Goal: Answer question/provide support: Share knowledge or assist other users

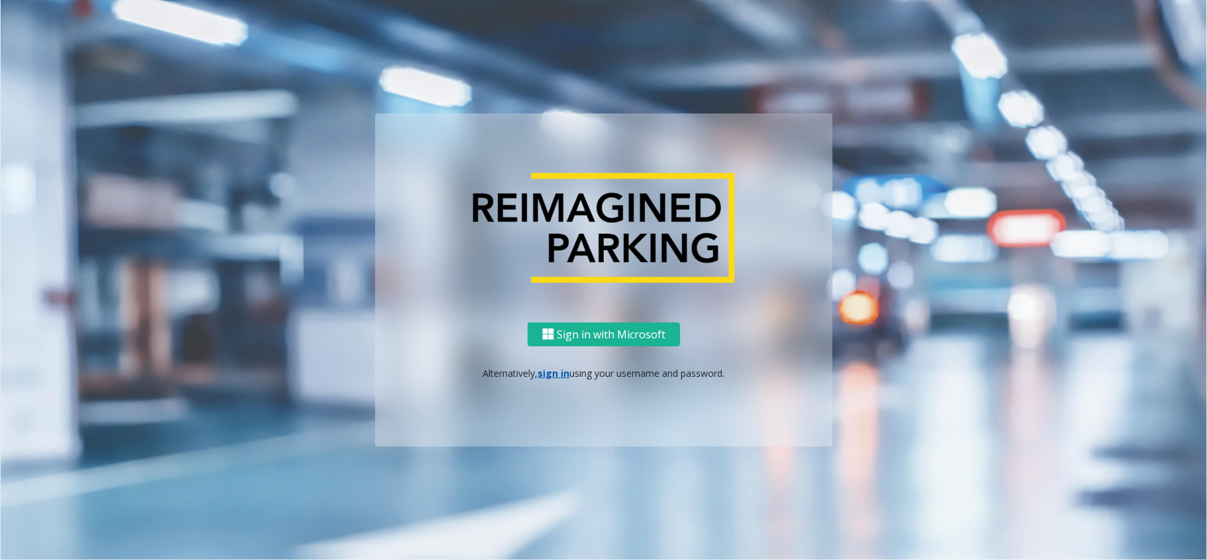
click at [552, 370] on link "sign in" at bounding box center [554, 373] width 32 height 13
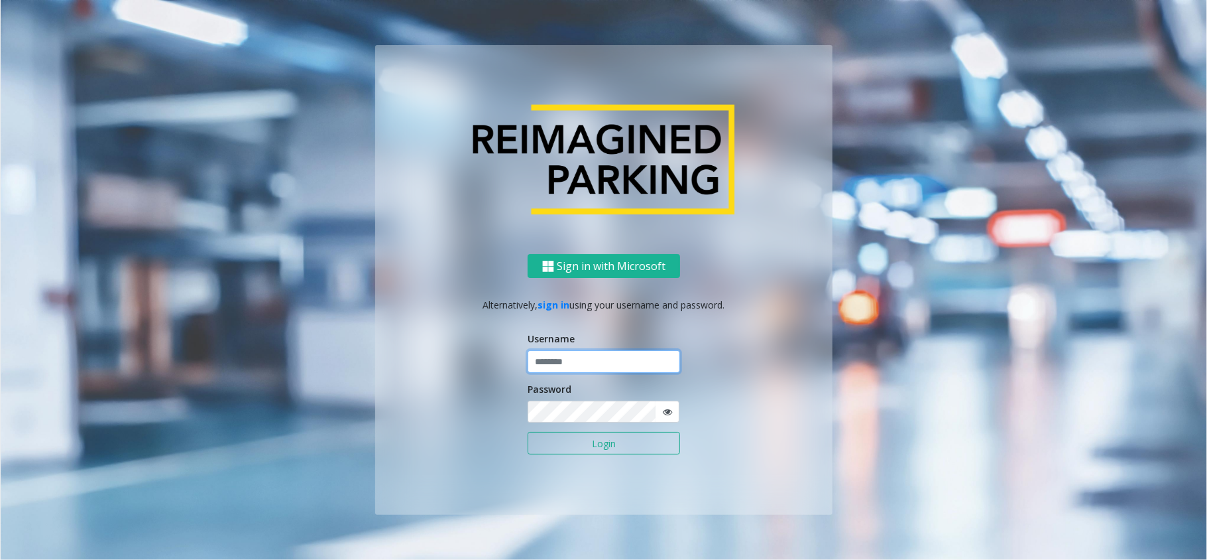
click at [561, 361] on input "text" at bounding box center [604, 361] width 152 height 23
type input "********"
click at [528, 432] on button "Login" at bounding box center [604, 443] width 152 height 23
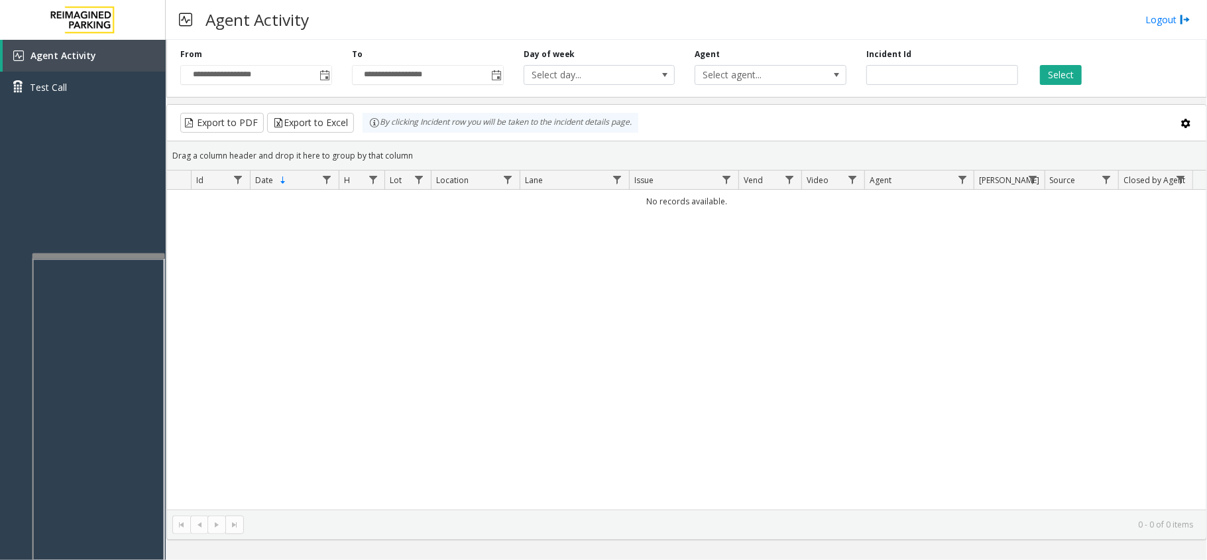
click at [110, 255] on div at bounding box center [98, 255] width 133 height 5
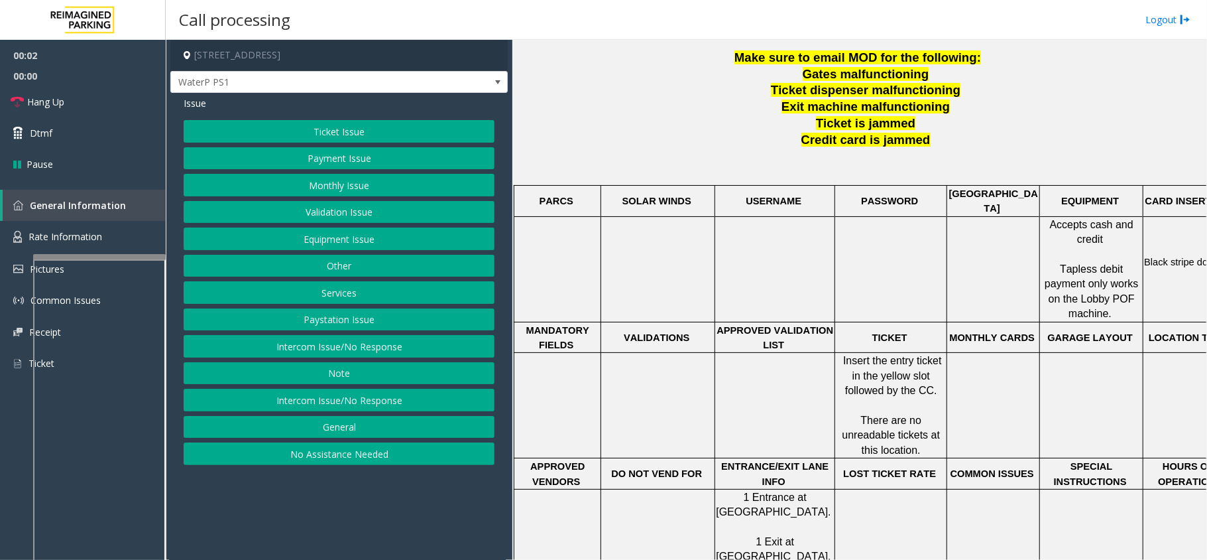
scroll to position [530, 0]
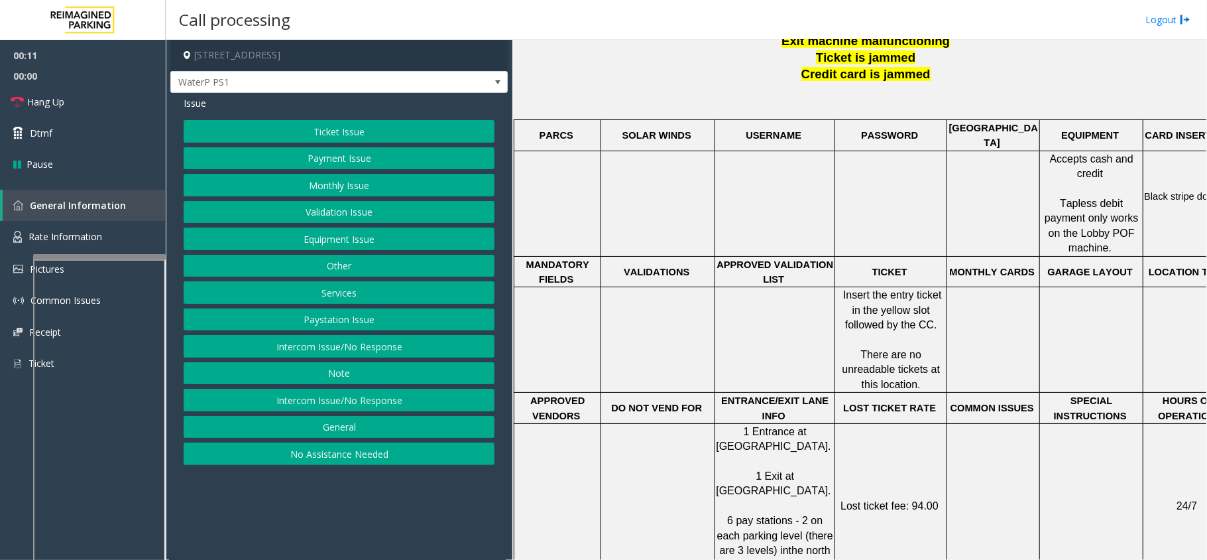
click at [331, 133] on button "Ticket Issue" at bounding box center [339, 131] width 311 height 23
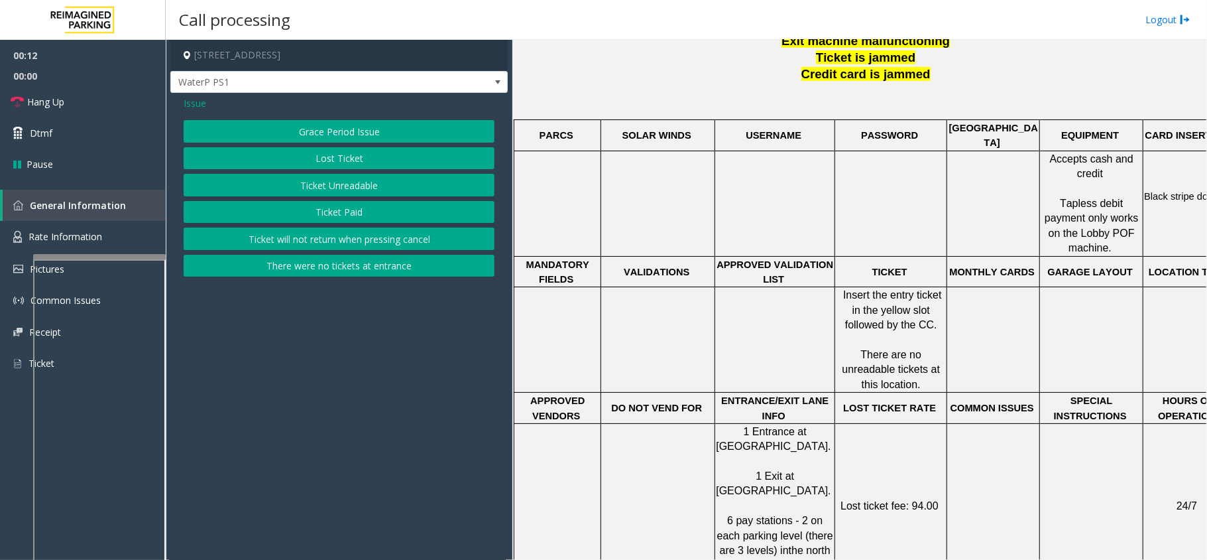
click at [334, 186] on button "Ticket Unreadable" at bounding box center [339, 185] width 311 height 23
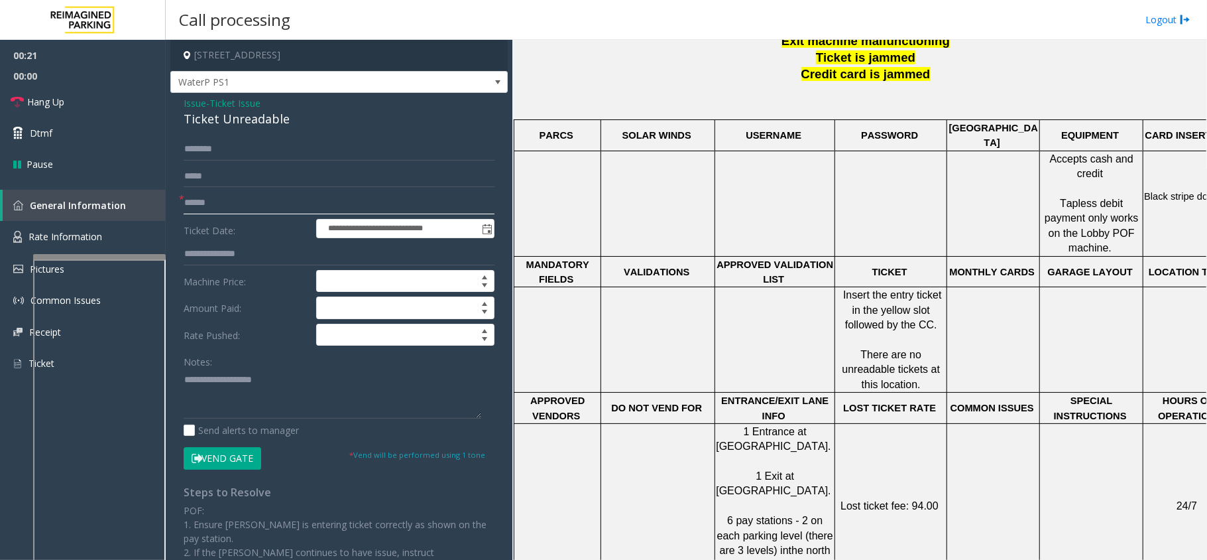
click at [261, 212] on input "text" at bounding box center [339, 203] width 311 height 23
click at [234, 119] on div "Ticket Unreadable" at bounding box center [339, 119] width 311 height 18
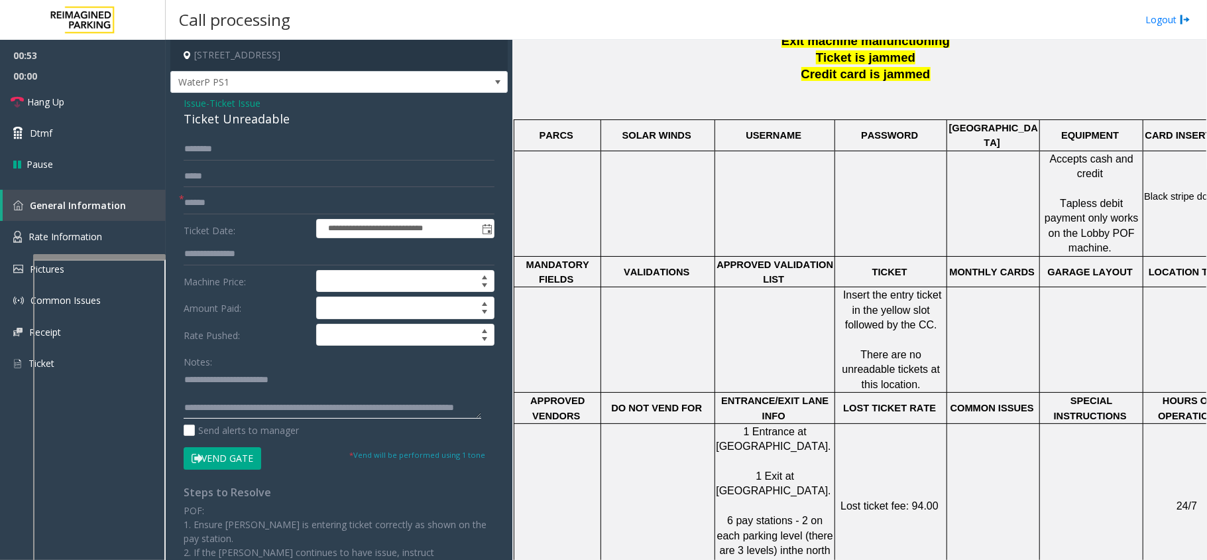
type textarea "**********"
click at [235, 192] on input "text" at bounding box center [339, 203] width 311 height 23
type input "**"
click at [89, 105] on link "Hang Up" at bounding box center [83, 101] width 166 height 31
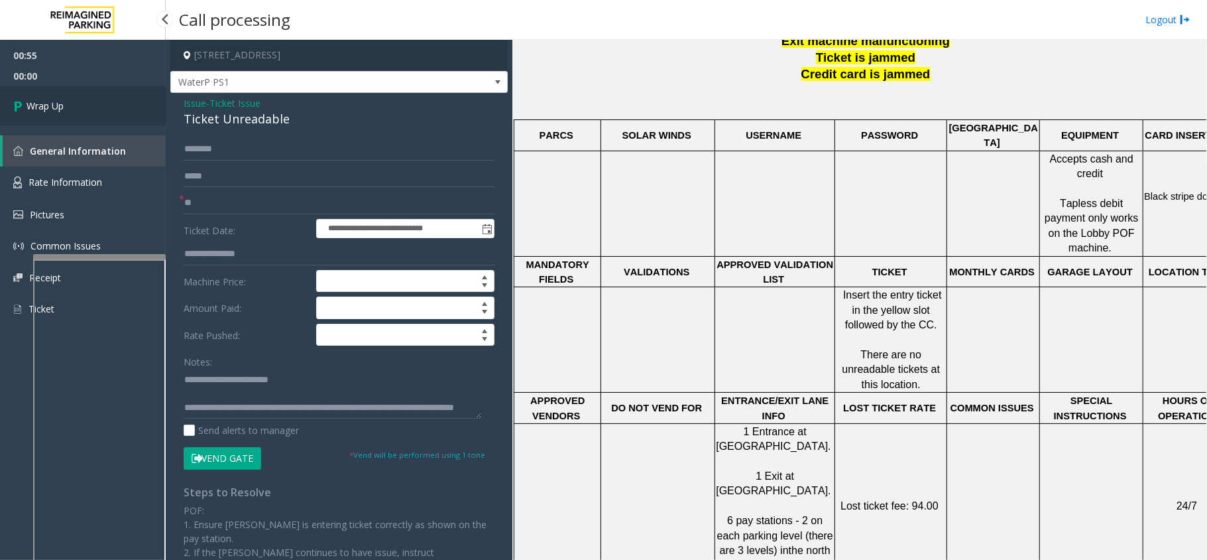
click at [89, 105] on link "Wrap Up" at bounding box center [83, 105] width 166 height 39
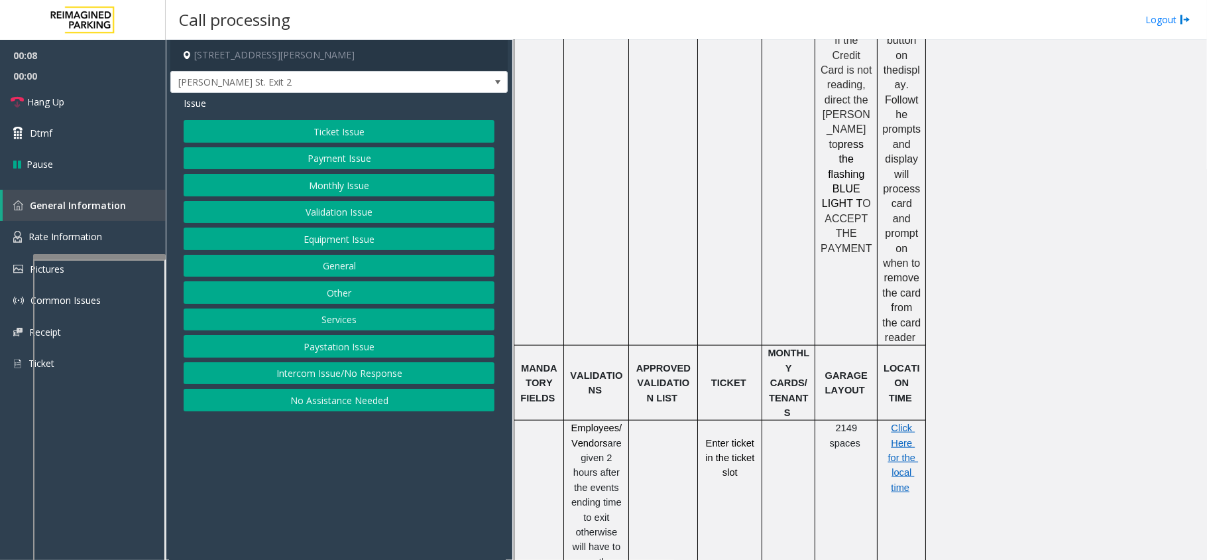
scroll to position [972, 0]
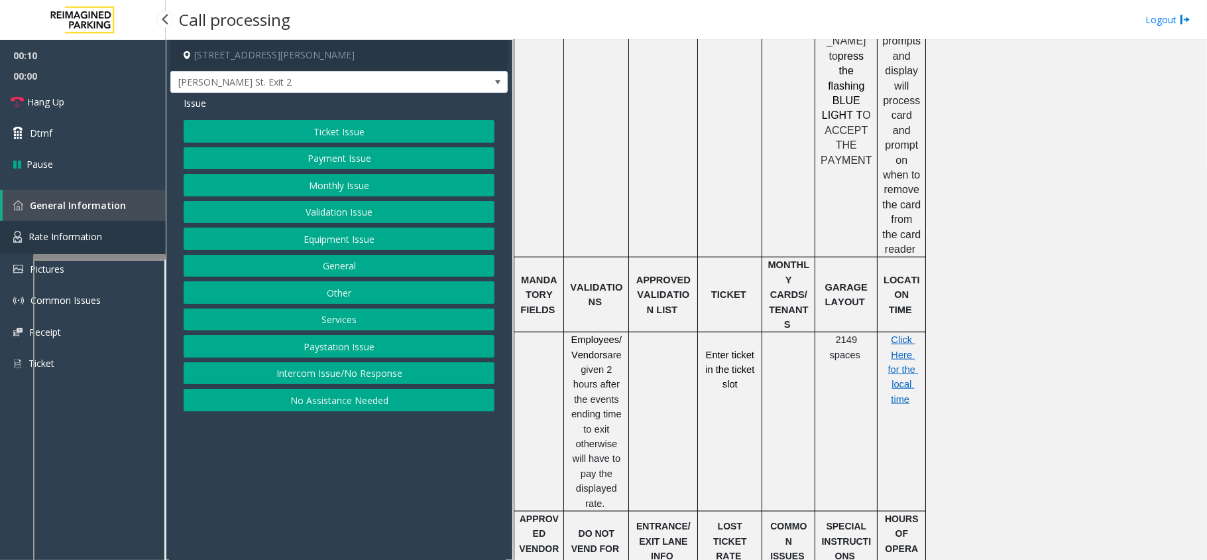
click at [154, 235] on link "Rate Information" at bounding box center [83, 237] width 166 height 32
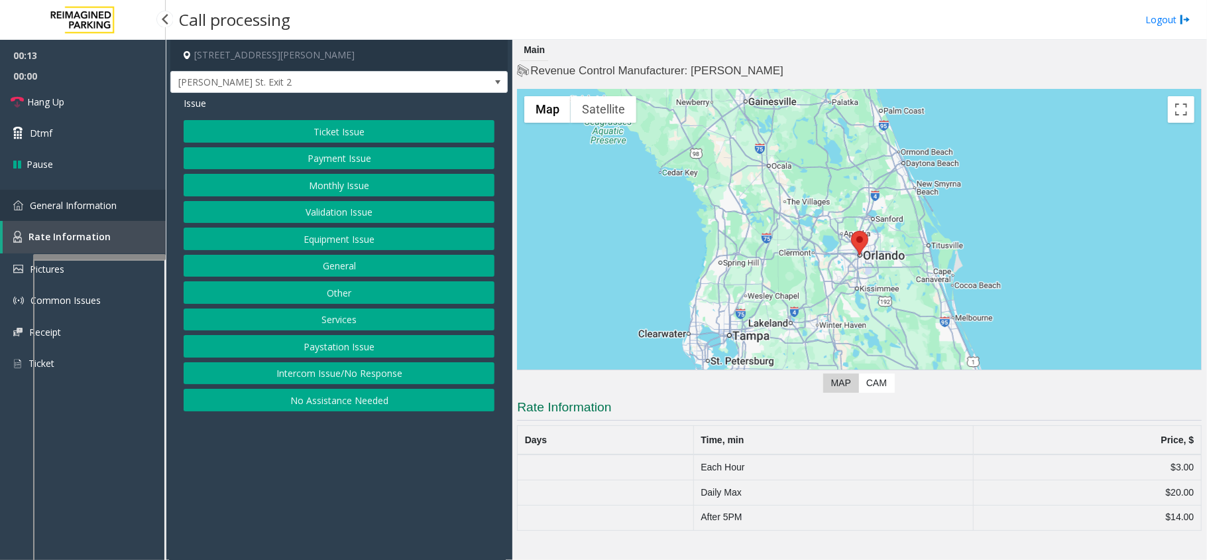
click at [117, 196] on link "General Information" at bounding box center [83, 205] width 166 height 31
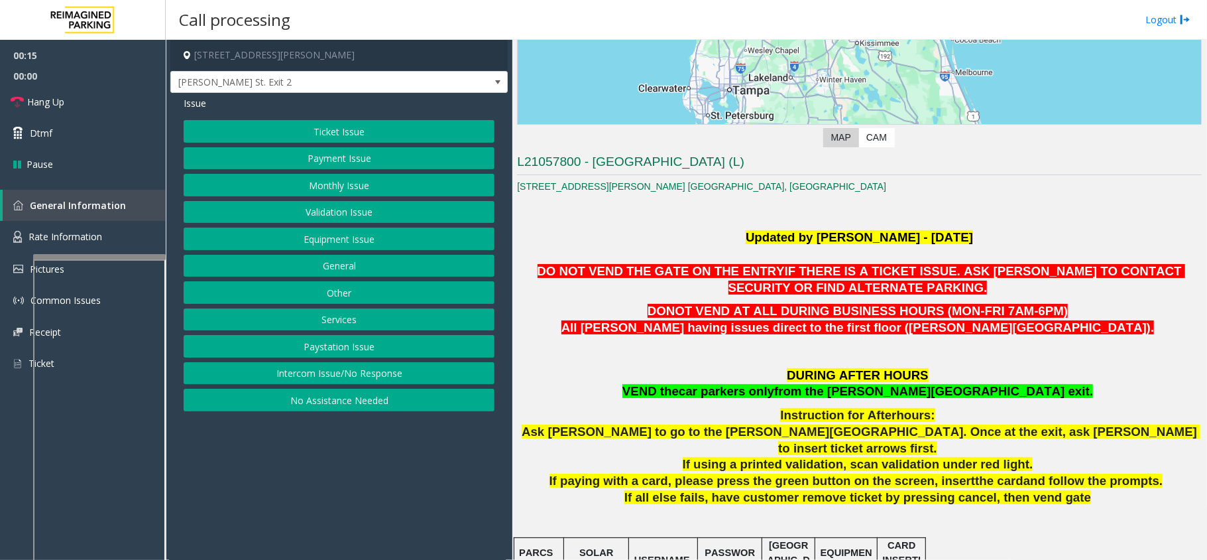
scroll to position [265, 0]
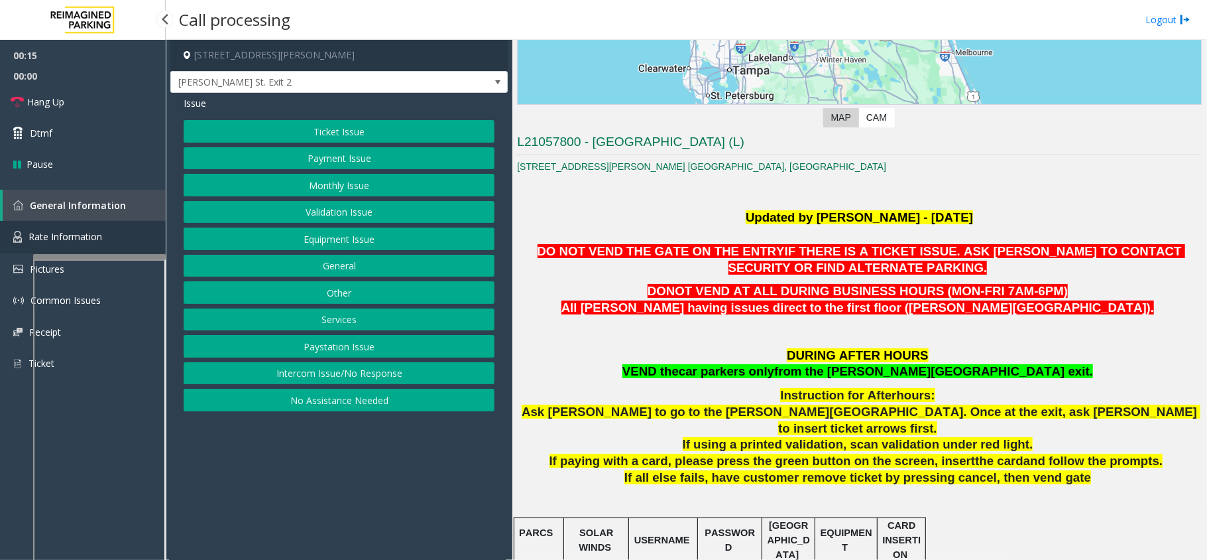
click at [53, 239] on span "Rate Information" at bounding box center [66, 236] width 74 height 13
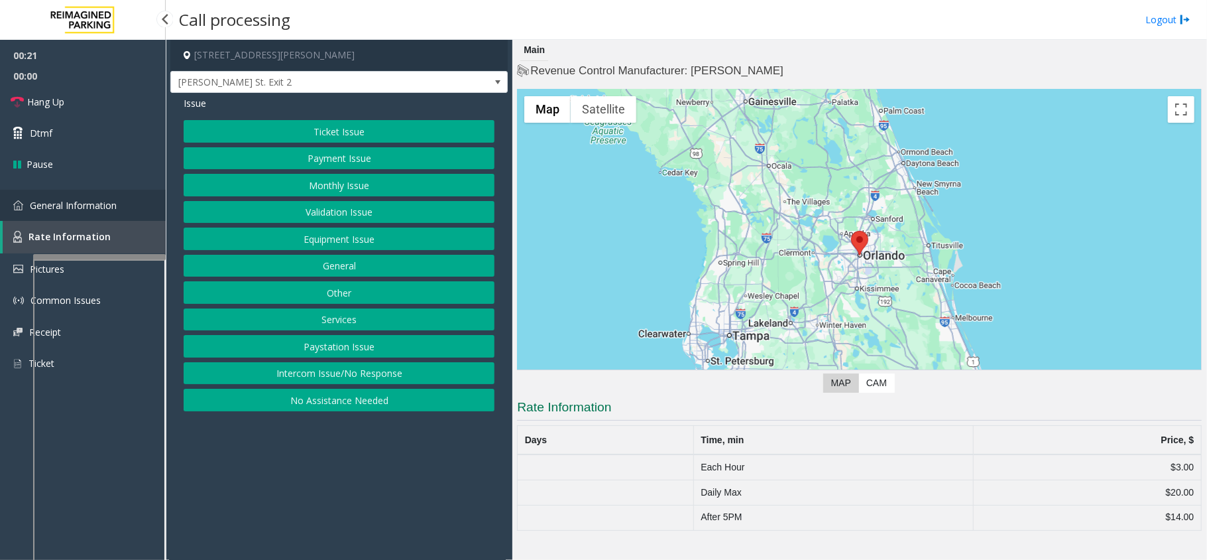
click at [139, 212] on link "General Information" at bounding box center [83, 205] width 166 height 31
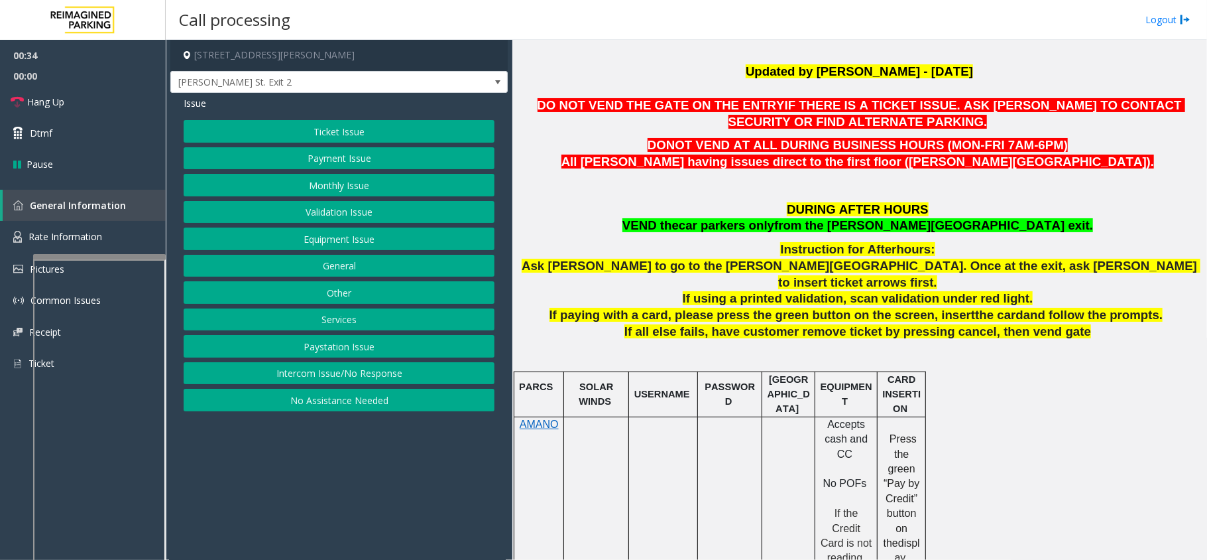
scroll to position [353, 0]
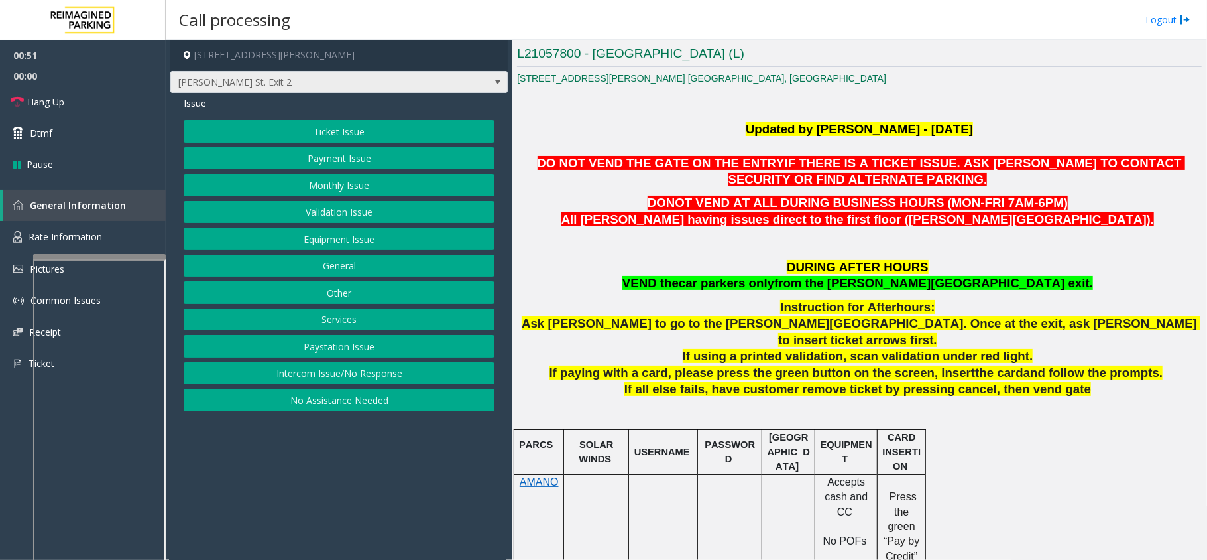
click at [497, 86] on span at bounding box center [498, 82] width 11 height 11
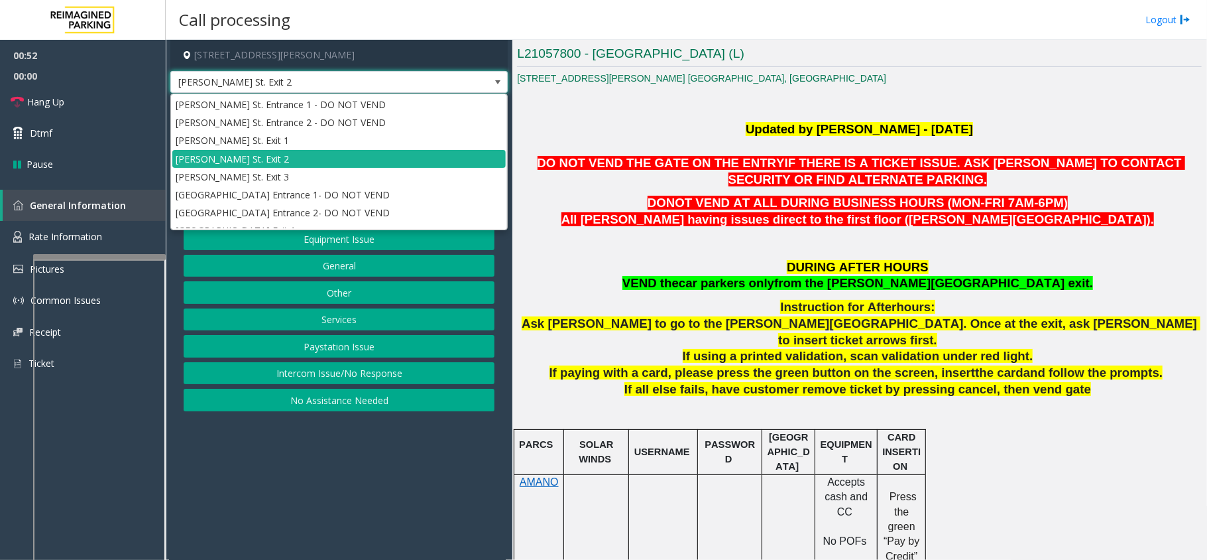
click at [497, 86] on span at bounding box center [498, 82] width 11 height 11
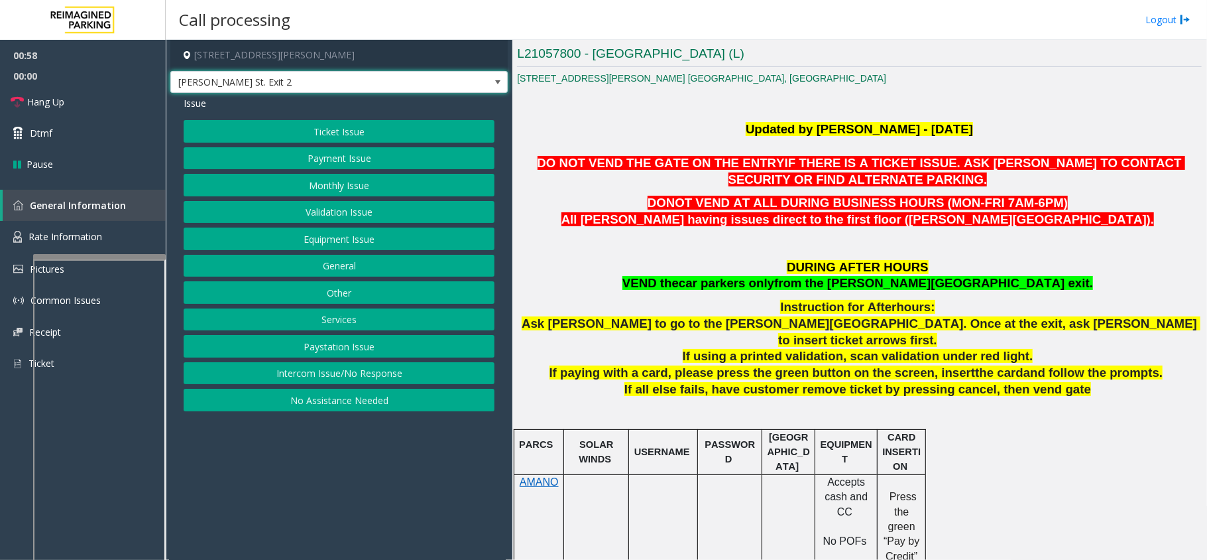
click at [497, 86] on span at bounding box center [498, 82] width 11 height 11
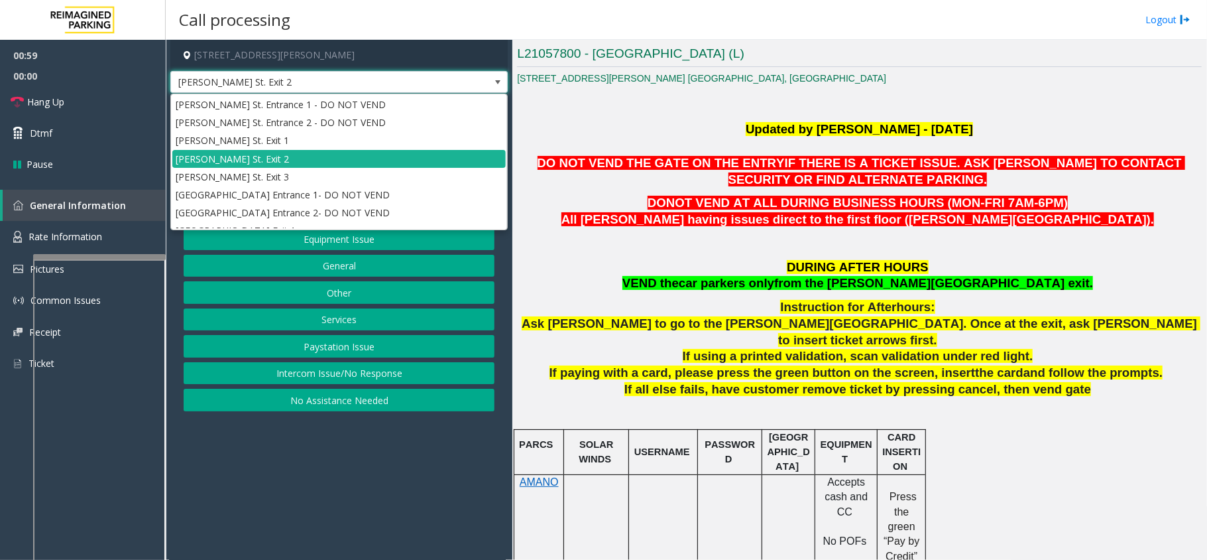
click at [497, 86] on span at bounding box center [498, 82] width 11 height 11
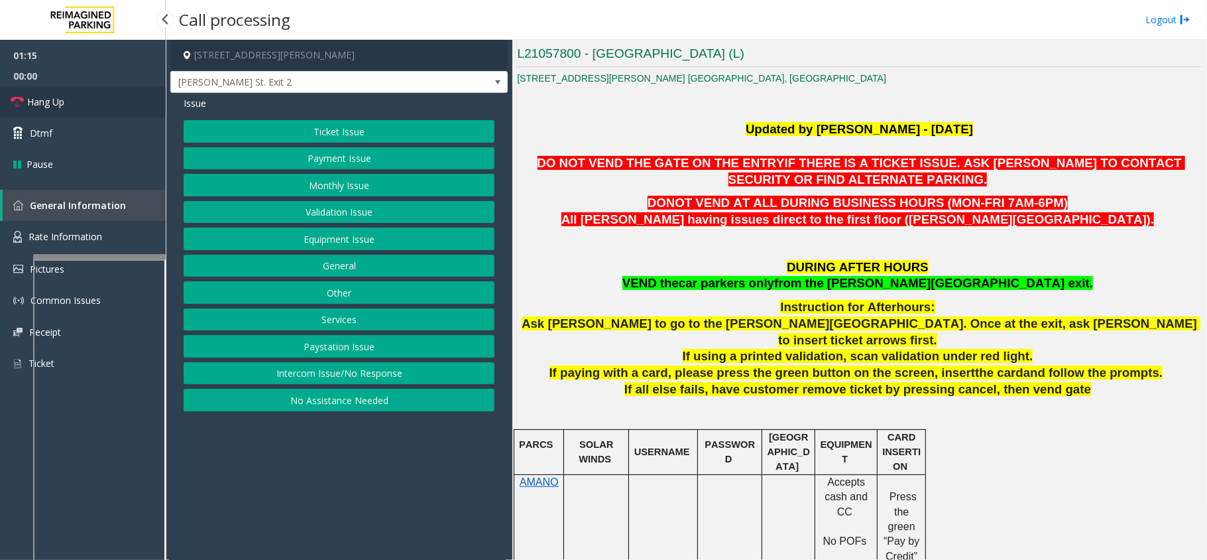
click at [158, 103] on link "Hang Up" at bounding box center [83, 101] width 166 height 31
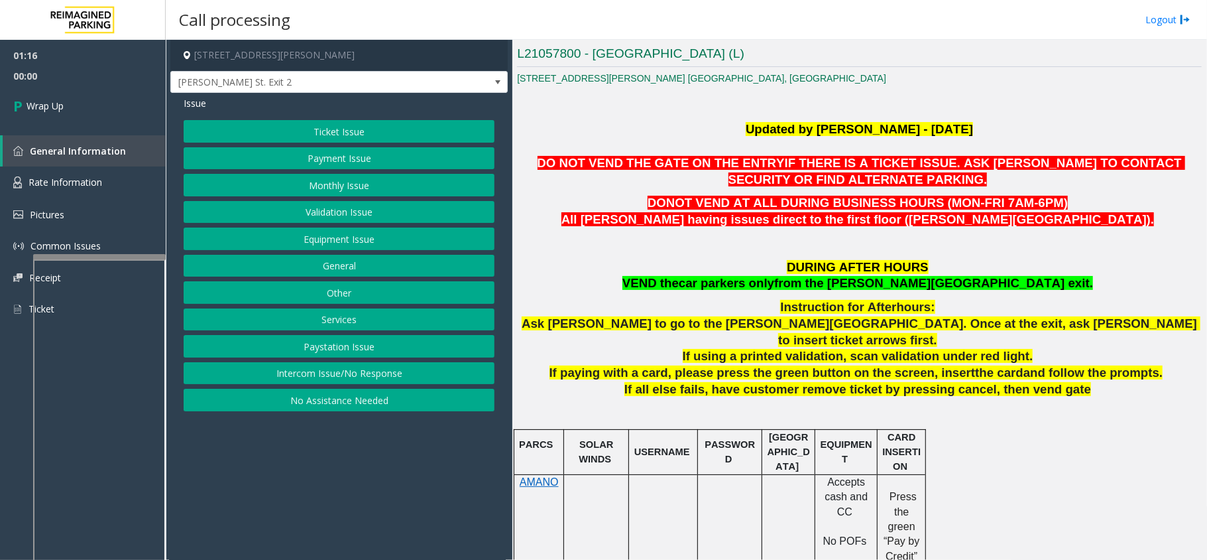
click at [353, 125] on button "Ticket Issue" at bounding box center [339, 131] width 311 height 23
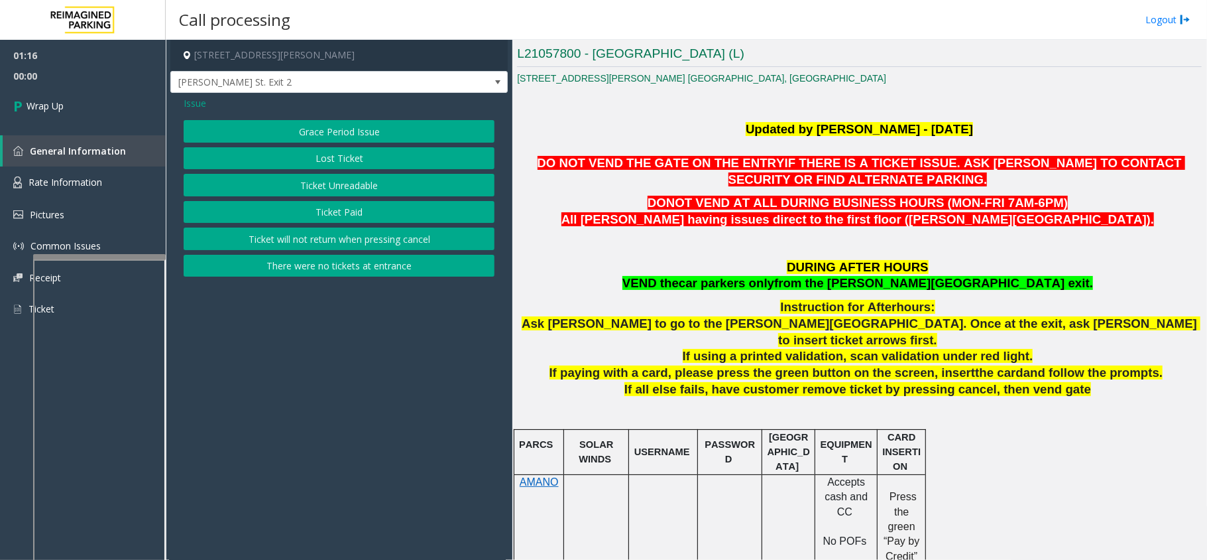
click at [351, 183] on button "Ticket Unreadable" at bounding box center [339, 185] width 311 height 23
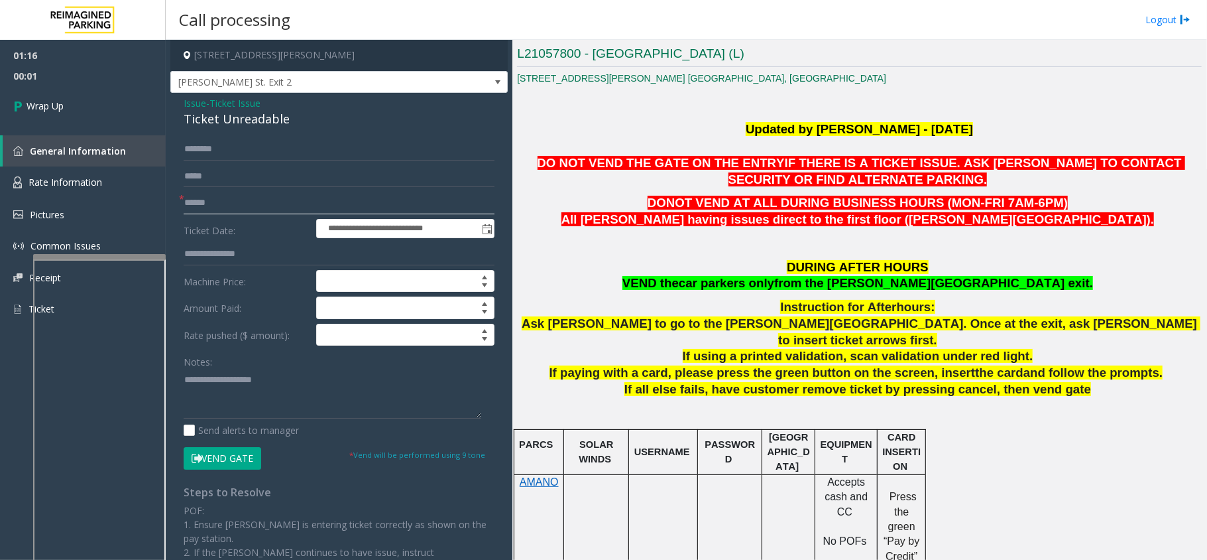
click at [263, 211] on input "text" at bounding box center [339, 203] width 311 height 23
type input "**"
click at [213, 115] on div "Ticket Unreadable" at bounding box center [339, 119] width 311 height 18
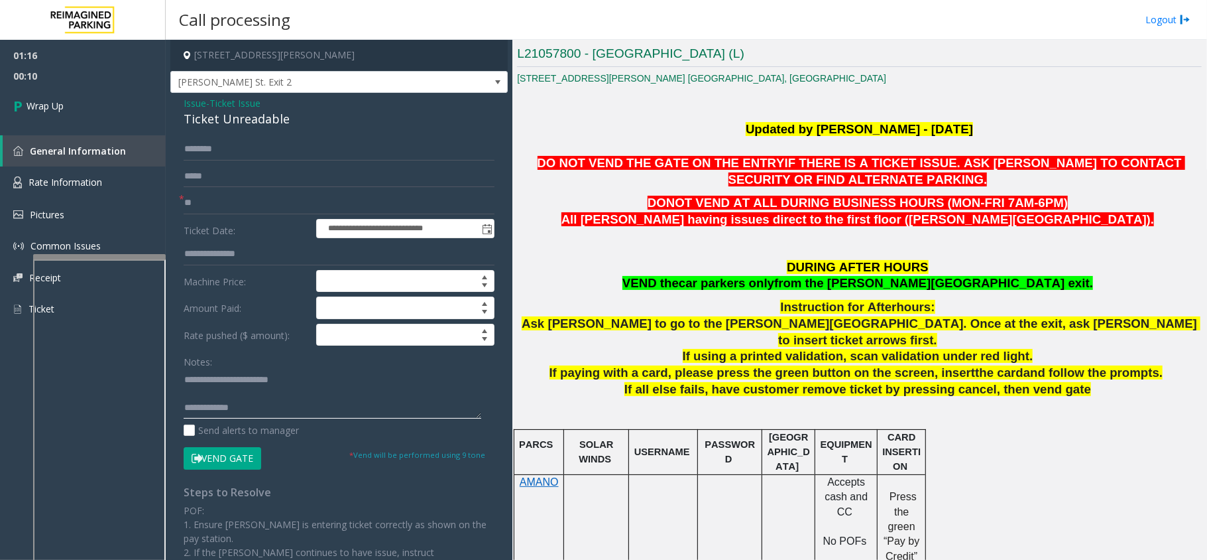
click at [281, 399] on textarea at bounding box center [333, 394] width 298 height 50
click at [280, 414] on textarea at bounding box center [333, 394] width 298 height 50
drag, startPoint x: 236, startPoint y: 408, endPoint x: 359, endPoint y: 412, distance: 122.7
click at [359, 412] on textarea at bounding box center [333, 394] width 298 height 50
type textarea "**********"
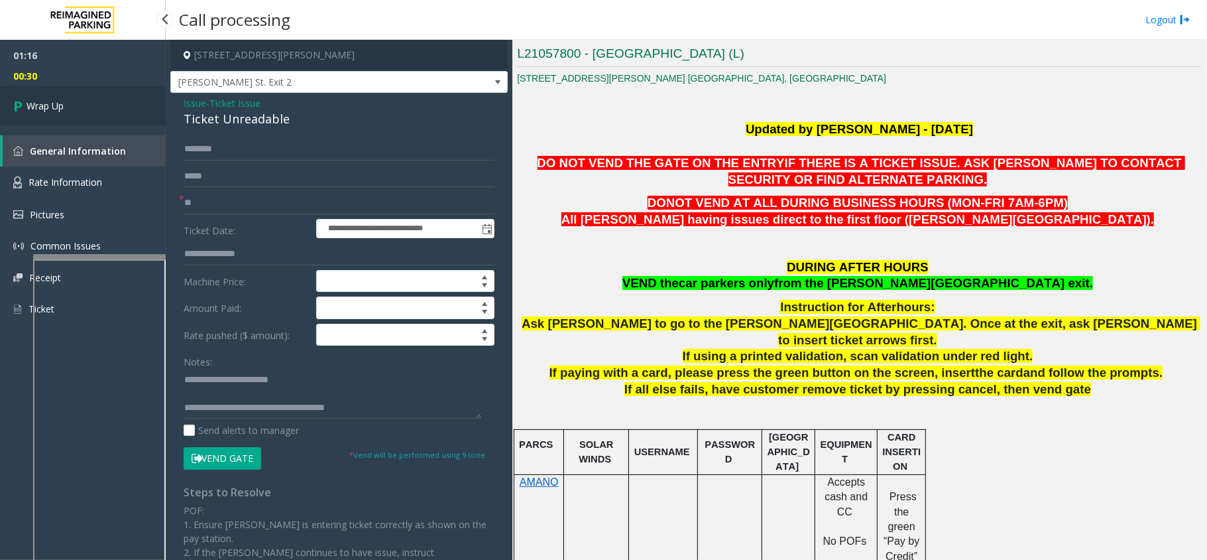
click at [145, 109] on link "Wrap Up" at bounding box center [83, 105] width 166 height 39
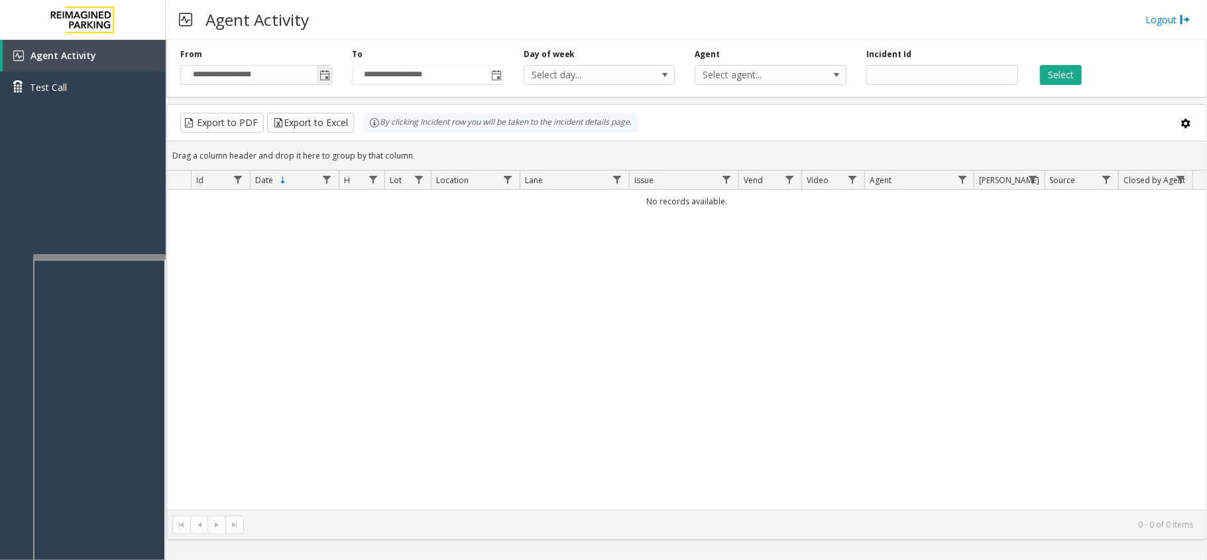
click at [317, 75] on span "Toggle popup" at bounding box center [324, 74] width 15 height 21
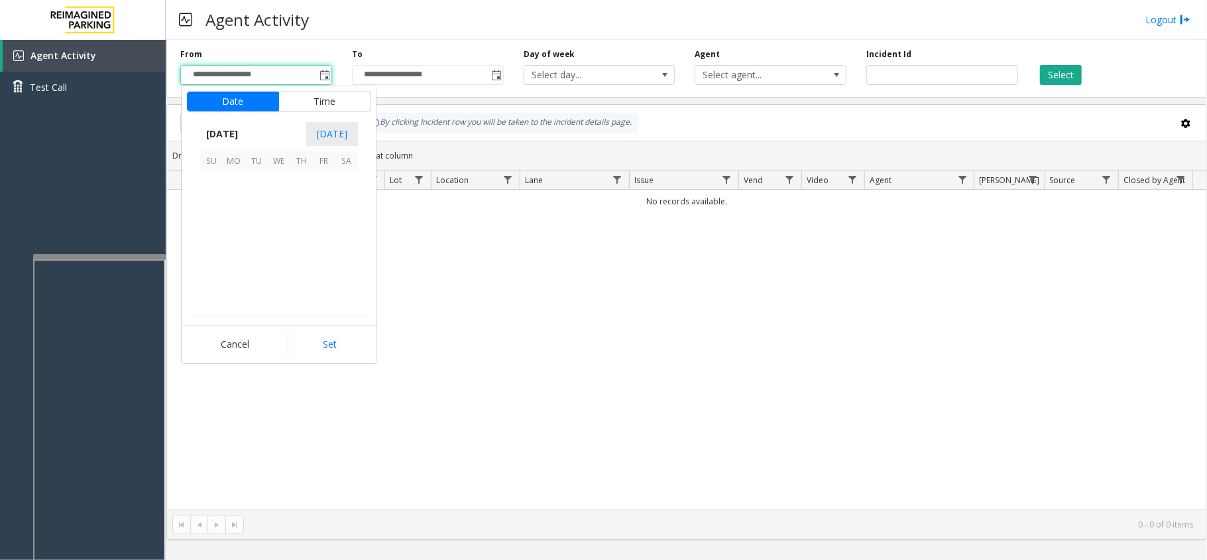
scroll to position [237779, 0]
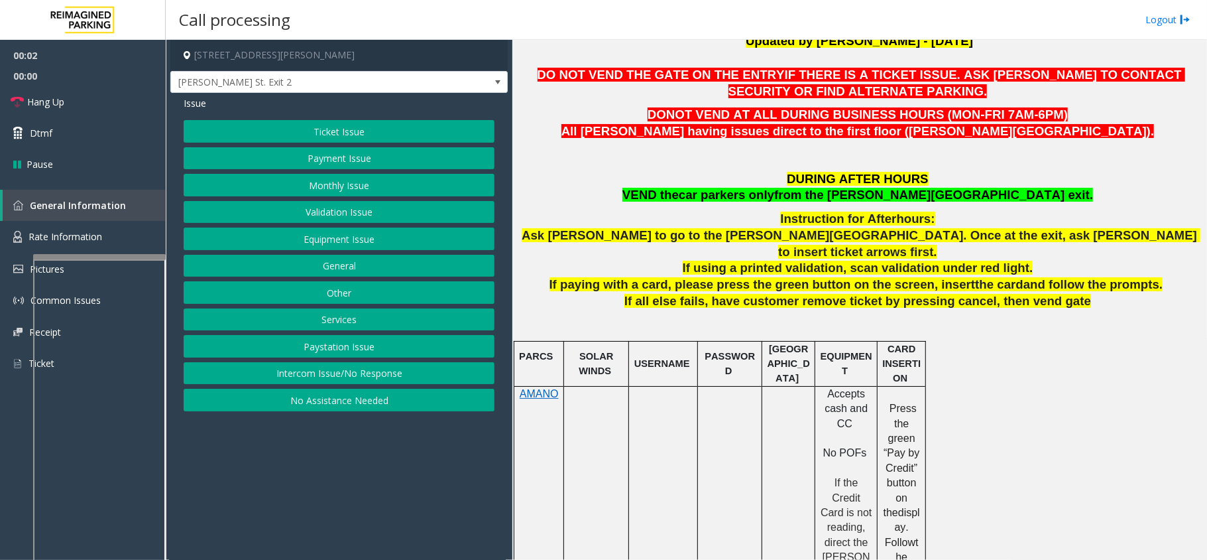
scroll to position [530, 0]
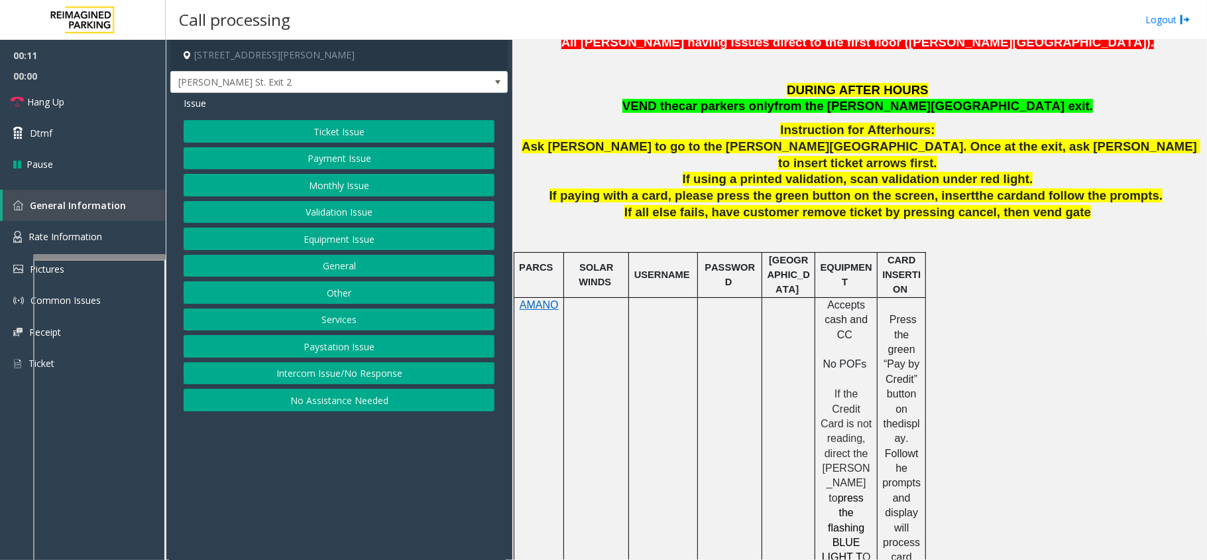
click at [379, 366] on button "Intercom Issue/No Response" at bounding box center [339, 373] width 311 height 23
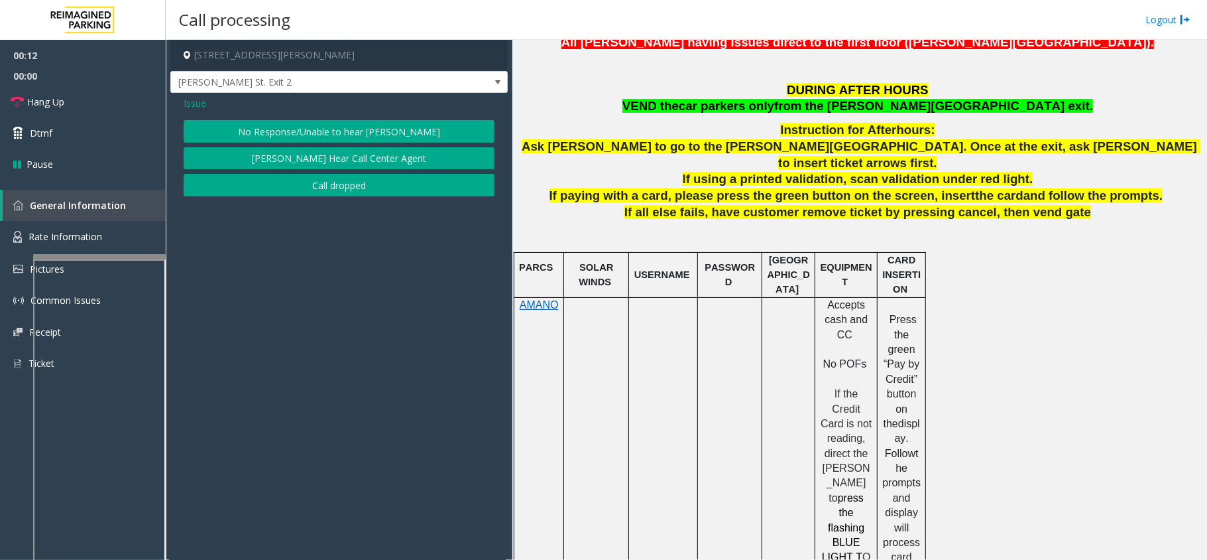
click at [318, 136] on button "No Response/Unable to hear [PERSON_NAME]" at bounding box center [339, 131] width 311 height 23
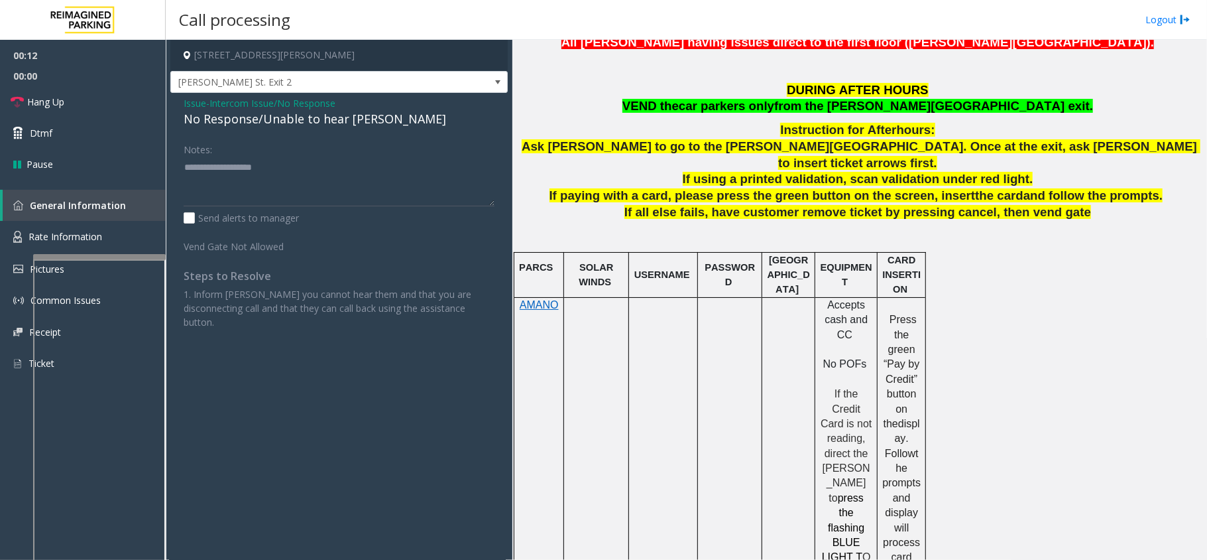
click at [318, 131] on div "Issue - Intercom Issue/No Response No Response/Unable to hear [PERSON_NAME] Not…" at bounding box center [338, 217] width 337 height 249
click at [318, 130] on div "Issue - Intercom Issue/No Response No Response/Unable to hear [PERSON_NAME] Not…" at bounding box center [338, 217] width 337 height 249
click at [337, 117] on div "No Response/Unable to hear [PERSON_NAME]" at bounding box center [339, 119] width 311 height 18
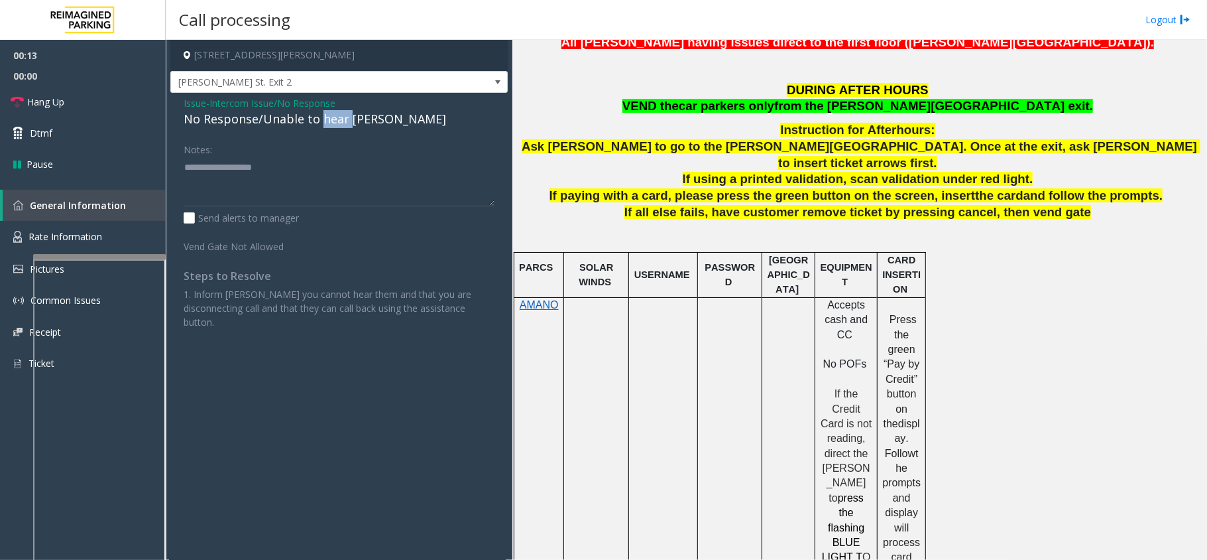
click at [337, 117] on div "No Response/Unable to hear [PERSON_NAME]" at bounding box center [339, 119] width 311 height 18
type textarea "**********"
click at [107, 98] on link "Hang Up" at bounding box center [83, 101] width 166 height 31
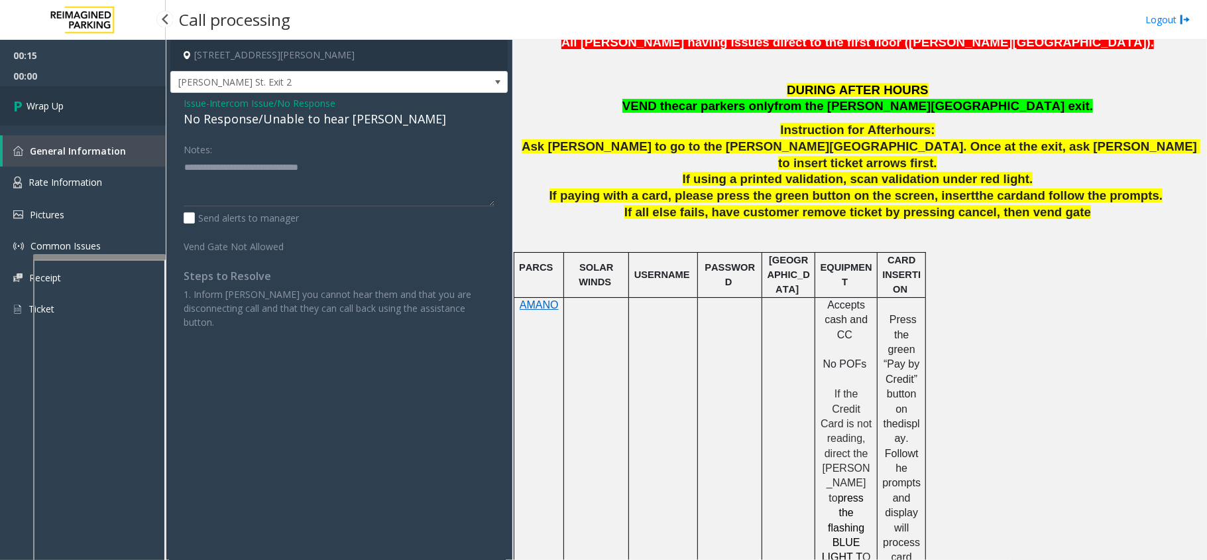
click at [88, 106] on link "Wrap Up" at bounding box center [83, 105] width 166 height 39
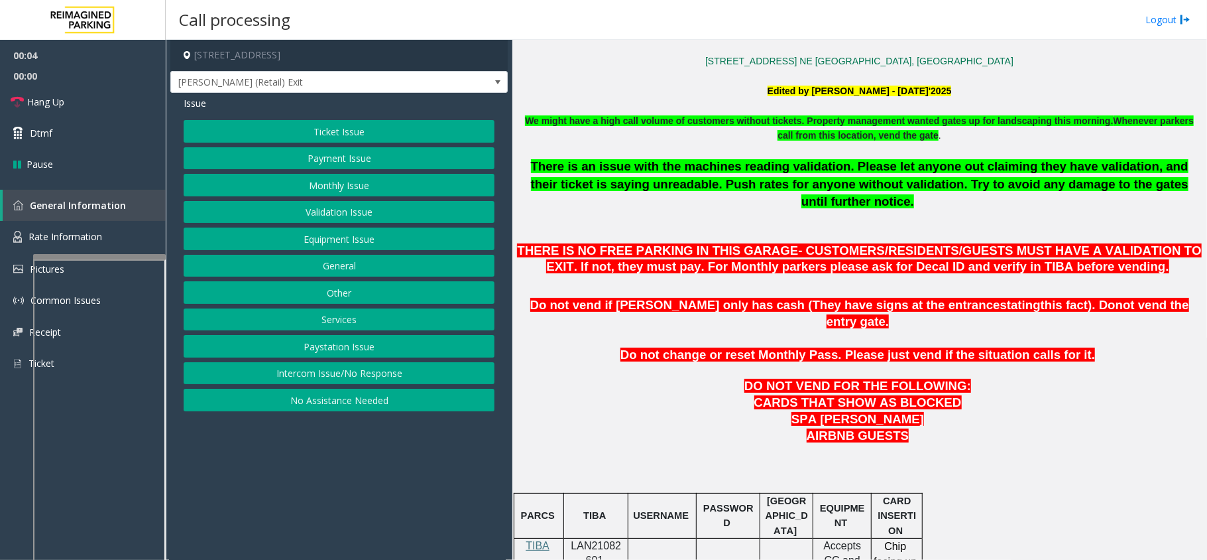
scroll to position [442, 0]
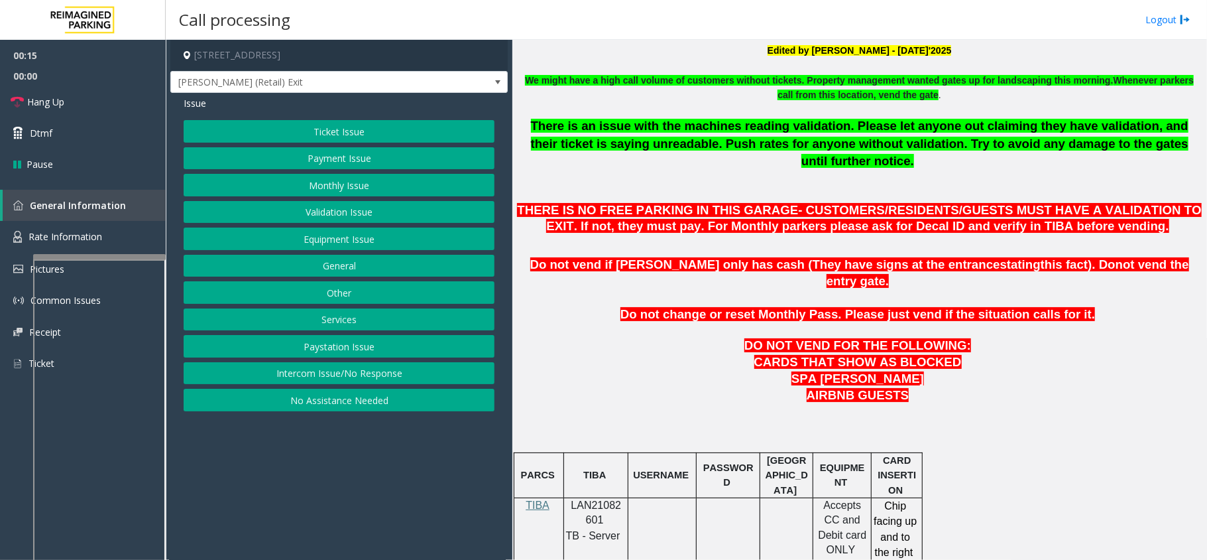
click at [605, 498] on p "LAN21082601" at bounding box center [596, 513] width 54 height 30
click at [610, 499] on span "LAN21082601" at bounding box center [596, 512] width 50 height 26
copy p "LAN21082601"
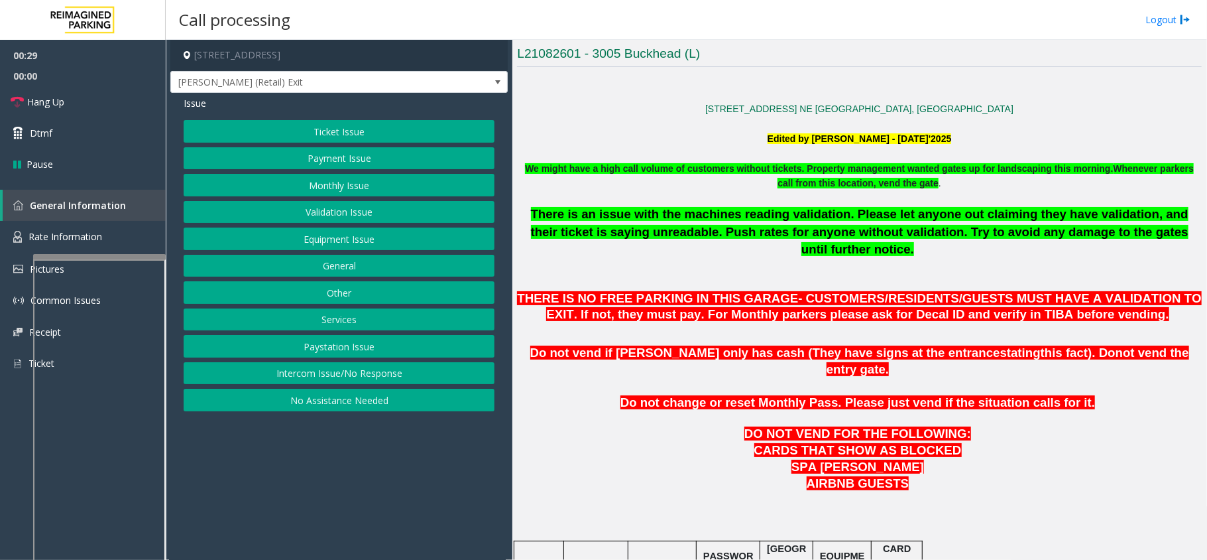
scroll to position [265, 0]
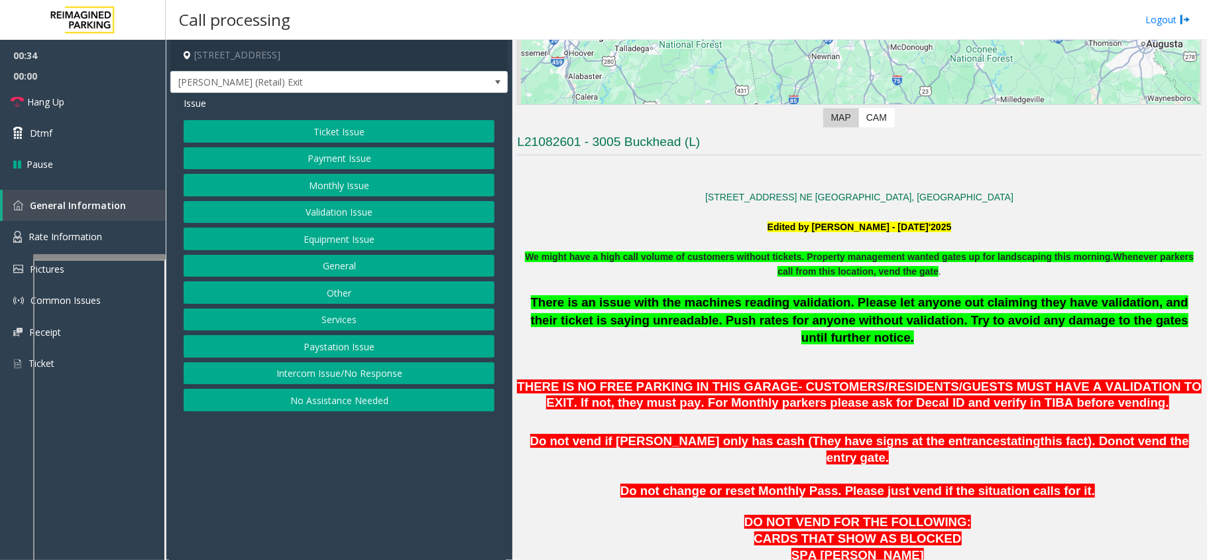
click at [353, 131] on button "Ticket Issue" at bounding box center [339, 131] width 311 height 23
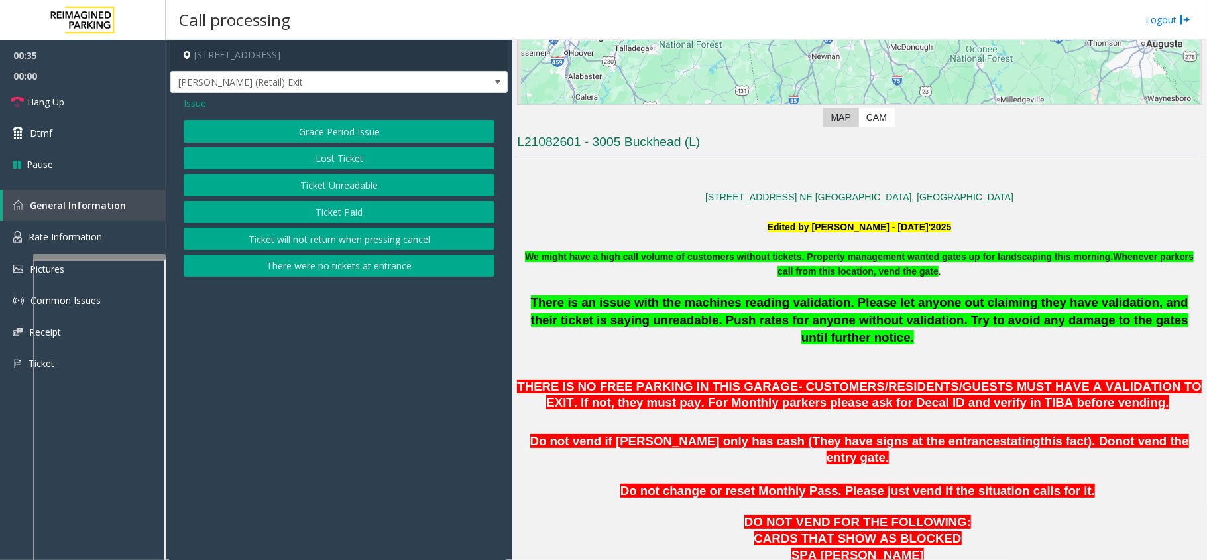
click at [345, 258] on button "There were no tickets at entrance" at bounding box center [339, 266] width 311 height 23
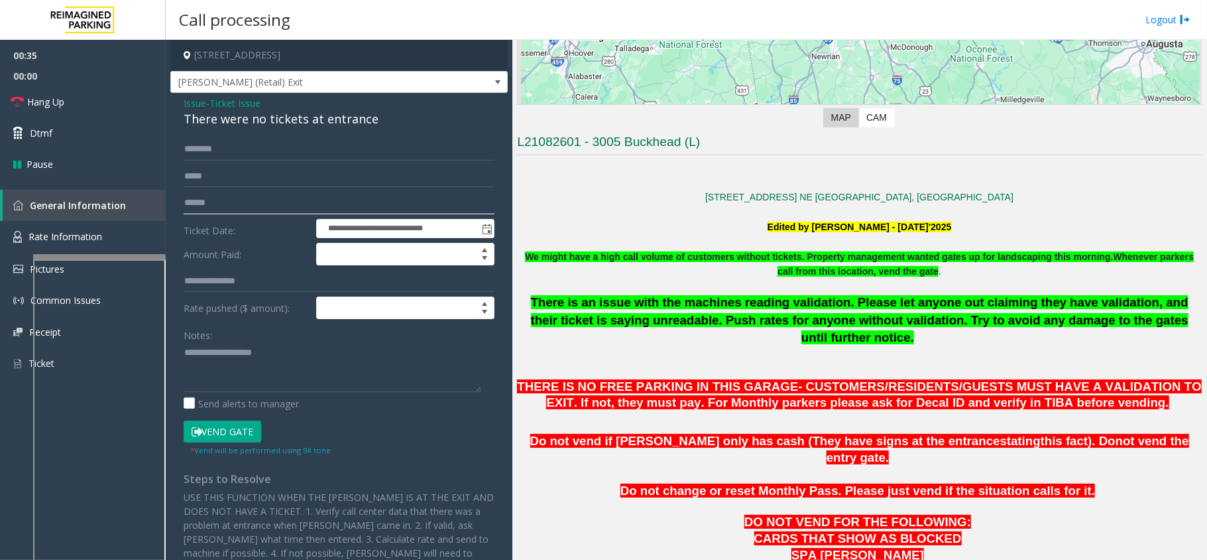
click at [284, 203] on input "text" at bounding box center [339, 203] width 311 height 23
click at [233, 362] on textarea at bounding box center [333, 367] width 298 height 50
click at [225, 436] on button "Vend Gate" at bounding box center [223, 431] width 78 height 23
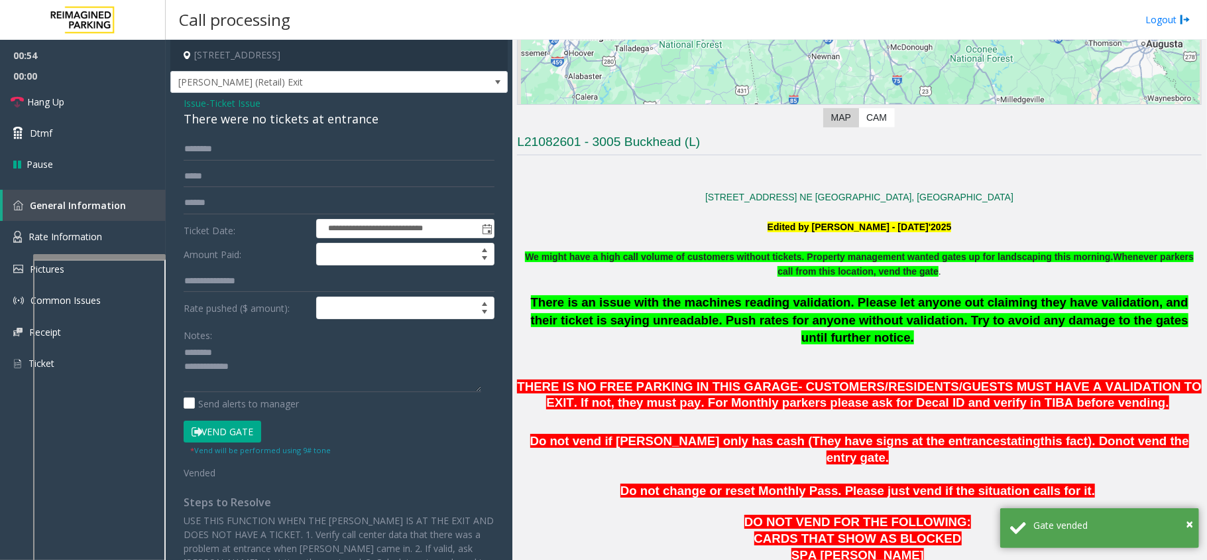
click at [244, 126] on div "There were no tickets at entrance" at bounding box center [339, 119] width 311 height 18
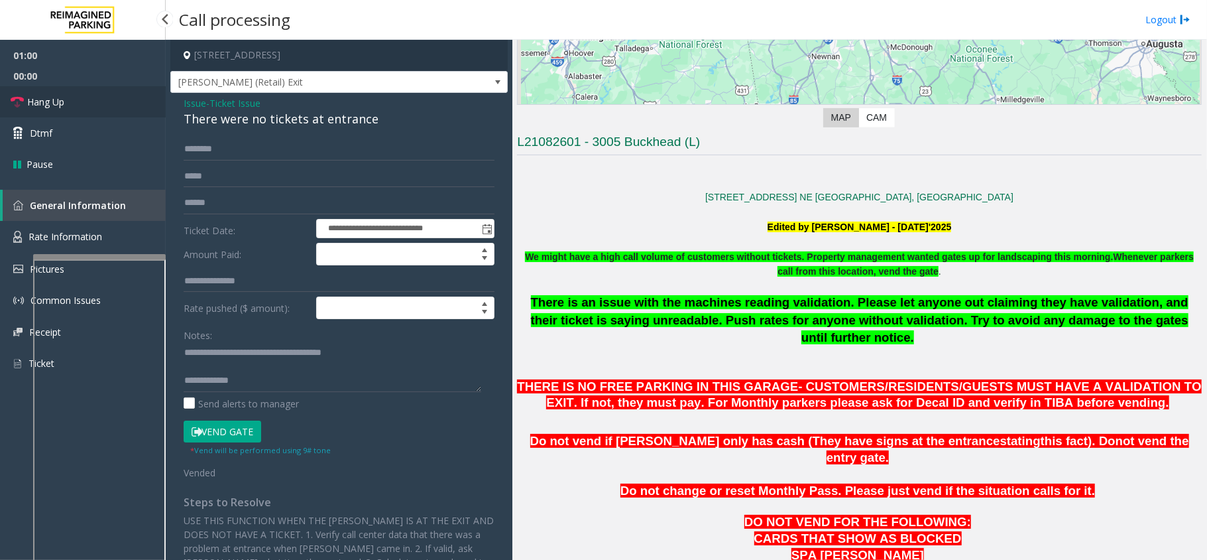
click at [102, 111] on link "Hang Up" at bounding box center [83, 101] width 166 height 31
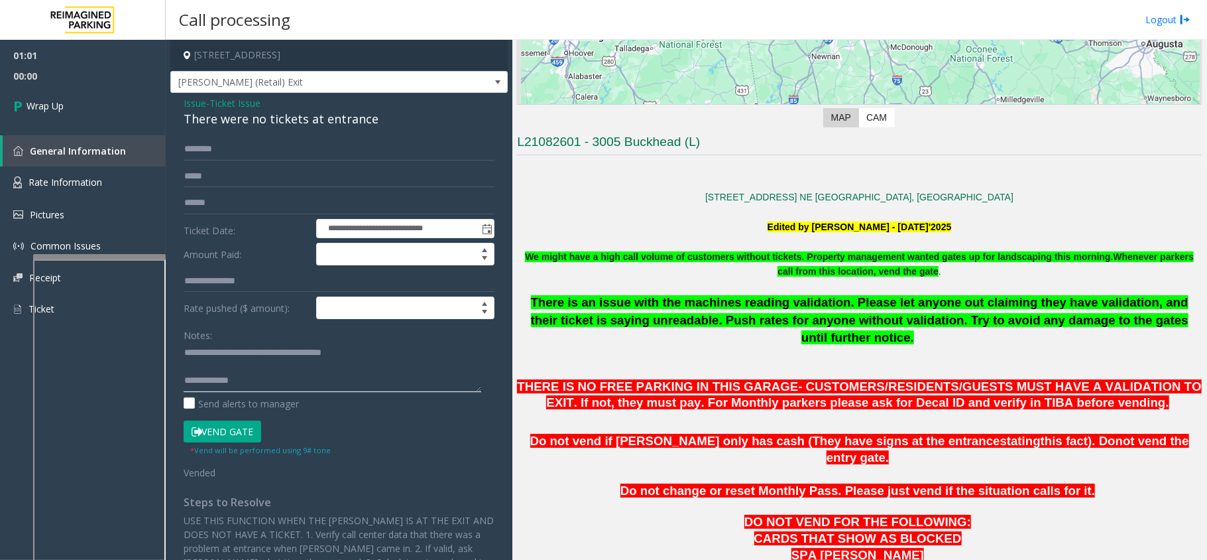
click at [261, 383] on textarea at bounding box center [333, 367] width 298 height 50
type textarea "**********"
click at [111, 106] on link "Wrap Up" at bounding box center [83, 105] width 166 height 39
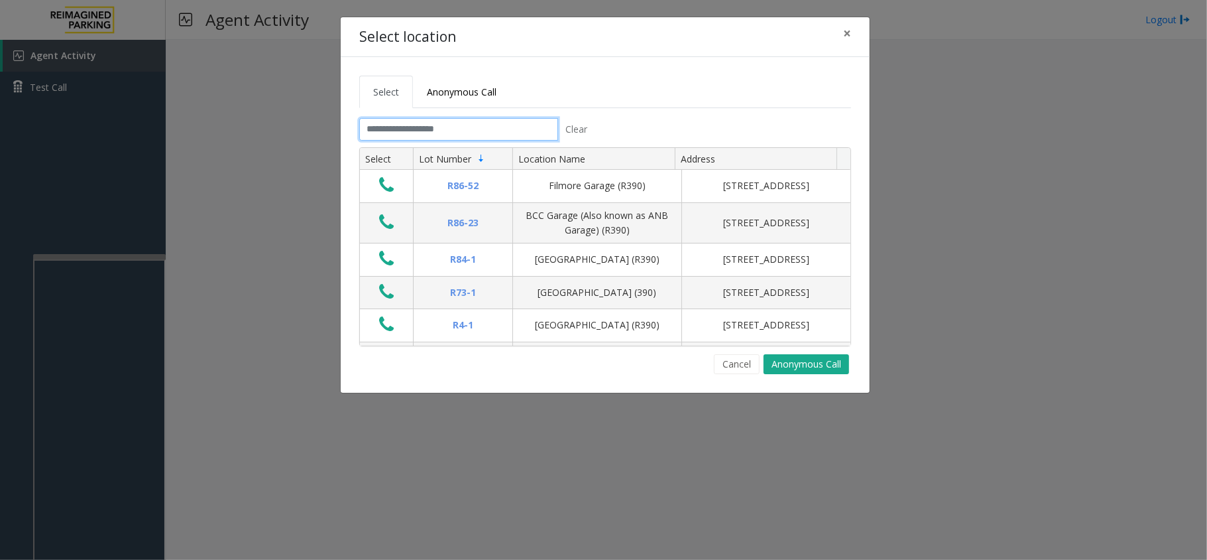
click at [483, 133] on input "text" at bounding box center [458, 129] width 199 height 23
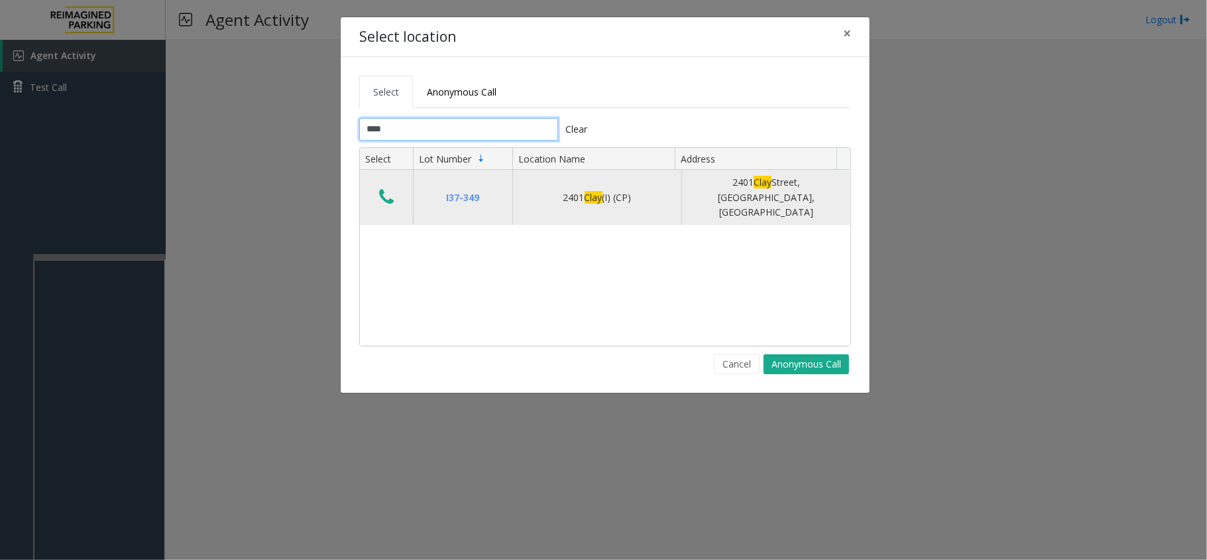
type input "****"
click at [382, 191] on icon "Data table" at bounding box center [386, 197] width 15 height 19
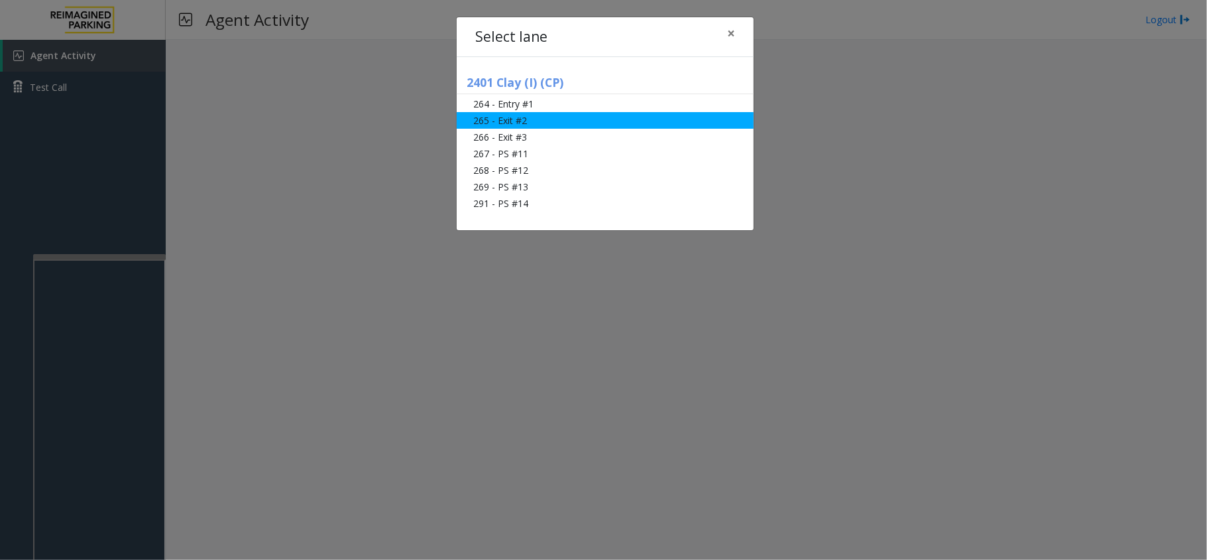
click at [516, 125] on li "265 - Exit #2" at bounding box center [605, 120] width 297 height 17
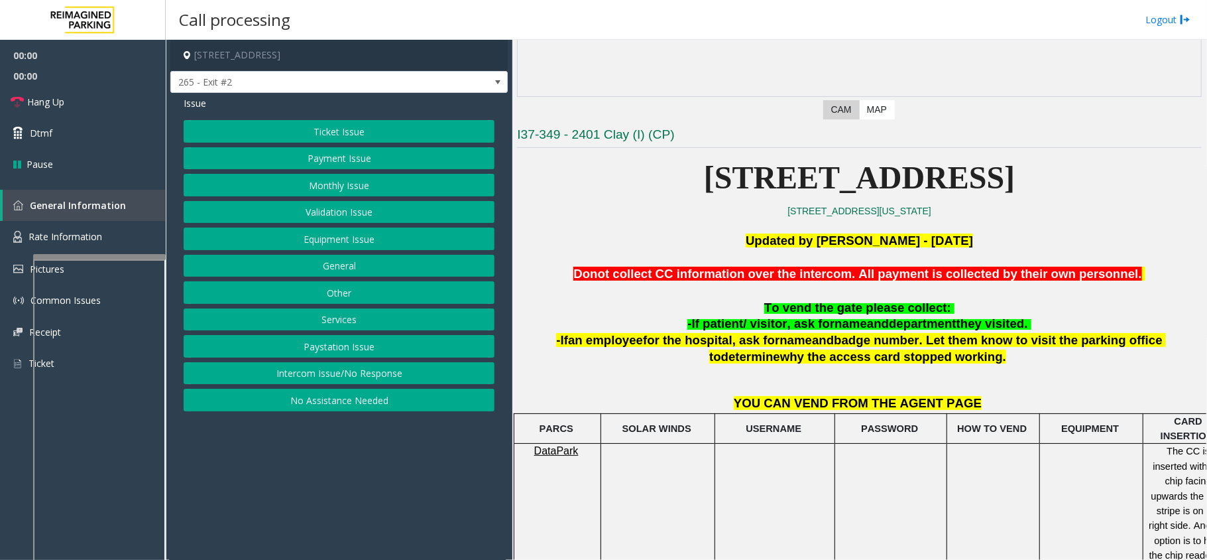
scroll to position [265, 0]
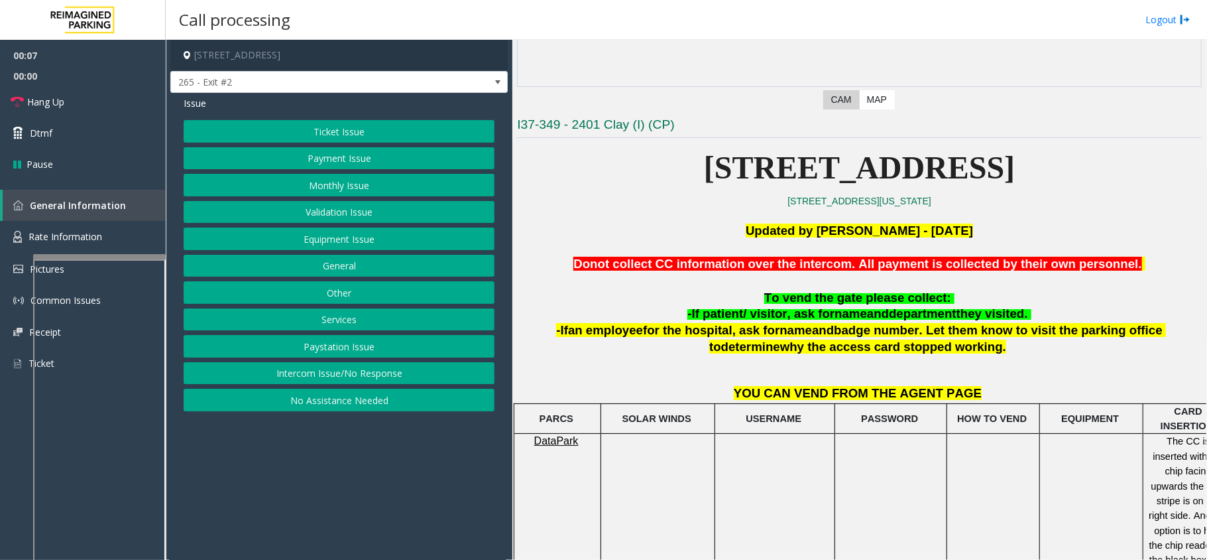
click at [253, 182] on button "Monthly Issue" at bounding box center [339, 185] width 311 height 23
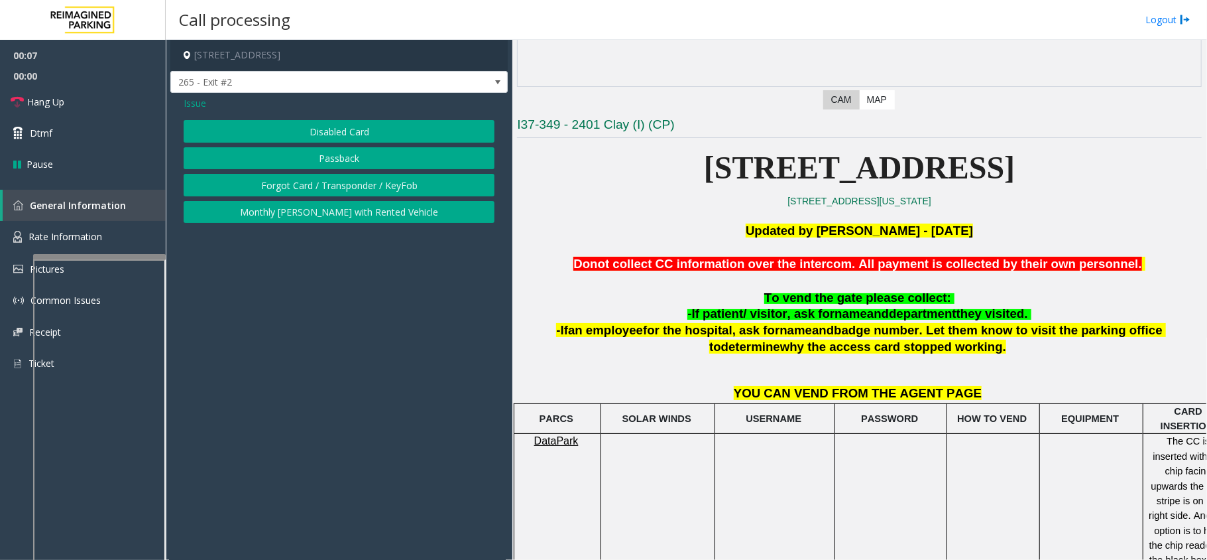
click at [286, 129] on button "Disabled Card" at bounding box center [339, 131] width 311 height 23
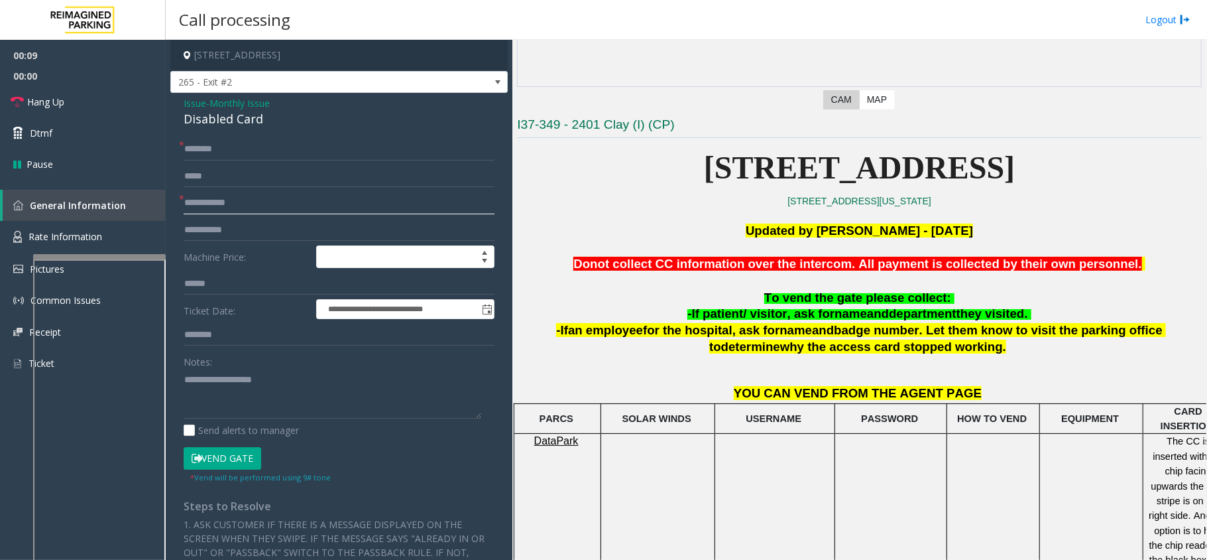
click at [227, 197] on input "text" at bounding box center [339, 203] width 311 height 23
click at [213, 117] on div "Disabled Card" at bounding box center [339, 119] width 311 height 18
type textarea "**********"
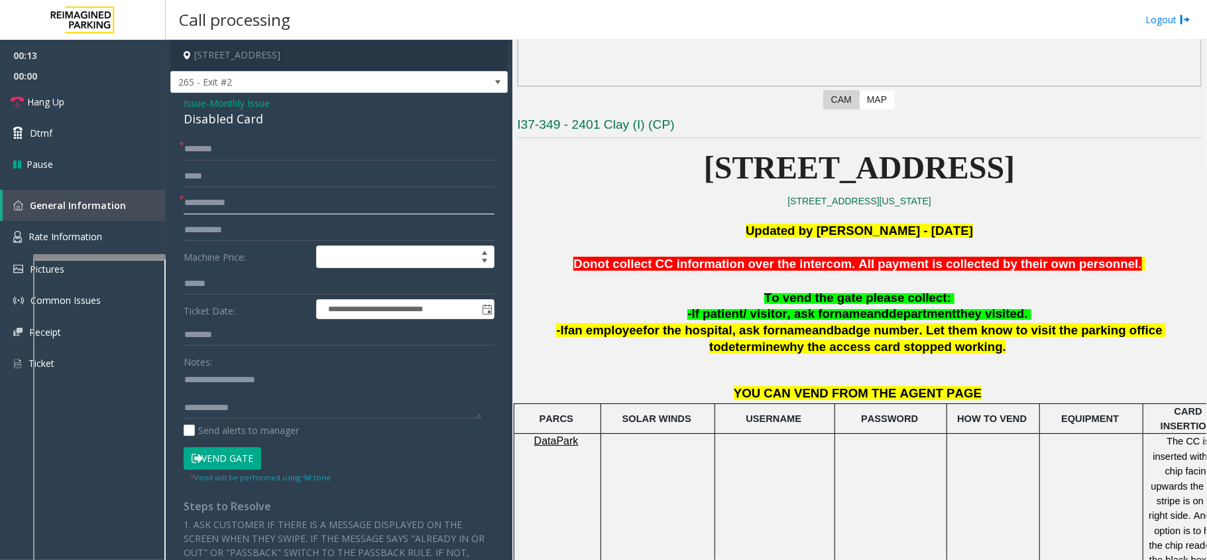
click at [258, 208] on input "text" at bounding box center [339, 203] width 311 height 23
type input "**********"
click at [258, 142] on input "text" at bounding box center [339, 149] width 311 height 23
type input "**********"
click at [280, 393] on textarea at bounding box center [333, 394] width 298 height 50
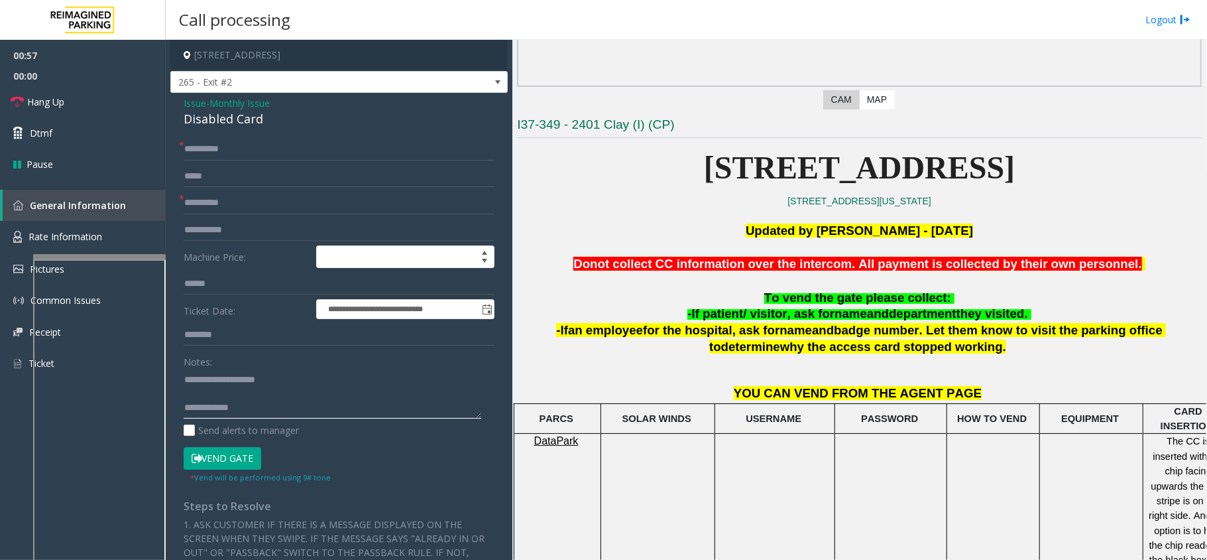
click at [263, 406] on textarea at bounding box center [333, 394] width 298 height 50
click at [225, 453] on button "Vend Gate" at bounding box center [223, 458] width 78 height 23
click at [412, 404] on textarea at bounding box center [333, 394] width 298 height 50
click at [419, 393] on textarea at bounding box center [333, 394] width 298 height 50
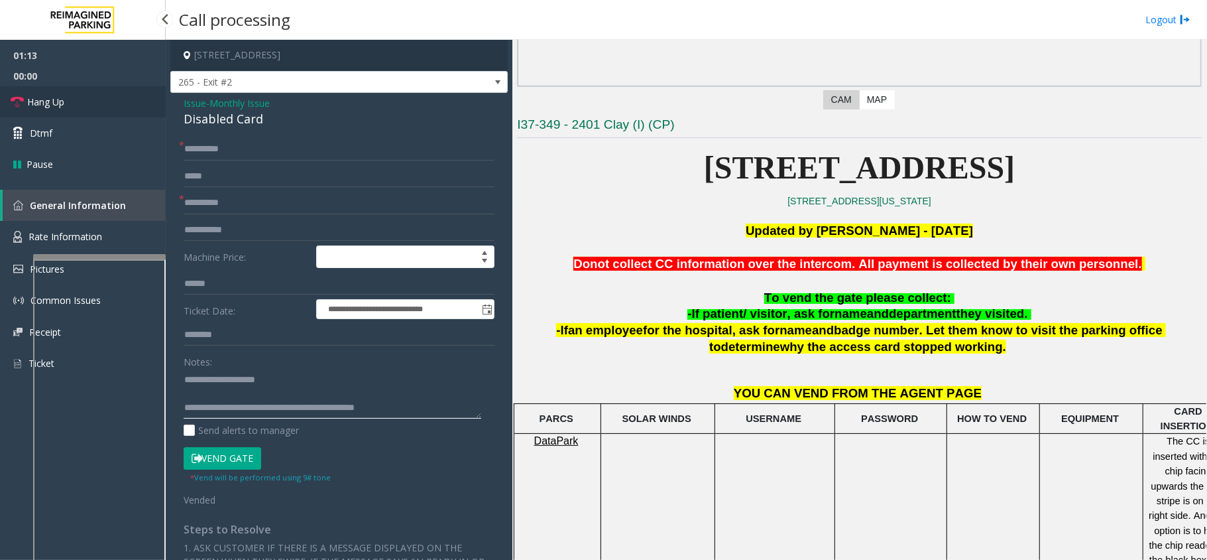
type textarea "**********"
click at [115, 114] on link "Hang Up" at bounding box center [83, 101] width 166 height 31
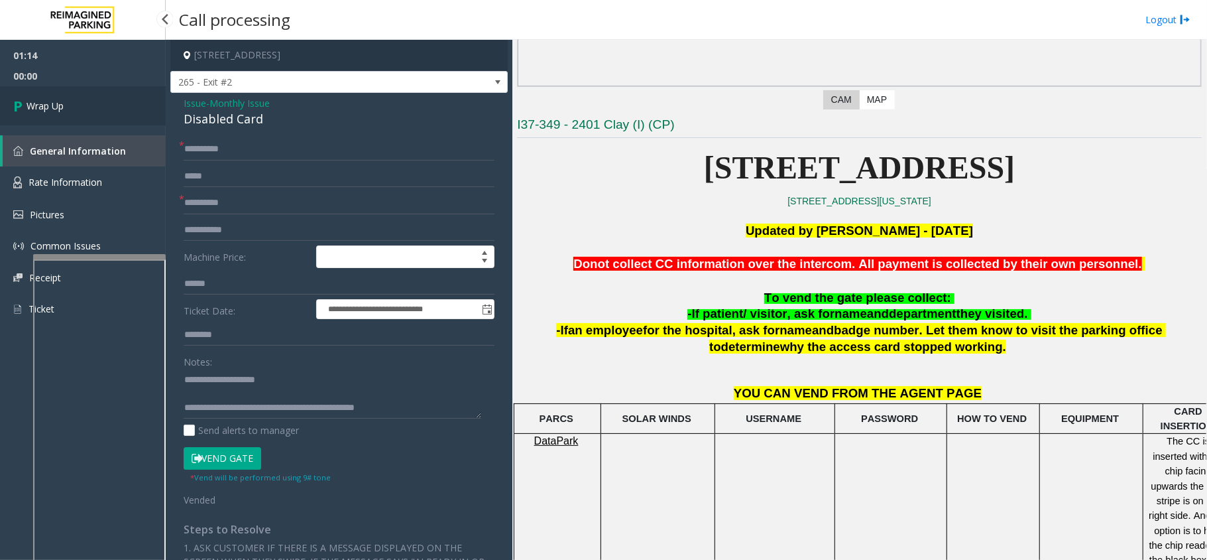
click at [115, 114] on link "Wrap Up" at bounding box center [83, 105] width 166 height 39
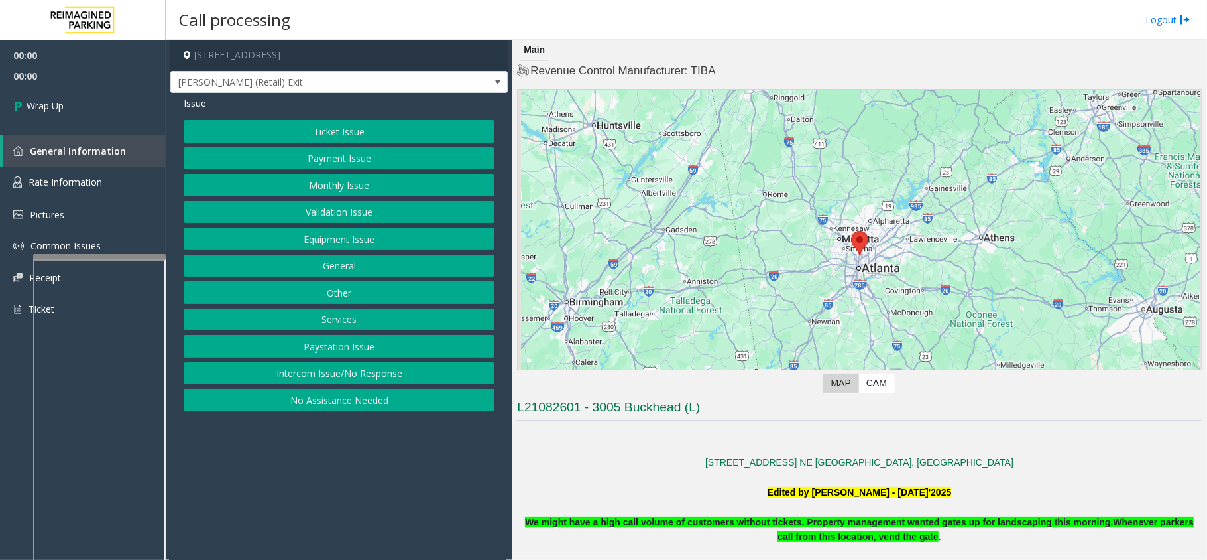
click at [361, 375] on button "Intercom Issue/No Response" at bounding box center [339, 373] width 311 height 23
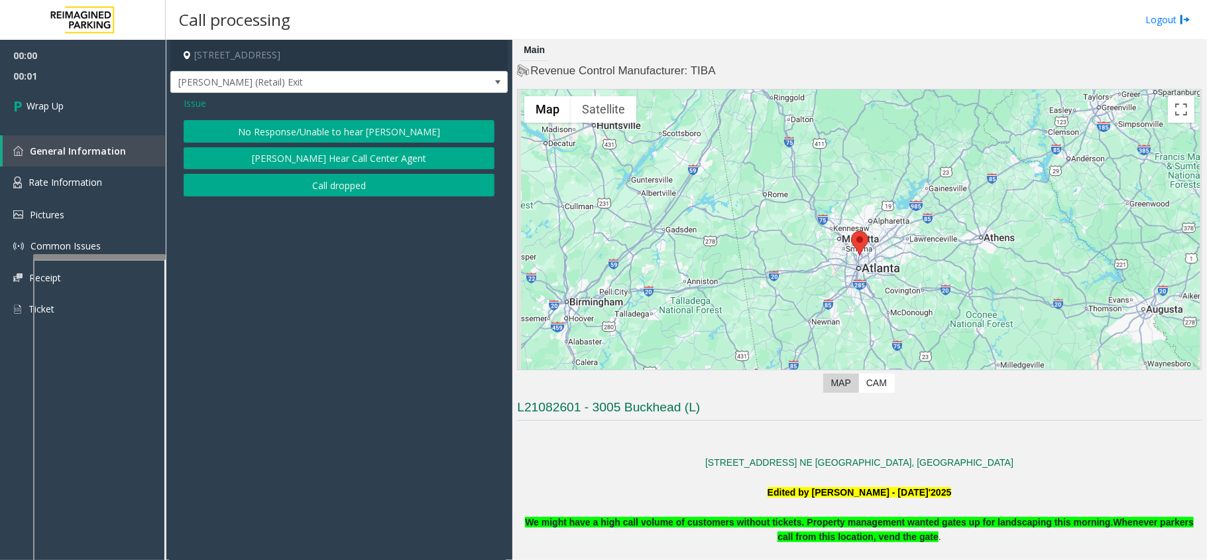
click at [311, 186] on button "Call dropped" at bounding box center [339, 185] width 311 height 23
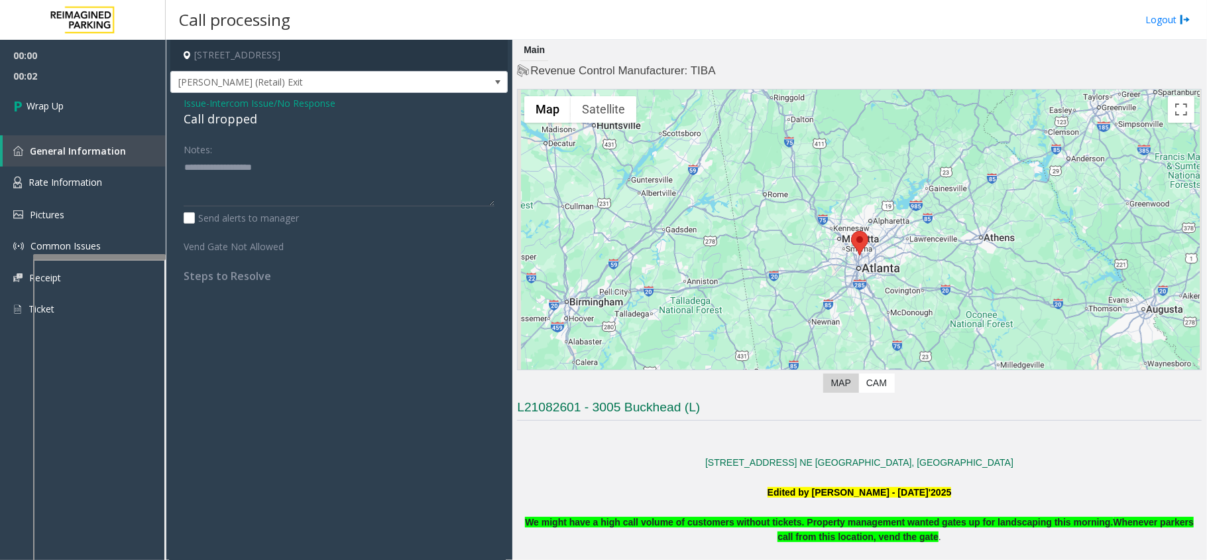
click at [215, 135] on div "Issue - Intercom Issue/No Response Call dropped Notes: Send alerts to manager V…" at bounding box center [338, 194] width 337 height 203
click at [221, 120] on div "Call dropped" at bounding box center [339, 119] width 311 height 18
type textarea "**********"
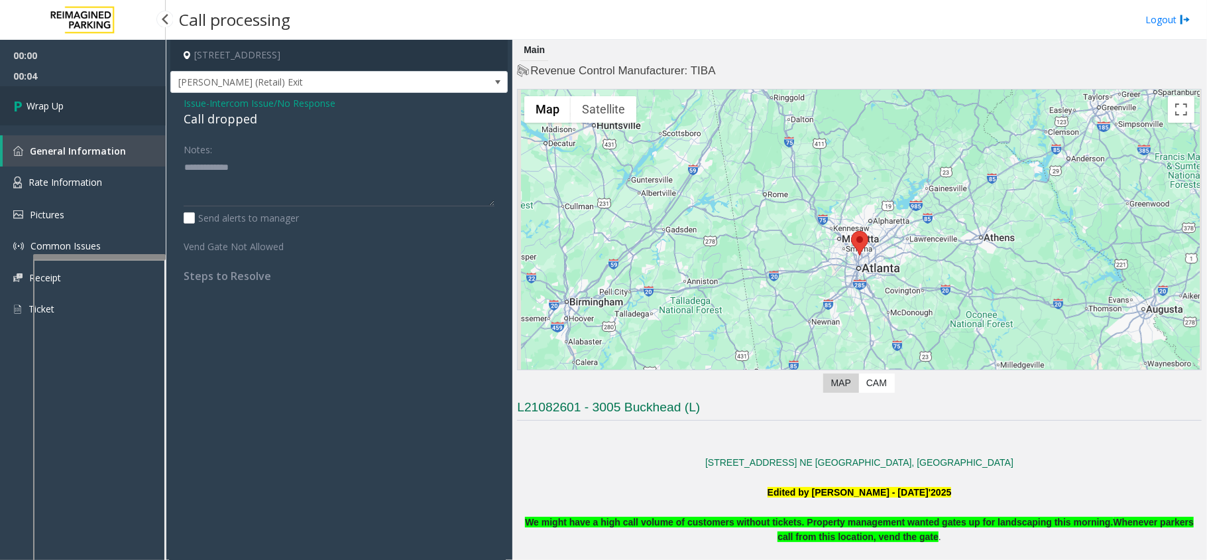
click at [125, 101] on link "Wrap Up" at bounding box center [83, 105] width 166 height 39
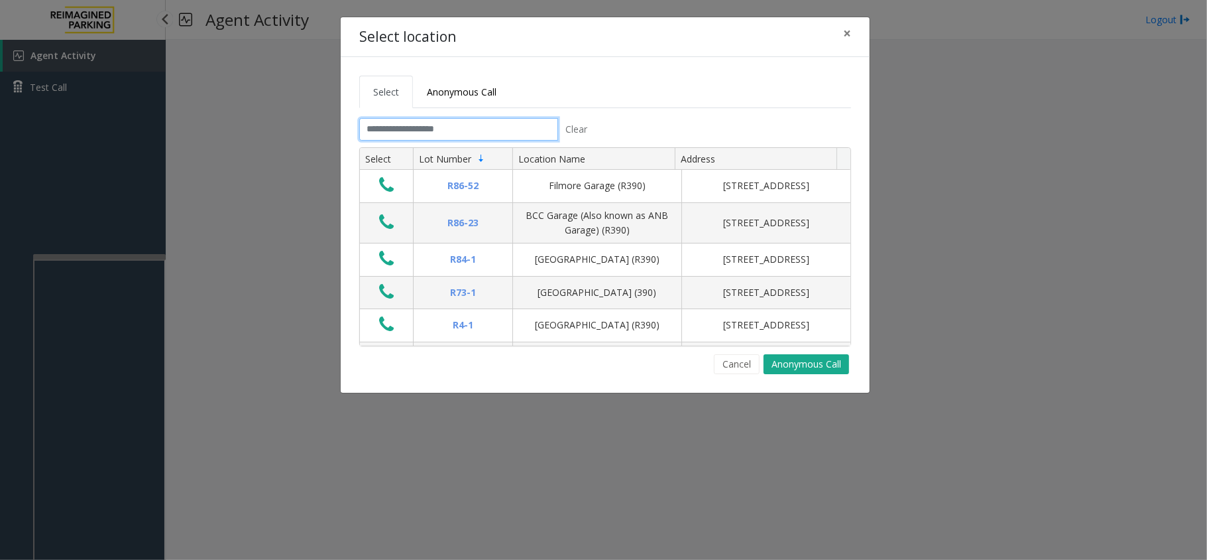
click at [460, 128] on input "text" at bounding box center [458, 129] width 199 height 23
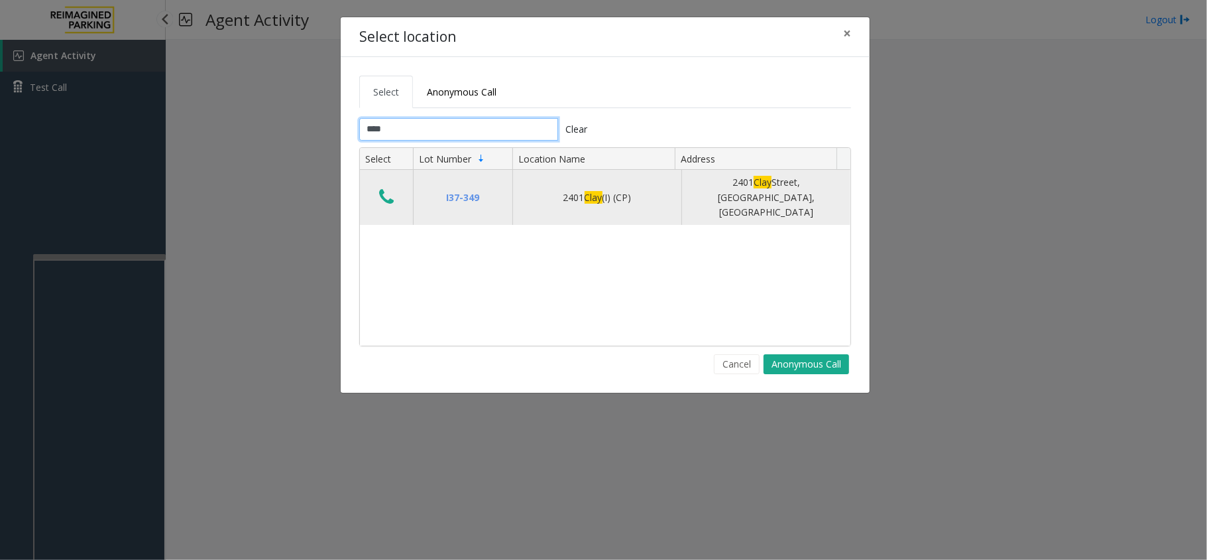
type input "****"
click at [385, 190] on icon "Data table" at bounding box center [386, 197] width 15 height 19
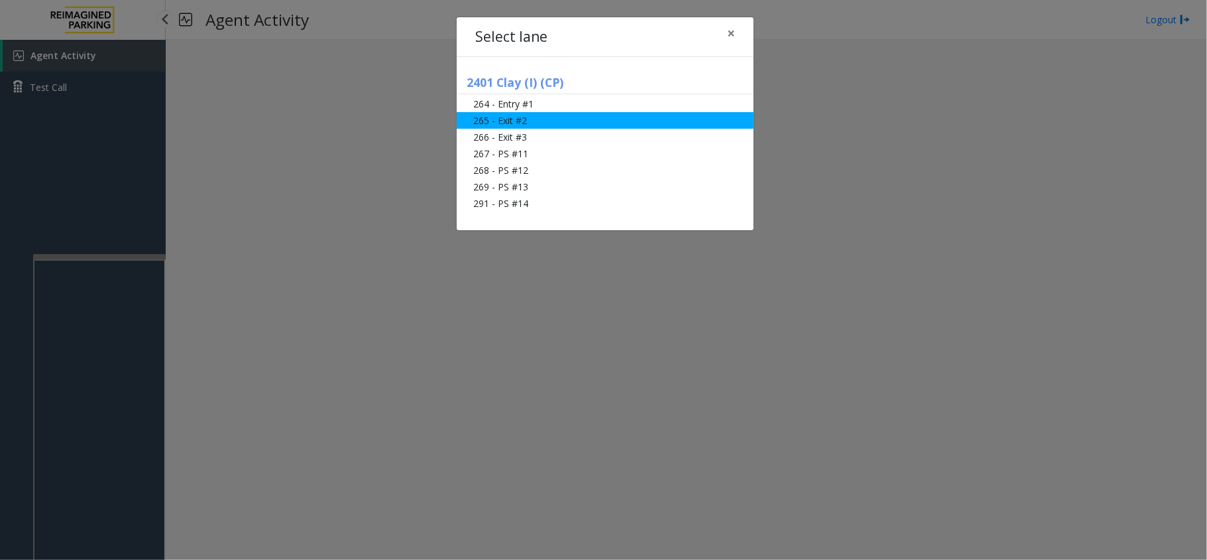
click at [540, 123] on li "265 - Exit #2" at bounding box center [605, 120] width 297 height 17
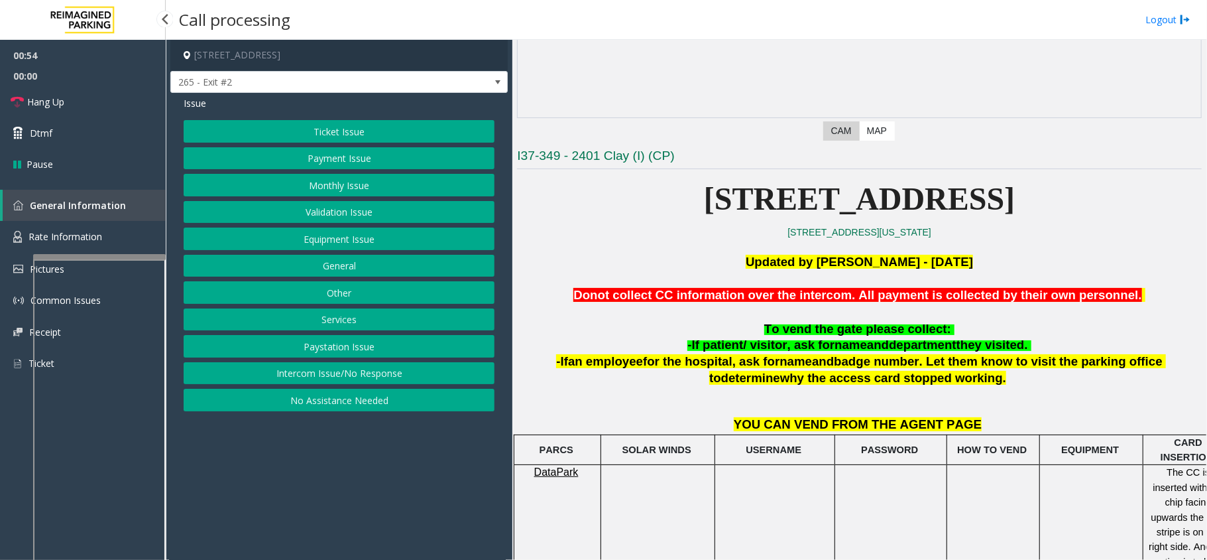
scroll to position [265, 0]
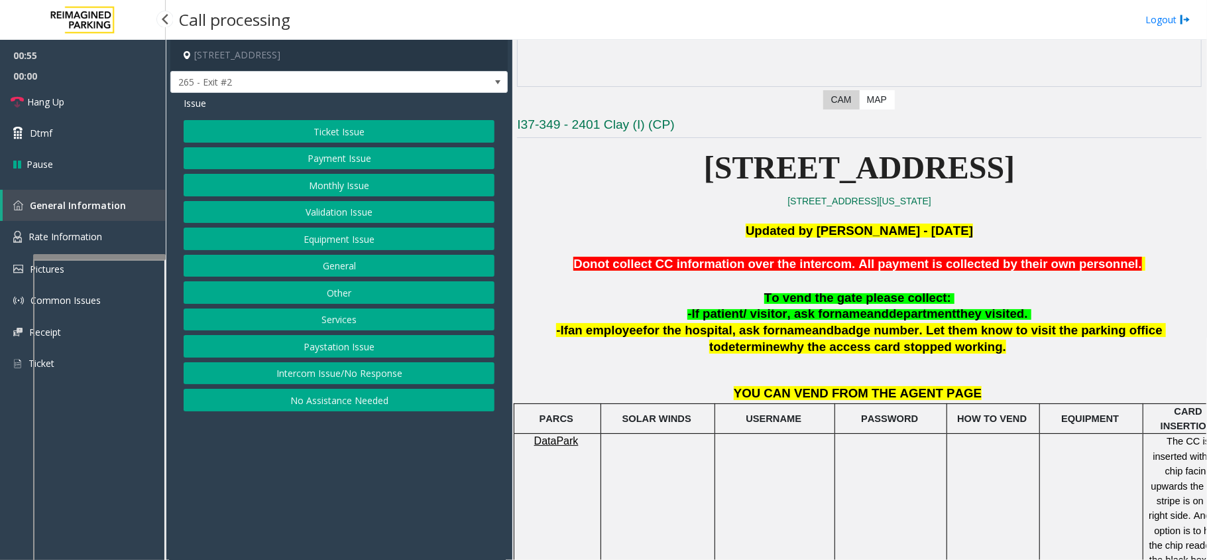
click at [396, 133] on button "Ticket Issue" at bounding box center [339, 131] width 311 height 23
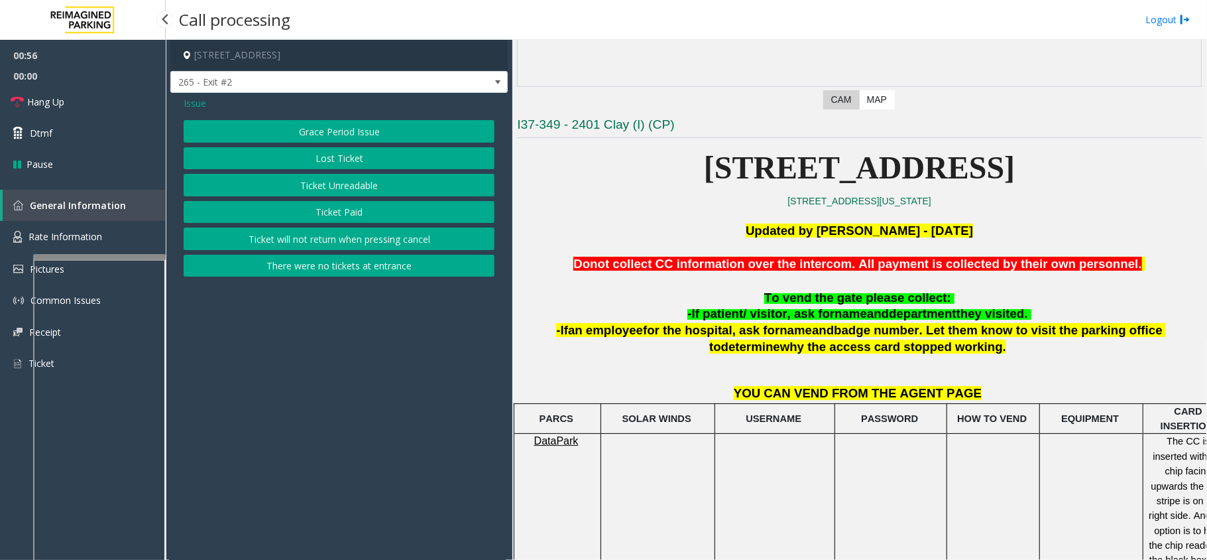
click at [370, 194] on button "Ticket Unreadable" at bounding box center [339, 185] width 311 height 23
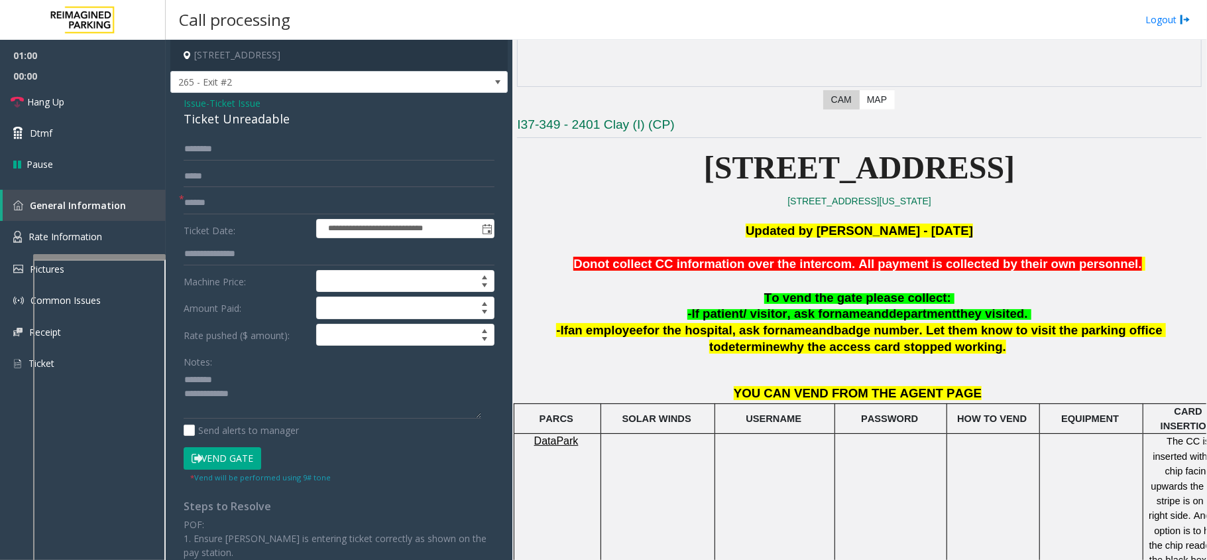
drag, startPoint x: 259, startPoint y: 364, endPoint x: 257, endPoint y: 377, distance: 12.7
click at [258, 370] on div "Notes:" at bounding box center [339, 384] width 311 height 68
click at [257, 377] on textarea at bounding box center [333, 394] width 298 height 50
click at [231, 110] on div "Ticket Unreadable" at bounding box center [339, 119] width 311 height 18
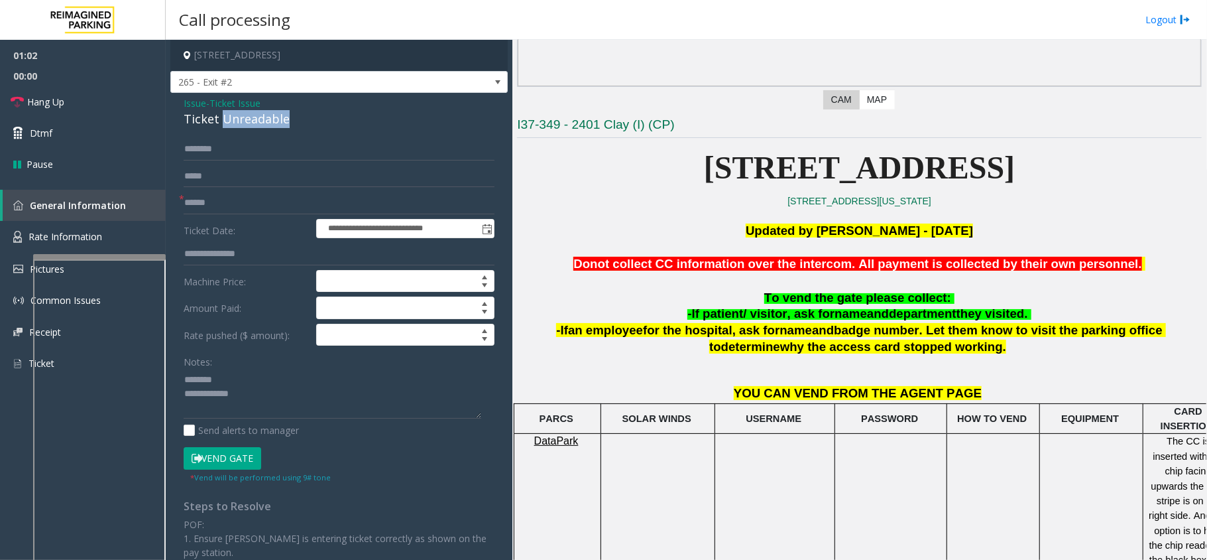
click at [233, 113] on div "Ticket Unreadable" at bounding box center [339, 119] width 311 height 18
type textarea "**********"
click at [211, 206] on input "text" at bounding box center [339, 203] width 311 height 23
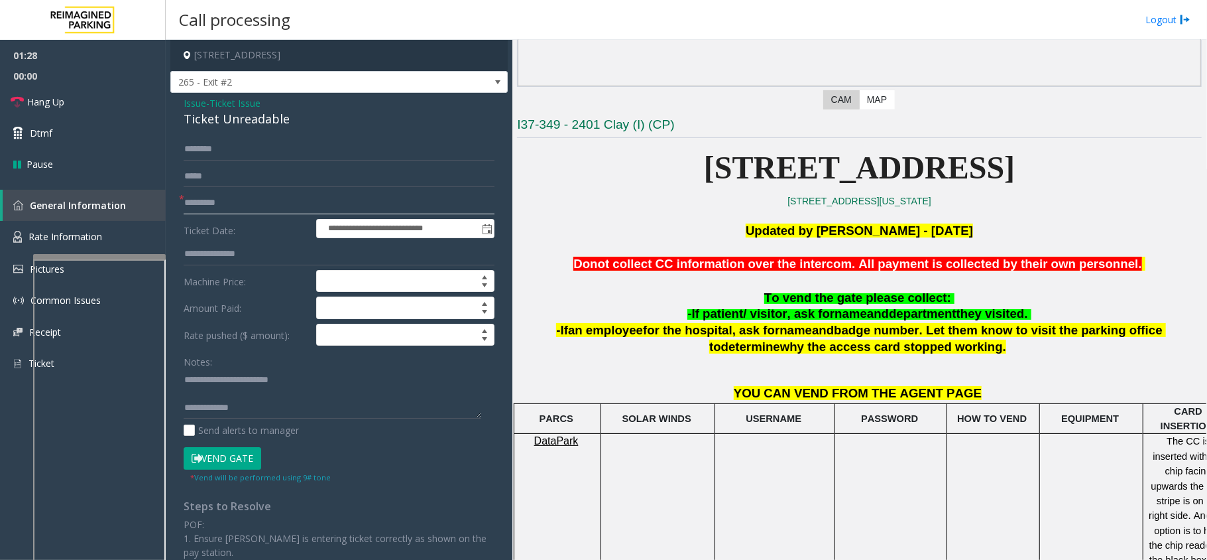
click at [223, 202] on input "*********" at bounding box center [339, 203] width 311 height 23
click at [237, 202] on input "*********" at bounding box center [339, 203] width 311 height 23
type input "******"
click at [242, 149] on input "text" at bounding box center [339, 149] width 311 height 23
type input "*****"
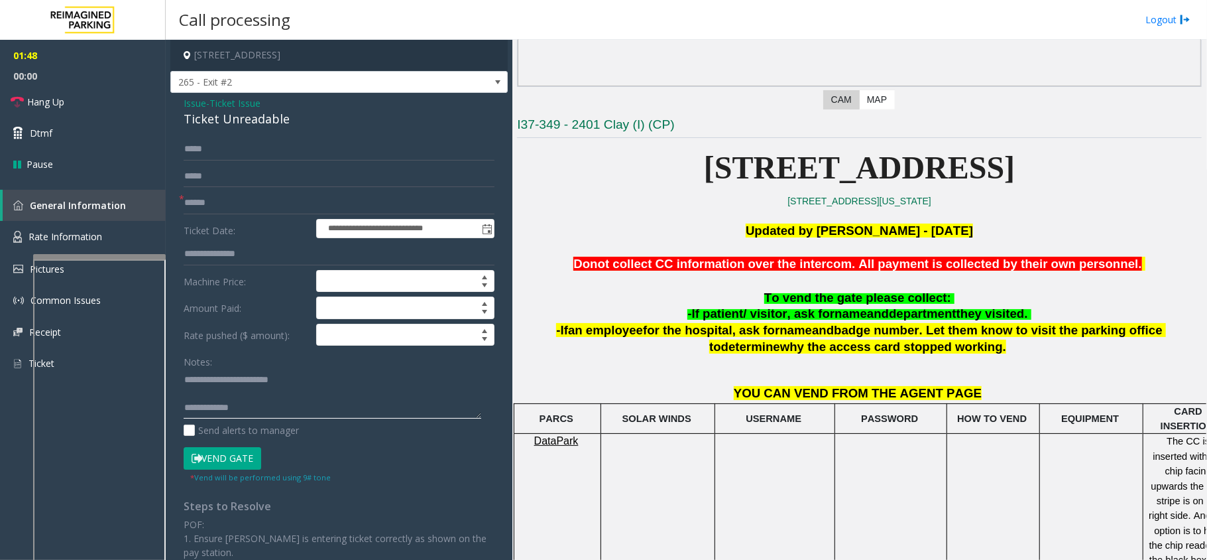
click at [261, 404] on textarea at bounding box center [333, 394] width 298 height 50
click at [287, 392] on textarea at bounding box center [333, 394] width 298 height 50
type textarea "**********"
click at [234, 457] on button "Vend Gate" at bounding box center [223, 458] width 78 height 23
click at [242, 400] on textarea at bounding box center [333, 394] width 298 height 50
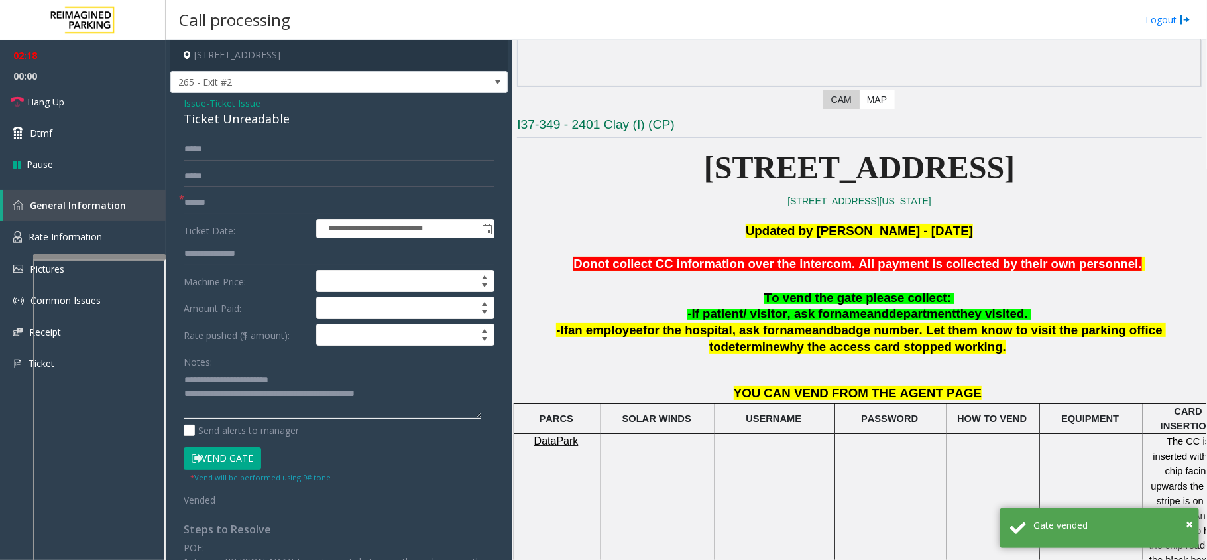
click at [418, 392] on textarea at bounding box center [333, 394] width 298 height 50
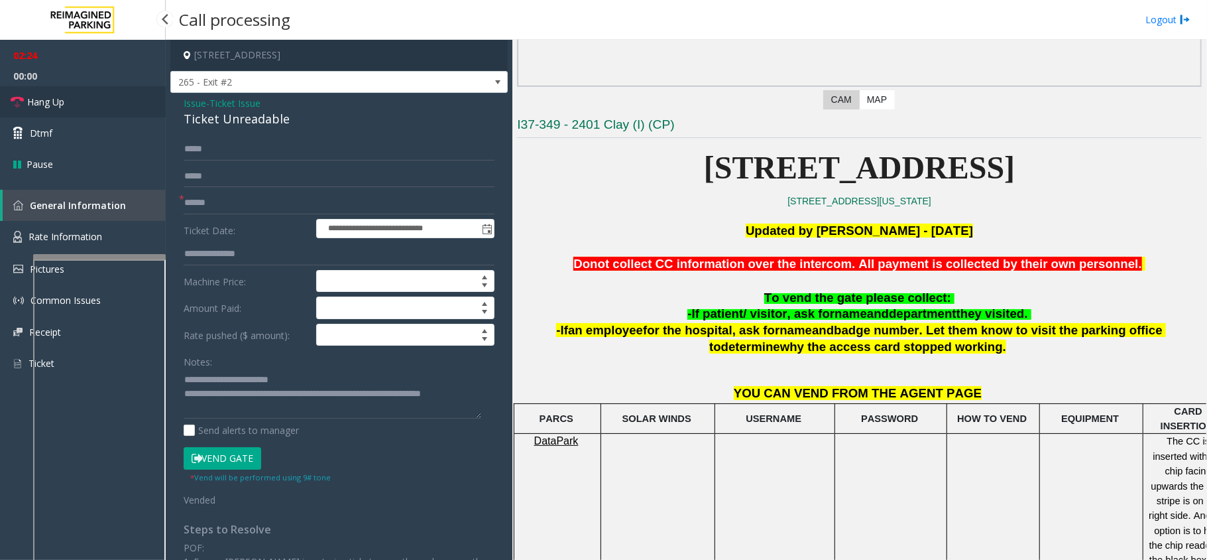
drag, startPoint x: 102, startPoint y: 99, endPoint x: 113, endPoint y: 115, distance: 19.1
click at [102, 99] on link "Hang Up" at bounding box center [83, 101] width 166 height 31
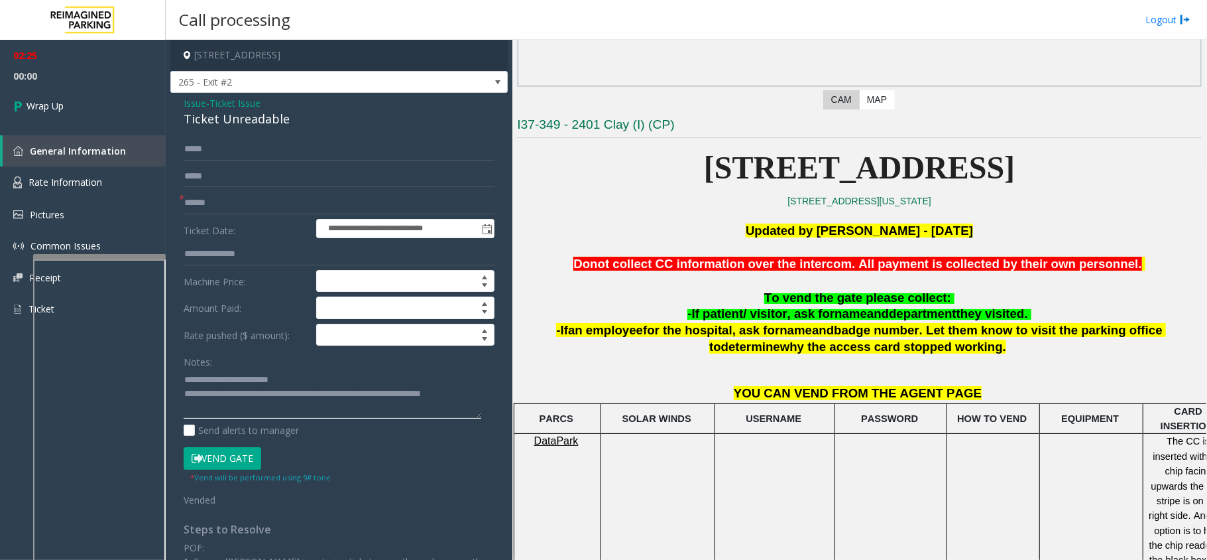
click at [242, 412] on textarea at bounding box center [333, 394] width 298 height 50
type textarea "**********"
click at [103, 104] on link "Wrap Up" at bounding box center [83, 105] width 166 height 39
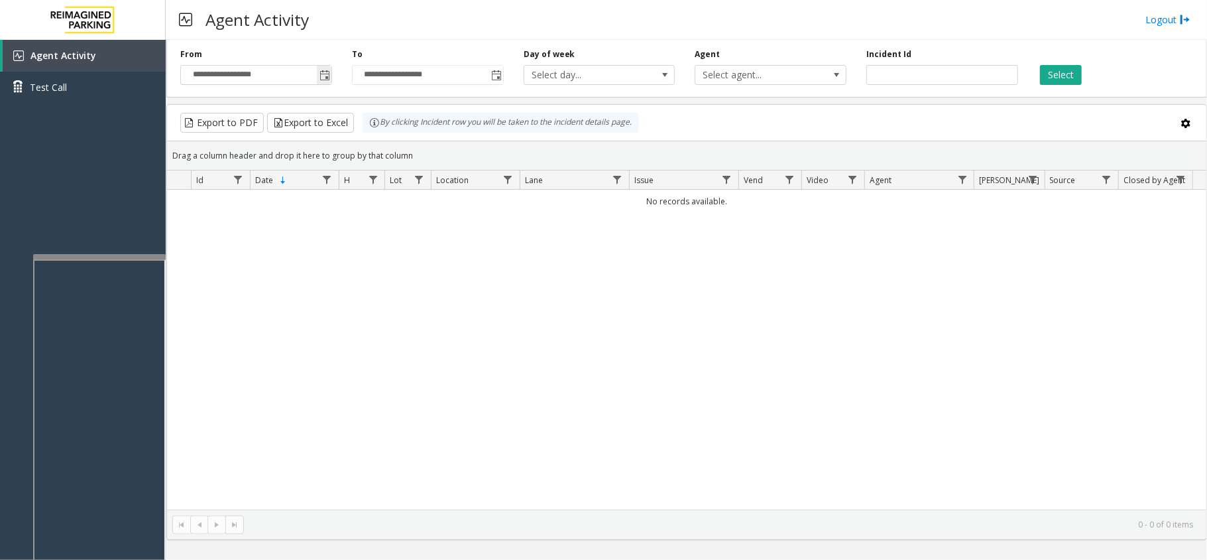
drag, startPoint x: 330, startPoint y: 77, endPoint x: 330, endPoint y: 66, distance: 10.6
click at [330, 77] on span "Toggle popup" at bounding box center [324, 74] width 15 height 21
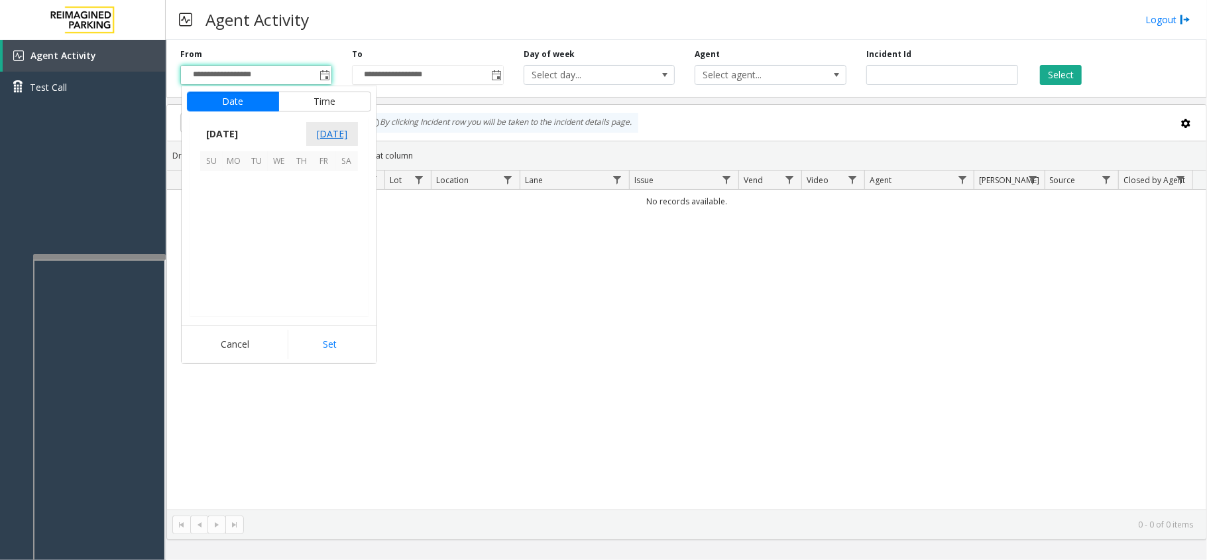
scroll to position [237779, 0]
click at [243, 249] on span "18" at bounding box center [234, 250] width 23 height 23
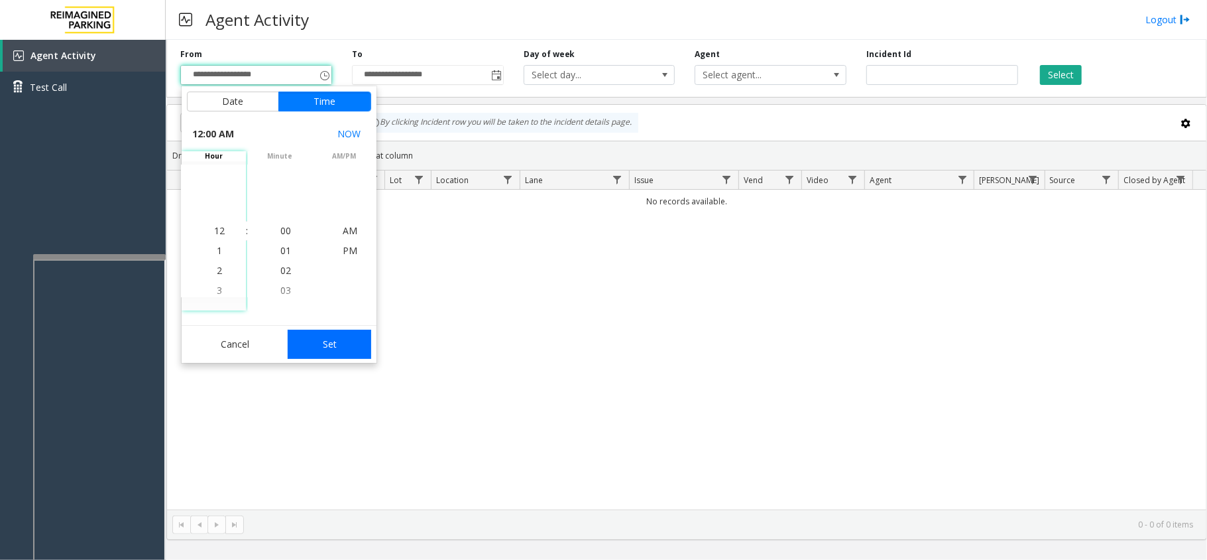
click at [305, 332] on button "Set" at bounding box center [330, 343] width 84 height 29
type input "**********"
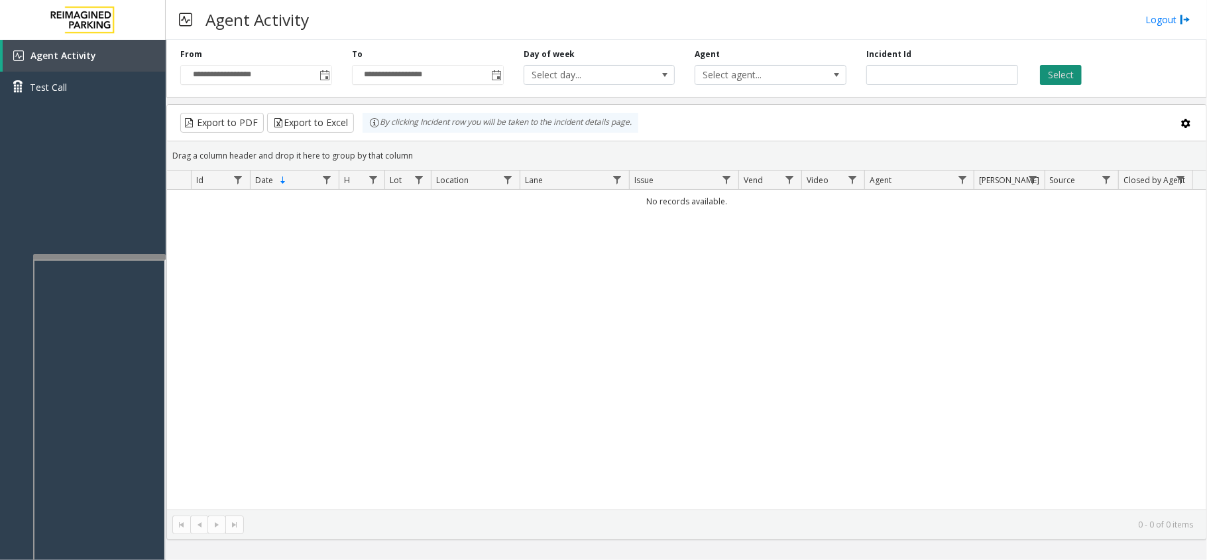
click at [1045, 72] on button "Select" at bounding box center [1061, 75] width 42 height 20
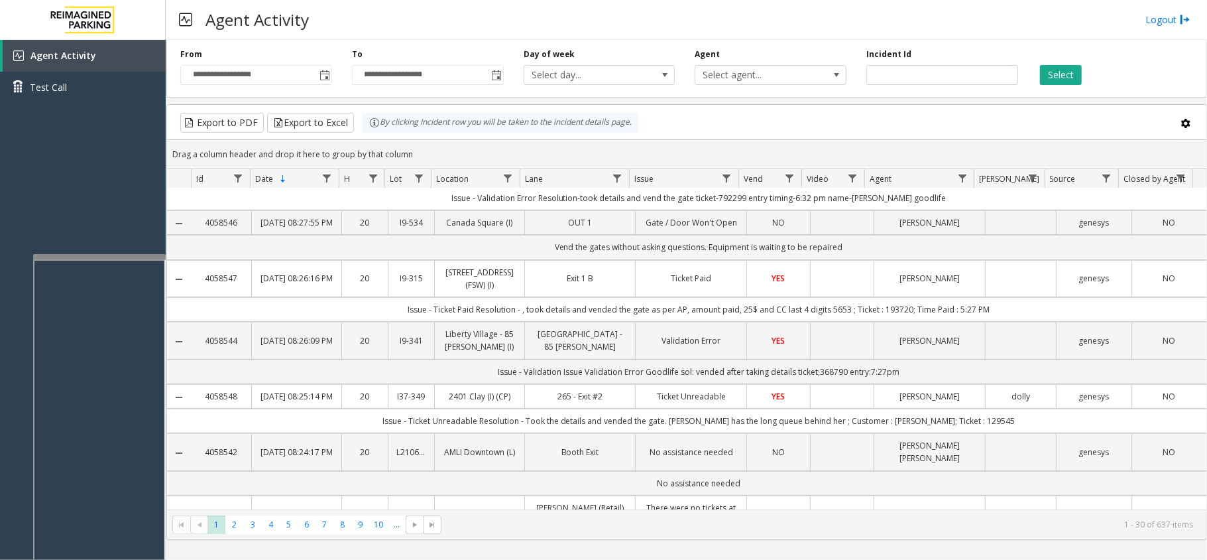
scroll to position [265, 0]
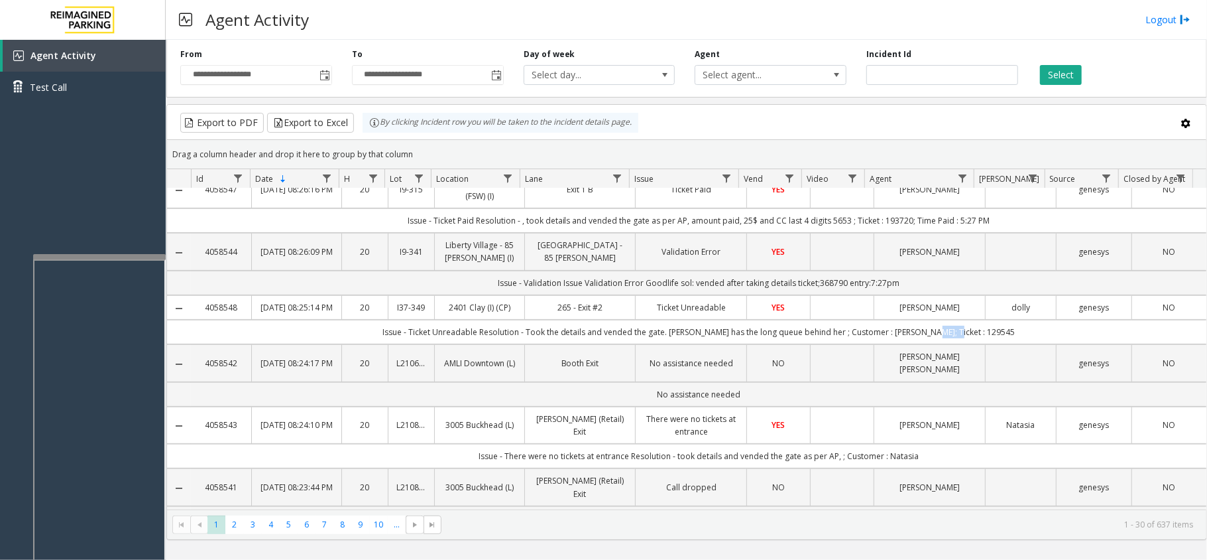
drag, startPoint x: 939, startPoint y: 362, endPoint x: 967, endPoint y: 361, distance: 27.9
click at [967, 344] on td "Issue - Ticket Unreadable Resolution - Took the details and vended the gate. [P…" at bounding box center [699, 332] width 1016 height 25
click at [969, 344] on td "Issue - Ticket Unreadable Resolution - Took the details and vended the gate. [P…" at bounding box center [699, 332] width 1016 height 25
drag, startPoint x: 966, startPoint y: 361, endPoint x: 940, endPoint y: 365, distance: 26.1
click at [940, 344] on td "Issue - Ticket Unreadable Resolution - Took the details and vended the gate. [P…" at bounding box center [699, 332] width 1016 height 25
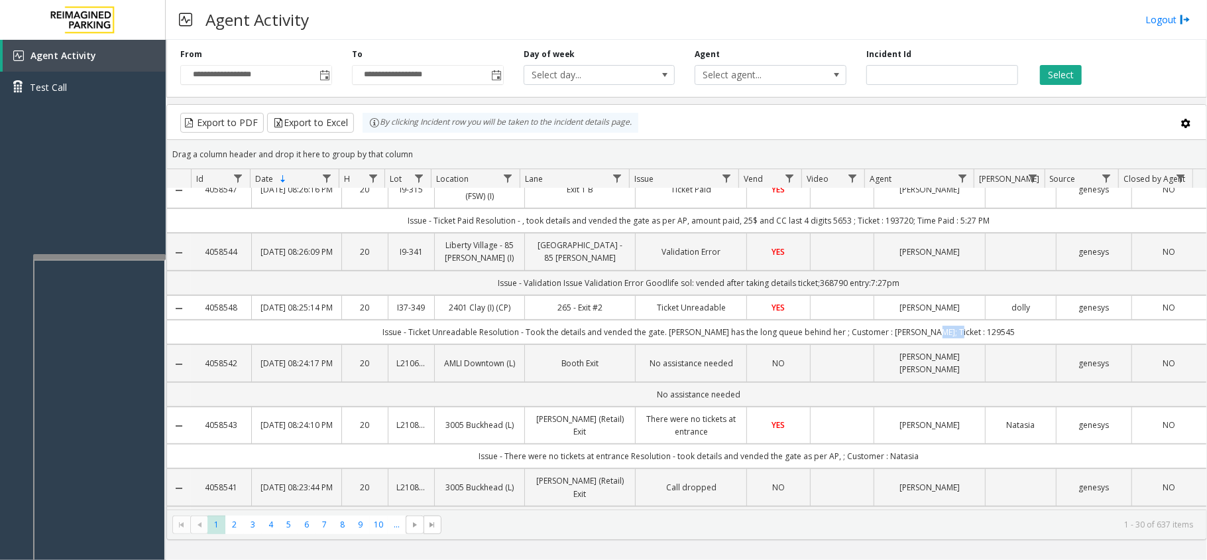
click at [977, 344] on td "Issue - Ticket Unreadable Resolution - Took the details and vended the gate. [P…" at bounding box center [699, 332] width 1016 height 25
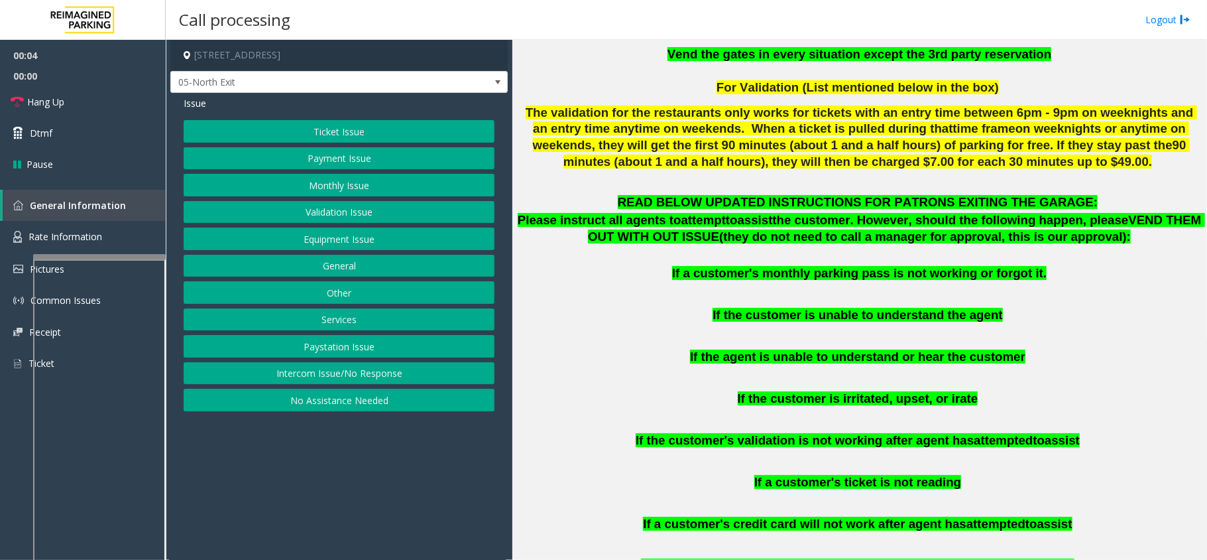
scroll to position [619, 0]
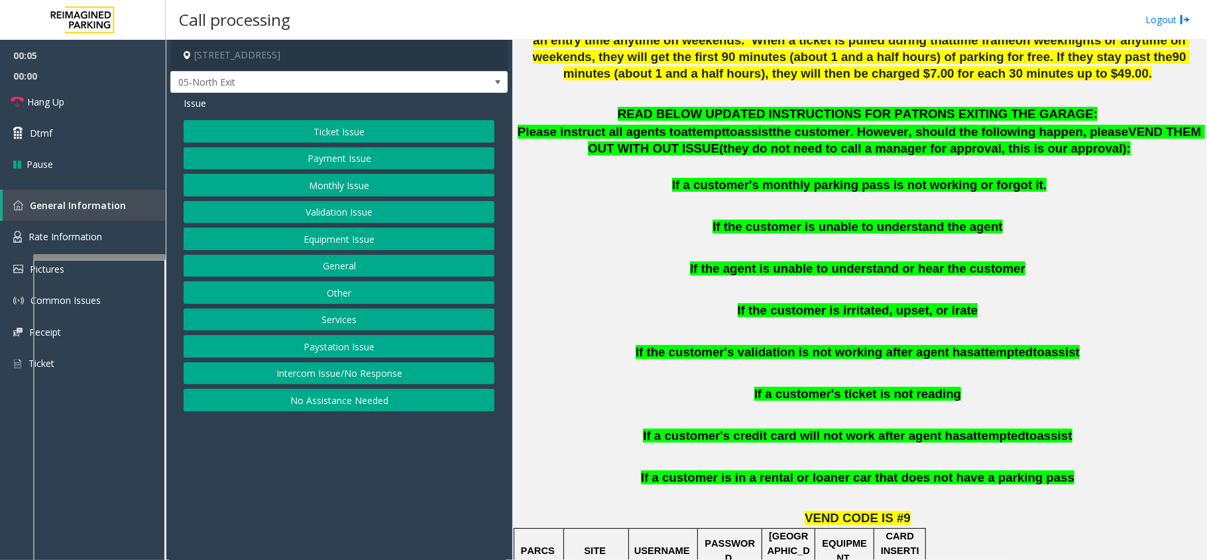
click at [358, 176] on button "Monthly Issue" at bounding box center [339, 185] width 311 height 23
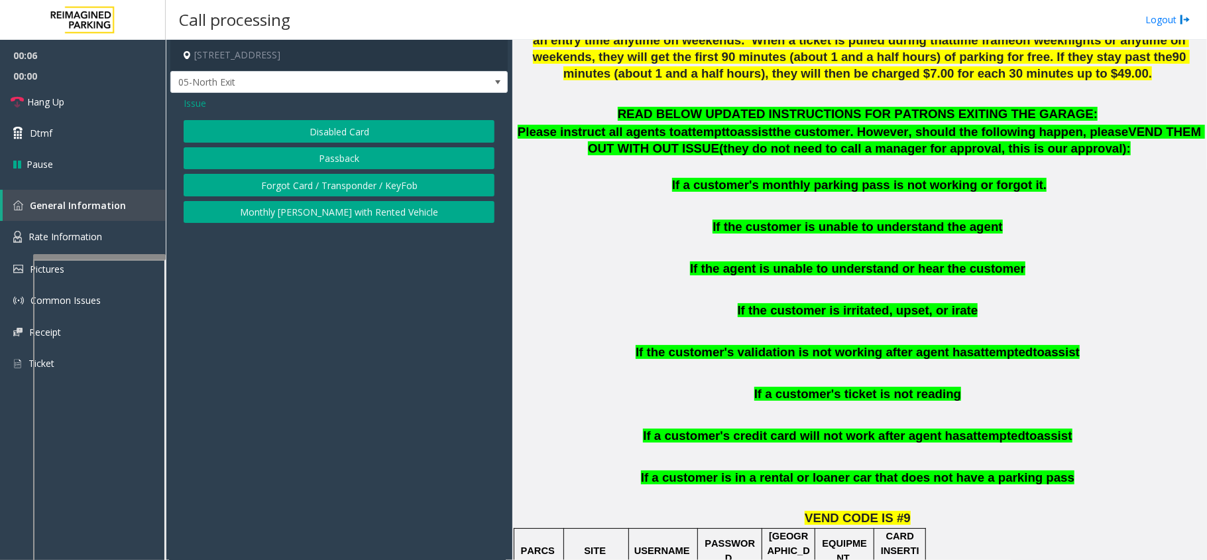
click at [349, 133] on button "Disabled Card" at bounding box center [339, 131] width 311 height 23
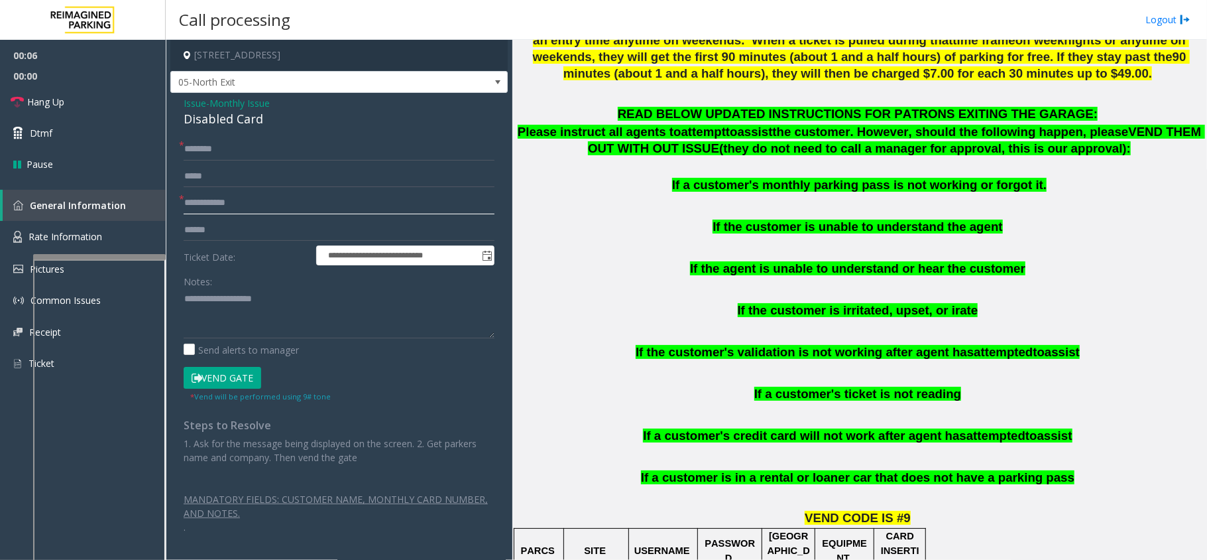
click at [284, 202] on input "text" at bounding box center [339, 203] width 311 height 23
click at [237, 117] on div "Disabled Card" at bounding box center [339, 119] width 311 height 18
type textarea "**********"
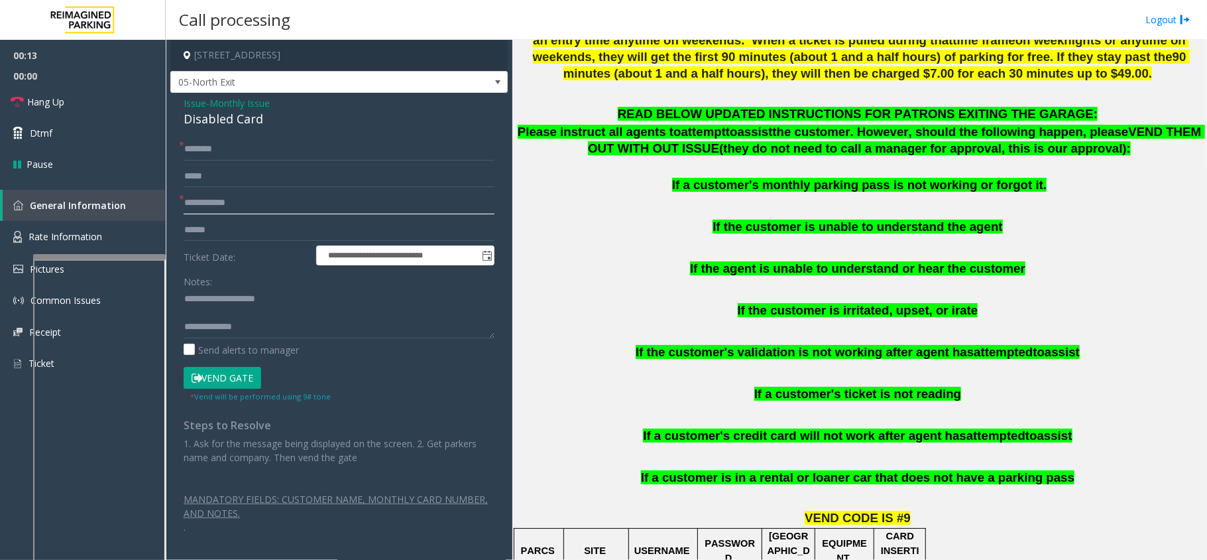
click at [239, 200] on input "text" at bounding box center [339, 203] width 311 height 23
type input "*********"
click at [239, 142] on input "text" at bounding box center [339, 149] width 311 height 23
type input "******"
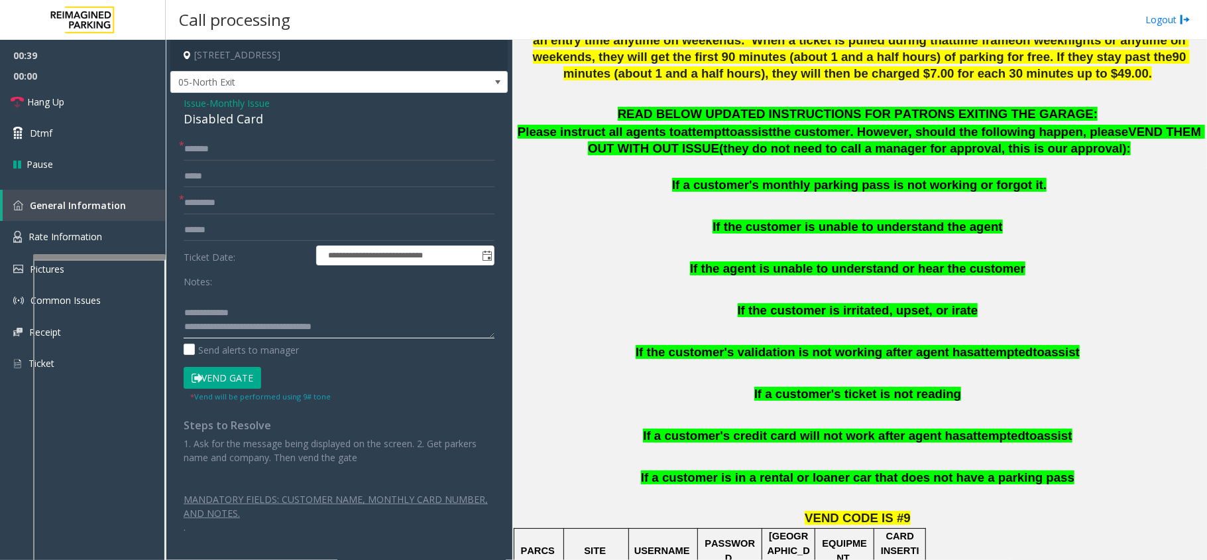
type textarea "**********"
click at [312, 152] on input "******" at bounding box center [339, 149] width 311 height 23
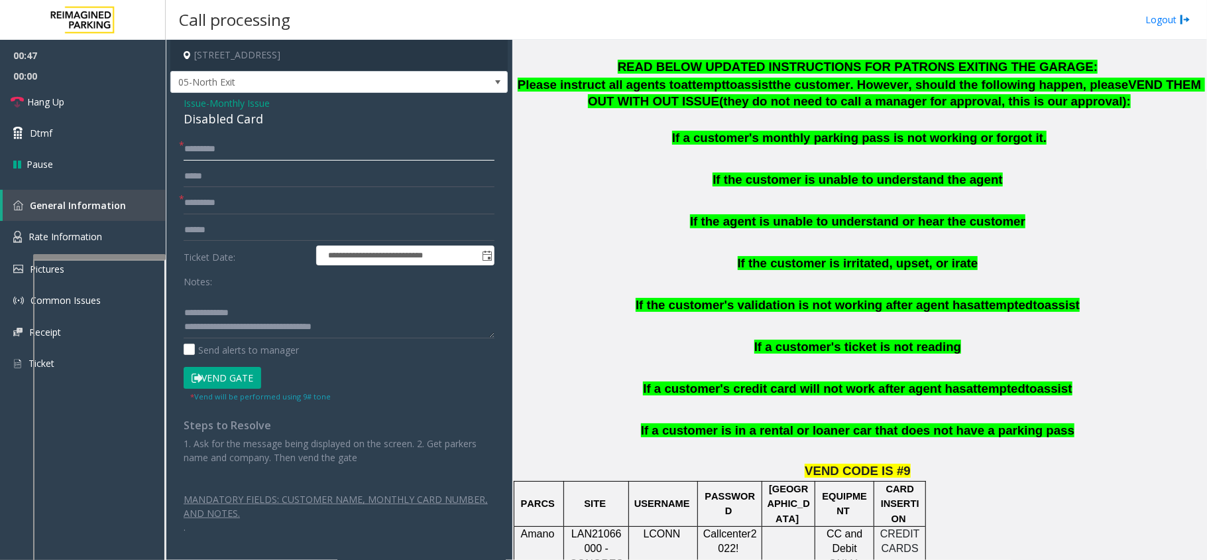
scroll to position [530, 0]
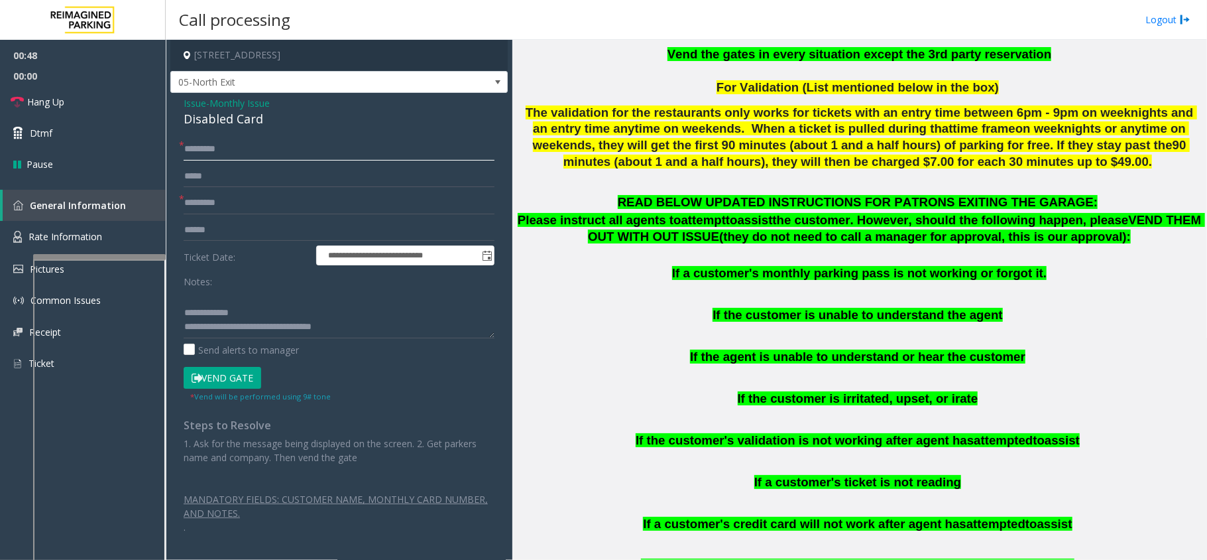
click at [218, 144] on input "*********" at bounding box center [339, 149] width 311 height 23
type input "*********"
click at [239, 383] on button "Vend Gate" at bounding box center [223, 378] width 78 height 23
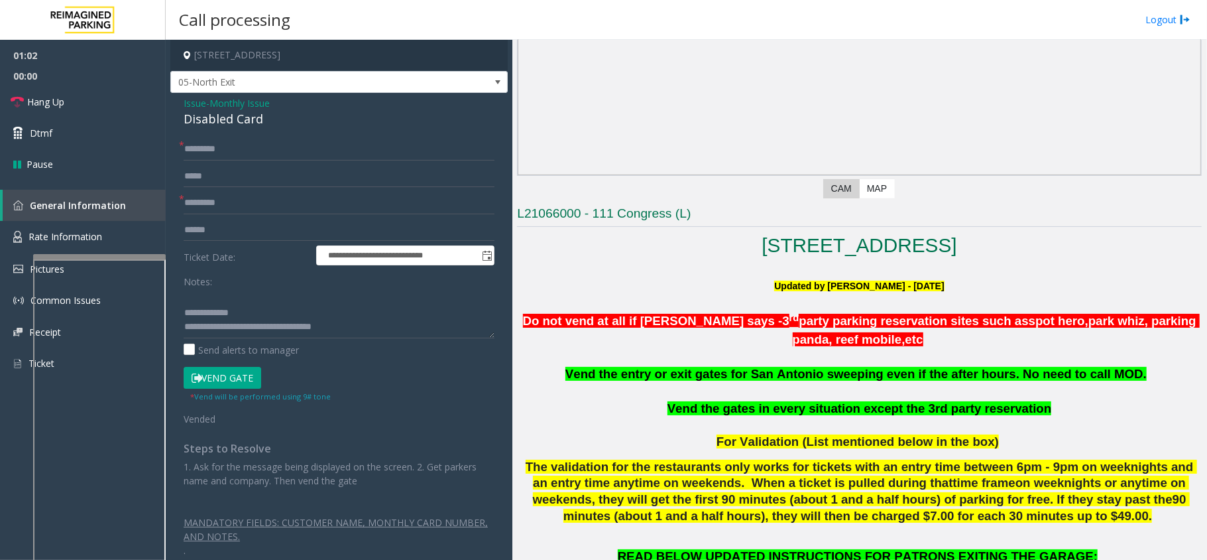
scroll to position [0, 0]
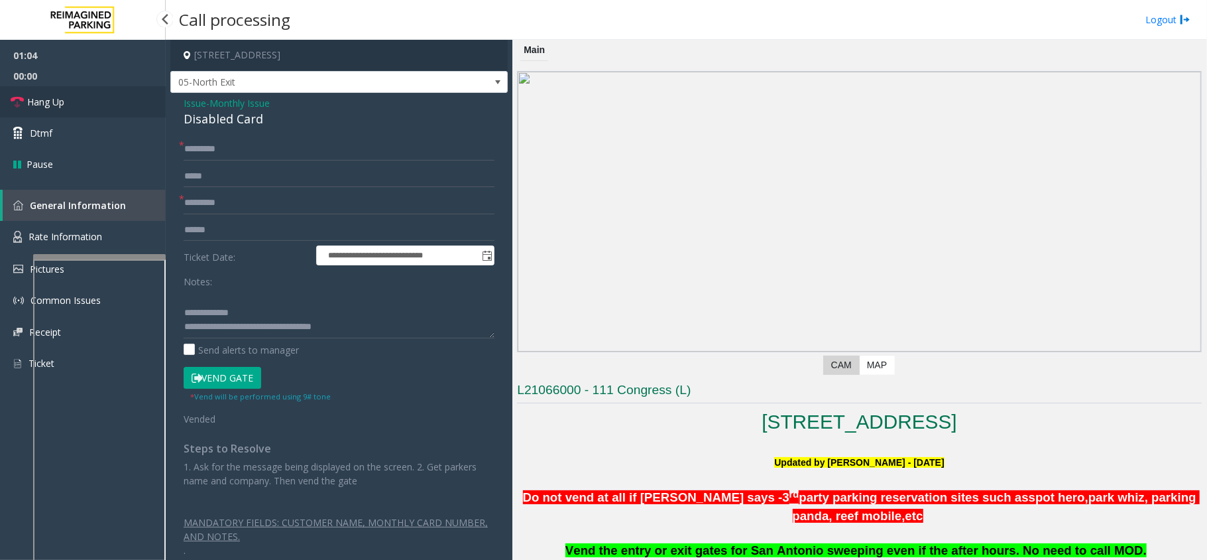
click at [126, 107] on link "Hang Up" at bounding box center [83, 101] width 166 height 31
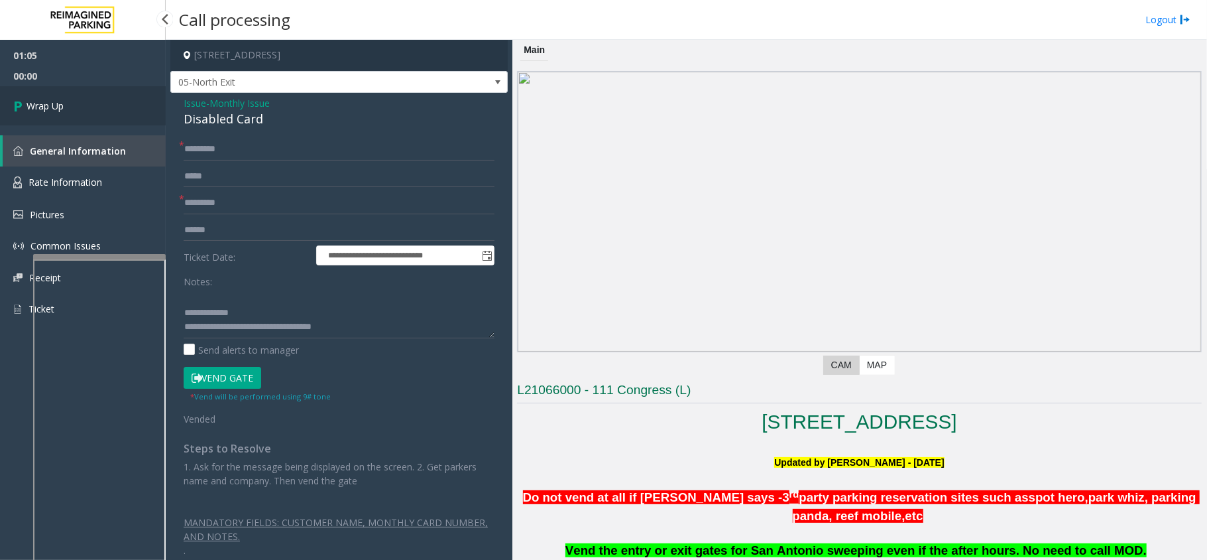
click at [126, 107] on link "Wrap Up" at bounding box center [83, 105] width 166 height 39
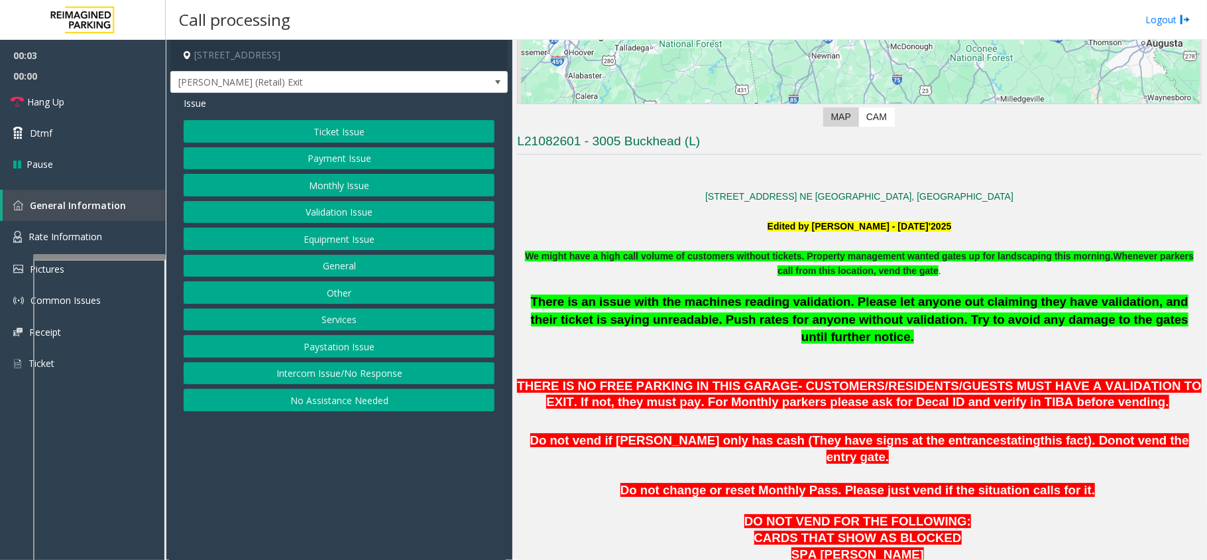
scroll to position [176, 0]
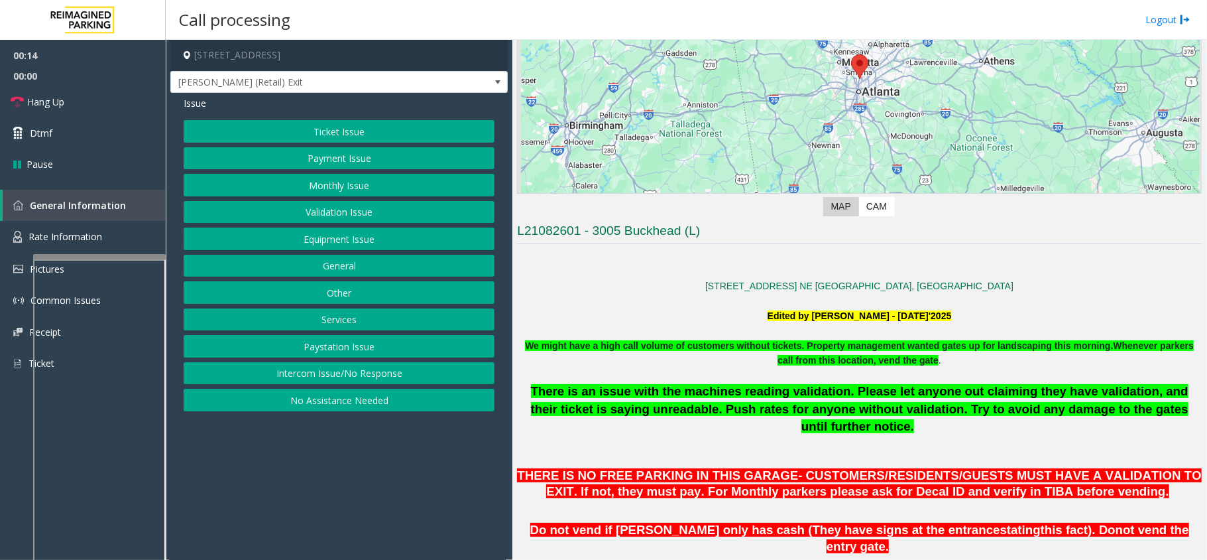
click at [393, 248] on button "Equipment Issue" at bounding box center [339, 238] width 311 height 23
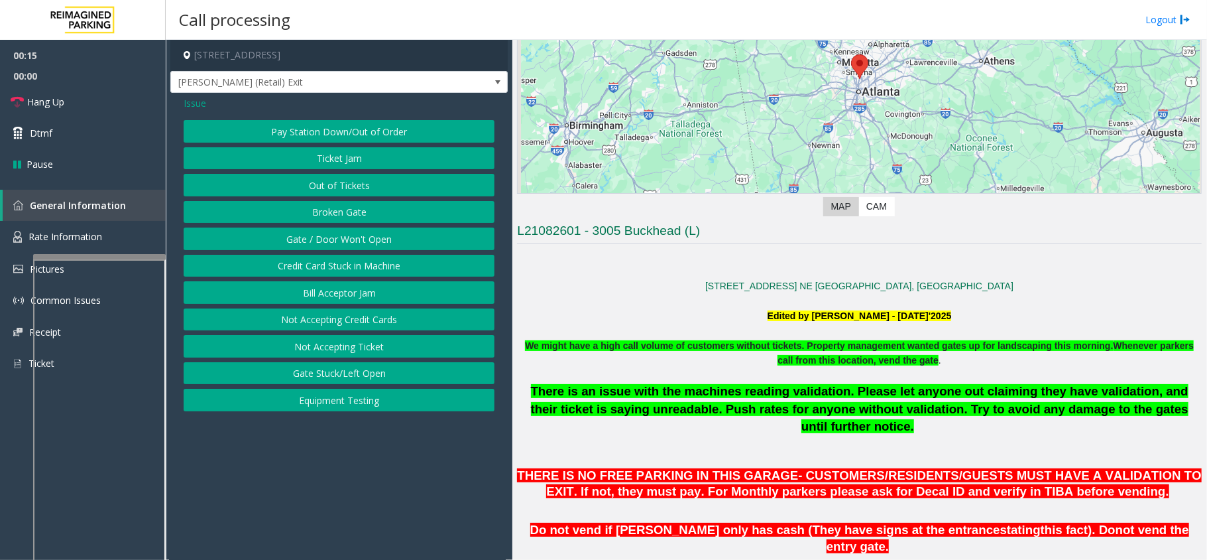
click at [196, 101] on span "Issue" at bounding box center [195, 103] width 23 height 14
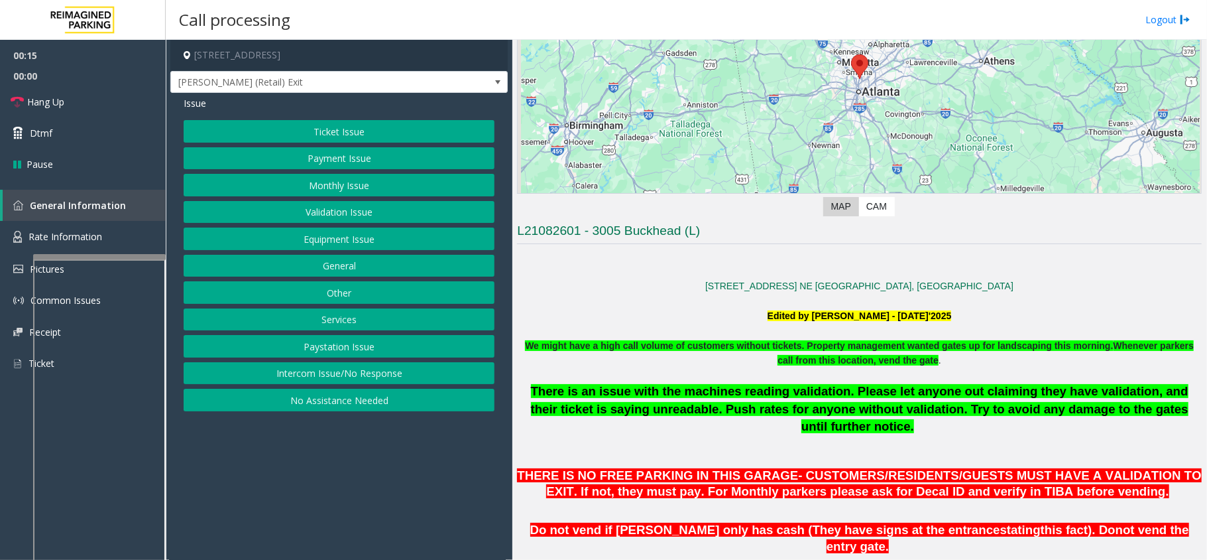
click at [297, 122] on button "Ticket Issue" at bounding box center [339, 131] width 311 height 23
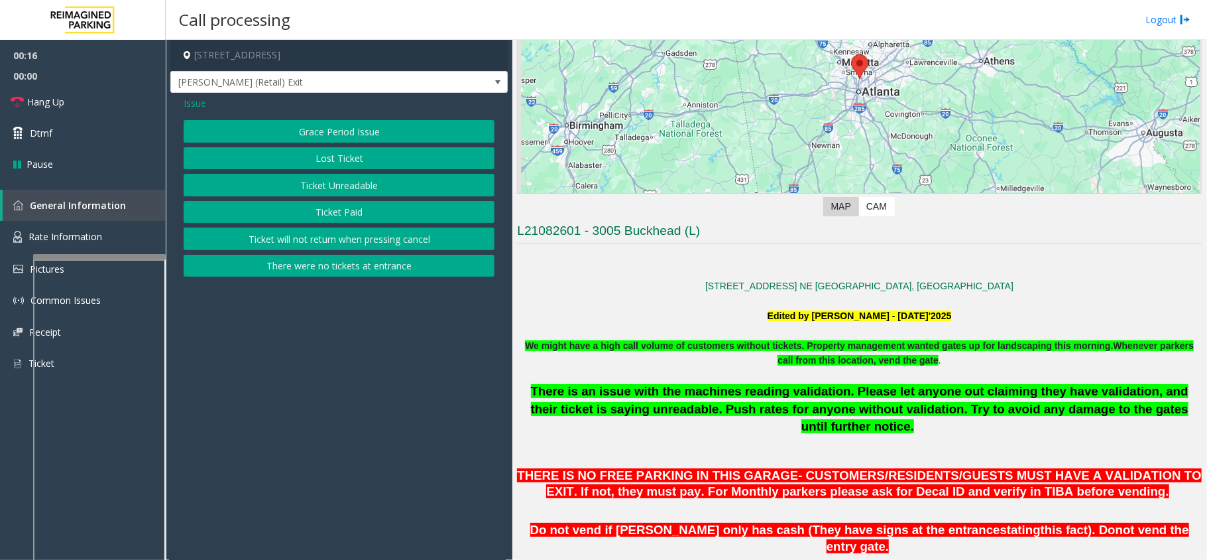
click at [340, 264] on button "There were no tickets at entrance" at bounding box center [339, 266] width 311 height 23
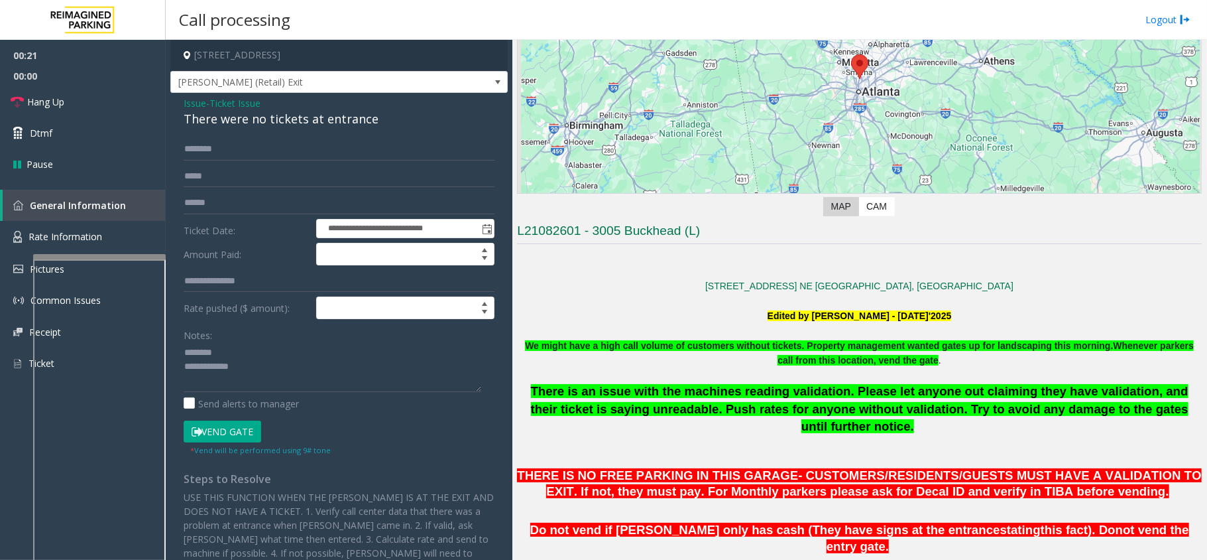
click at [250, 118] on div "There were no tickets at entrance" at bounding box center [339, 119] width 311 height 18
type textarea "**********"
click at [279, 162] on form "**********" at bounding box center [339, 297] width 311 height 318
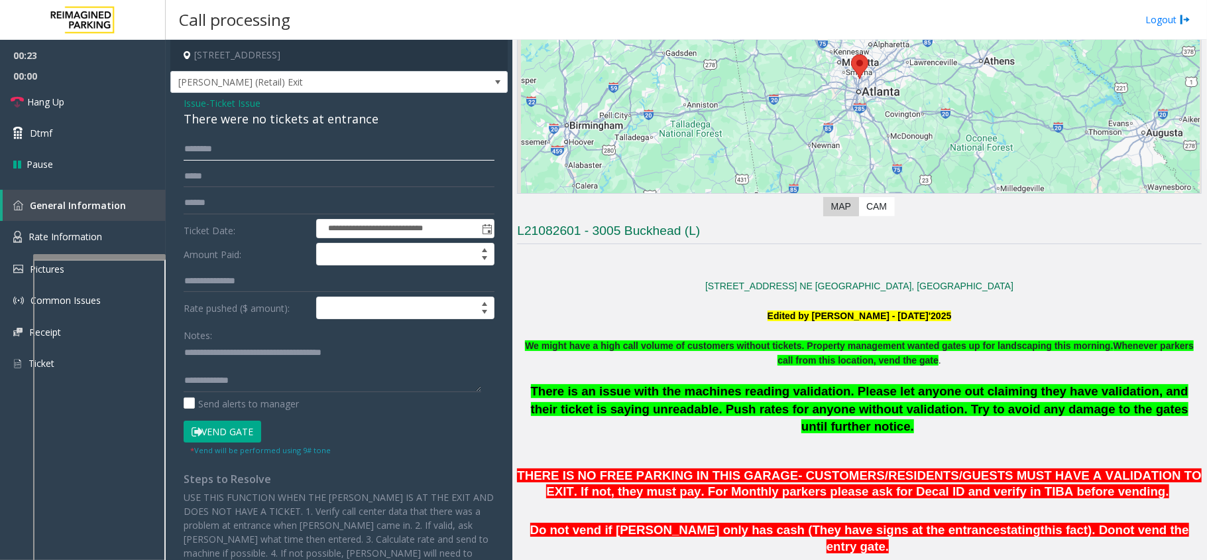
click at [279, 151] on input "text" at bounding box center [339, 149] width 311 height 23
type input "******"
click at [261, 391] on textarea at bounding box center [333, 367] width 298 height 50
click at [215, 151] on input "******" at bounding box center [339, 149] width 311 height 23
click at [308, 383] on textarea at bounding box center [333, 367] width 298 height 50
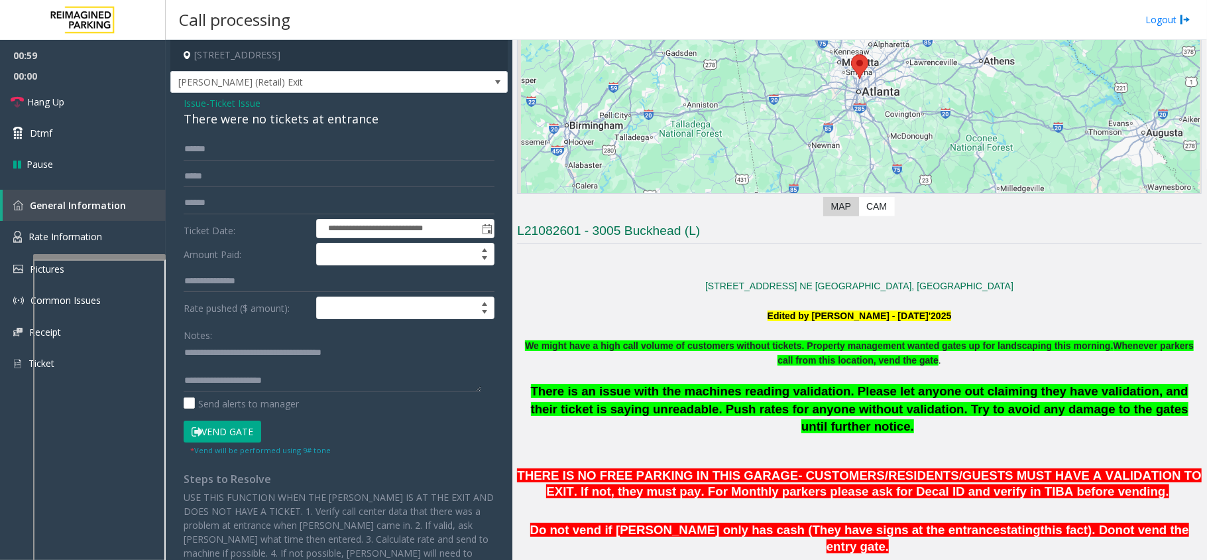
click at [251, 438] on button "Vend Gate" at bounding box center [223, 431] width 78 height 23
click at [296, 385] on textarea at bounding box center [333, 367] width 298 height 50
click at [62, 117] on link "Dtmf" at bounding box center [83, 132] width 166 height 31
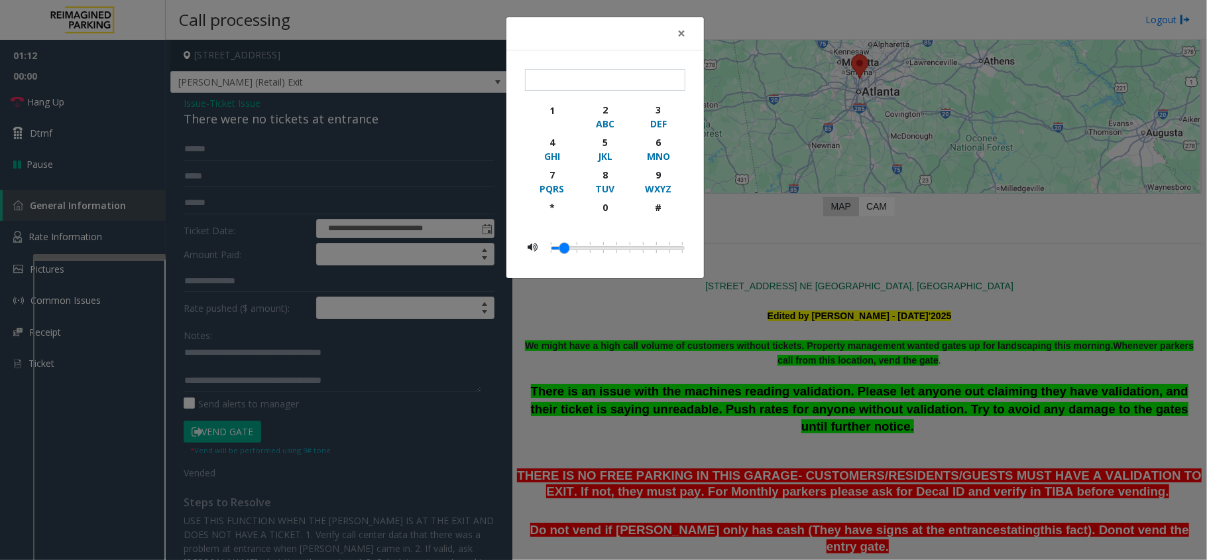
click at [97, 105] on div "× 1 2 ABC 3 DEF 4 GHI 5 JKL 6 MNO 7 PQRS 8 TUV 9 WXYZ * 0 #" at bounding box center [603, 280] width 1207 height 560
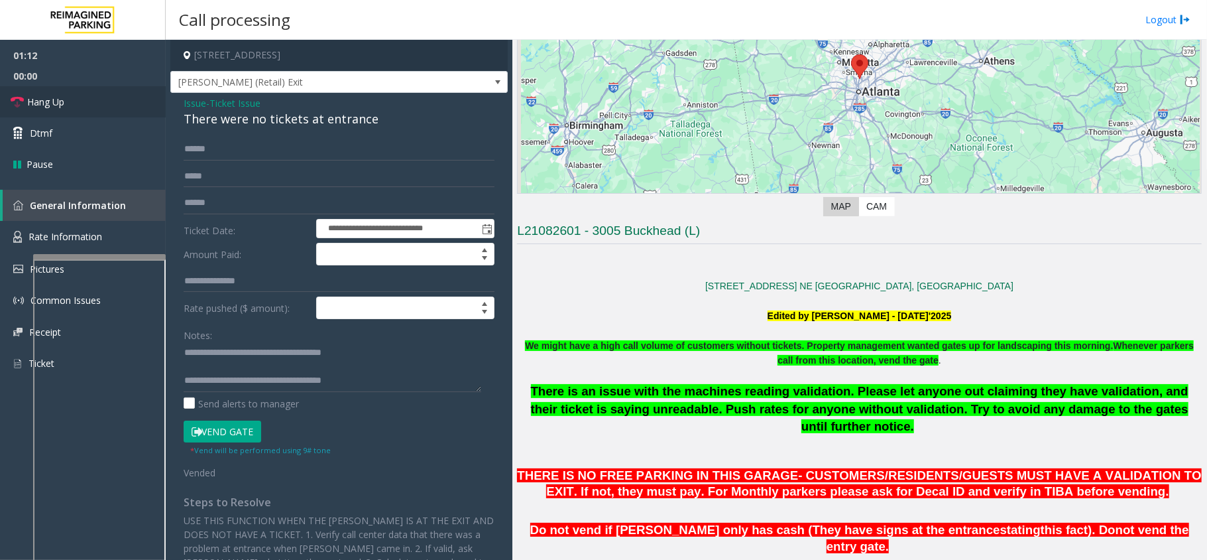
click at [97, 105] on link "Hang Up" at bounding box center [83, 101] width 166 height 31
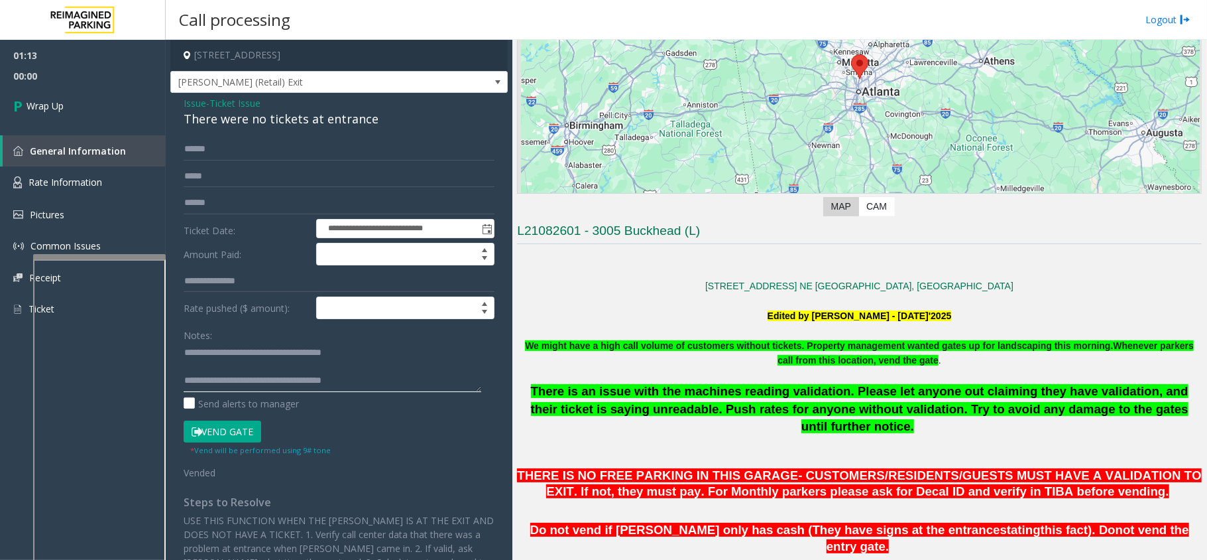
click at [369, 380] on textarea at bounding box center [333, 367] width 298 height 50
type textarea "**********"
click at [62, 97] on link "Wrap Up" at bounding box center [83, 105] width 166 height 39
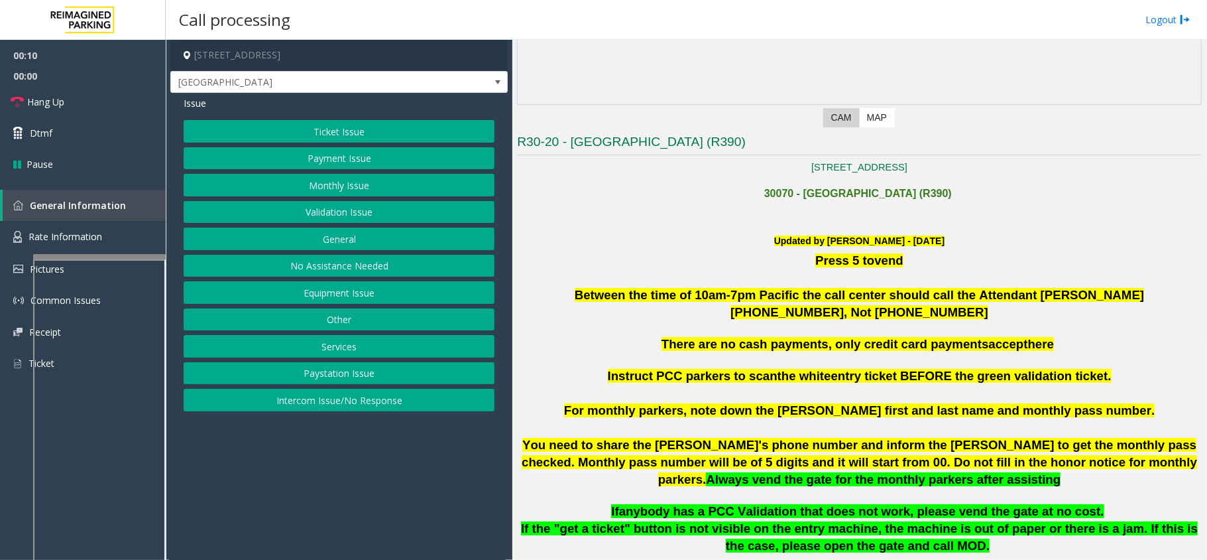
scroll to position [353, 0]
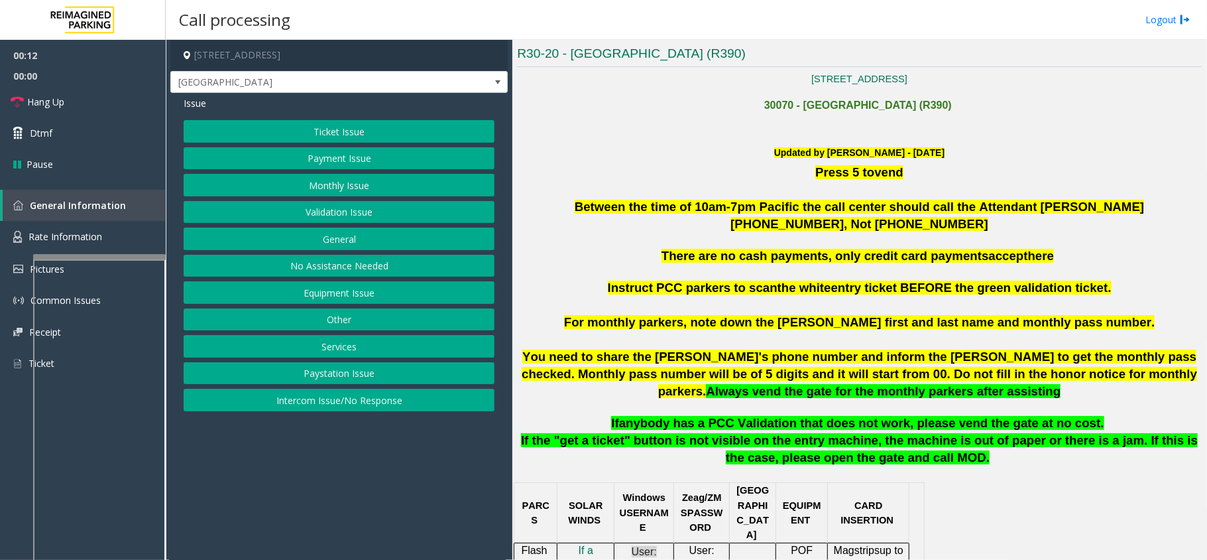
click at [379, 394] on button "Intercom Issue/No Response" at bounding box center [339, 399] width 311 height 23
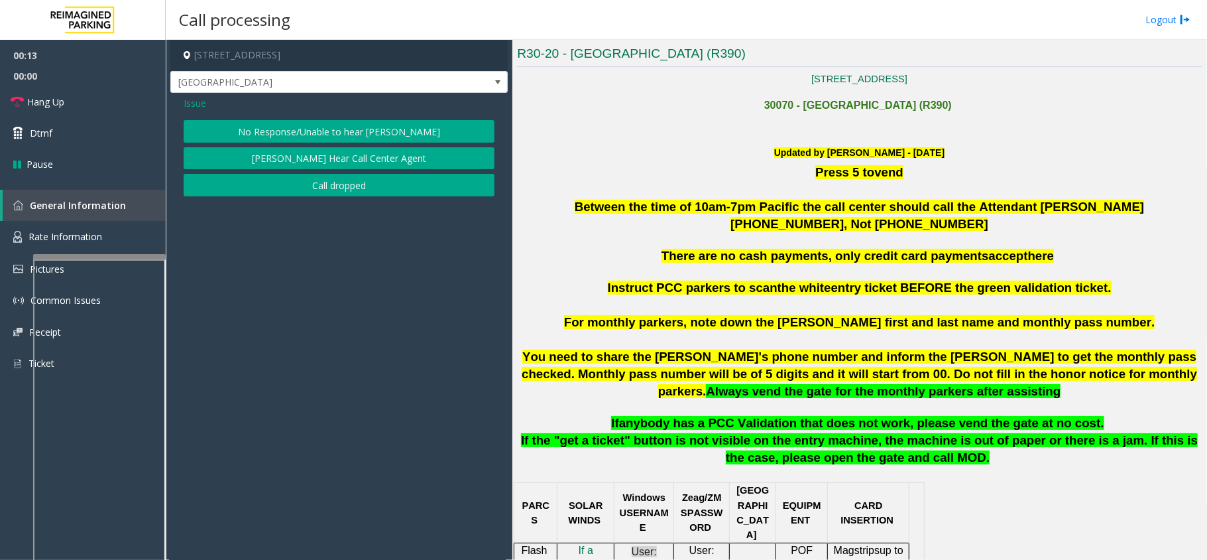
click at [361, 126] on button "No Response/Unable to hear [PERSON_NAME]" at bounding box center [339, 131] width 311 height 23
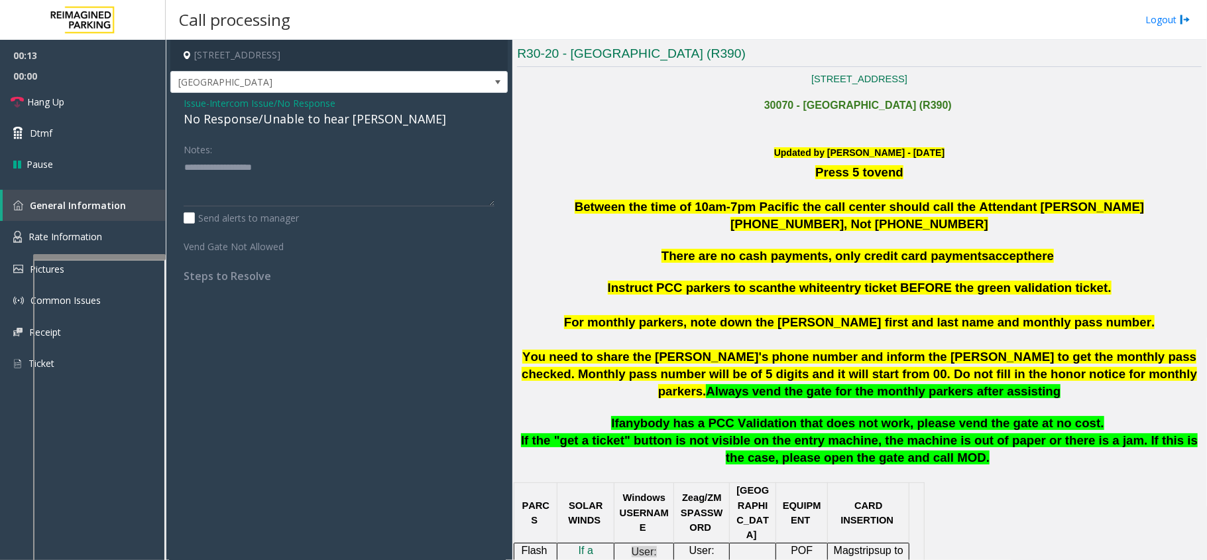
click at [326, 128] on div "No Response/Unable to hear [PERSON_NAME]" at bounding box center [339, 119] width 311 height 18
click at [329, 126] on div "No Response/Unable to hear [PERSON_NAME]" at bounding box center [339, 119] width 311 height 18
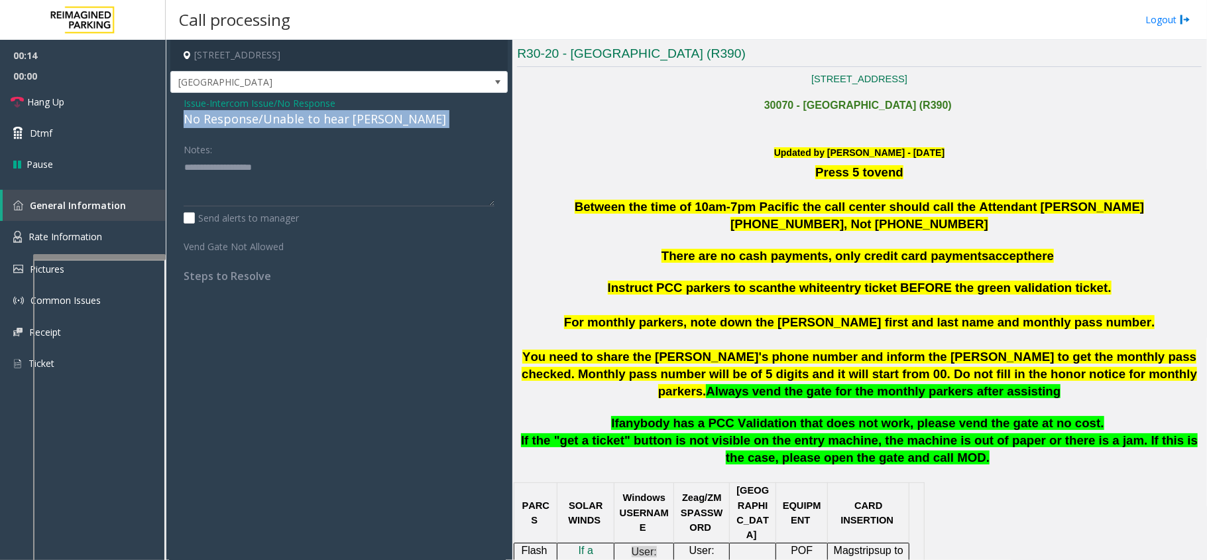
click at [329, 126] on div "No Response/Unable to hear [PERSON_NAME]" at bounding box center [339, 119] width 311 height 18
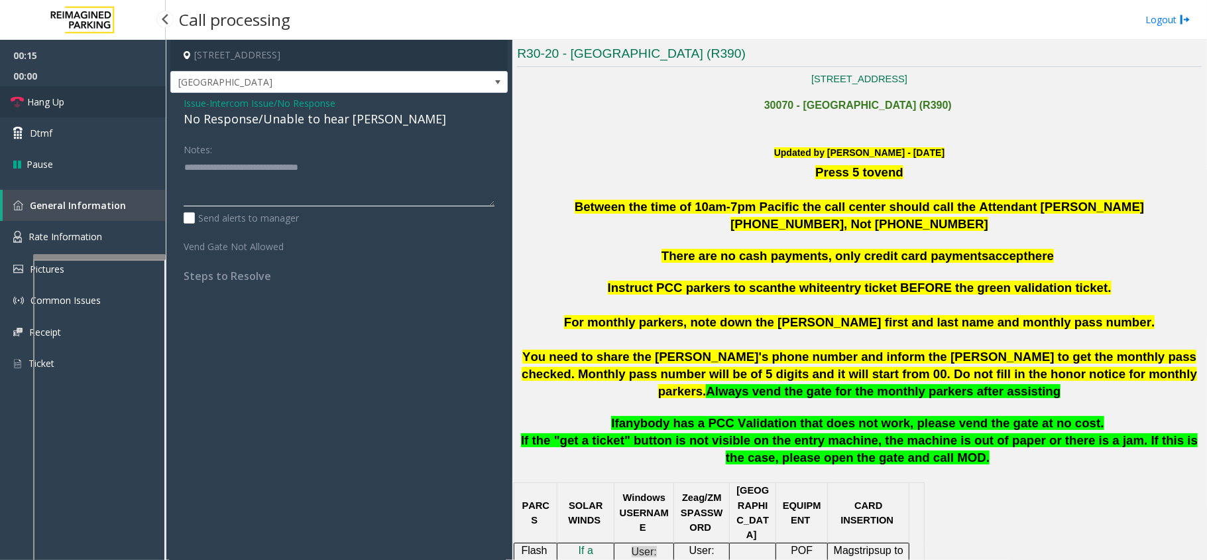
type textarea "**********"
click at [120, 105] on link "Hang Up" at bounding box center [83, 101] width 166 height 31
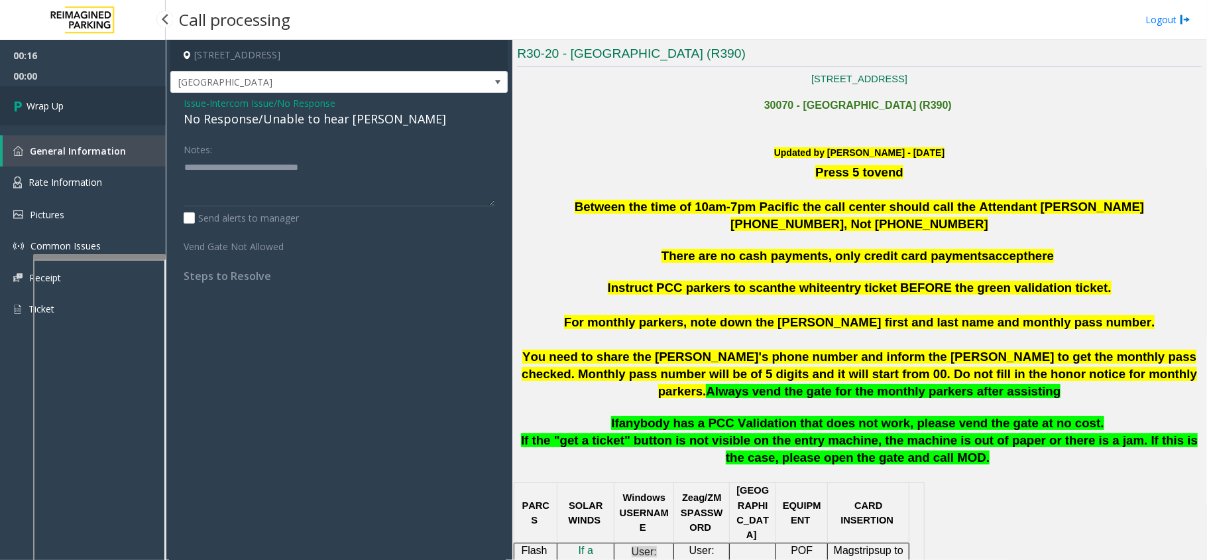
click at [118, 107] on link "Wrap Up" at bounding box center [83, 105] width 166 height 39
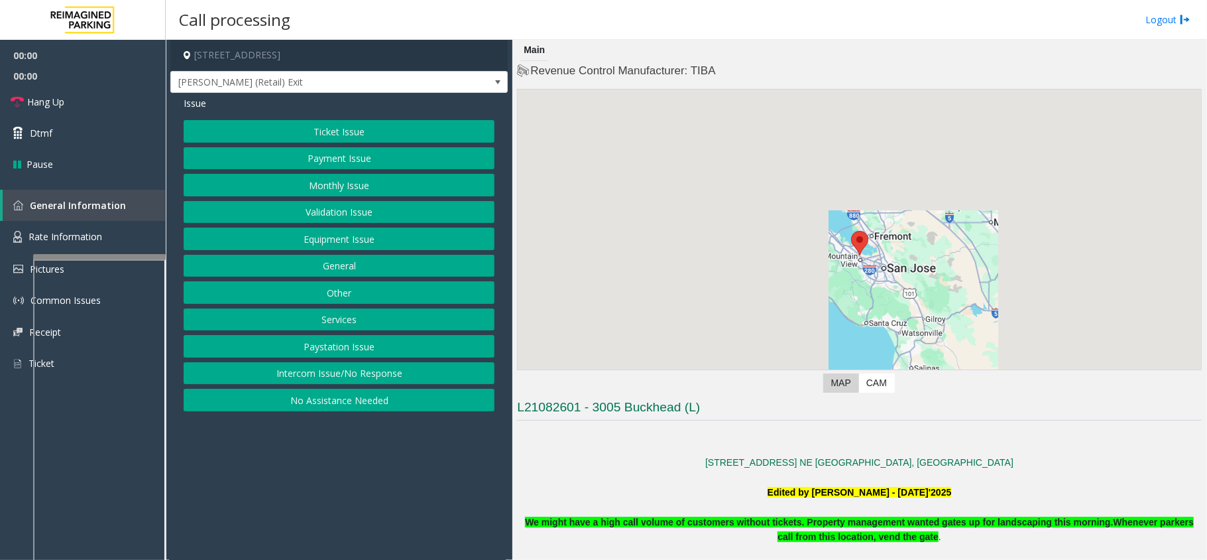
scroll to position [265, 0]
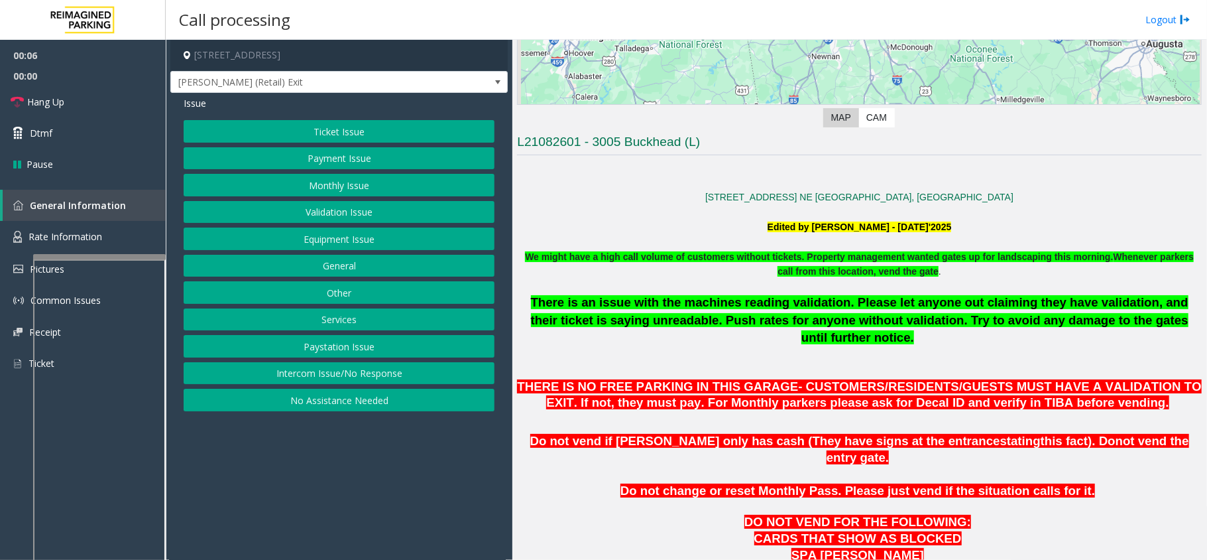
click at [420, 237] on button "Equipment Issue" at bounding box center [339, 238] width 311 height 23
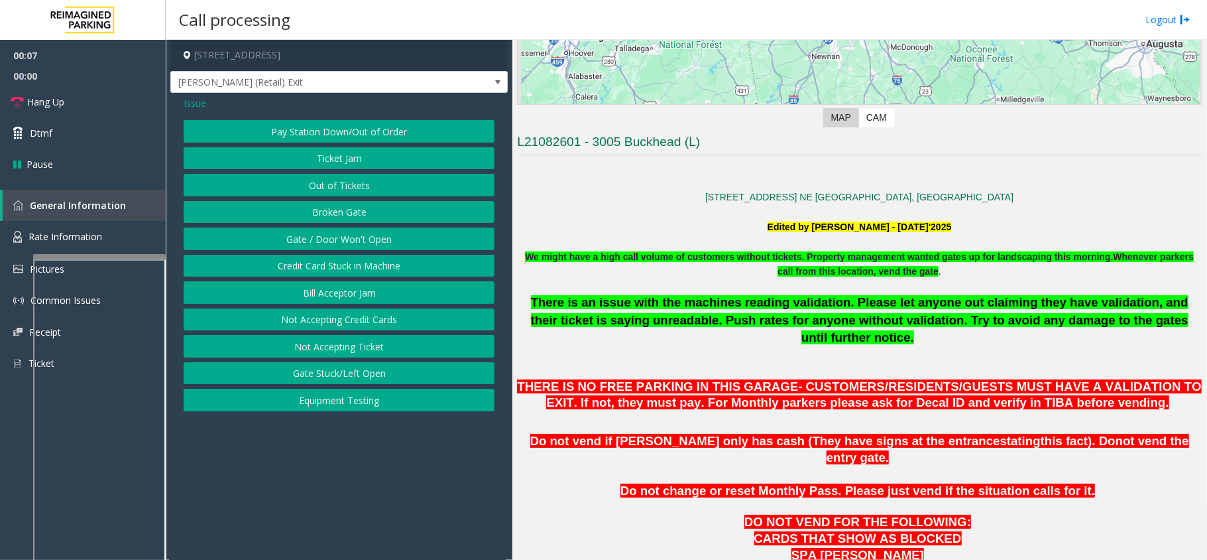
click at [194, 101] on span "Issue" at bounding box center [195, 103] width 23 height 14
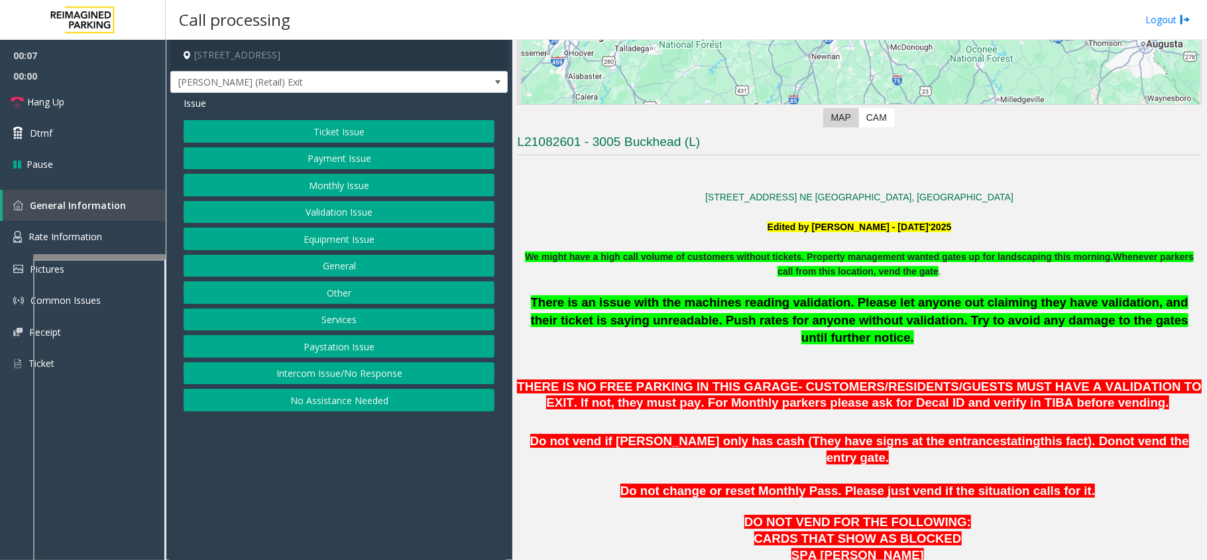
click at [309, 126] on button "Ticket Issue" at bounding box center [339, 131] width 311 height 23
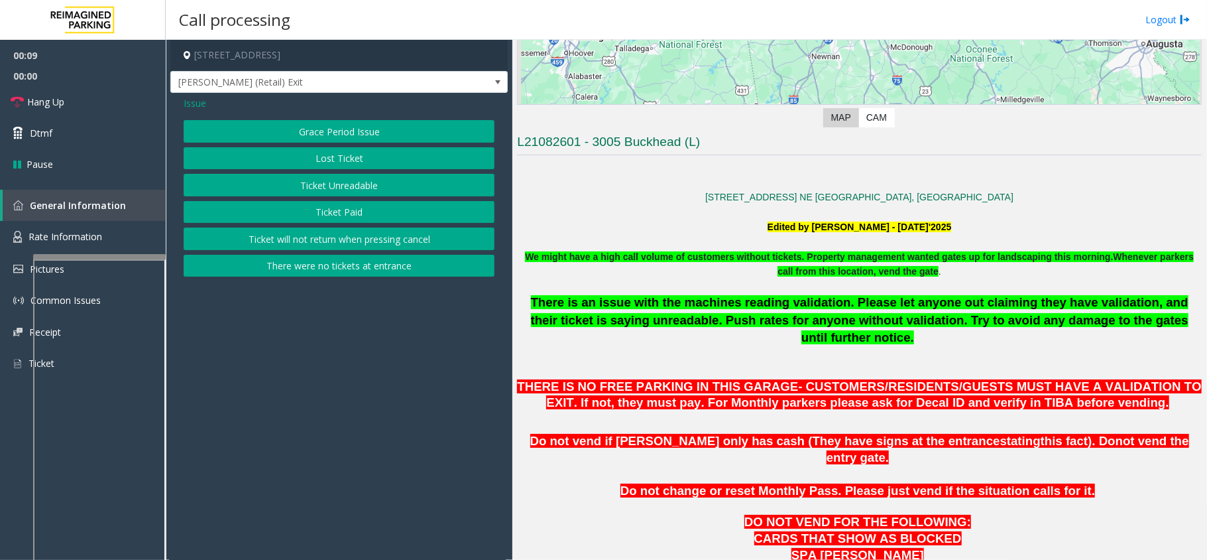
click at [319, 265] on button "There were no tickets at entrance" at bounding box center [339, 266] width 311 height 23
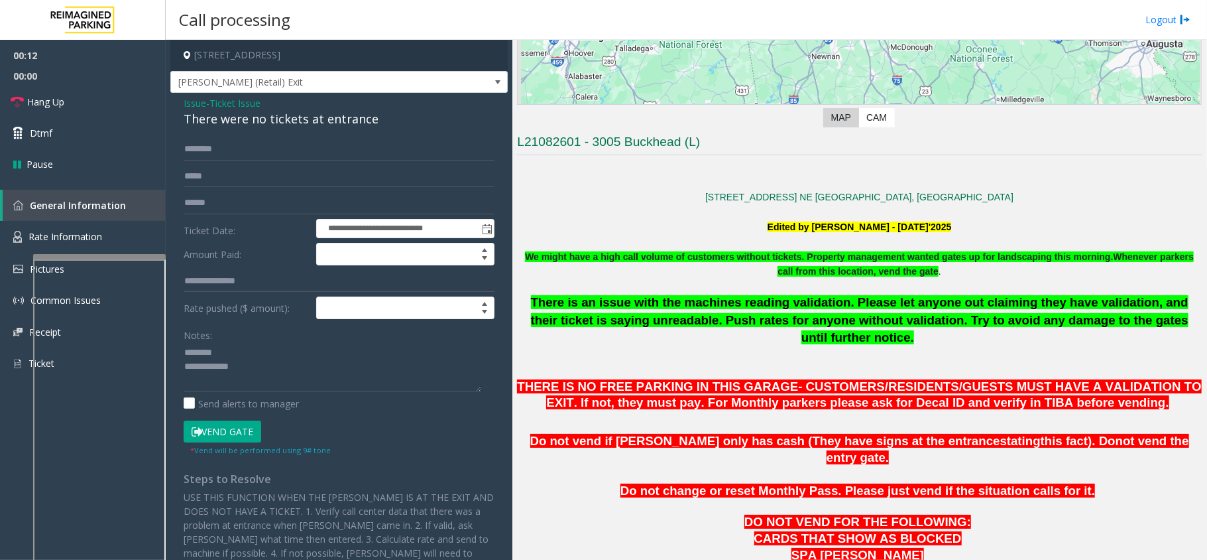
click at [296, 133] on div "**********" at bounding box center [338, 361] width 337 height 536
click at [316, 125] on div "There were no tickets at entrance" at bounding box center [339, 119] width 311 height 18
click at [290, 151] on input "text" at bounding box center [339, 149] width 311 height 23
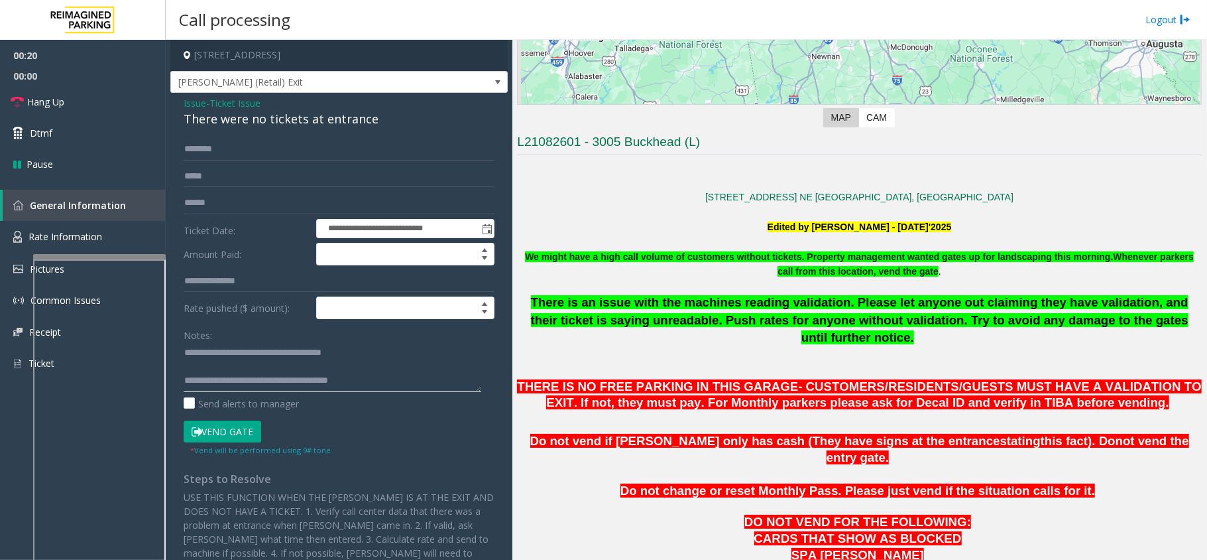
click at [244, 379] on textarea at bounding box center [333, 367] width 298 height 50
type textarea "**********"
click at [270, 154] on input "text" at bounding box center [339, 149] width 311 height 23
type input "******"
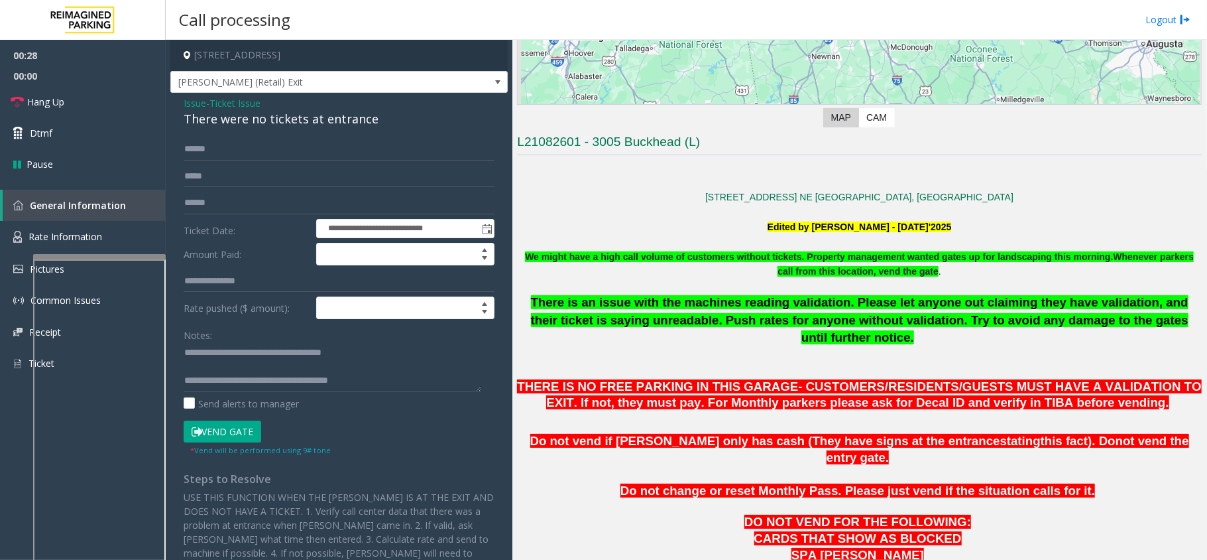
click at [227, 424] on button "Vend Gate" at bounding box center [223, 431] width 78 height 23
click at [139, 110] on link "Hang Up" at bounding box center [83, 101] width 166 height 31
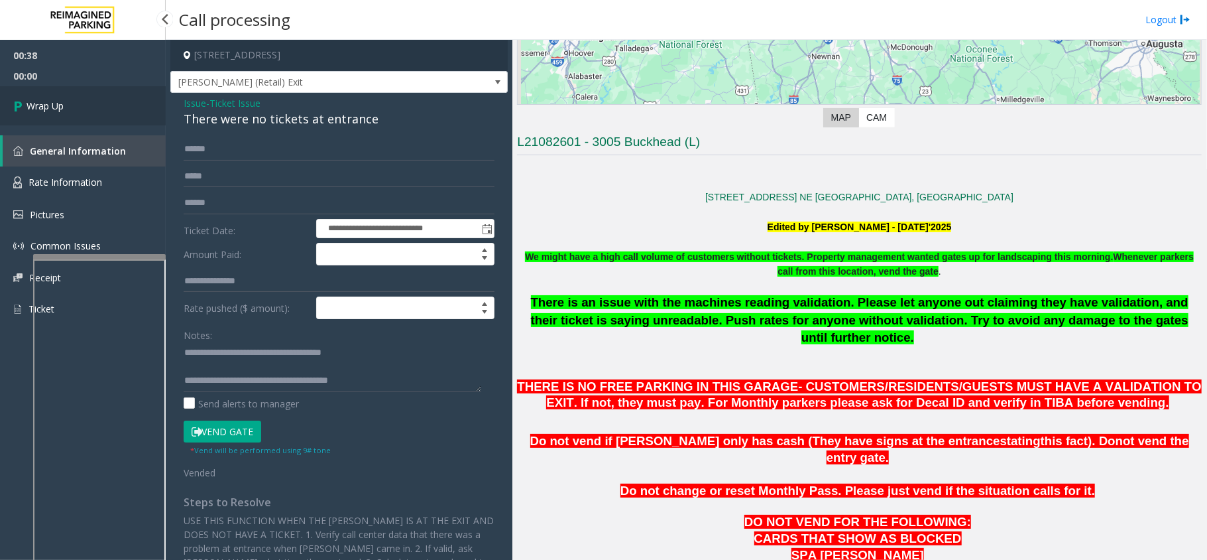
click at [120, 113] on link "Wrap Up" at bounding box center [83, 105] width 166 height 39
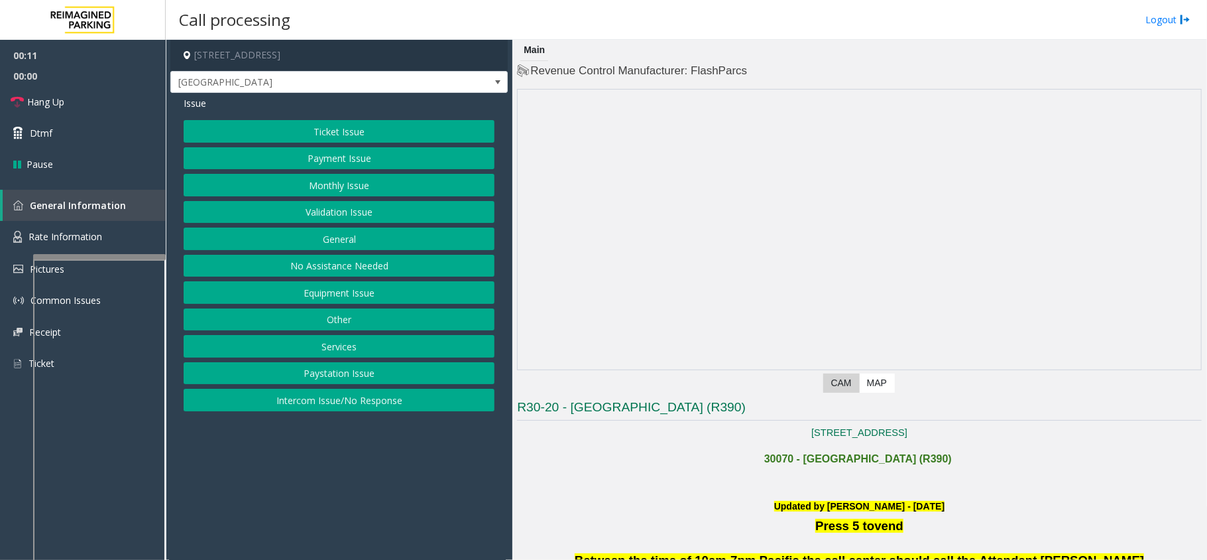
click at [416, 411] on button "Intercom Issue/No Response" at bounding box center [339, 399] width 311 height 23
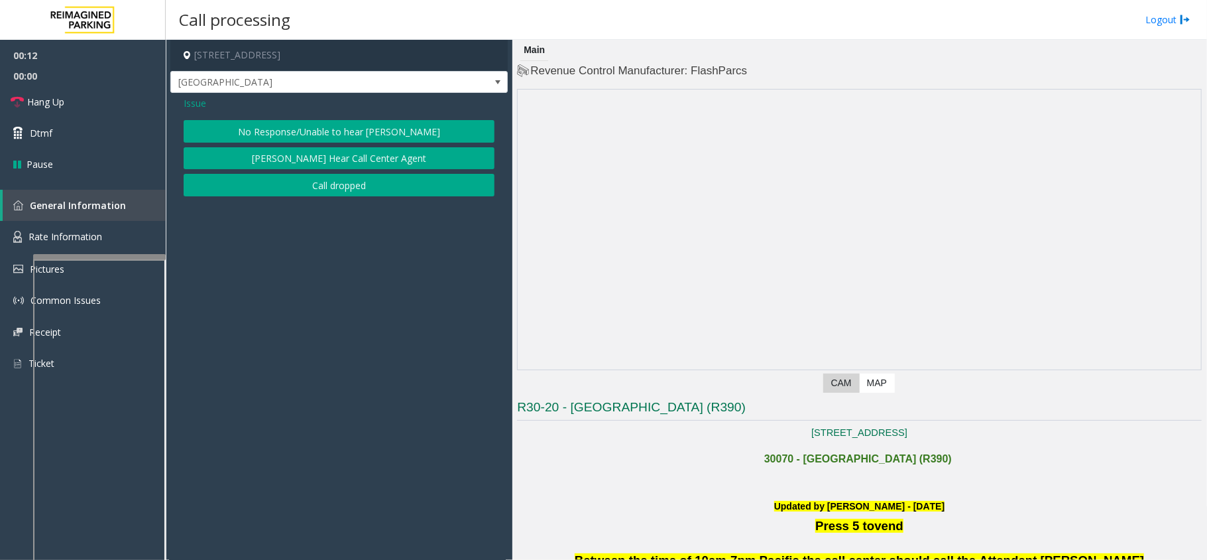
click at [369, 114] on div "Issue No Response/Unable to hear [PERSON_NAME] Cannot Hear Call Center Agent Ca…" at bounding box center [338, 148] width 337 height 110
click at [322, 133] on button "No Response/Unable to hear [PERSON_NAME]" at bounding box center [339, 131] width 311 height 23
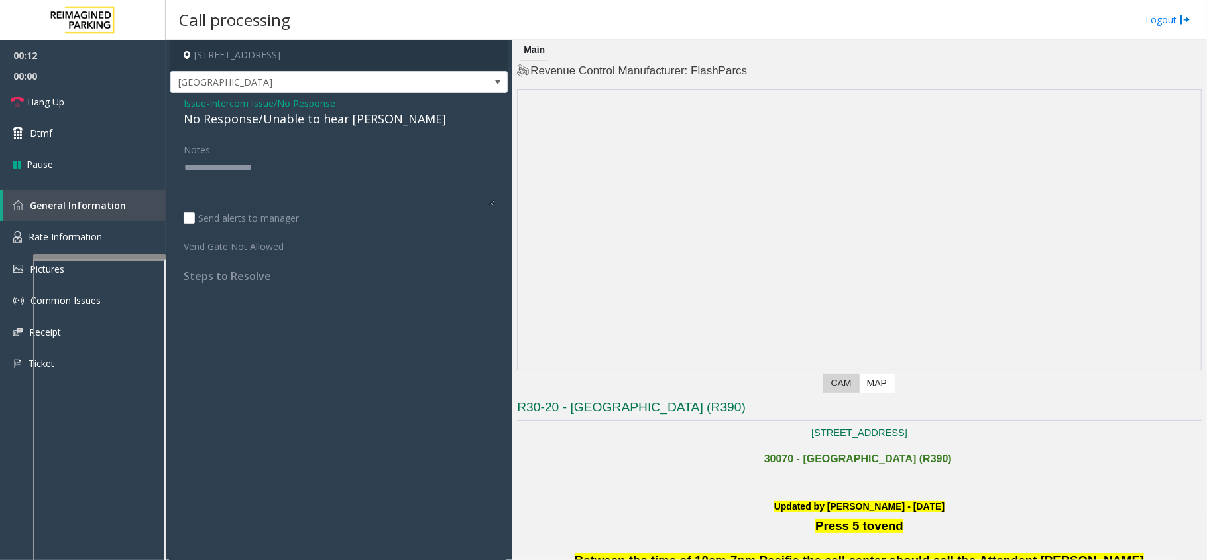
click at [324, 125] on div "No Response/Unable to hear [PERSON_NAME]" at bounding box center [339, 119] width 311 height 18
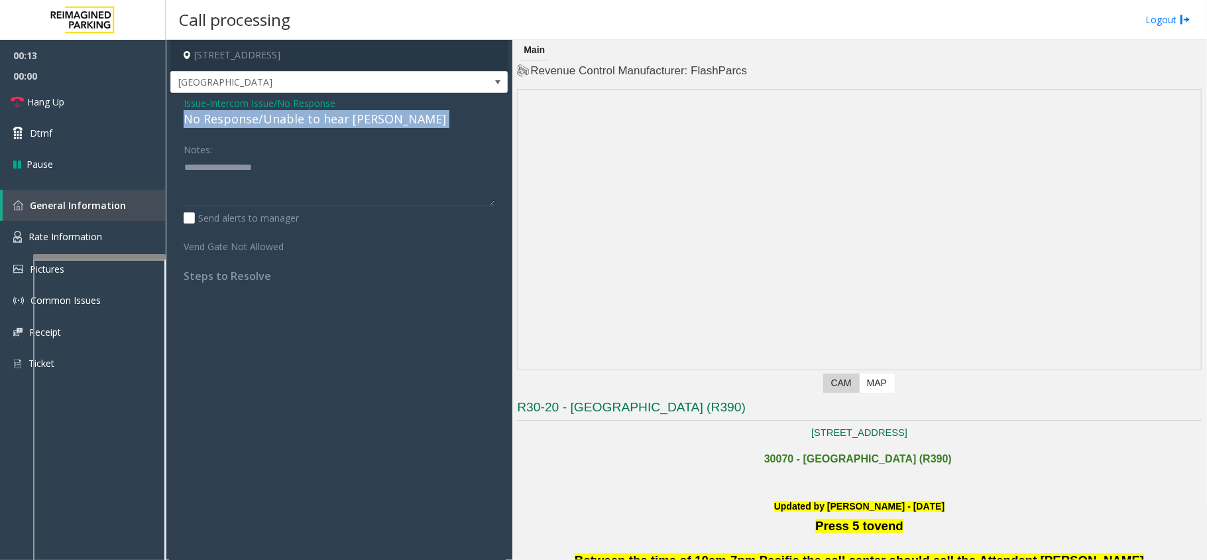
click at [324, 125] on div "No Response/Unable to hear [PERSON_NAME]" at bounding box center [339, 119] width 311 height 18
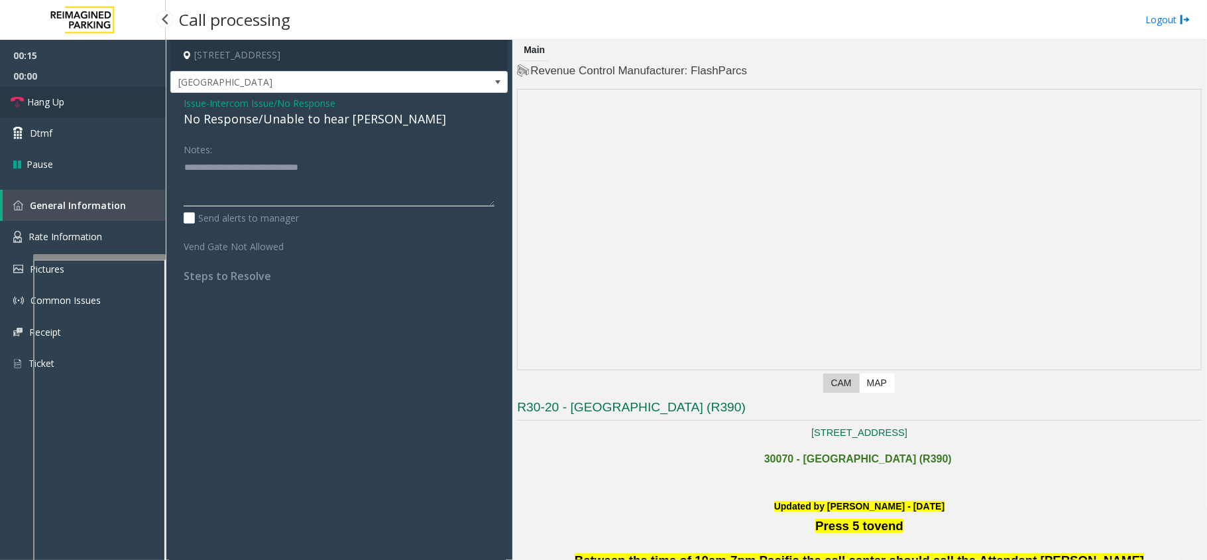
type textarea "**********"
click at [126, 112] on link "Hang Up" at bounding box center [83, 101] width 166 height 31
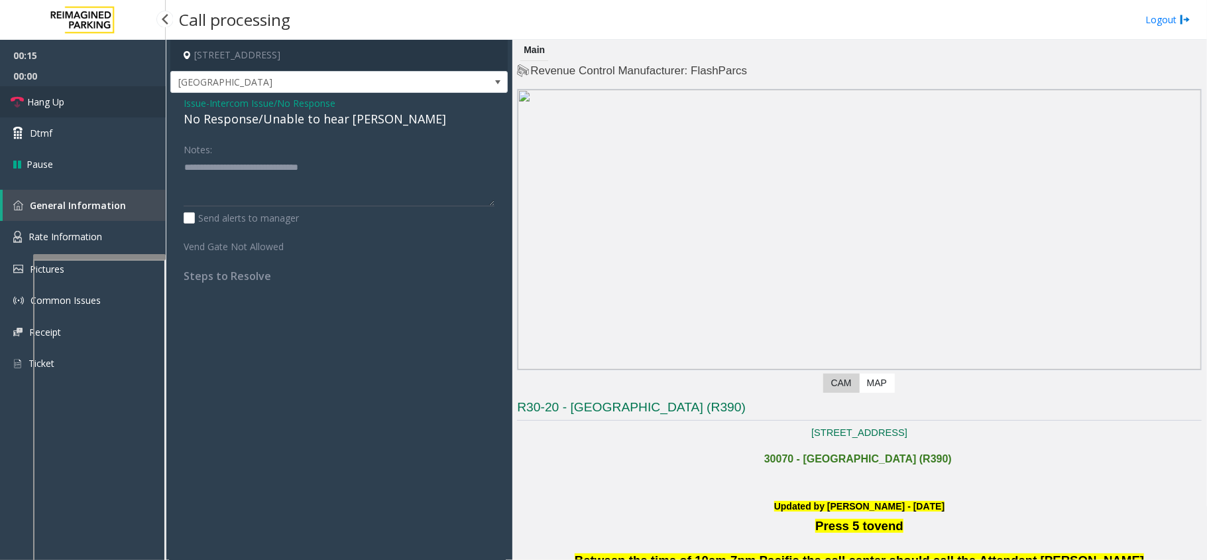
click at [126, 112] on link "Hang Up" at bounding box center [83, 101] width 166 height 31
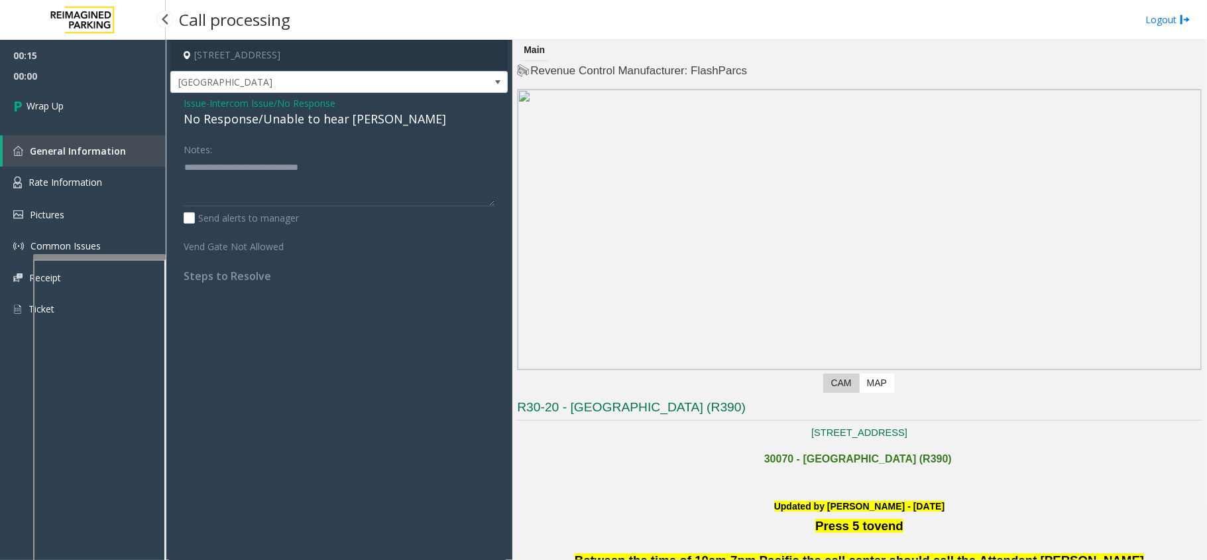
click at [126, 112] on link "Wrap Up" at bounding box center [83, 105] width 166 height 39
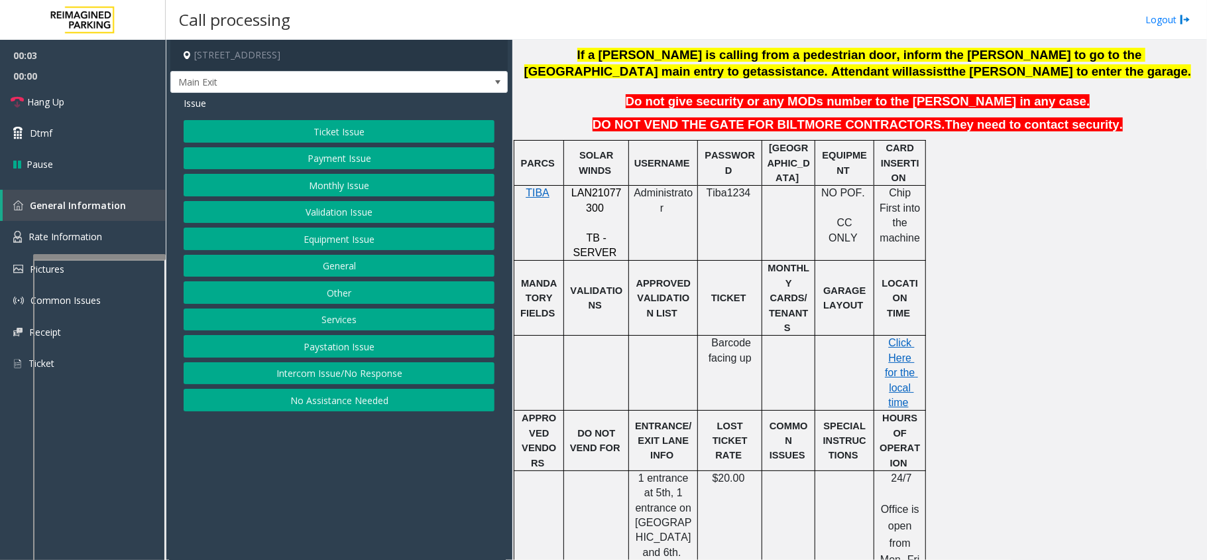
scroll to position [442, 0]
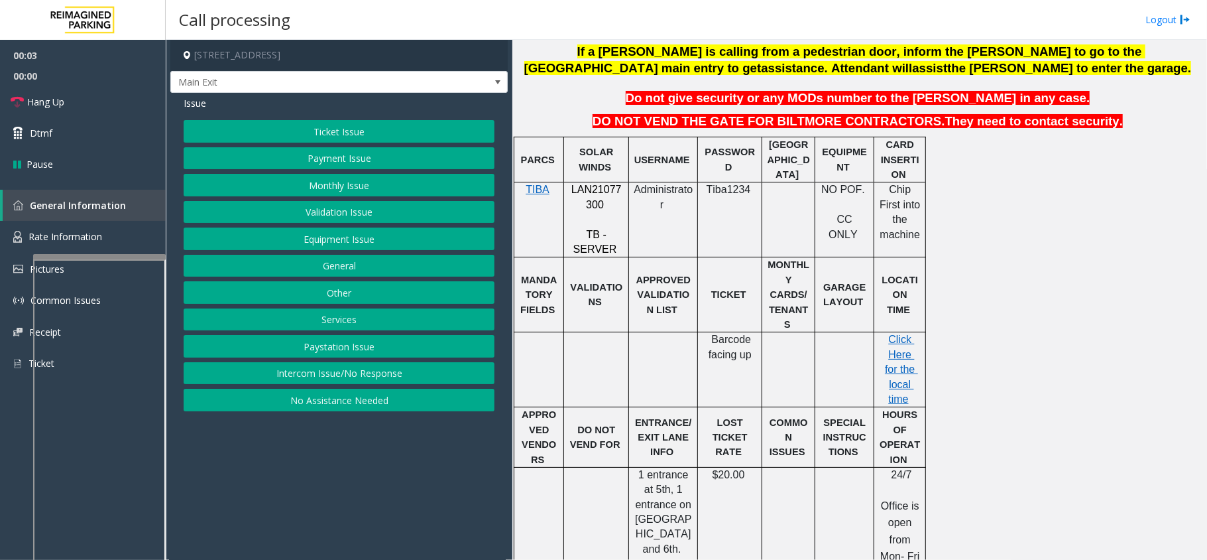
click at [600, 197] on span "LAN21077300" at bounding box center [596, 197] width 50 height 26
copy p "LAN21077300"
drag, startPoint x: 313, startPoint y: 378, endPoint x: 292, endPoint y: 297, distance: 83.5
click at [313, 378] on button "Intercom Issue/No Response" at bounding box center [339, 373] width 311 height 23
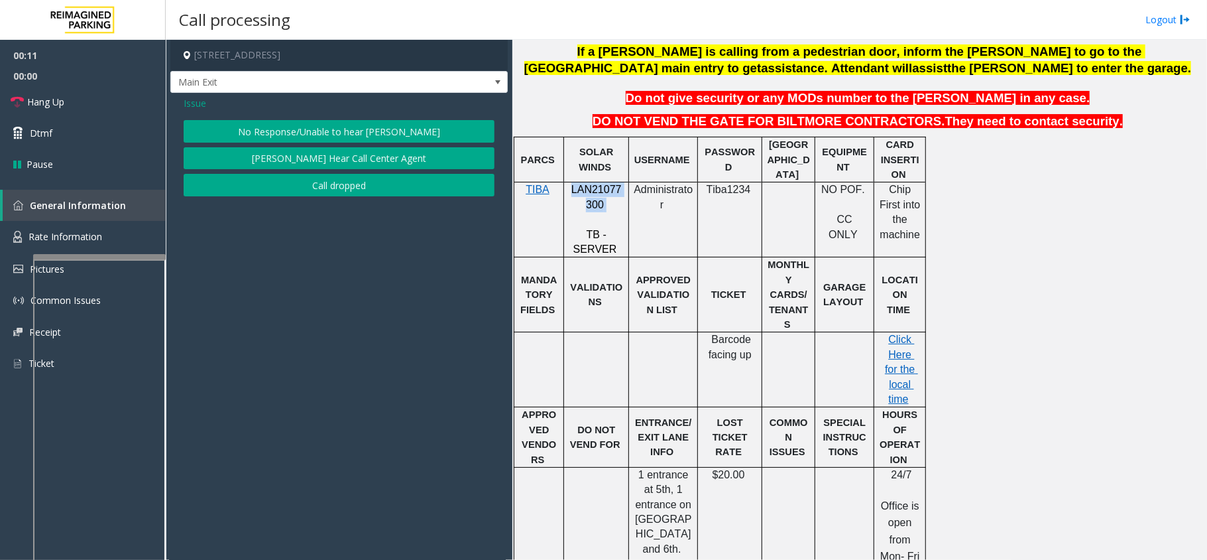
click at [300, 133] on button "No Response/Unable to hear [PERSON_NAME]" at bounding box center [339, 131] width 311 height 23
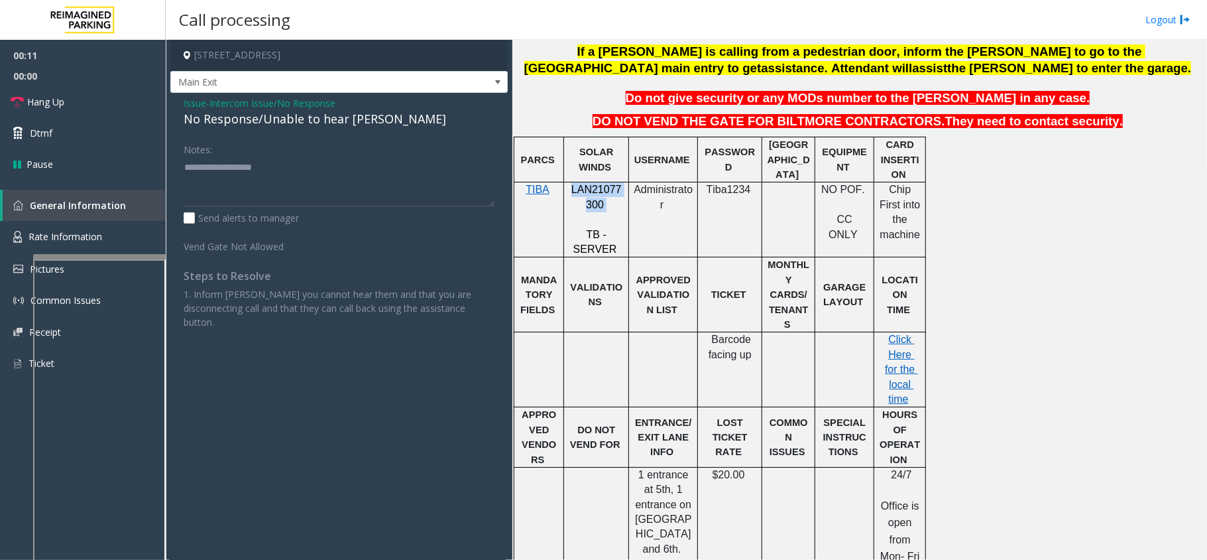
click at [300, 133] on div "Issue - Intercom Issue/No Response No Response/Unable to hear [PERSON_NAME] Not…" at bounding box center [338, 217] width 337 height 249
click at [314, 120] on div "No Response/Unable to hear [PERSON_NAME]" at bounding box center [339, 119] width 311 height 18
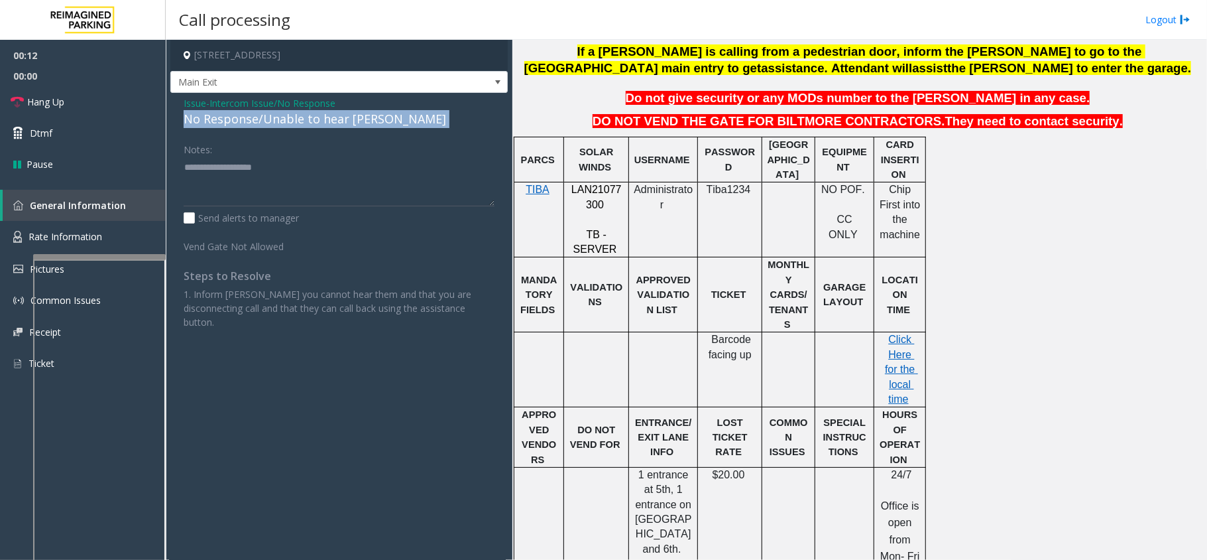
click at [314, 120] on div "No Response/Unable to hear [PERSON_NAME]" at bounding box center [339, 119] width 311 height 18
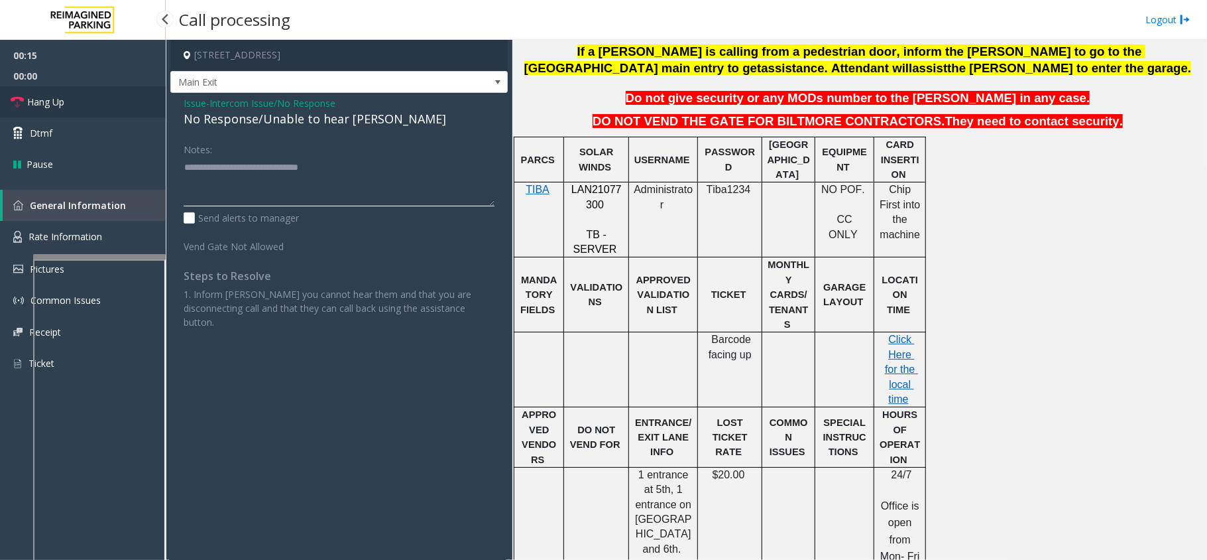
type textarea "**********"
click at [98, 107] on link "Hang Up" at bounding box center [83, 101] width 166 height 31
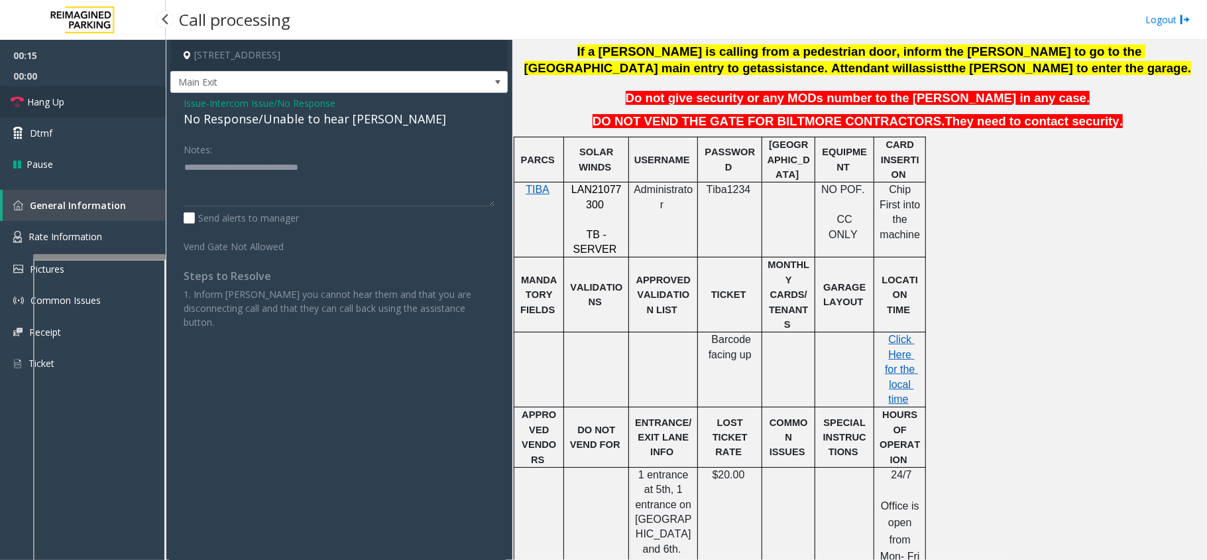
click at [98, 107] on link "Hang Up" at bounding box center [83, 101] width 166 height 31
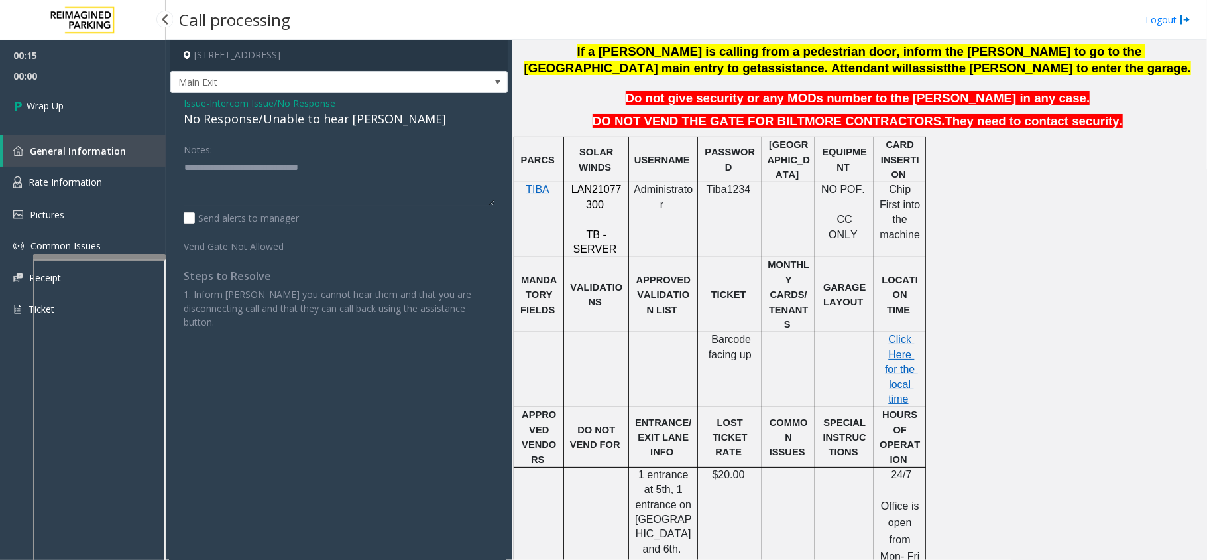
click at [98, 107] on link "Wrap Up" at bounding box center [83, 105] width 166 height 39
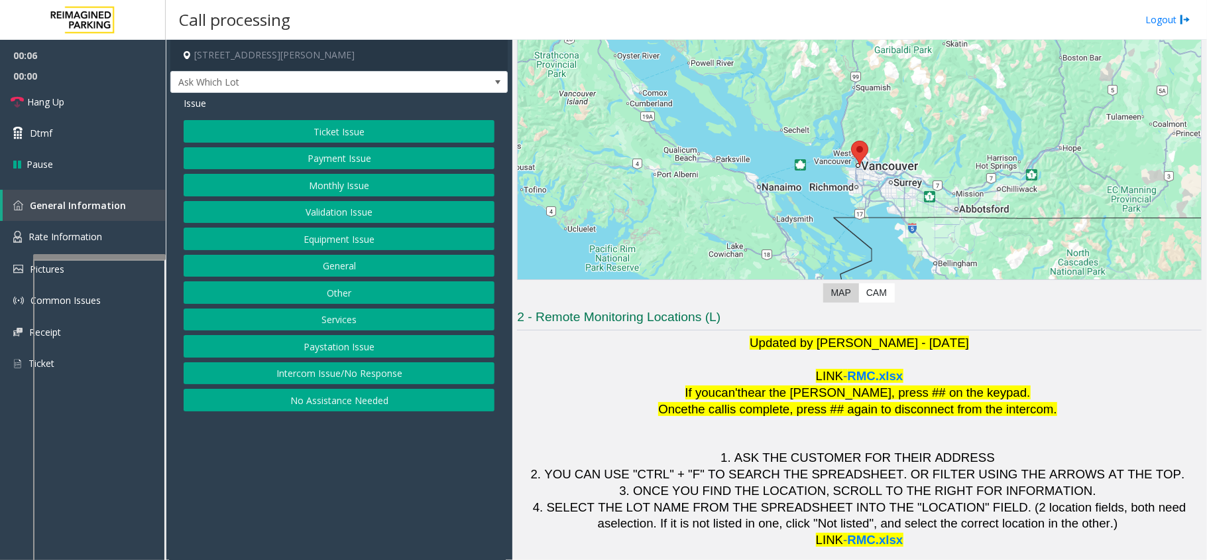
scroll to position [93, 0]
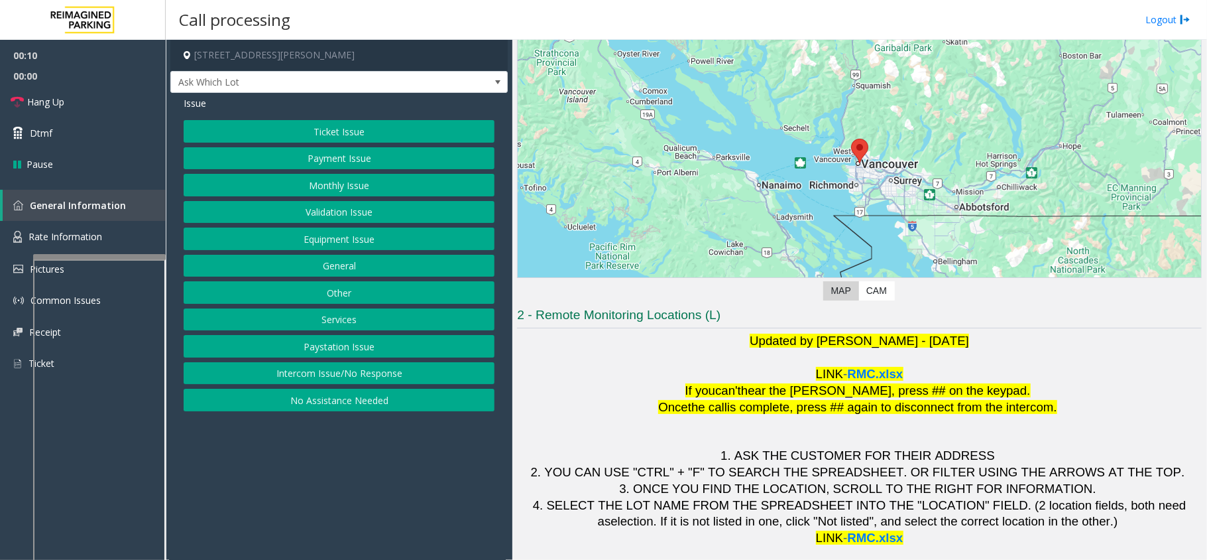
click at [374, 372] on button "Intercom Issue/No Response" at bounding box center [339, 373] width 311 height 23
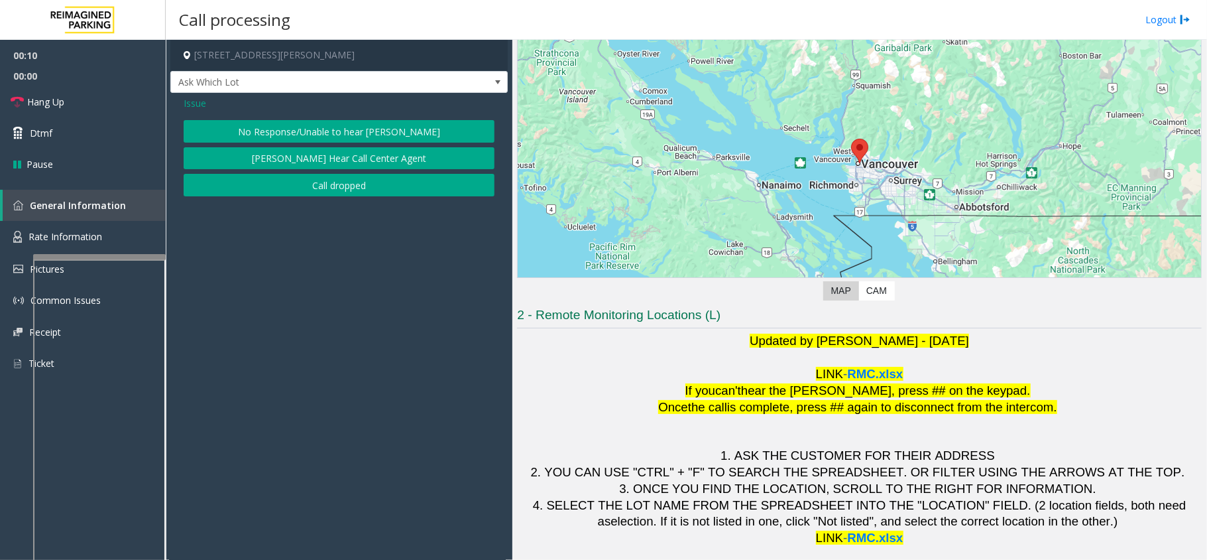
click at [371, 131] on button "No Response/Unable to hear [PERSON_NAME]" at bounding box center [339, 131] width 311 height 23
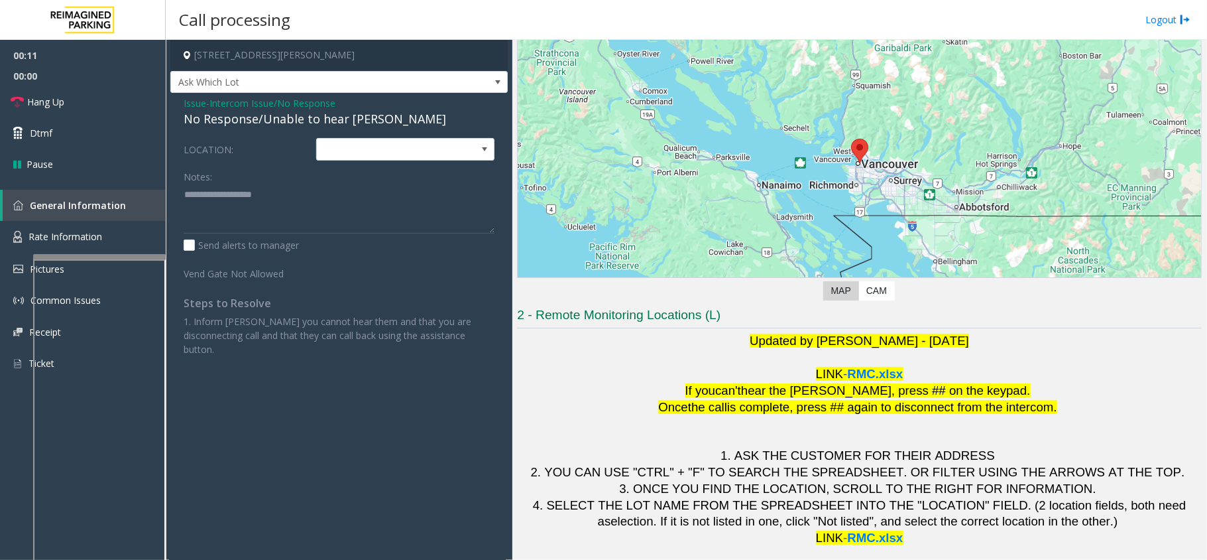
click at [337, 121] on div "No Response/Unable to hear [PERSON_NAME]" at bounding box center [339, 119] width 311 height 18
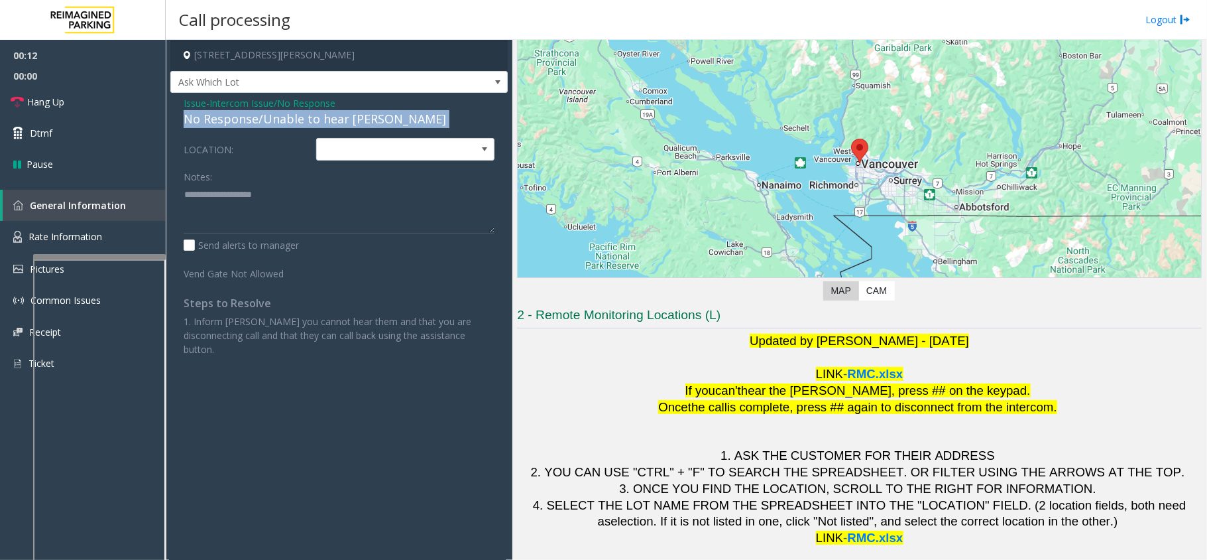
click at [337, 121] on div "No Response/Unable to hear [PERSON_NAME]" at bounding box center [339, 119] width 311 height 18
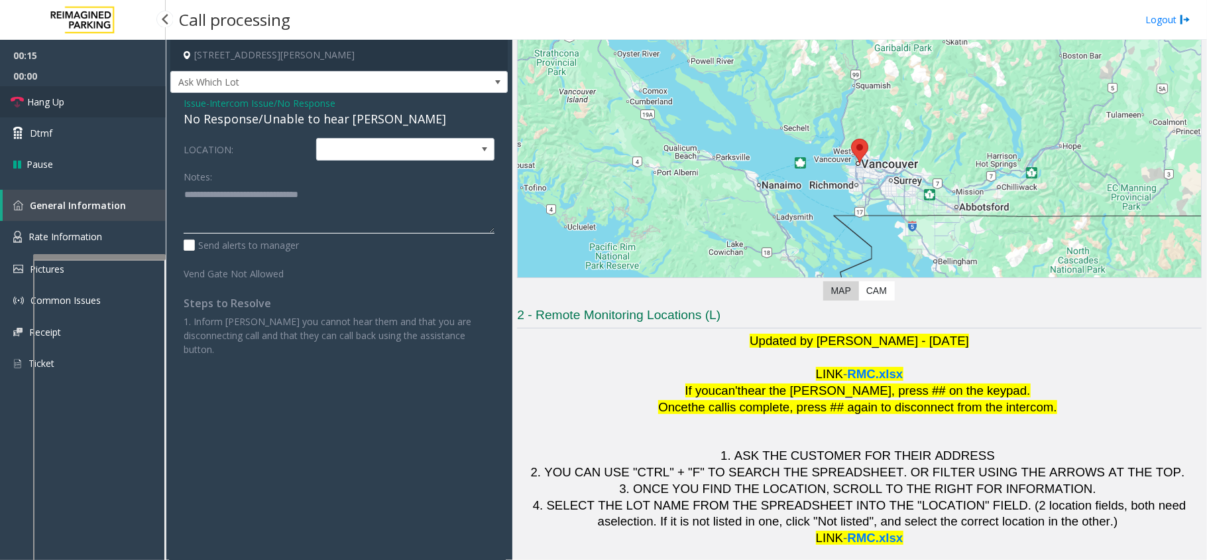
type textarea "**********"
click at [86, 105] on link "Hang Up" at bounding box center [83, 101] width 166 height 31
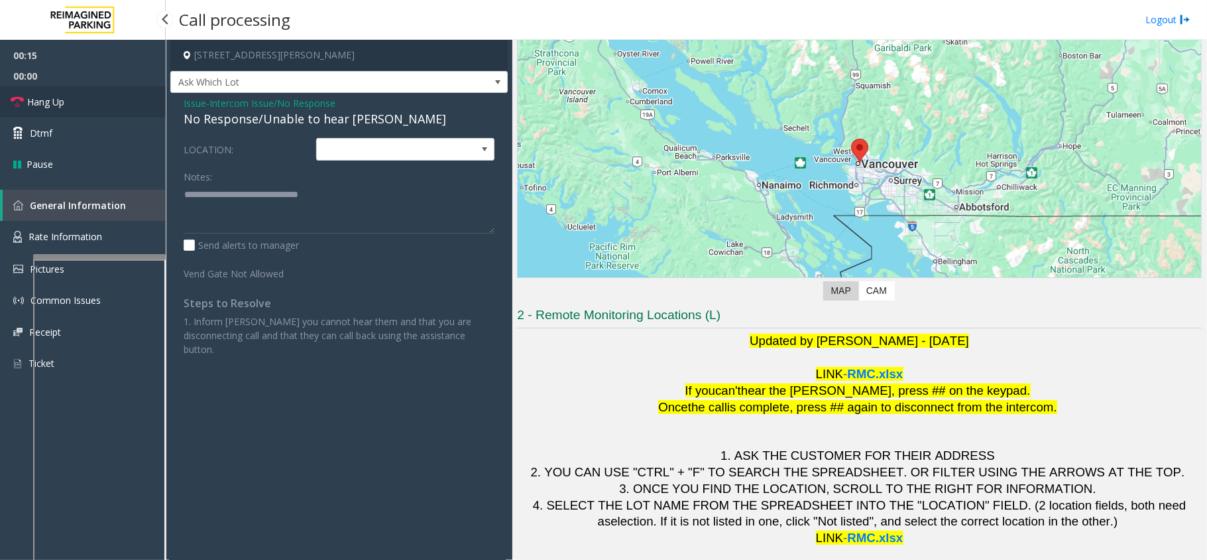
click at [86, 105] on link "Hang Up" at bounding box center [83, 101] width 166 height 31
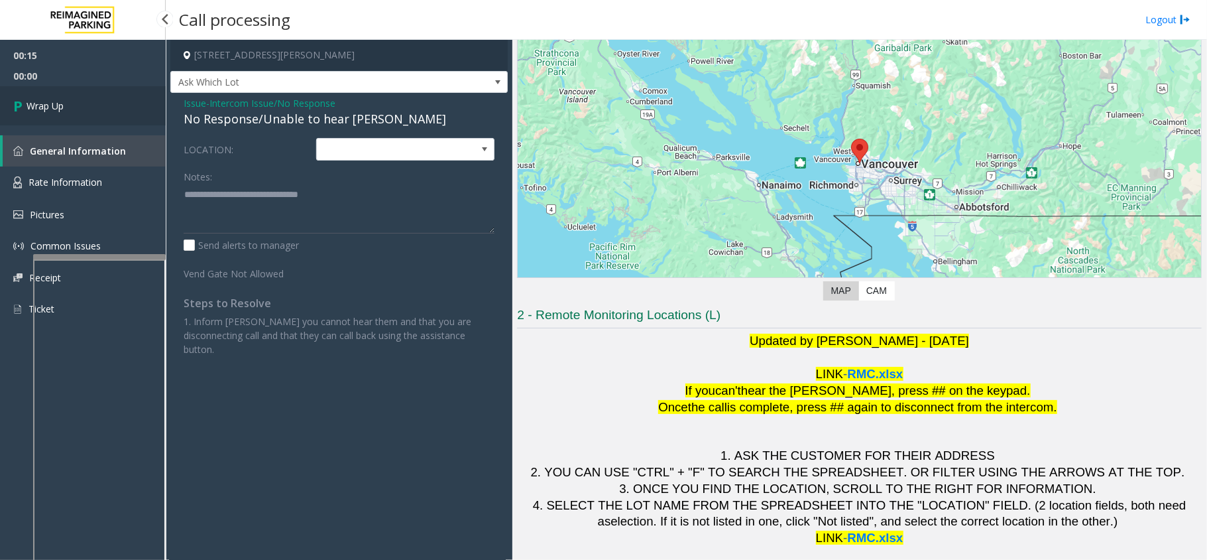
click at [86, 105] on link "Wrap Up" at bounding box center [83, 105] width 166 height 39
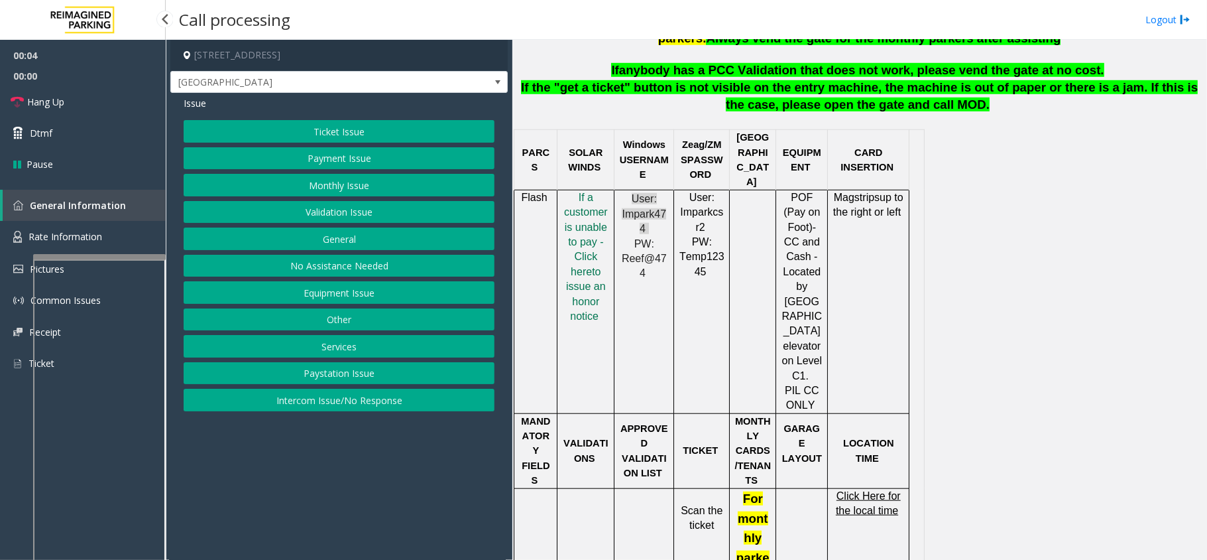
scroll to position [707, 0]
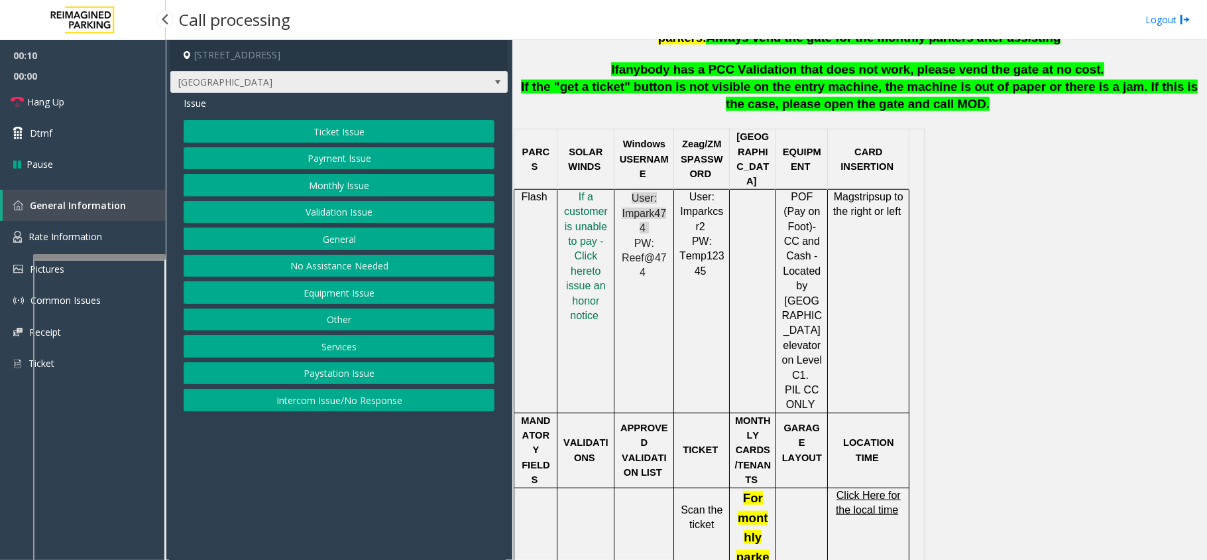
drag, startPoint x: 341, startPoint y: 402, endPoint x: 295, endPoint y: 74, distance: 330.7
click at [347, 390] on div "Ticket Issue Payment Issue Monthly Issue Validation Issue General No Assistance…" at bounding box center [339, 265] width 311 height 291
click at [391, 399] on button "Intercom Issue/No Response" at bounding box center [339, 399] width 311 height 23
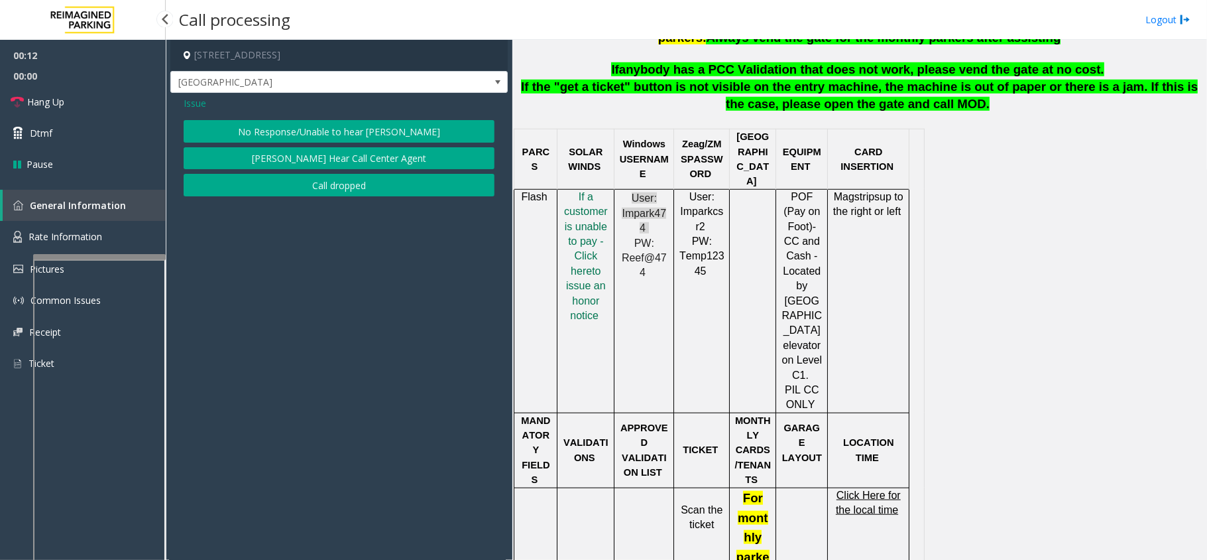
click at [331, 131] on button "No Response/Unable to hear [PERSON_NAME]" at bounding box center [339, 131] width 311 height 23
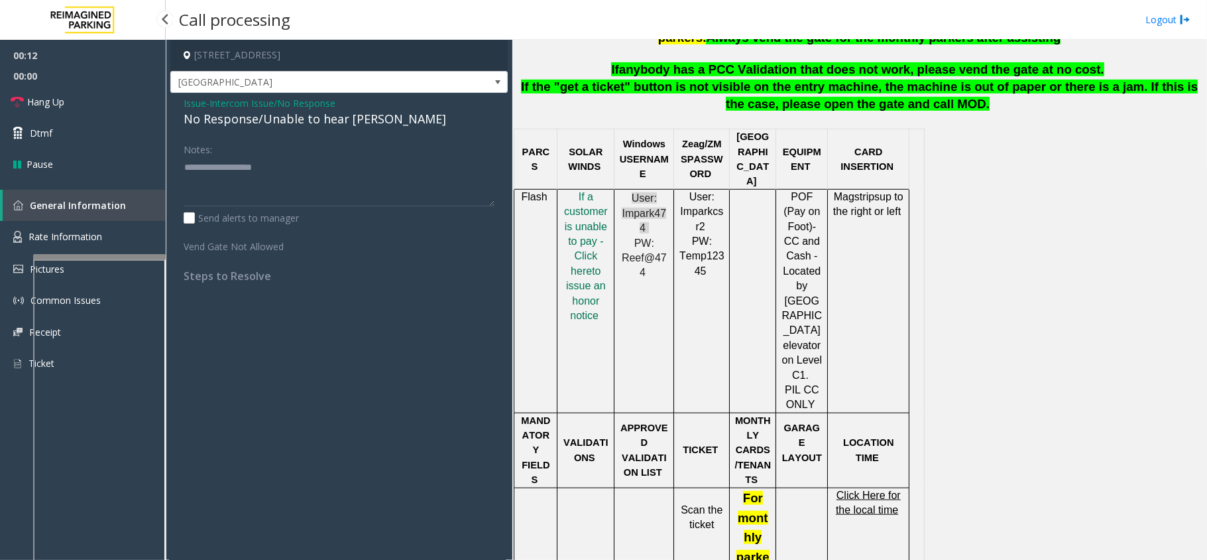
click at [324, 115] on div "No Response/Unable to hear [PERSON_NAME]" at bounding box center [339, 119] width 311 height 18
click at [322, 115] on div "No Response/Unable to hear [PERSON_NAME]" at bounding box center [339, 119] width 311 height 18
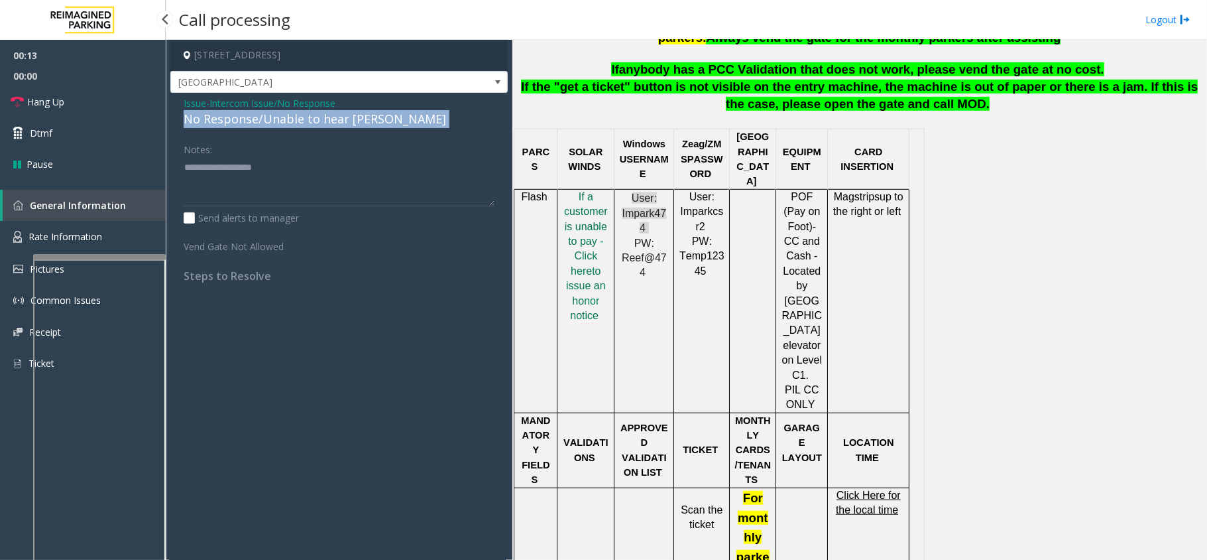
click at [322, 115] on div "No Response/Unable to hear [PERSON_NAME]" at bounding box center [339, 119] width 311 height 18
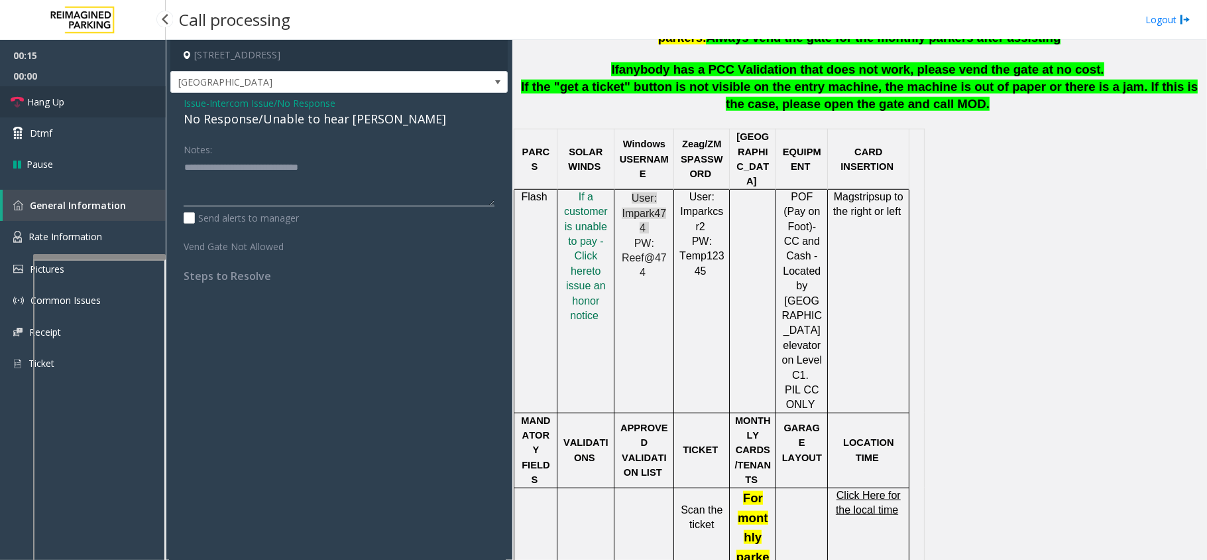
type textarea "**********"
click at [120, 109] on link "Hang Up" at bounding box center [83, 101] width 166 height 31
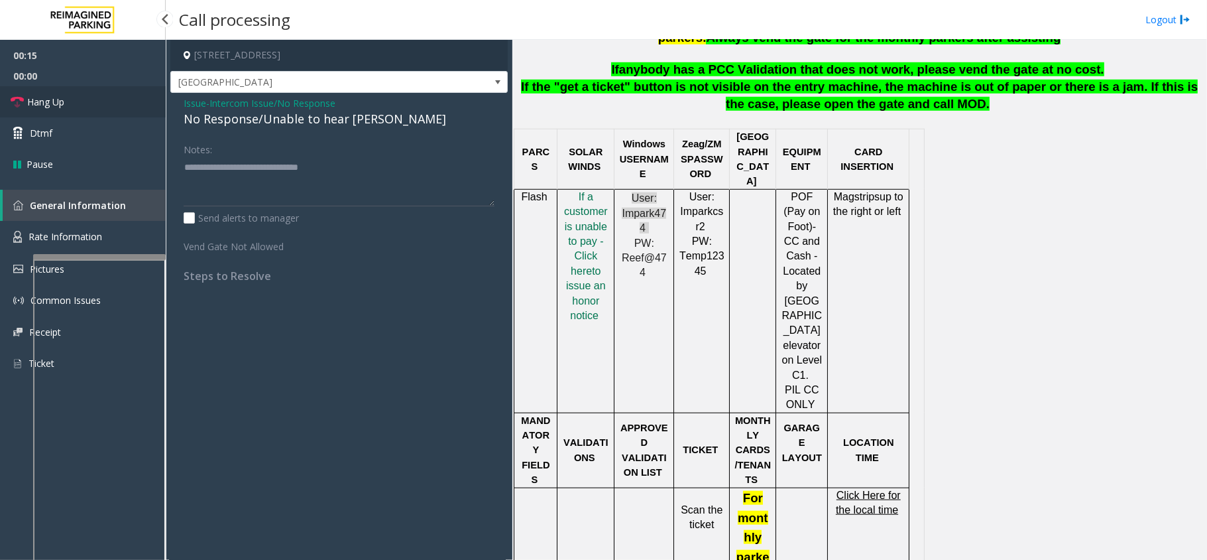
click at [120, 109] on link "Hang Up" at bounding box center [83, 101] width 166 height 31
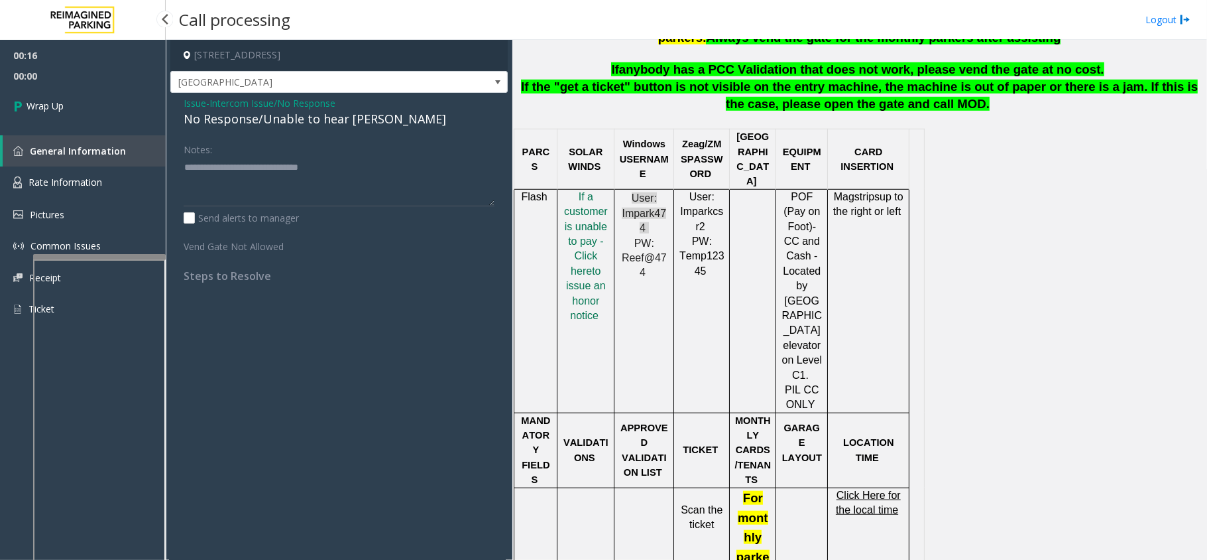
click at [120, 109] on link "Wrap Up" at bounding box center [83, 105] width 166 height 39
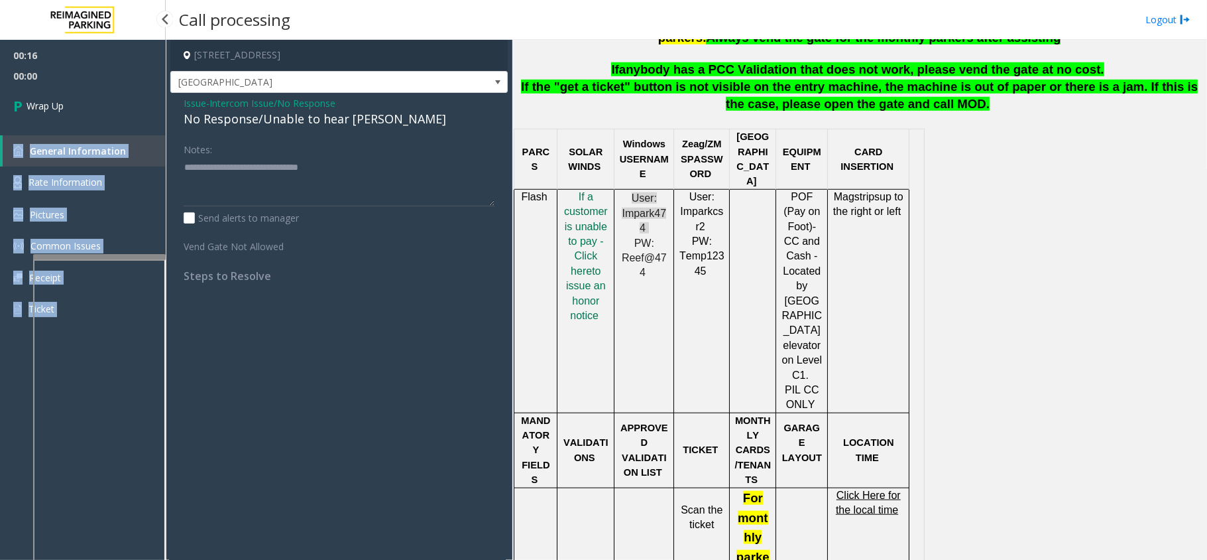
click at [120, 109] on div "00:16 00:00 Wrap Up General Information Rate Information Pictures Common Issues…" at bounding box center [83, 188] width 166 height 296
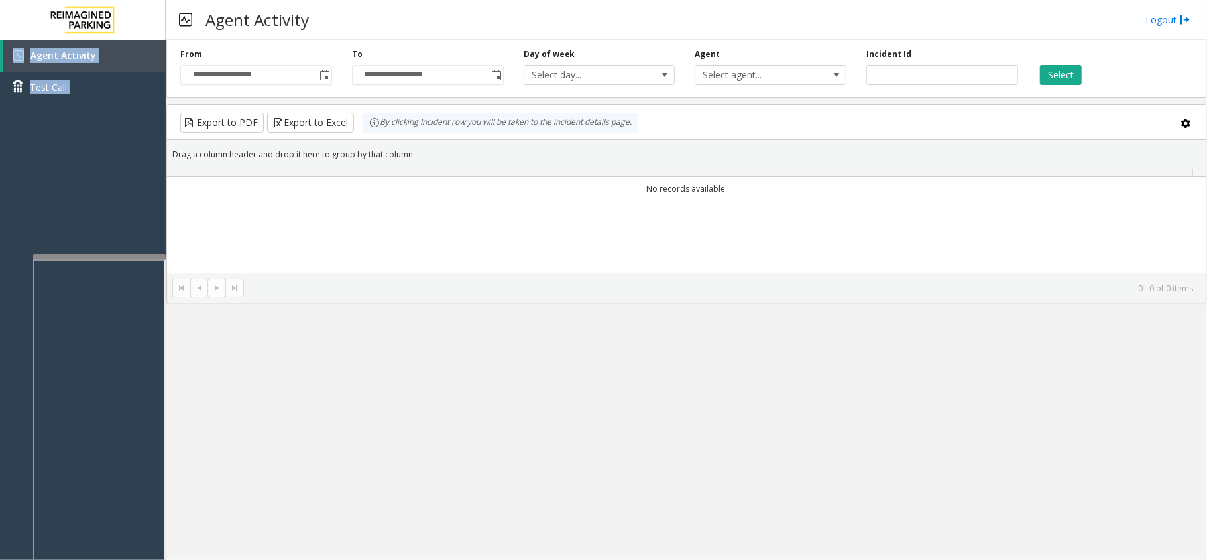
click at [138, 194] on div "Agent Activity Test Call" at bounding box center [83, 320] width 166 height 560
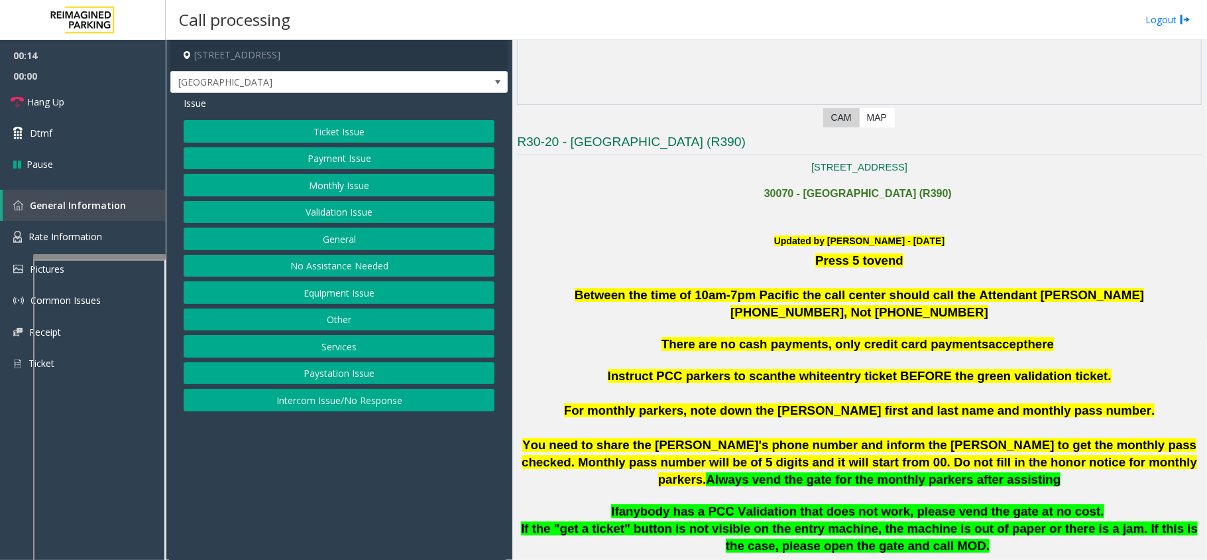
scroll to position [353, 0]
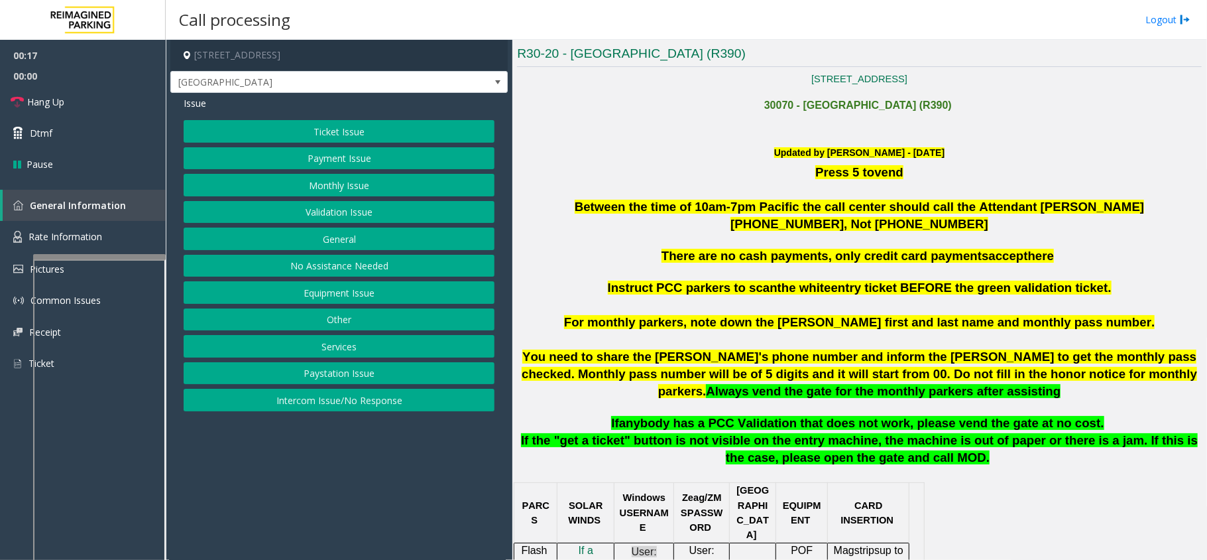
click at [365, 393] on button "Intercom Issue/No Response" at bounding box center [339, 399] width 311 height 23
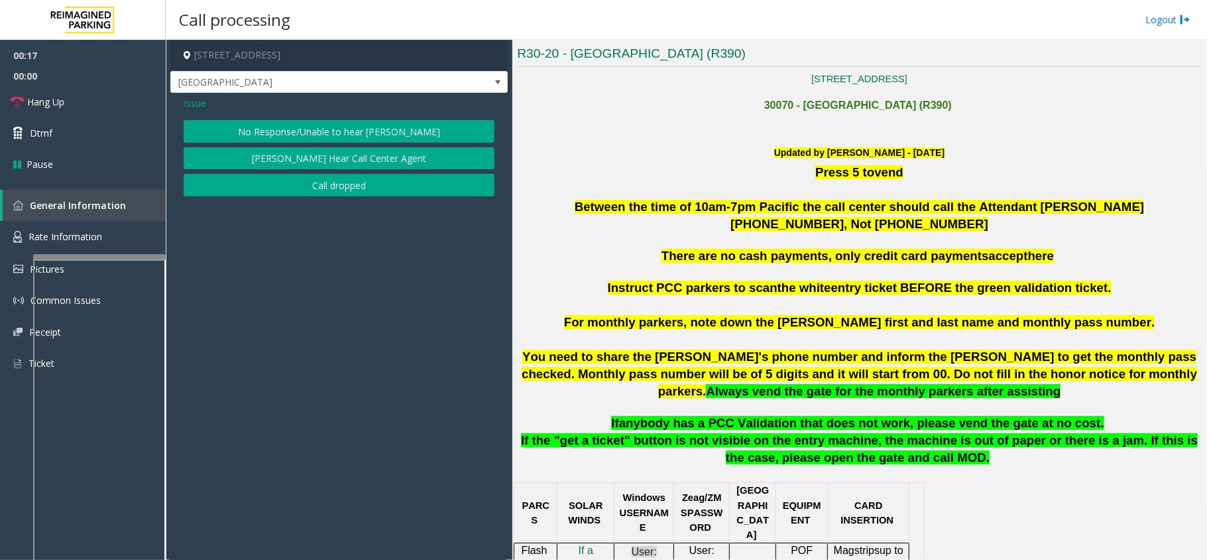
click at [374, 135] on button "No Response/Unable to hear [PERSON_NAME]" at bounding box center [339, 131] width 311 height 23
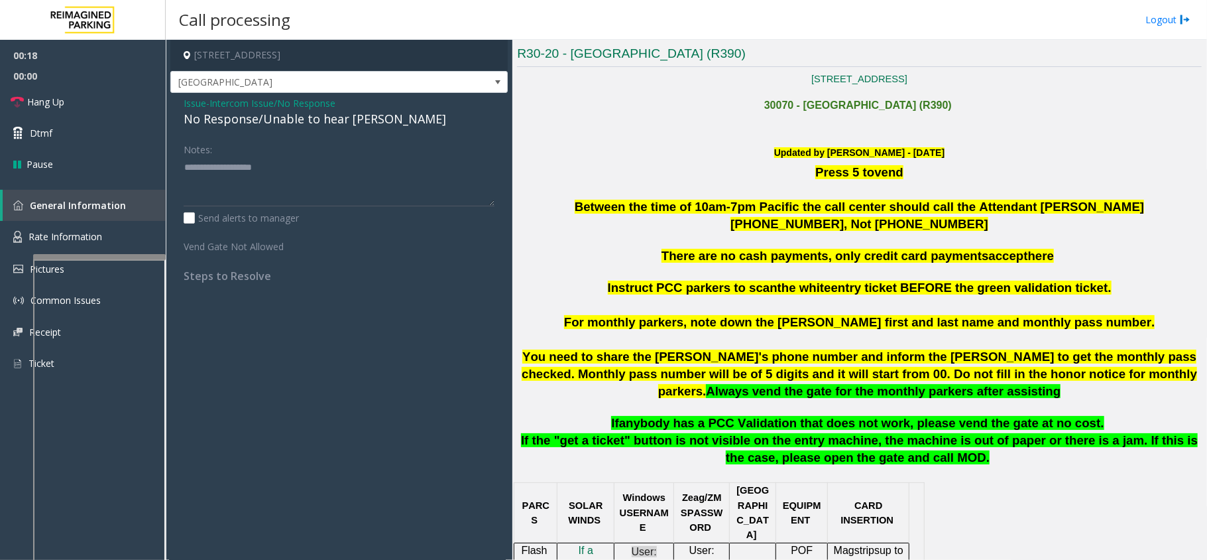
click at [353, 122] on div "No Response/Unable to hear [PERSON_NAME]" at bounding box center [339, 119] width 311 height 18
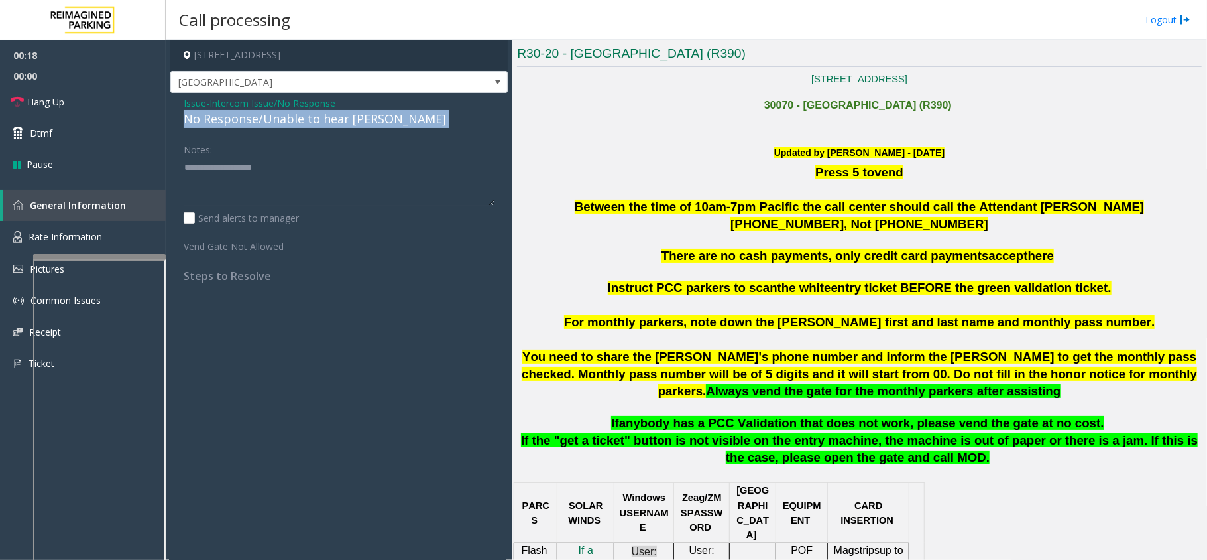
click at [353, 122] on div "No Response/Unable to hear [PERSON_NAME]" at bounding box center [339, 119] width 311 height 18
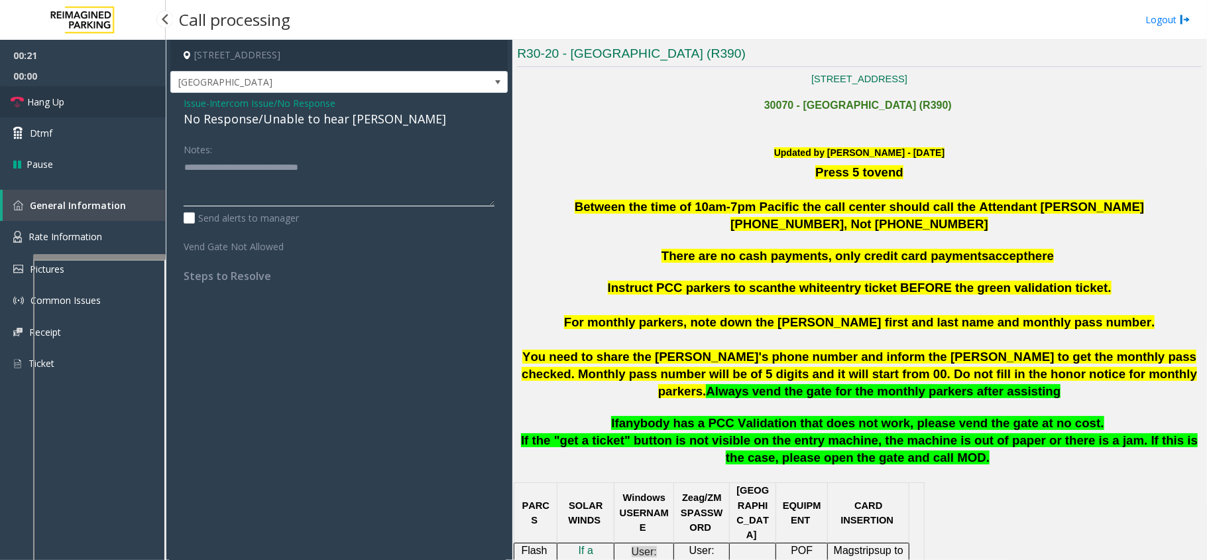
type textarea "**********"
click at [110, 107] on link "Hang Up" at bounding box center [83, 101] width 166 height 31
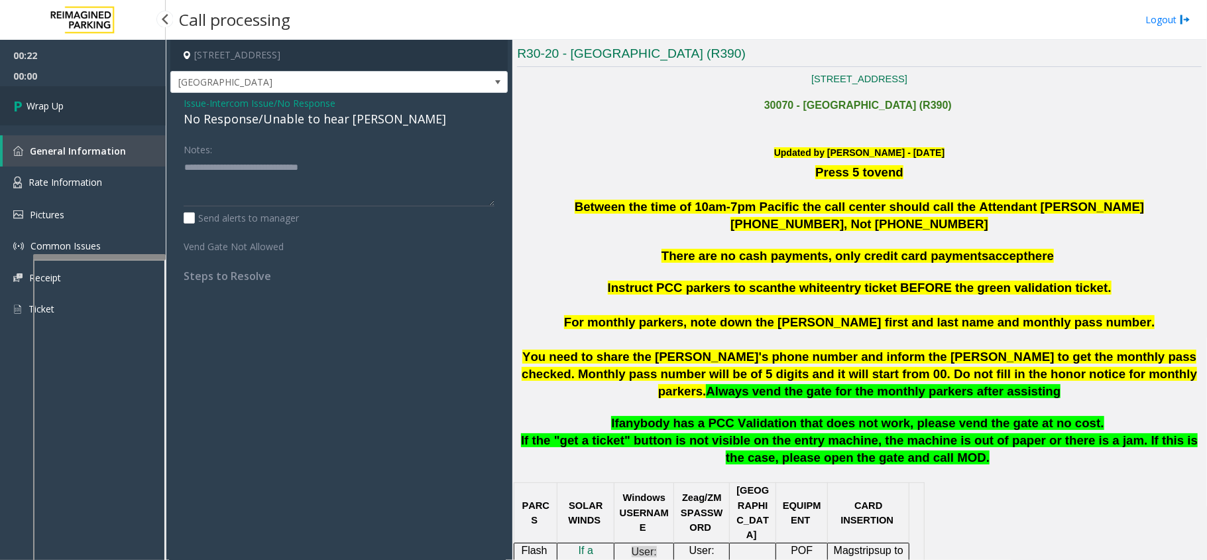
click at [109, 107] on link "Wrap Up" at bounding box center [83, 105] width 166 height 39
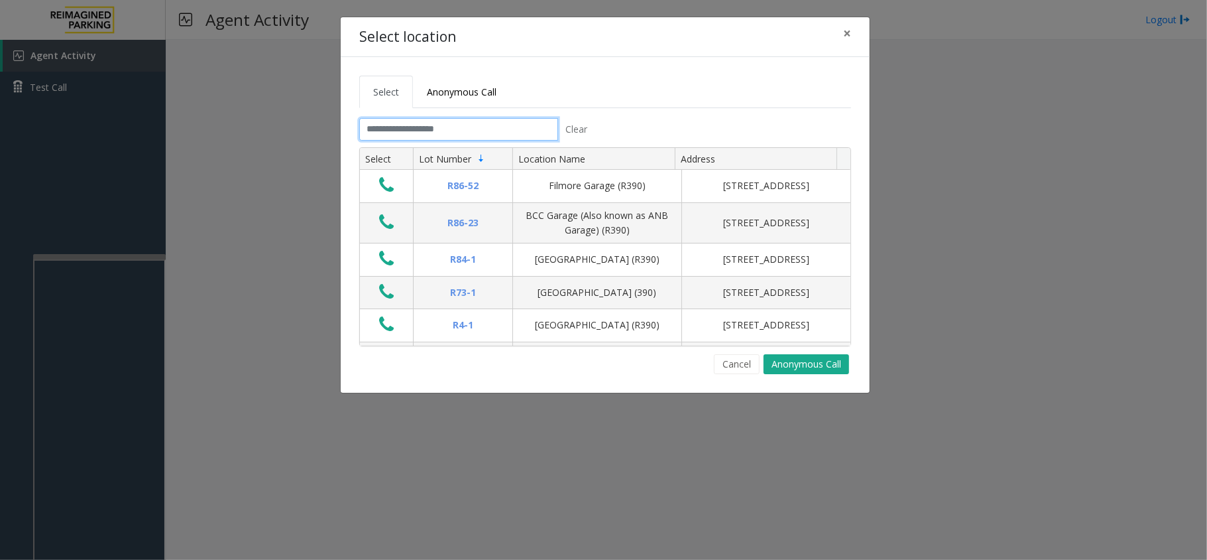
click at [456, 125] on input "text" at bounding box center [458, 129] width 199 height 23
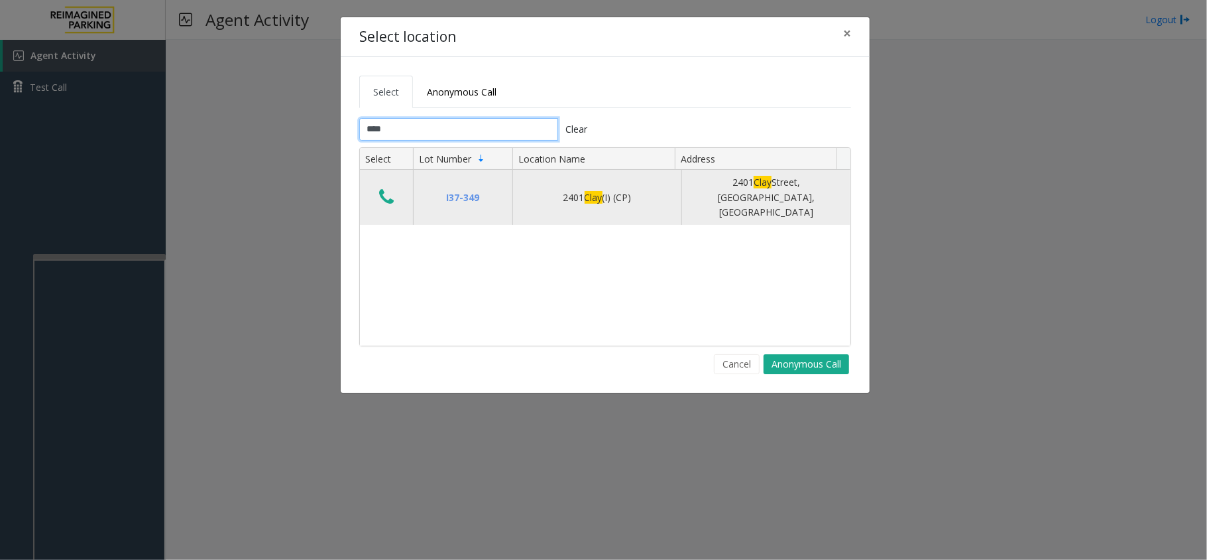
type input "****"
click at [379, 200] on icon "Data table" at bounding box center [386, 197] width 15 height 19
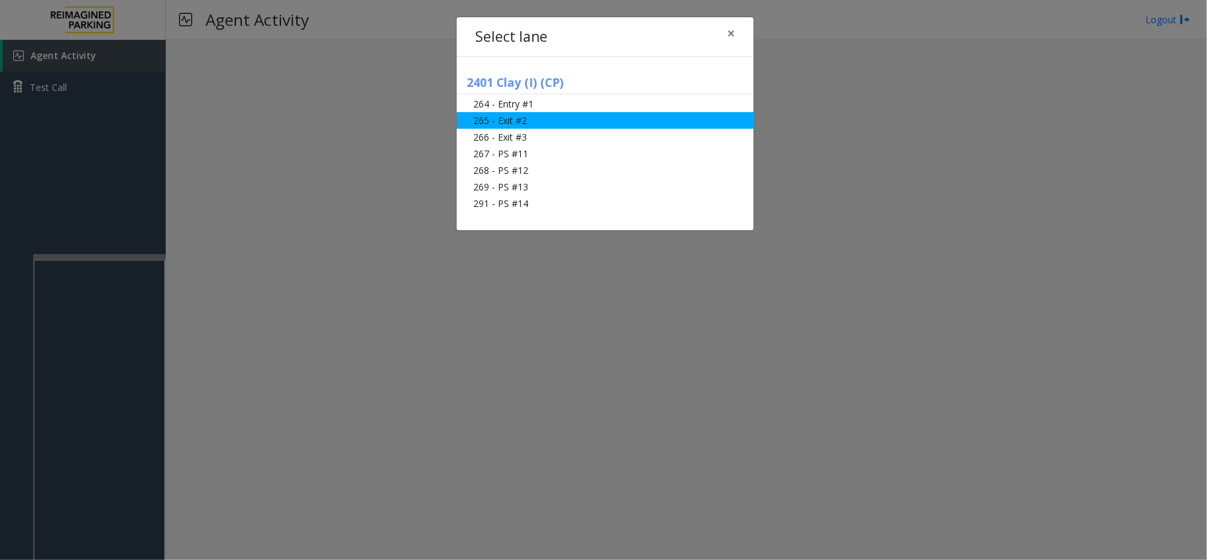
click at [530, 126] on li "265 - Exit #2" at bounding box center [605, 120] width 297 height 17
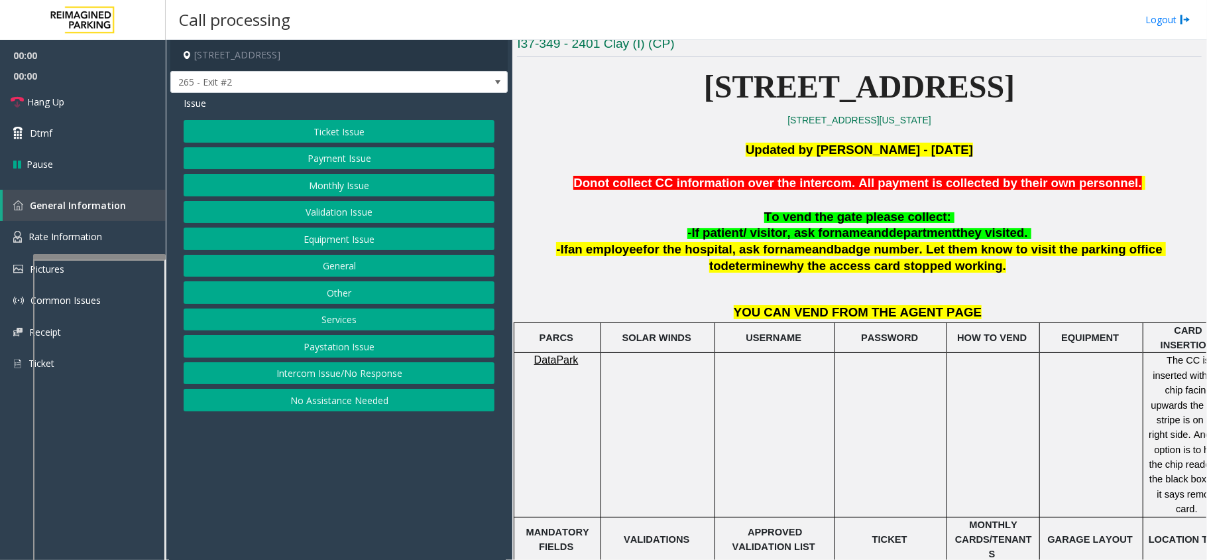
scroll to position [353, 0]
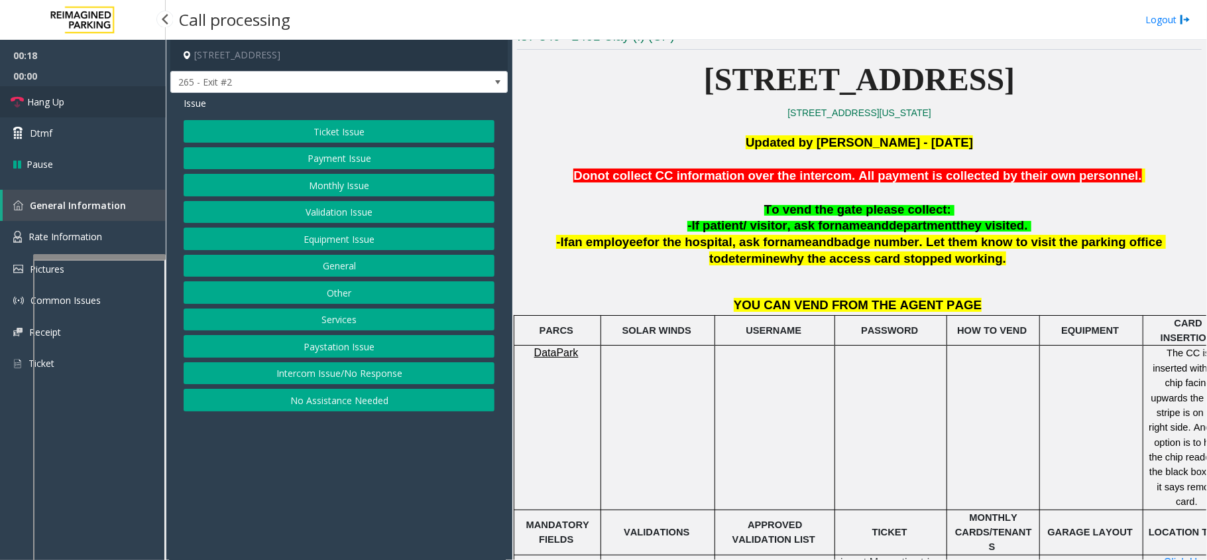
click at [93, 103] on link "Hang Up" at bounding box center [83, 101] width 166 height 31
click at [338, 236] on button "Equipment Issue" at bounding box center [339, 238] width 311 height 23
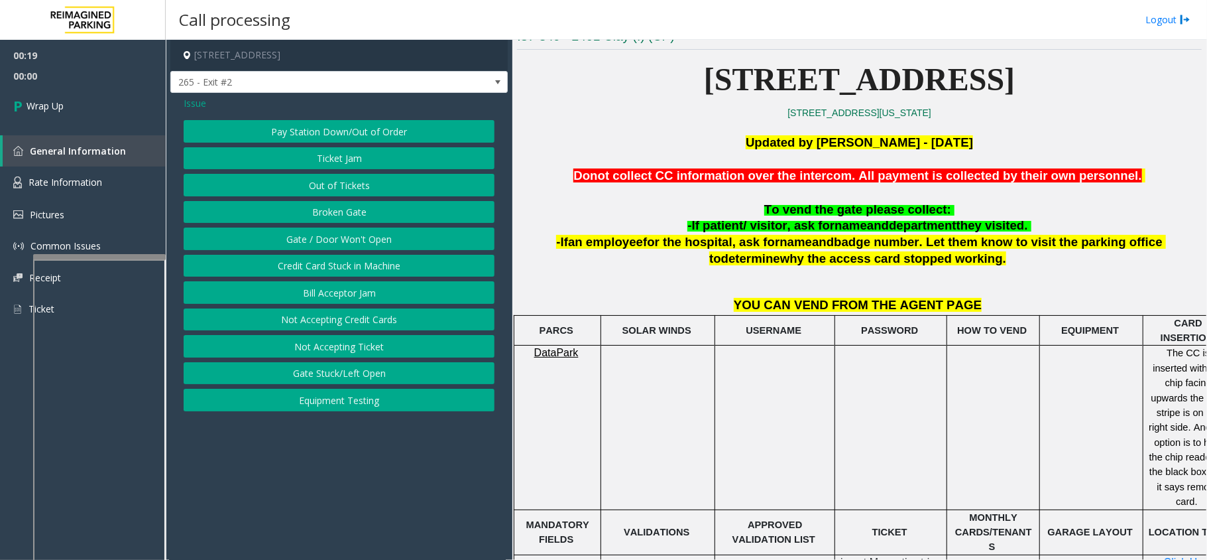
click at [332, 229] on button "Gate / Door Won't Open" at bounding box center [339, 238] width 311 height 23
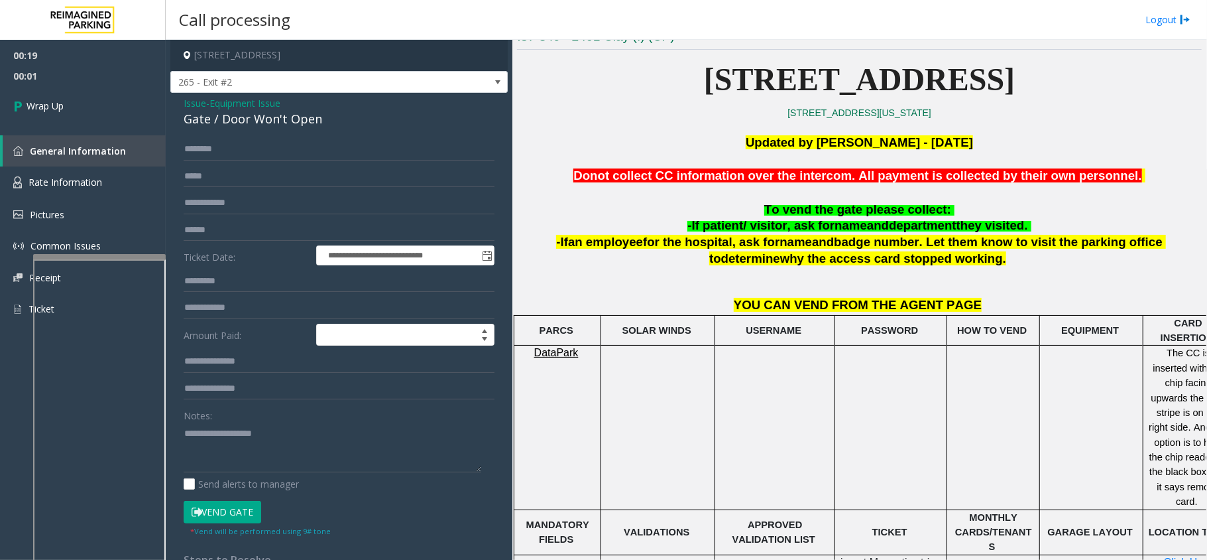
click at [253, 98] on span "Equipment Issue" at bounding box center [244, 103] width 71 height 14
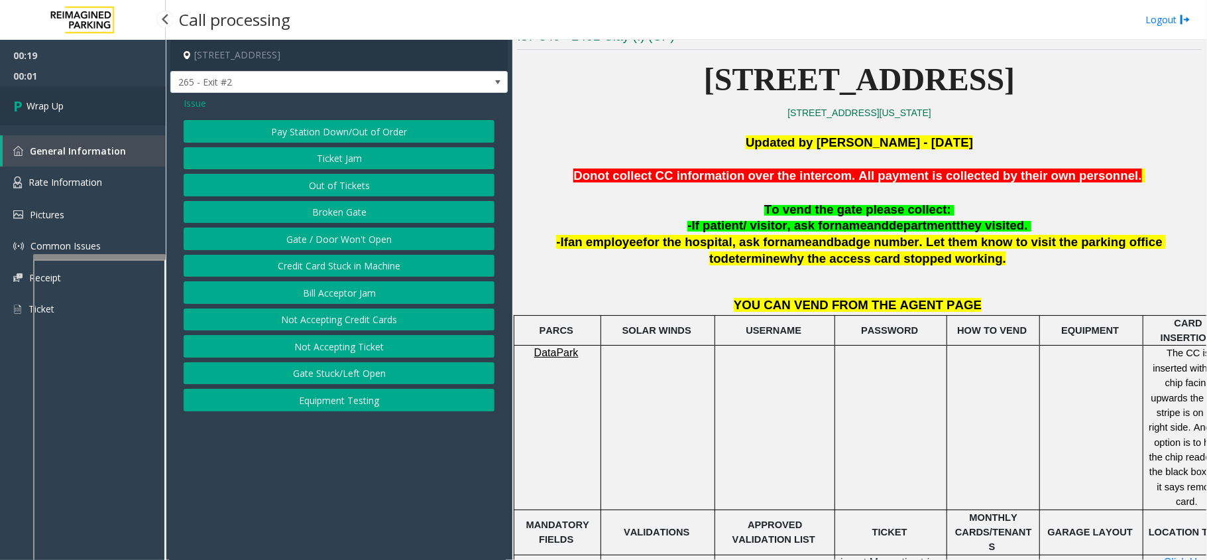
click at [157, 99] on link "Wrap Up" at bounding box center [83, 105] width 166 height 39
click at [194, 102] on span "Issue" at bounding box center [195, 103] width 23 height 14
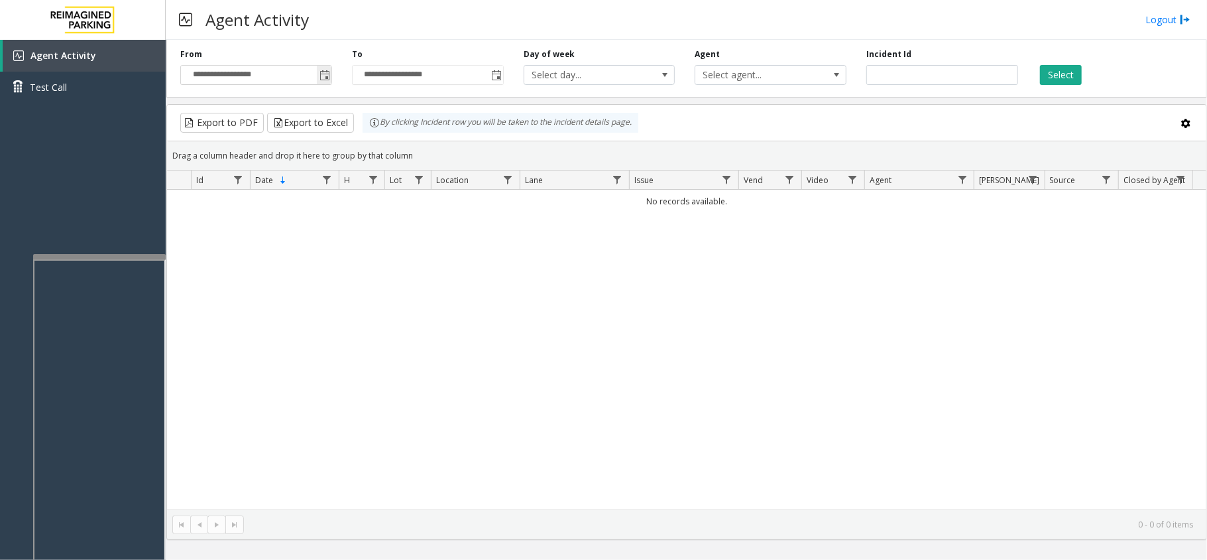
click at [331, 78] on span "Toggle popup" at bounding box center [324, 74] width 15 height 21
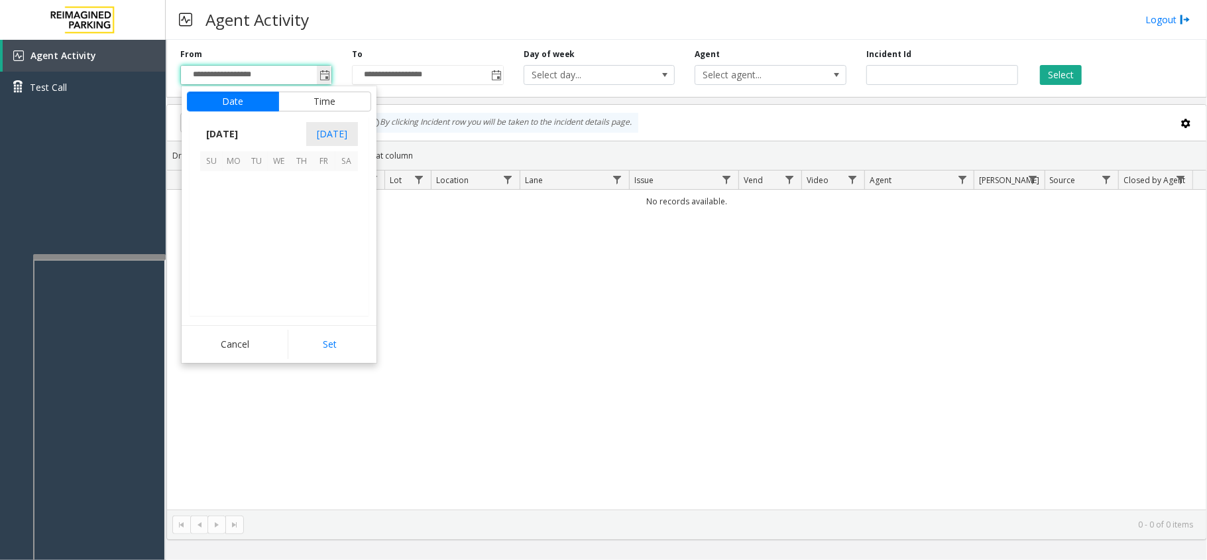
scroll to position [237779, 0]
click at [242, 245] on span "18" at bounding box center [234, 250] width 23 height 23
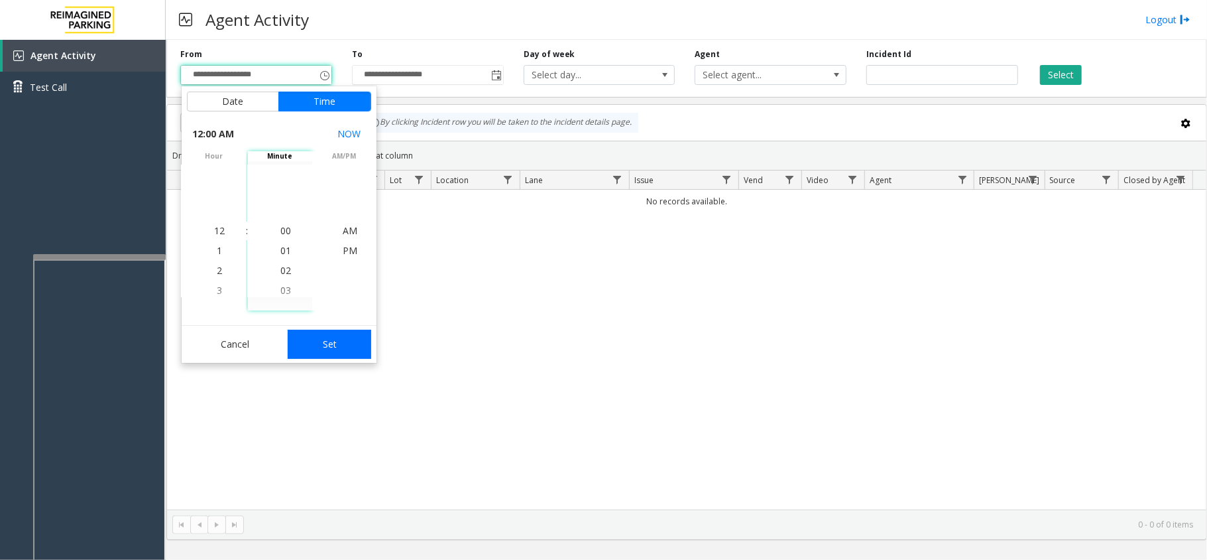
click at [333, 335] on button "Set" at bounding box center [330, 343] width 84 height 29
type input "**********"
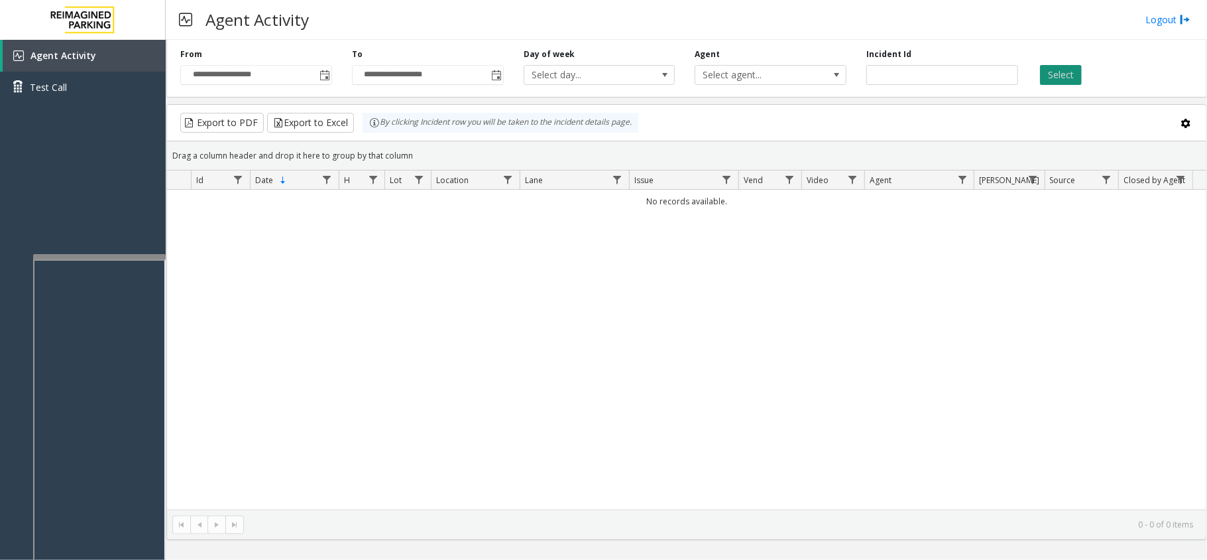
click at [1045, 76] on button "Select" at bounding box center [1061, 75] width 42 height 20
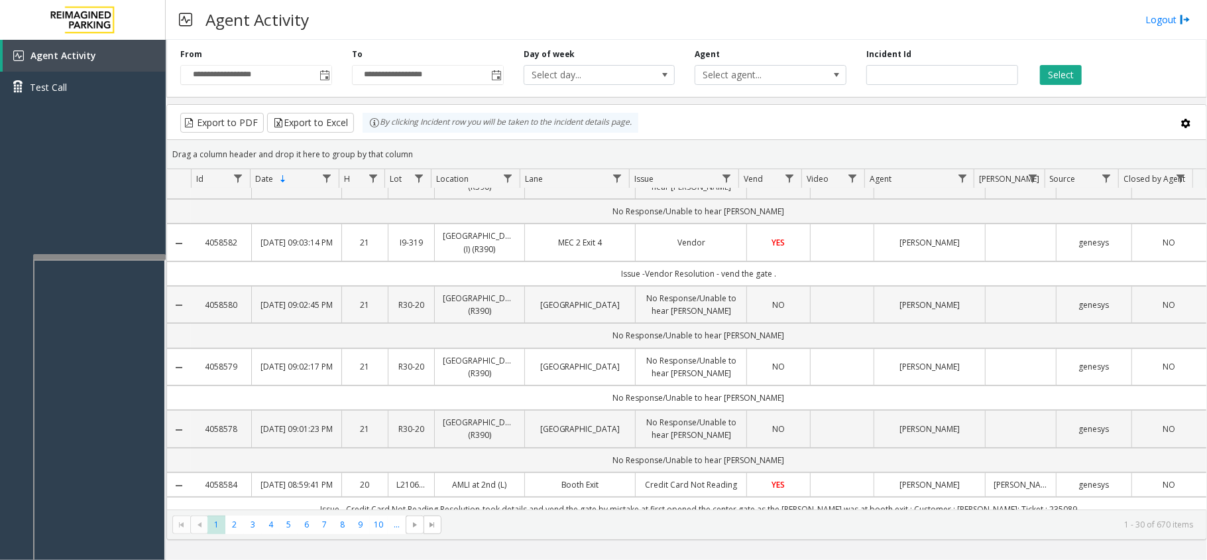
scroll to position [0, 0]
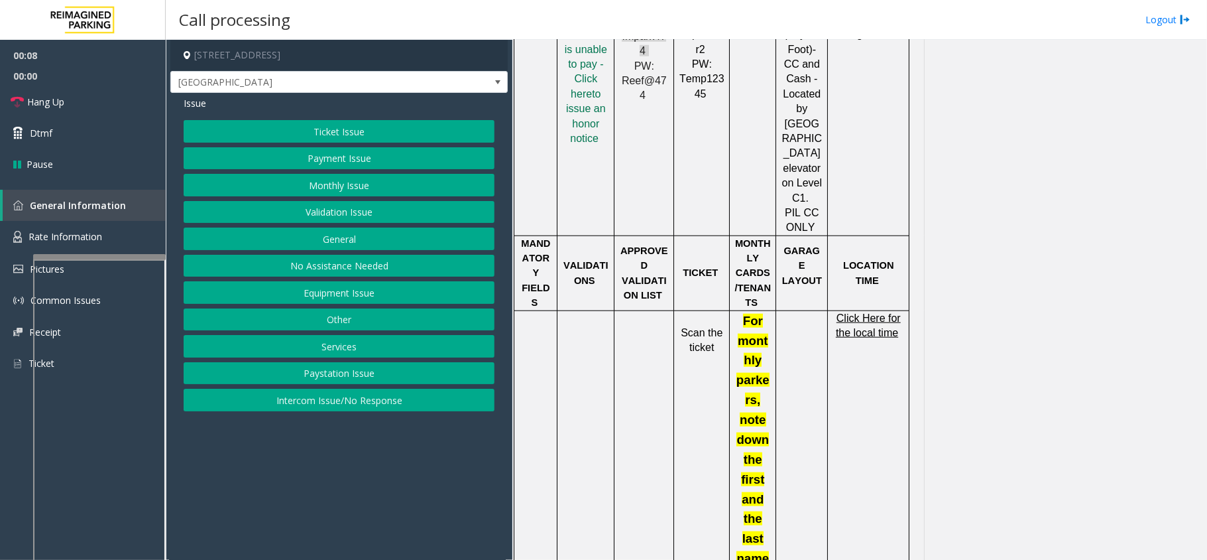
scroll to position [972, 0]
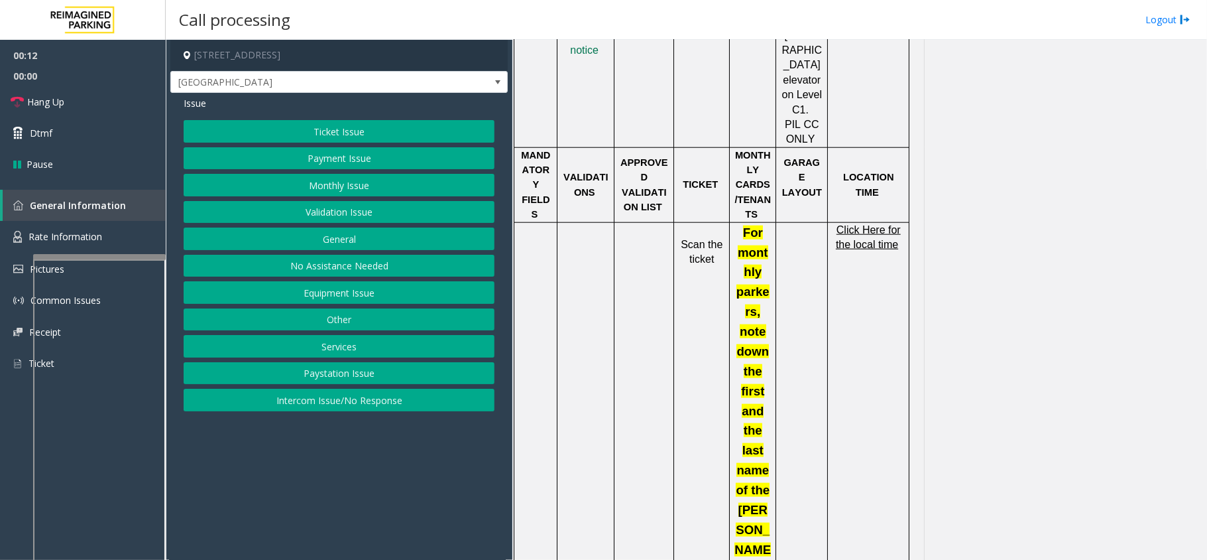
click at [387, 406] on button "Intercom Issue/No Response" at bounding box center [339, 399] width 311 height 23
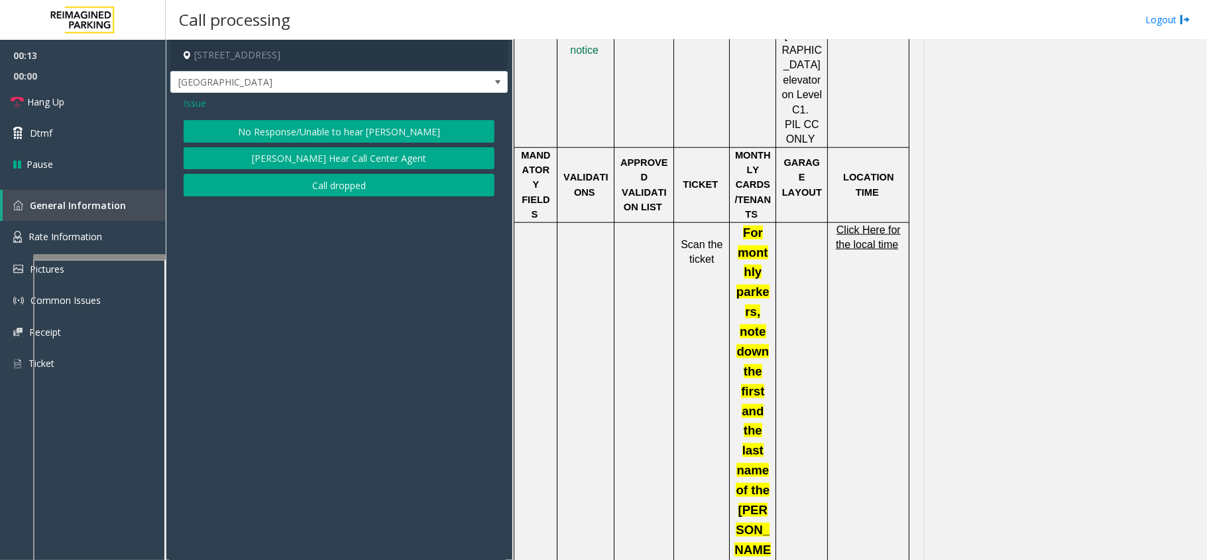
click at [337, 123] on button "No Response/Unable to hear [PERSON_NAME]" at bounding box center [339, 131] width 311 height 23
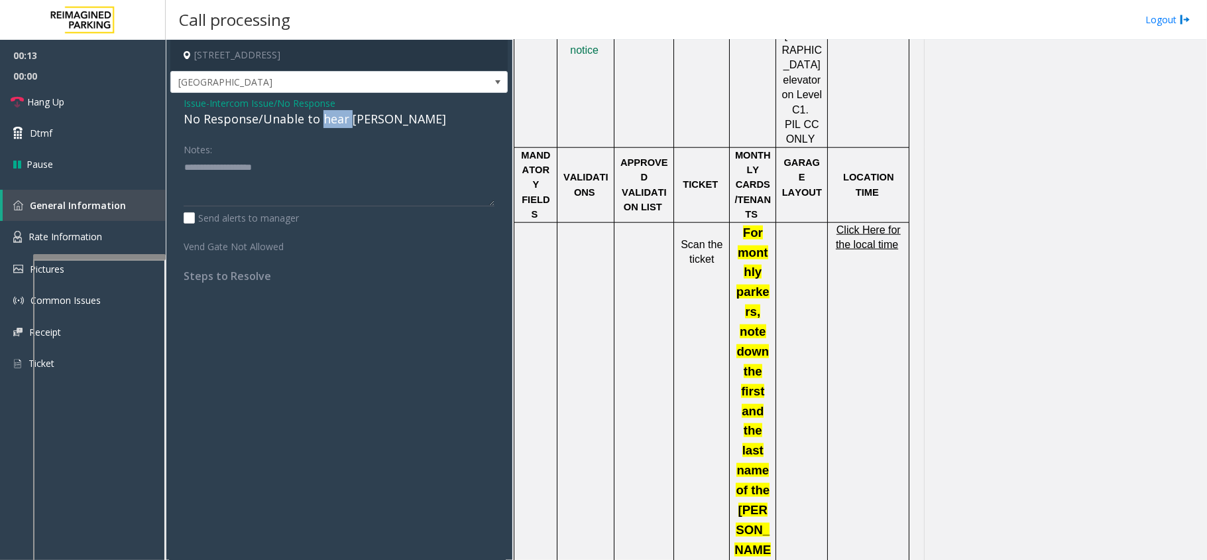
click at [337, 123] on div "No Response/Unable to hear [PERSON_NAME]" at bounding box center [339, 119] width 311 height 18
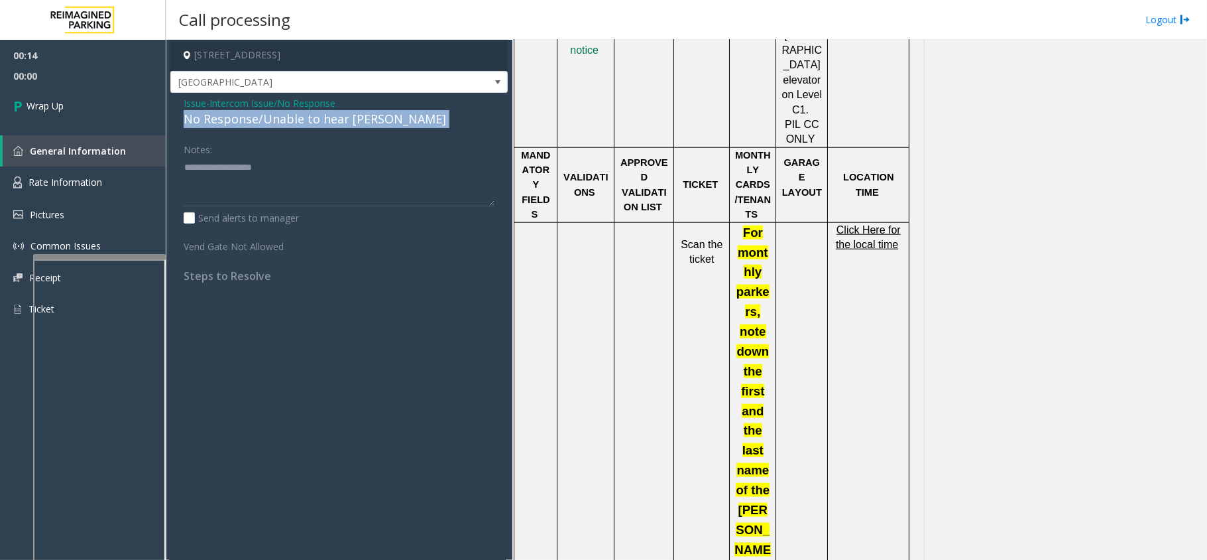
click at [351, 121] on div "No Response/Unable to hear [PERSON_NAME]" at bounding box center [339, 119] width 311 height 18
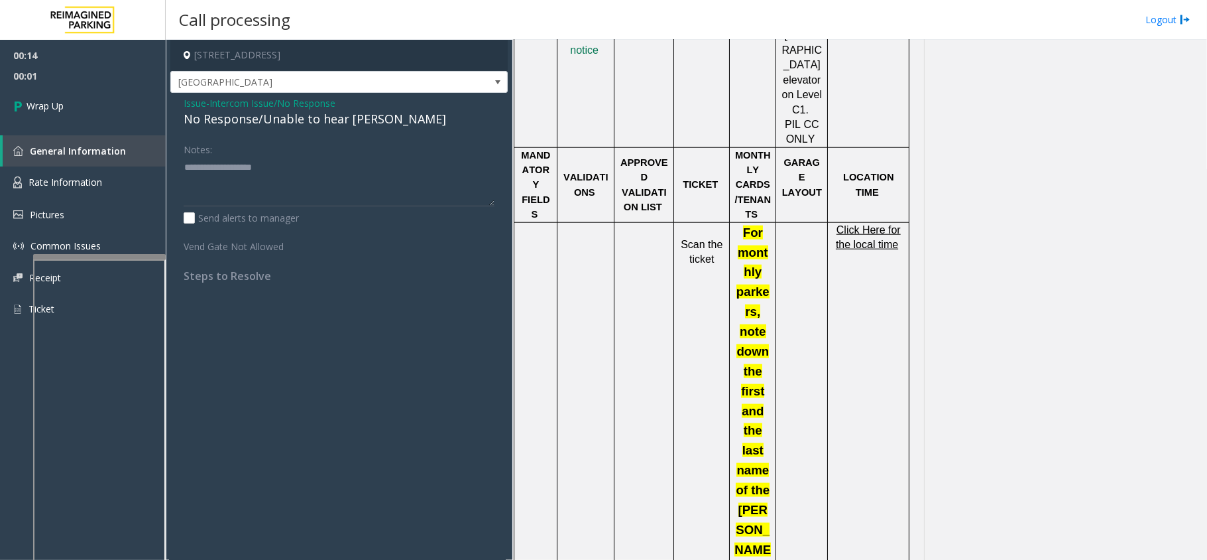
click at [329, 99] on span "Intercom Issue/No Response" at bounding box center [272, 103] width 126 height 14
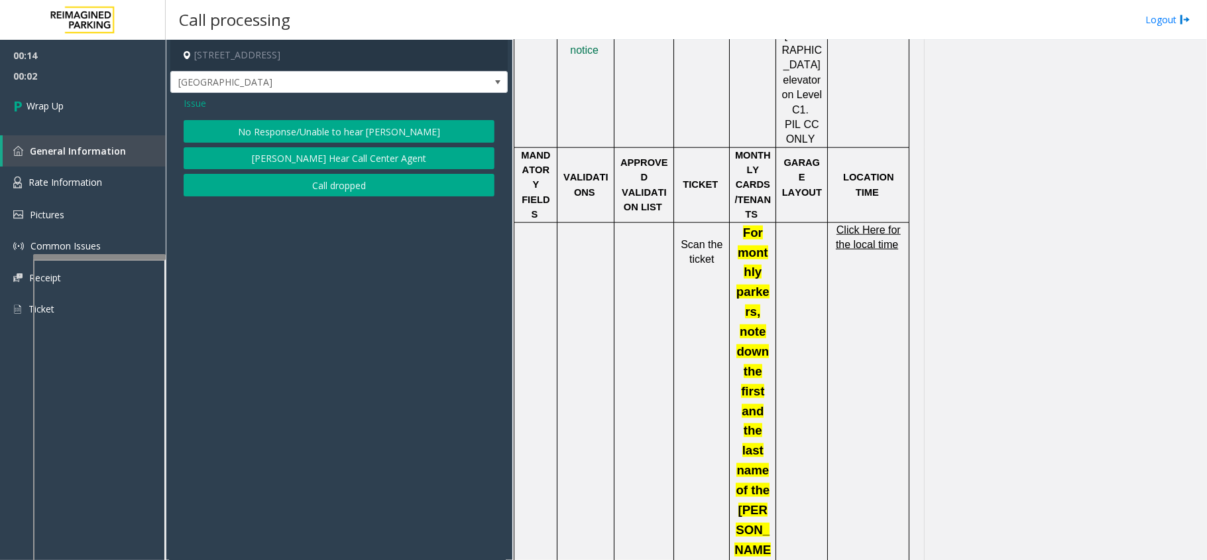
click at [269, 176] on button "Call dropped" at bounding box center [339, 185] width 311 height 23
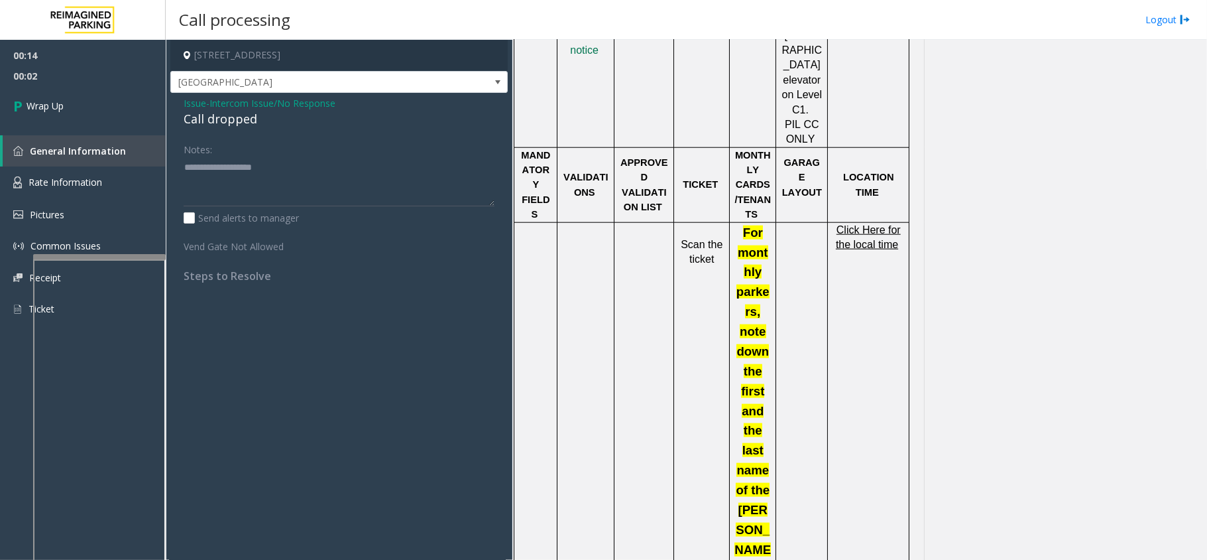
click at [231, 117] on div "Call dropped" at bounding box center [339, 119] width 311 height 18
type textarea "**********"
click at [125, 114] on link "Wrap Up" at bounding box center [83, 105] width 166 height 39
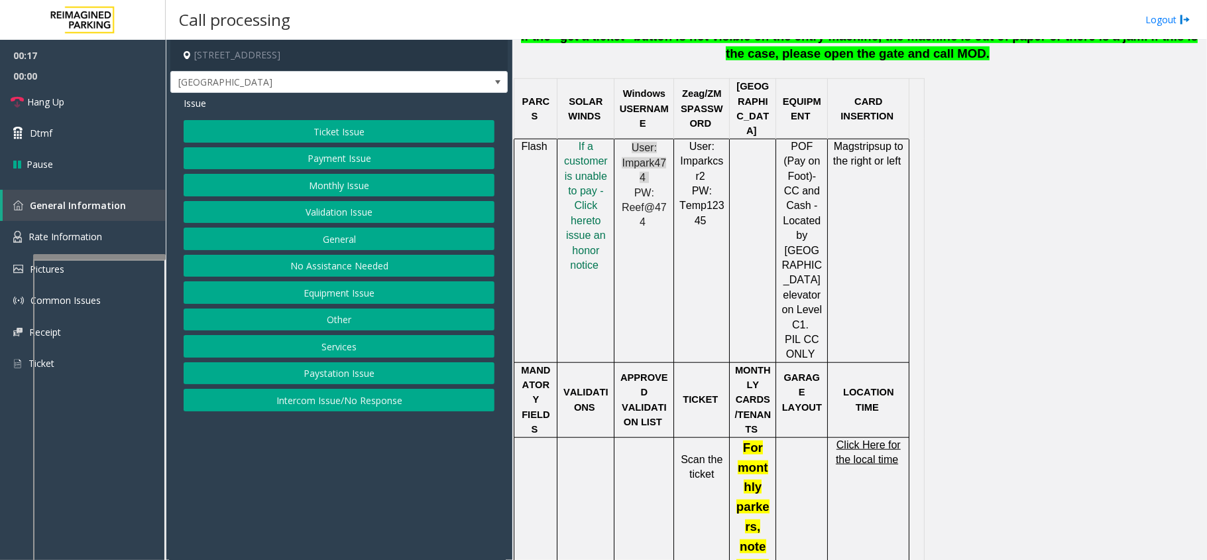
scroll to position [796, 0]
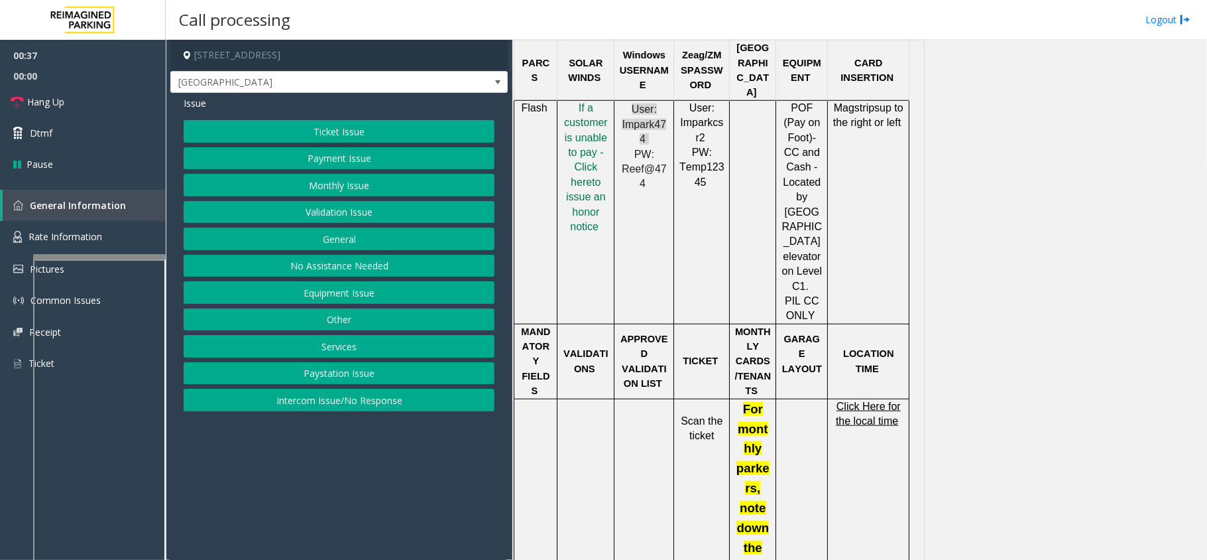
click at [345, 290] on button "Equipment Issue" at bounding box center [339, 292] width 311 height 23
click at [334, 406] on button "Equipment Testing" at bounding box center [339, 399] width 311 height 23
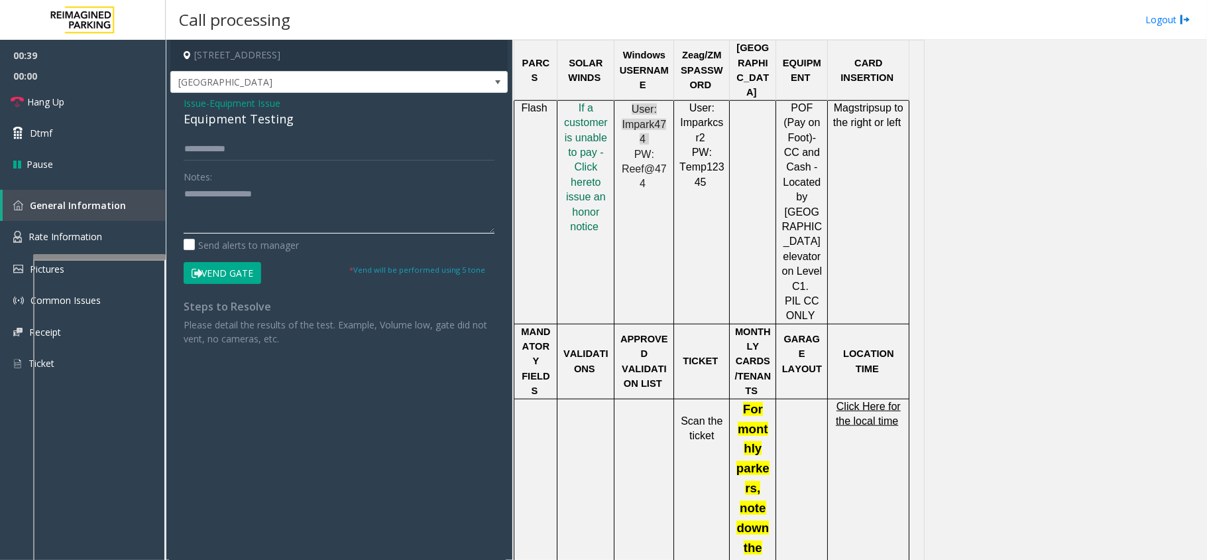
click at [243, 208] on textarea at bounding box center [339, 209] width 311 height 50
click at [102, 99] on link "Hang Up" at bounding box center [83, 101] width 166 height 31
click at [225, 117] on div "Equipment Testing" at bounding box center [339, 119] width 311 height 18
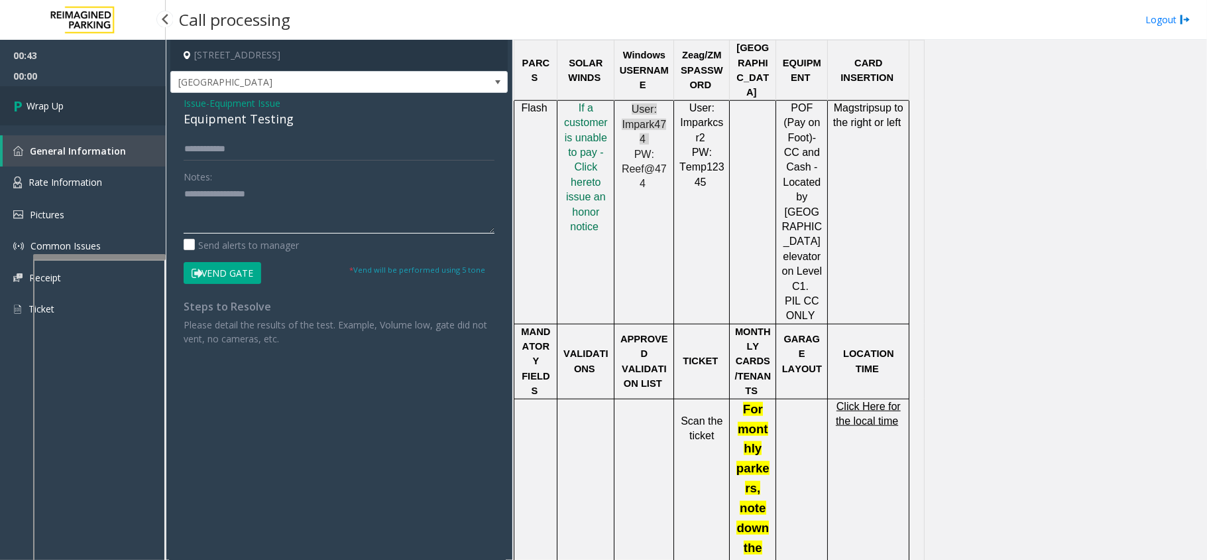
type textarea "**********"
click at [103, 117] on link "Wrap Up" at bounding box center [83, 105] width 166 height 39
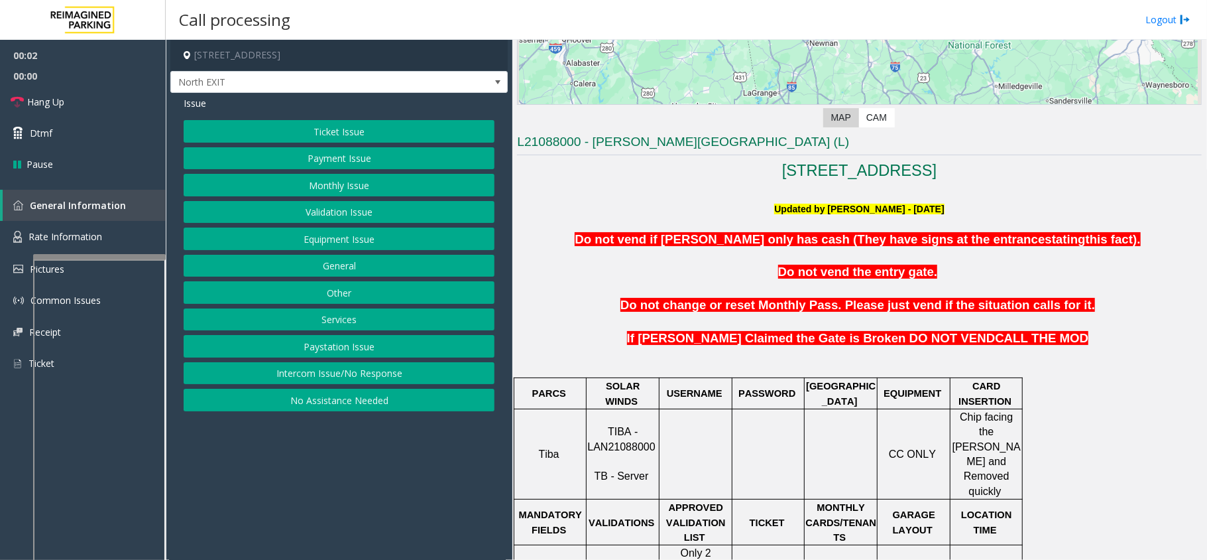
scroll to position [442, 0]
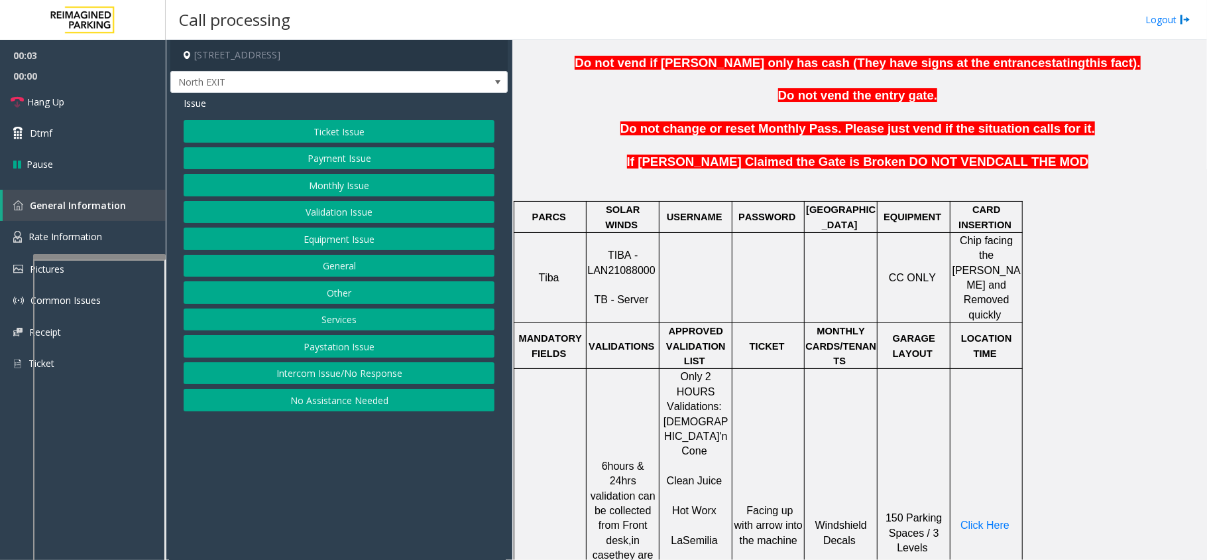
click at [611, 263] on p "TIBA - LAN21088000 TB - Server" at bounding box center [622, 278] width 71 height 60
copy p "LAN21088000"
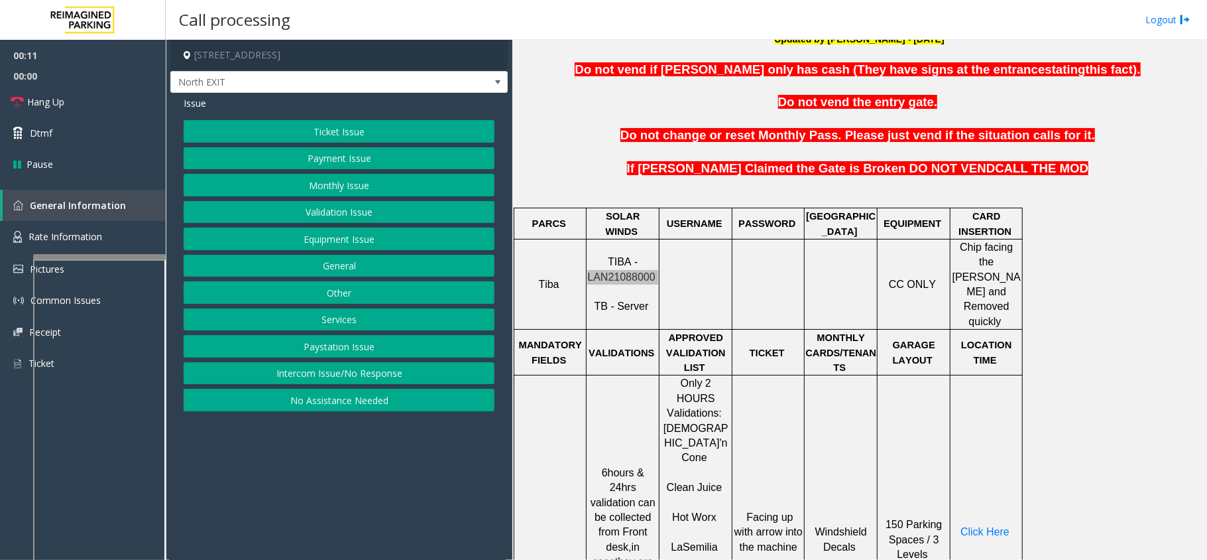
scroll to position [530, 0]
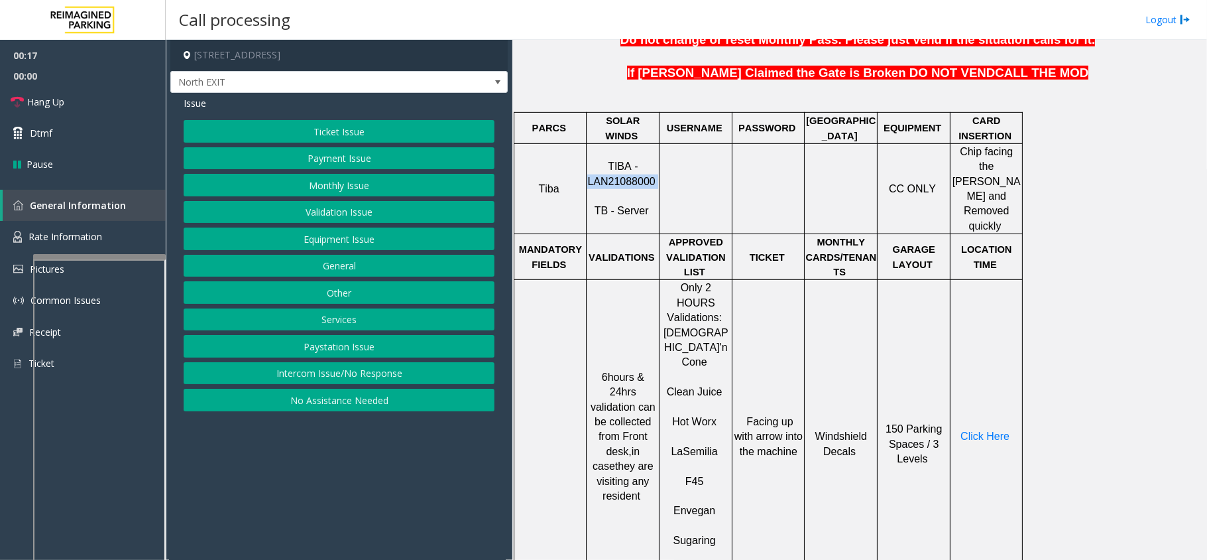
click at [345, 213] on button "Validation Issue" at bounding box center [339, 212] width 311 height 23
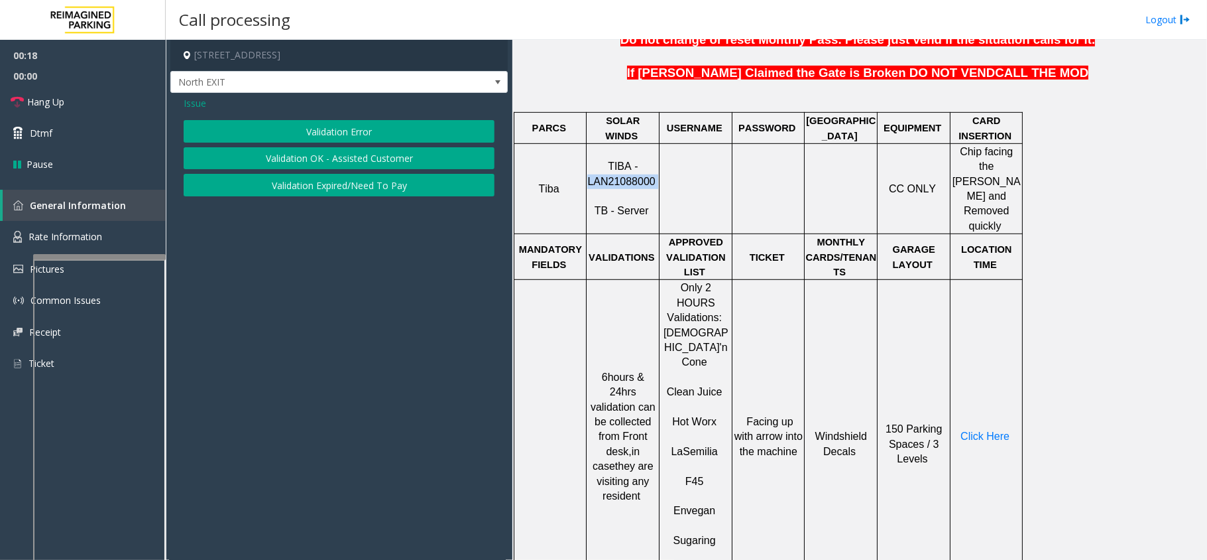
click at [345, 123] on button "Validation Error" at bounding box center [339, 131] width 311 height 23
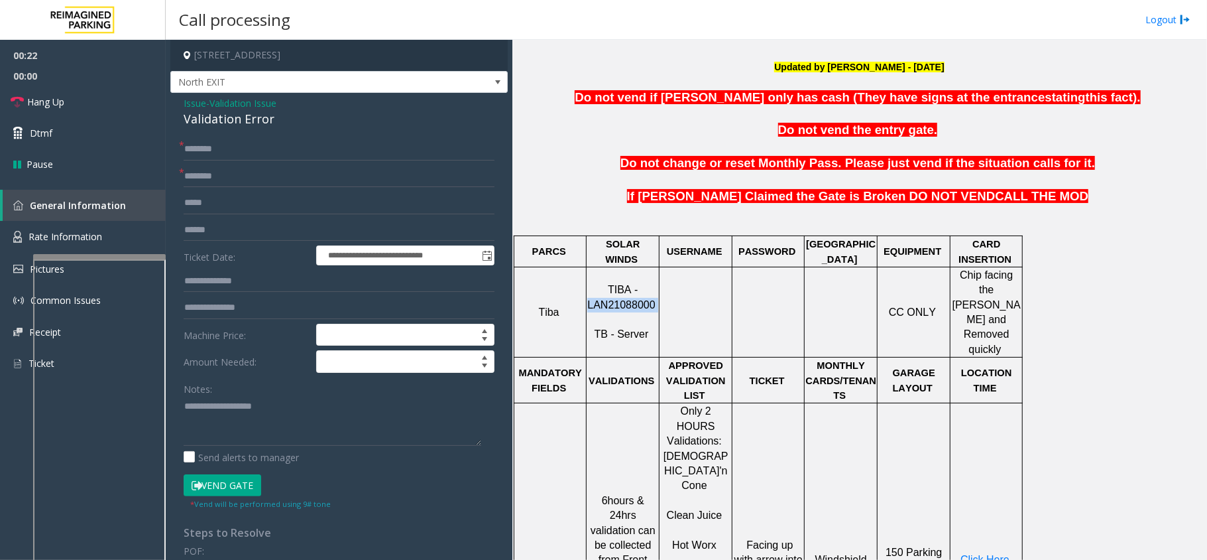
scroll to position [265, 0]
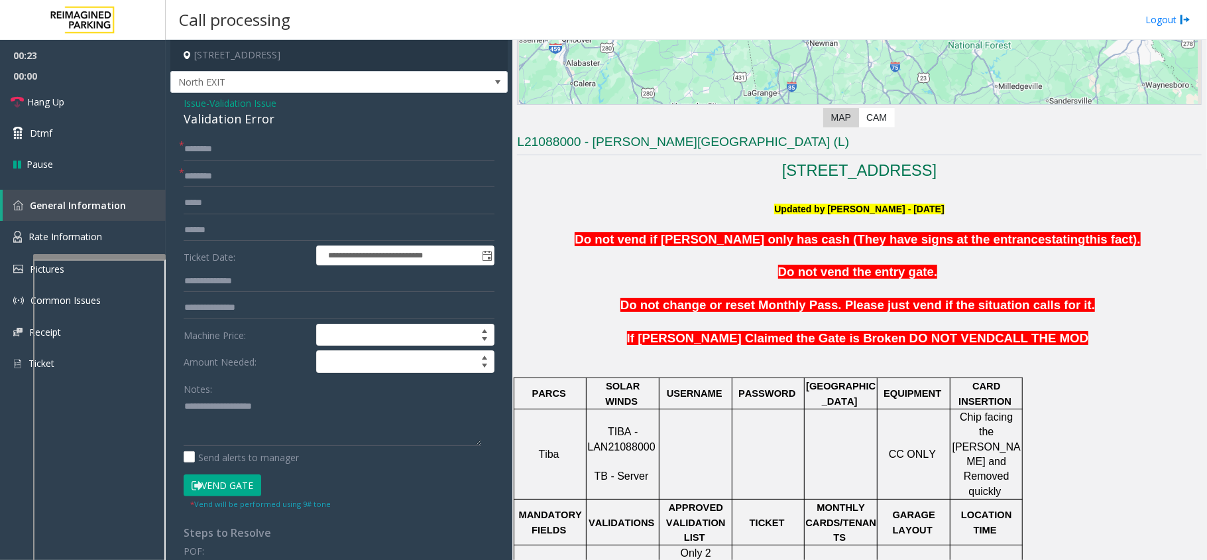
click at [606, 136] on h3 "L21088000 - [PERSON_NAME][GEOGRAPHIC_DATA] (L)" at bounding box center [859, 144] width 685 height 22
type input "******"
drag, startPoint x: 206, startPoint y: 284, endPoint x: 125, endPoint y: 274, distance: 80.9
click at [207, 284] on input "text" at bounding box center [339, 281] width 311 height 23
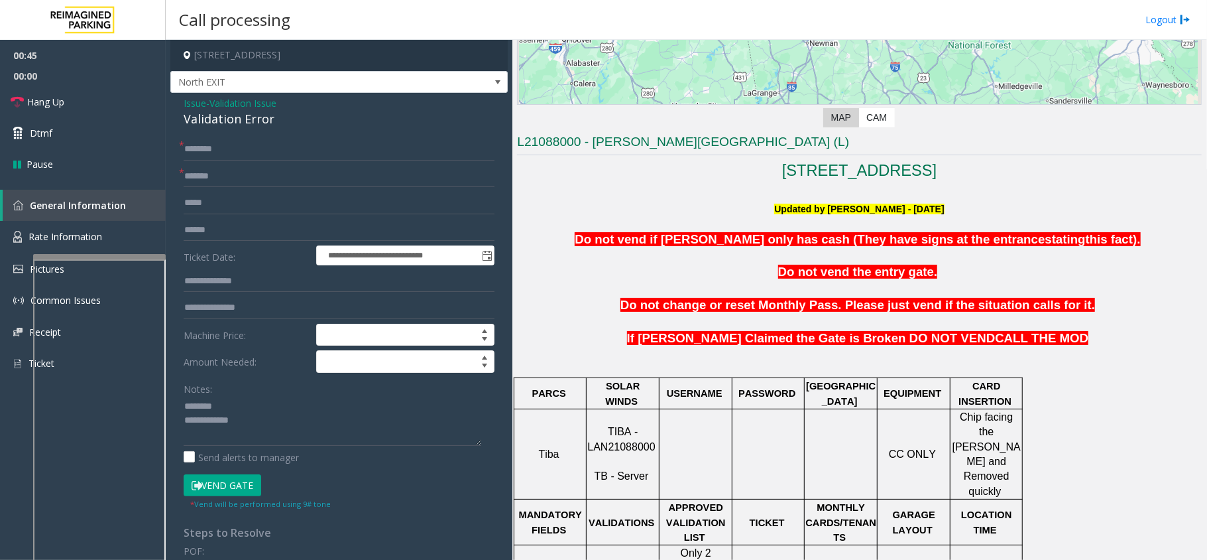
click at [237, 125] on div "Validation Error" at bounding box center [339, 119] width 311 height 18
type textarea "**********"
click at [215, 227] on input "text" at bounding box center [339, 230] width 311 height 23
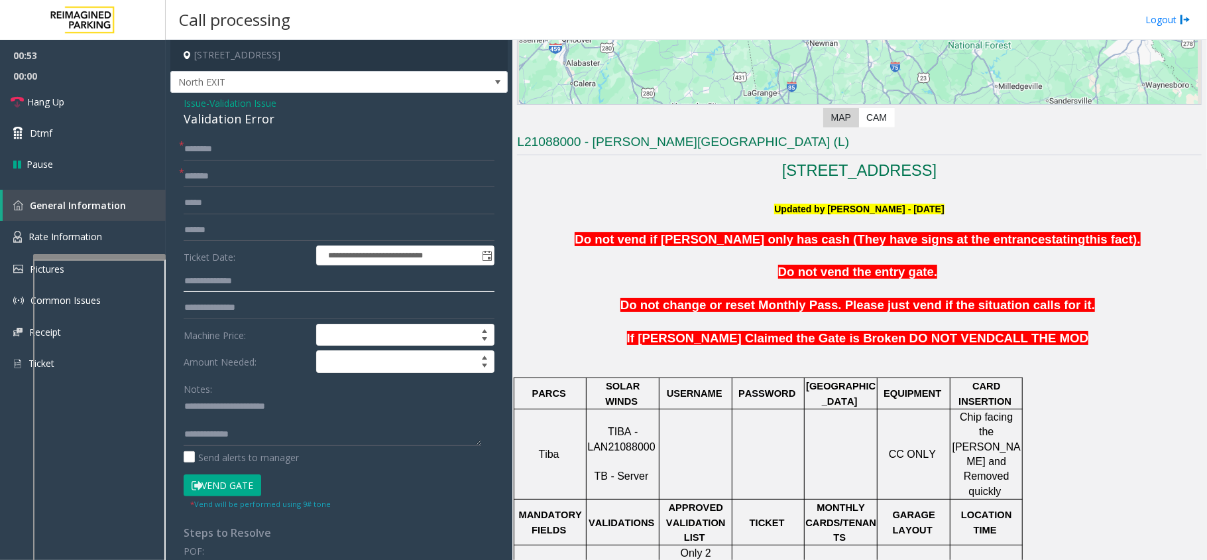
click at [203, 280] on input "text" at bounding box center [339, 281] width 311 height 23
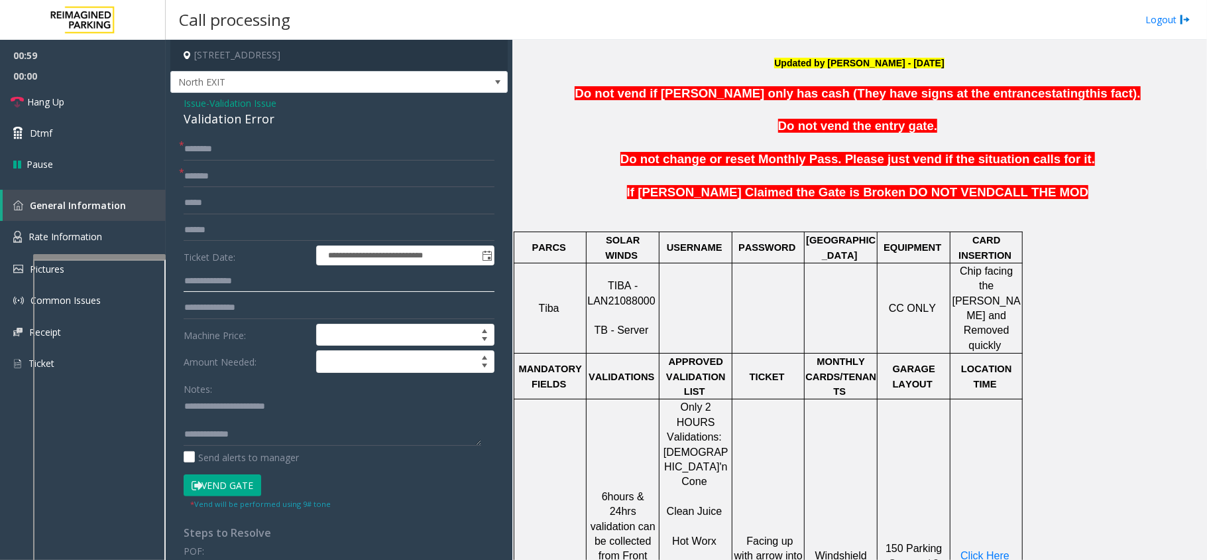
scroll to position [442, 0]
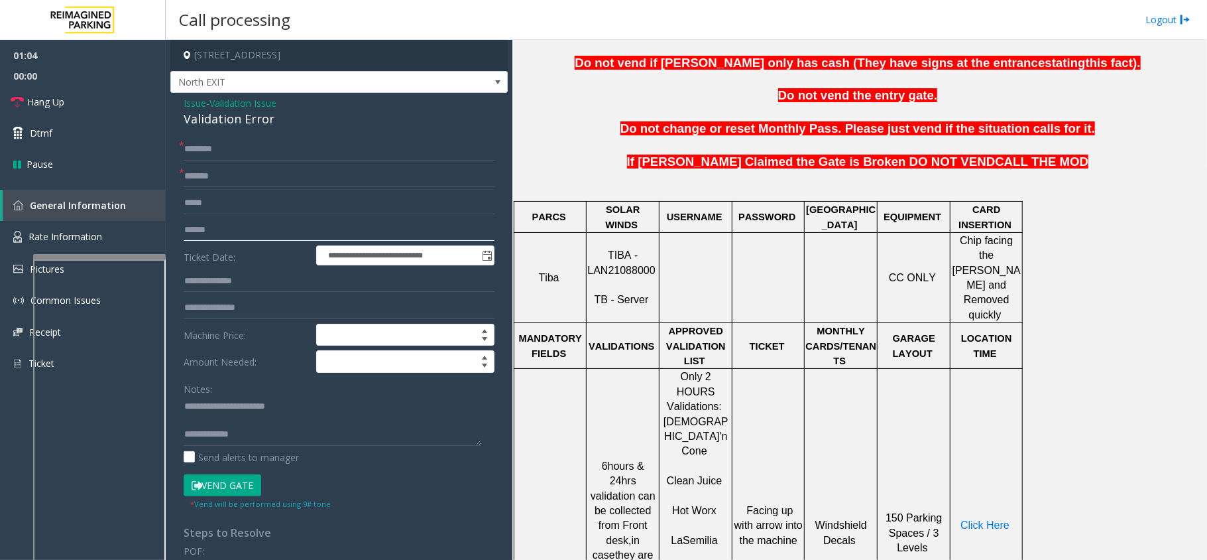
click at [223, 231] on input "text" at bounding box center [339, 230] width 311 height 23
click at [216, 279] on input "text" at bounding box center [339, 281] width 311 height 23
click at [210, 229] on input "text" at bounding box center [339, 230] width 311 height 23
click at [205, 276] on input "text" at bounding box center [339, 281] width 311 height 23
drag, startPoint x: 204, startPoint y: 236, endPoint x: 209, endPoint y: 261, distance: 25.1
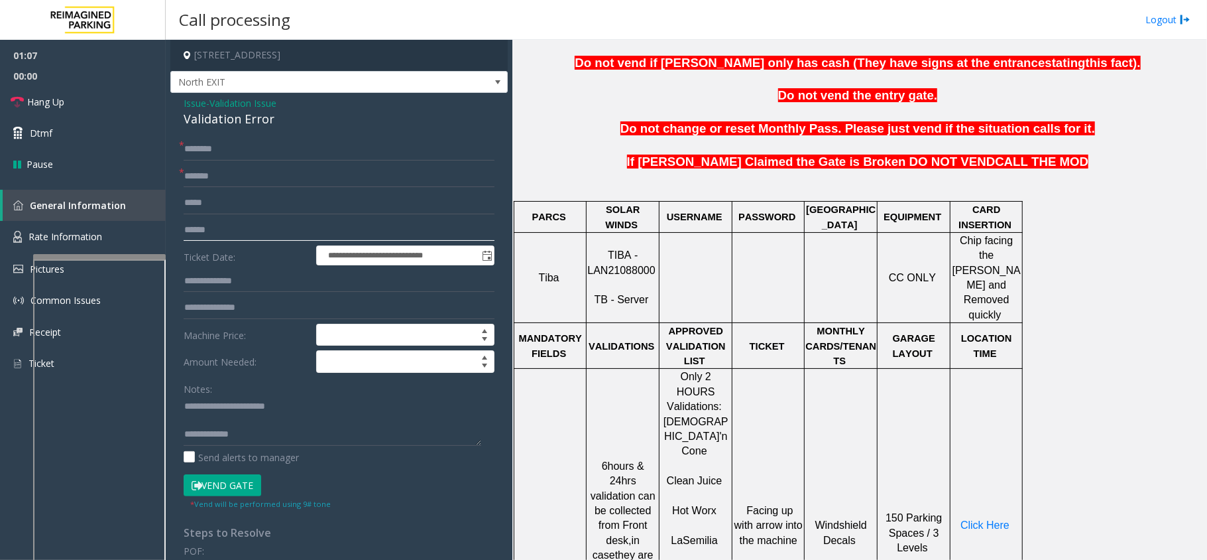
click at [203, 235] on input "text" at bounding box center [339, 230] width 311 height 23
click at [210, 274] on input "text" at bounding box center [339, 281] width 311 height 23
click at [202, 229] on input "text" at bounding box center [339, 230] width 311 height 23
click at [208, 285] on input "text" at bounding box center [339, 281] width 311 height 23
click at [202, 223] on input "text" at bounding box center [339, 230] width 311 height 23
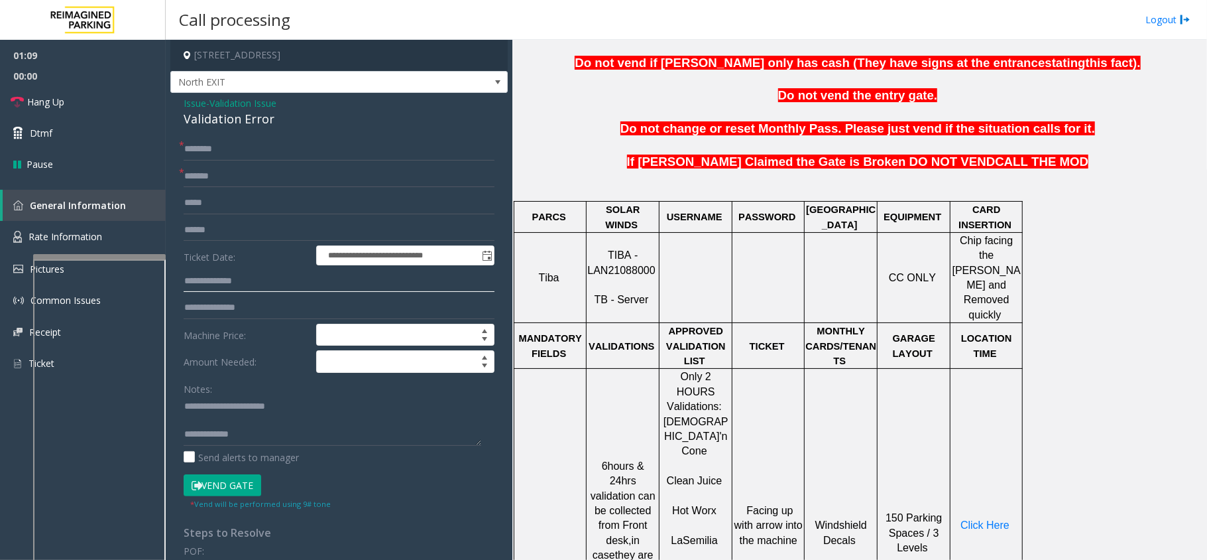
click at [202, 281] on input "text" at bounding box center [339, 281] width 311 height 23
type input "*******"
click at [200, 282] on input "*******" at bounding box center [339, 281] width 311 height 23
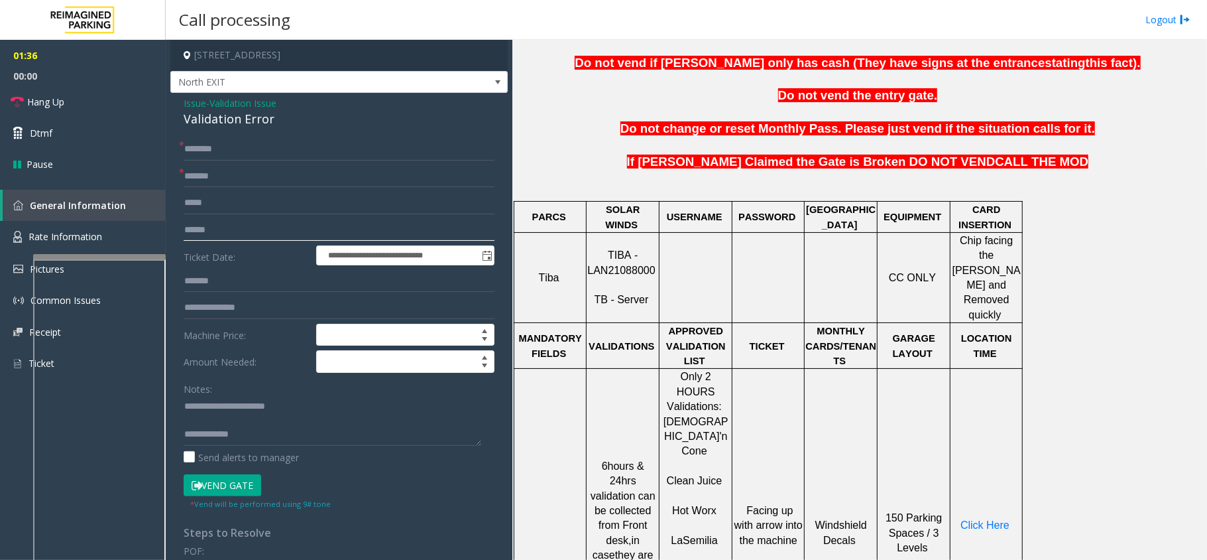
type input "*******"
click at [213, 280] on input "text" at bounding box center [339, 281] width 311 height 23
click at [253, 431] on textarea at bounding box center [333, 421] width 298 height 50
click at [221, 146] on input "text" at bounding box center [339, 149] width 311 height 23
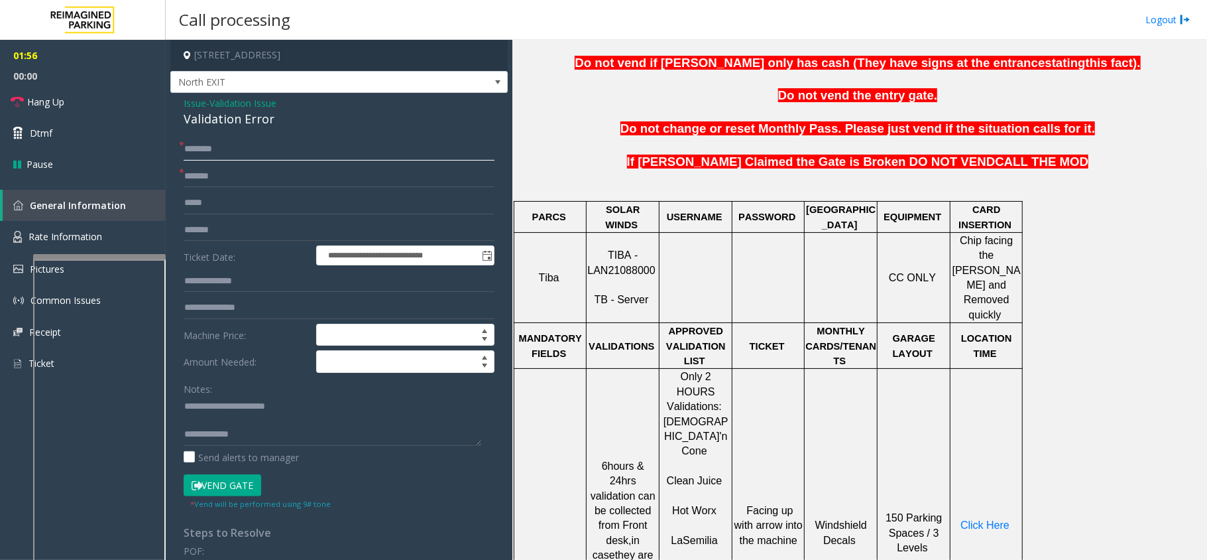
scroll to position [353, 0]
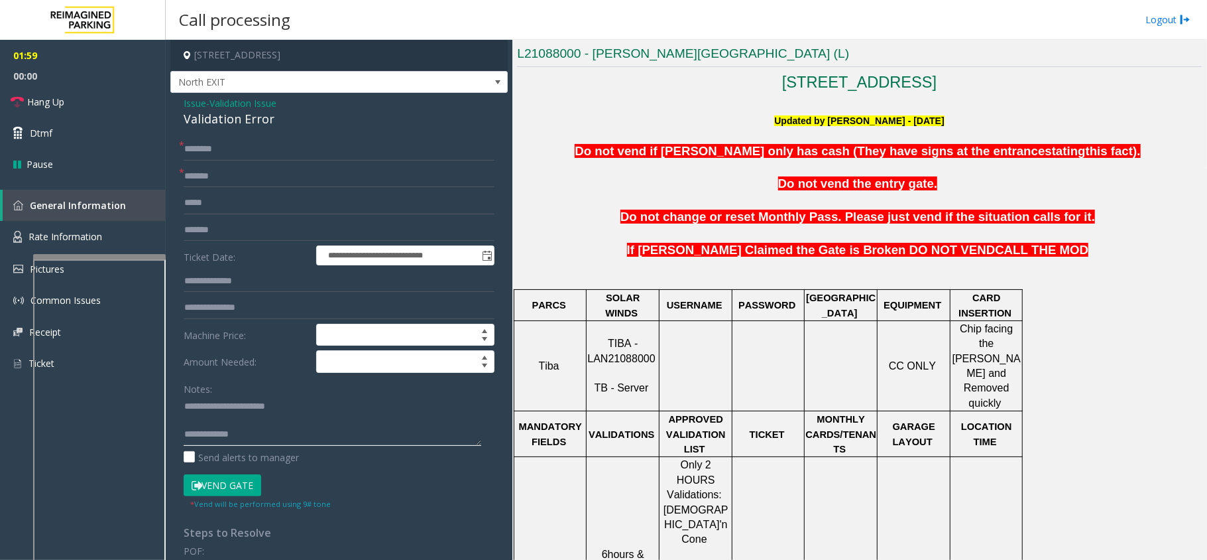
click at [316, 435] on textarea at bounding box center [333, 421] width 298 height 50
click at [324, 423] on textarea at bounding box center [333, 421] width 298 height 50
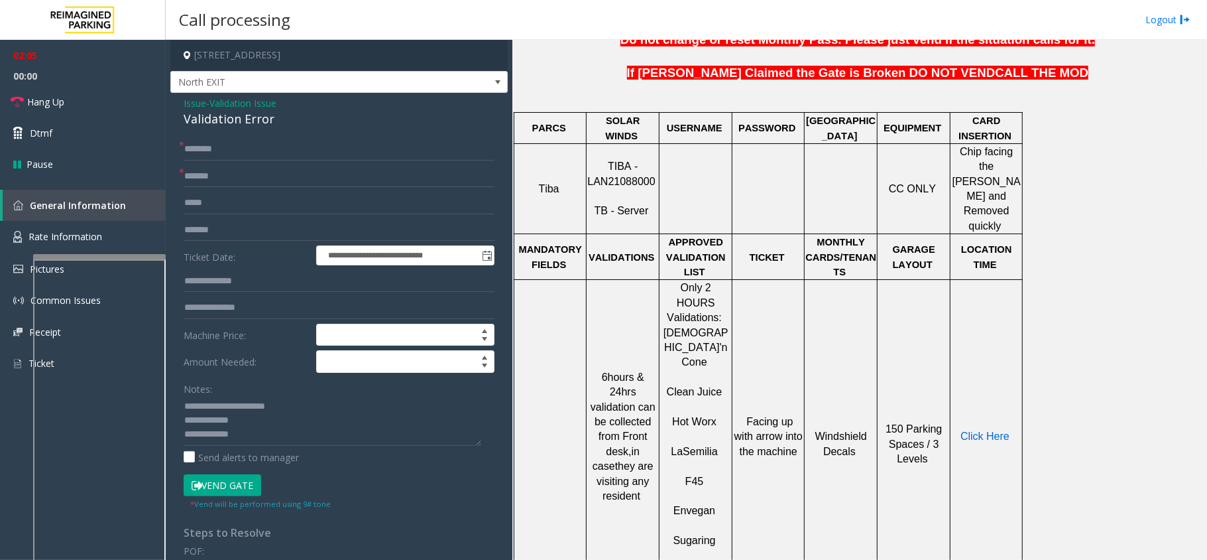
click at [1000, 430] on span "Click Here" at bounding box center [985, 435] width 49 height 11
click at [250, 422] on textarea at bounding box center [333, 421] width 298 height 50
type textarea "**********"
click at [276, 163] on form "**********" at bounding box center [339, 324] width 311 height 372
click at [258, 145] on input "text" at bounding box center [339, 149] width 311 height 23
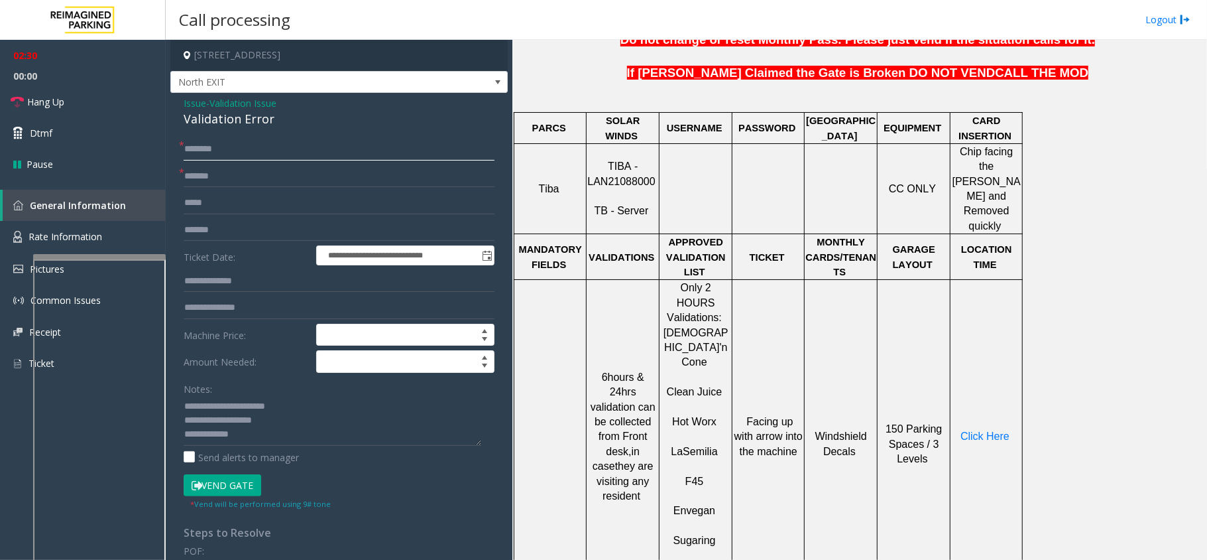
click at [190, 139] on input "text" at bounding box center [339, 149] width 311 height 23
type input "*"
type input "******"
click at [233, 489] on button "Vend Gate" at bounding box center [223, 485] width 78 height 23
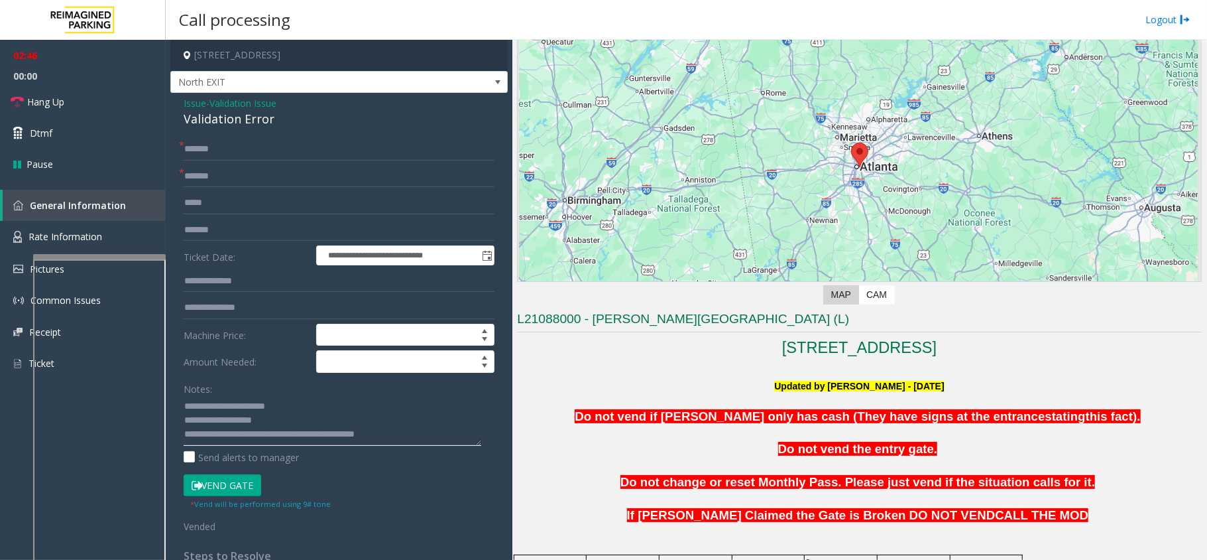
scroll to position [176, 0]
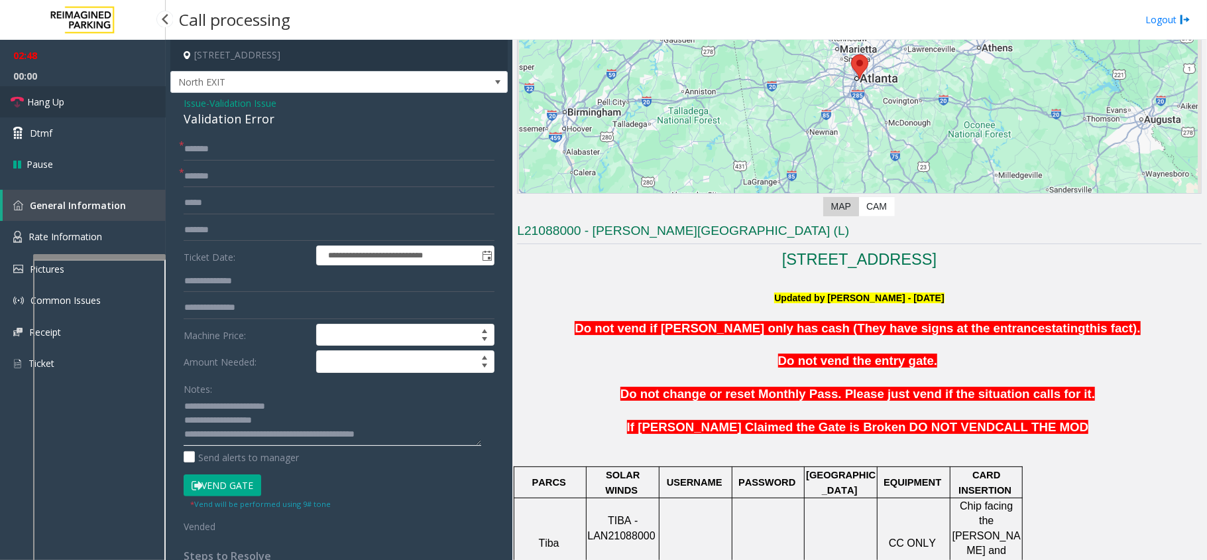
type textarea "**********"
click at [117, 109] on link "Hang Up" at bounding box center [83, 101] width 166 height 31
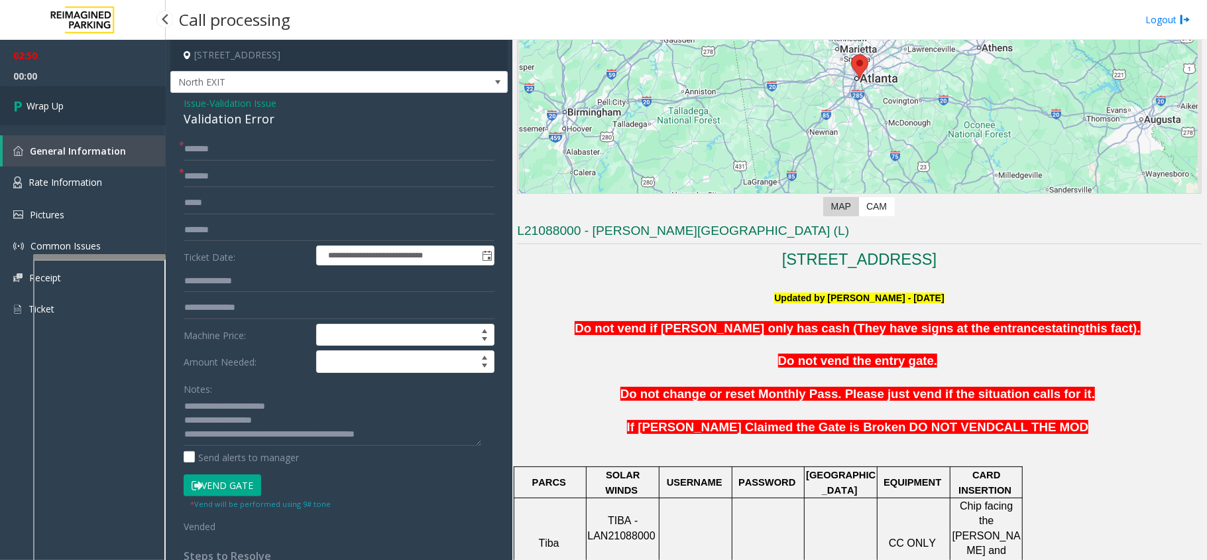
click at [117, 109] on link "Wrap Up" at bounding box center [83, 105] width 166 height 39
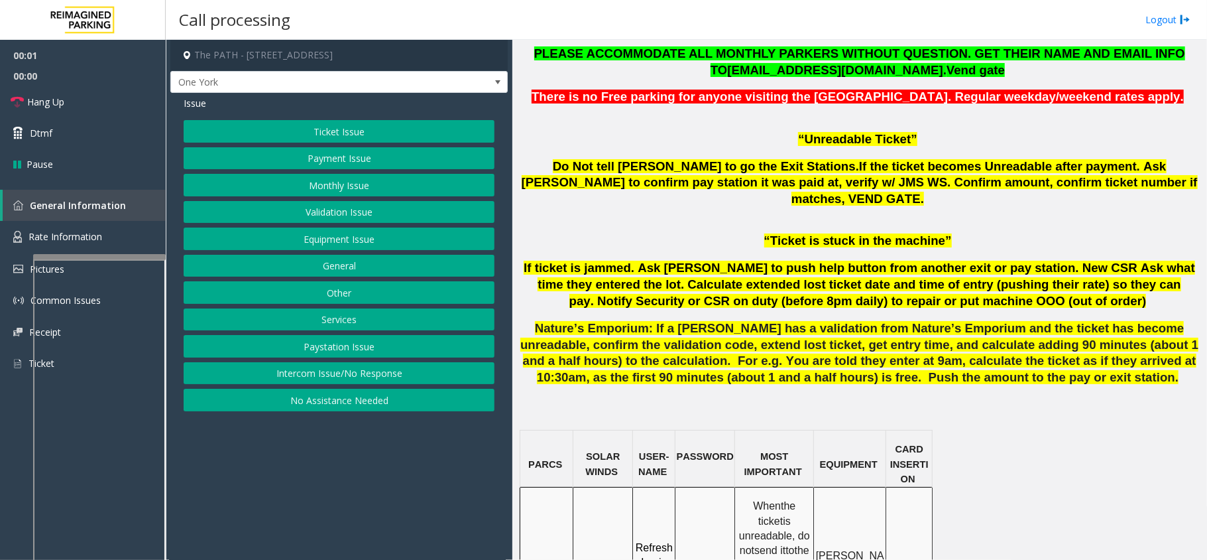
scroll to position [796, 0]
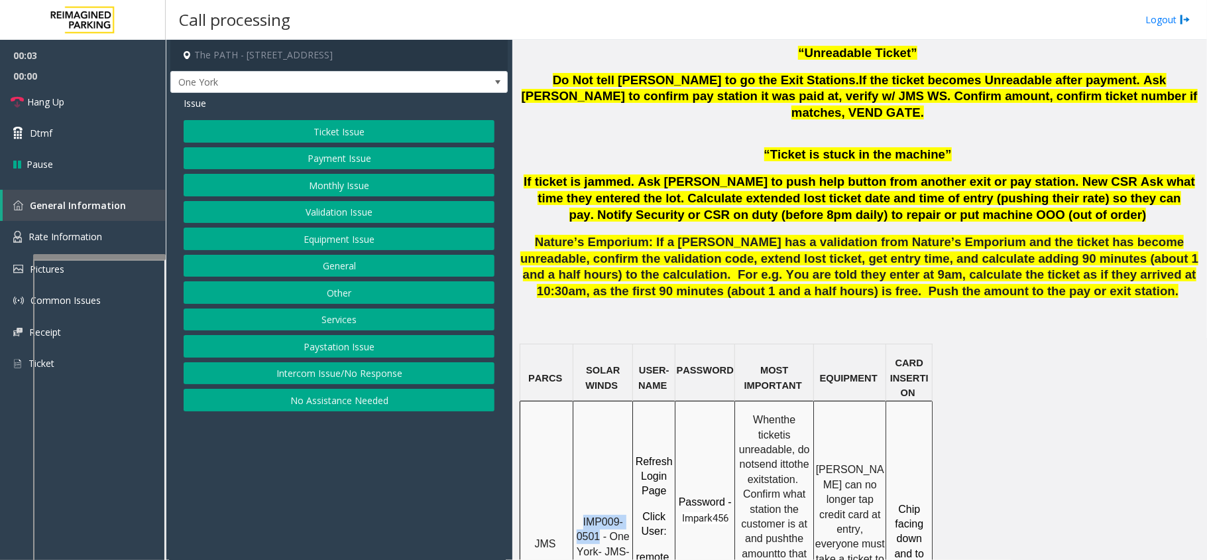
drag, startPoint x: 602, startPoint y: 487, endPoint x: 566, endPoint y: 460, distance: 44.6
click at [566, 460] on tr "JMS IMP009-0501 - One York- JMS-1York-WS Refresh Login Page Click User : remote…" at bounding box center [726, 539] width 412 height 276
copy tr "IMP009-0501"
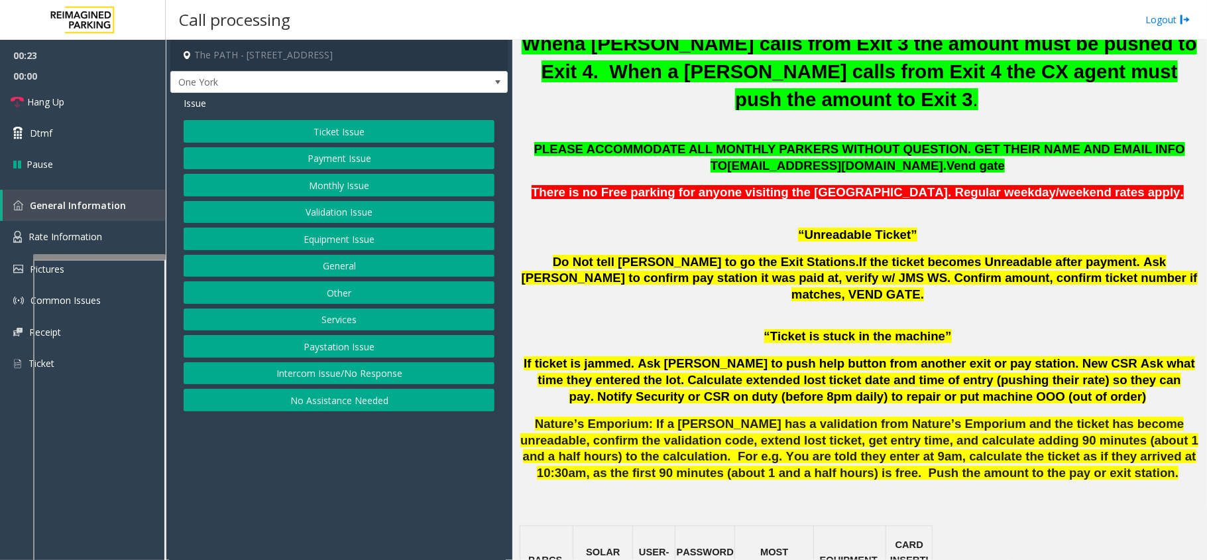
scroll to position [619, 0]
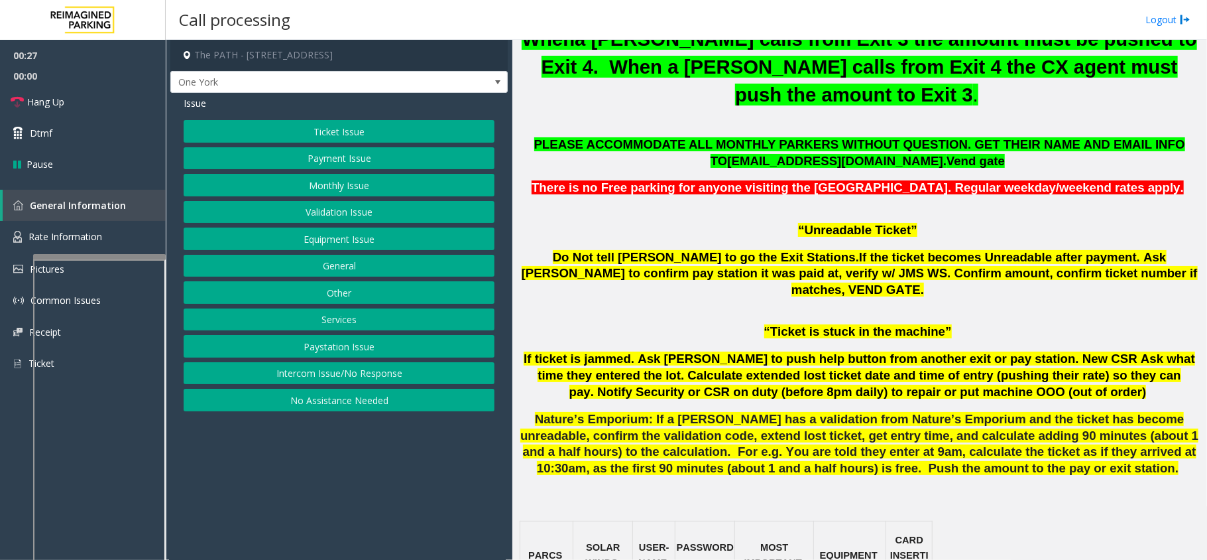
click at [340, 159] on button "Payment Issue" at bounding box center [339, 158] width 311 height 23
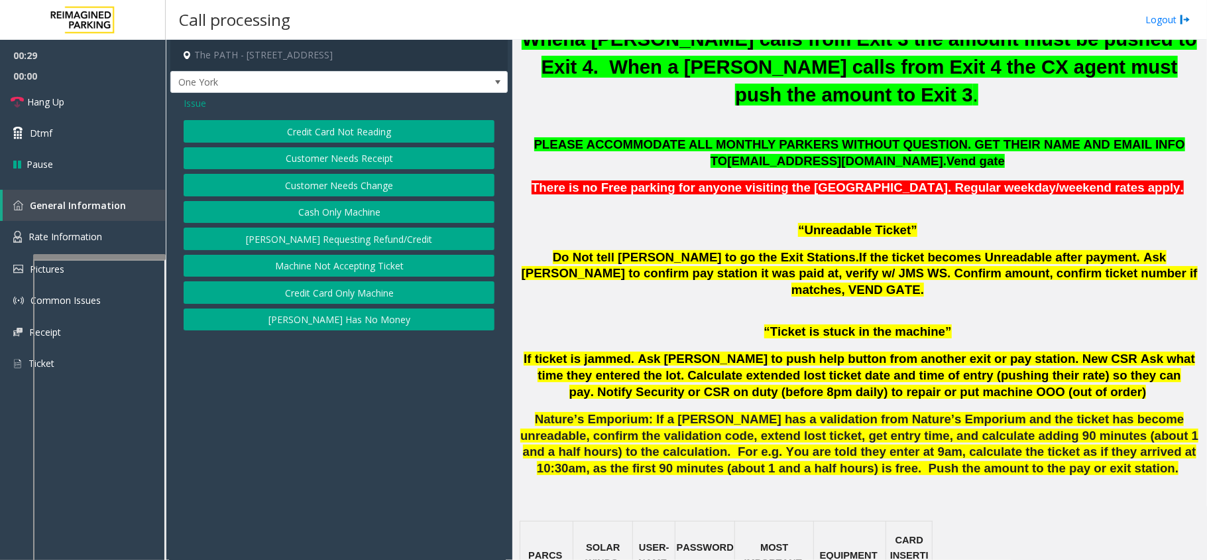
click at [331, 297] on button "Credit Card Only Machine" at bounding box center [339, 292] width 311 height 23
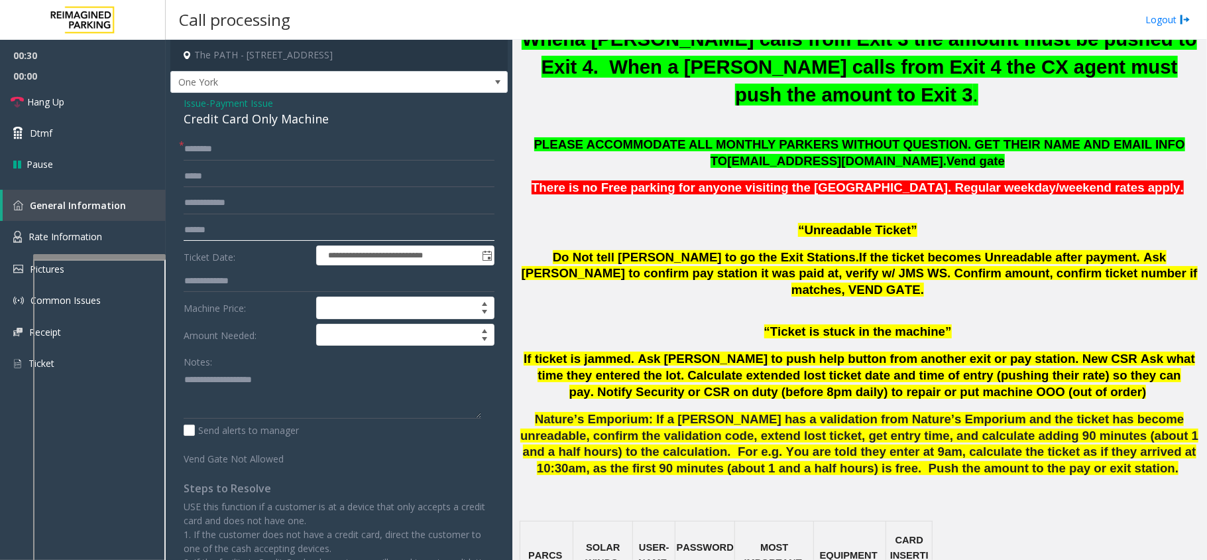
click at [270, 224] on input "text" at bounding box center [339, 230] width 311 height 23
click at [233, 236] on input "text" at bounding box center [339, 230] width 311 height 23
click at [253, 125] on div "Credit Card Only Machine" at bounding box center [339, 119] width 311 height 18
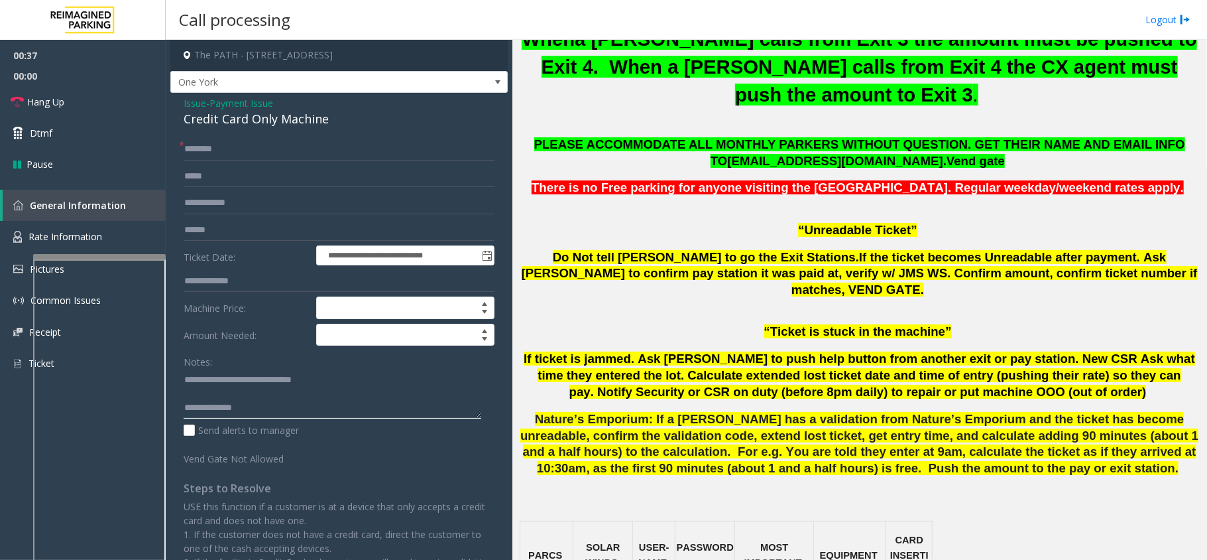
type textarea "**********"
click at [231, 229] on input "text" at bounding box center [339, 230] width 311 height 23
type input "********"
click at [255, 146] on input "text" at bounding box center [339, 149] width 311 height 23
click at [195, 149] on input "*****" at bounding box center [339, 149] width 311 height 23
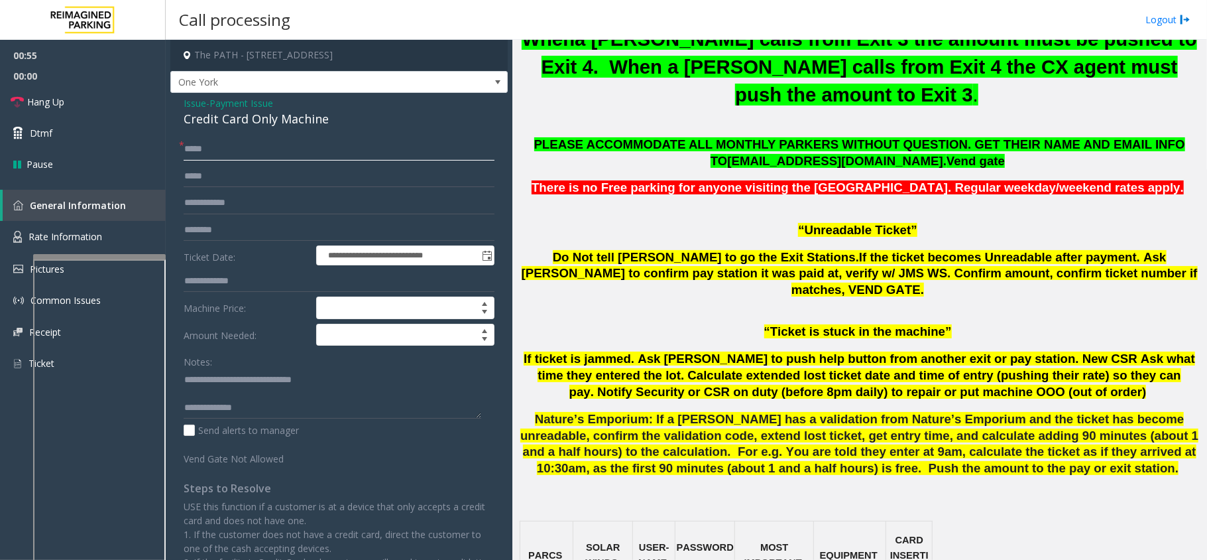
click at [197, 152] on input "*****" at bounding box center [339, 149] width 311 height 23
click at [204, 147] on input "*****" at bounding box center [339, 149] width 311 height 23
click at [216, 146] on input "*****" at bounding box center [339, 149] width 311 height 23
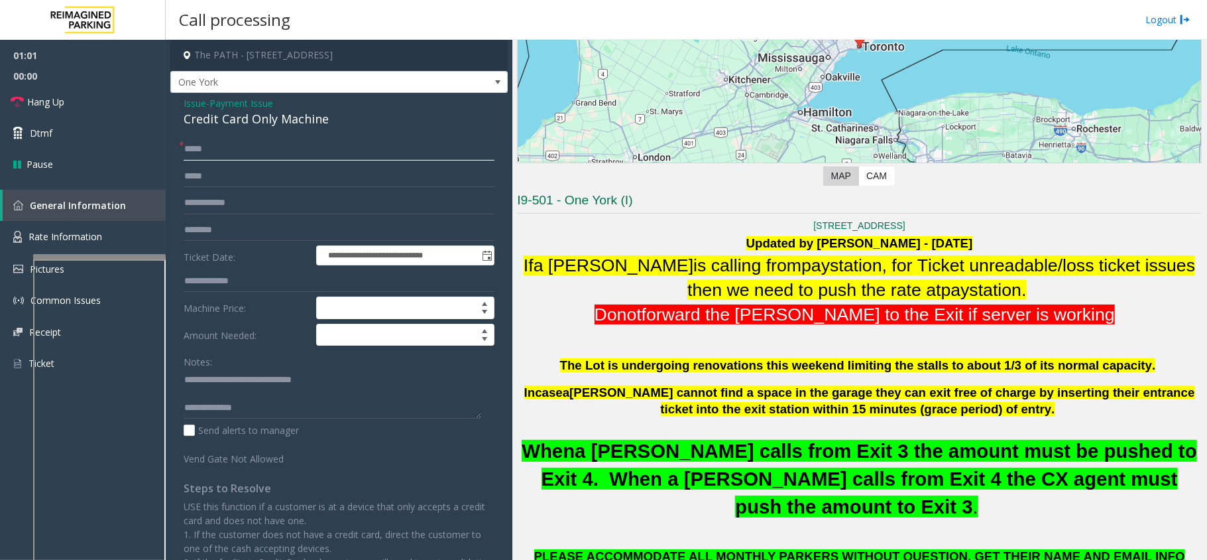
scroll to position [176, 0]
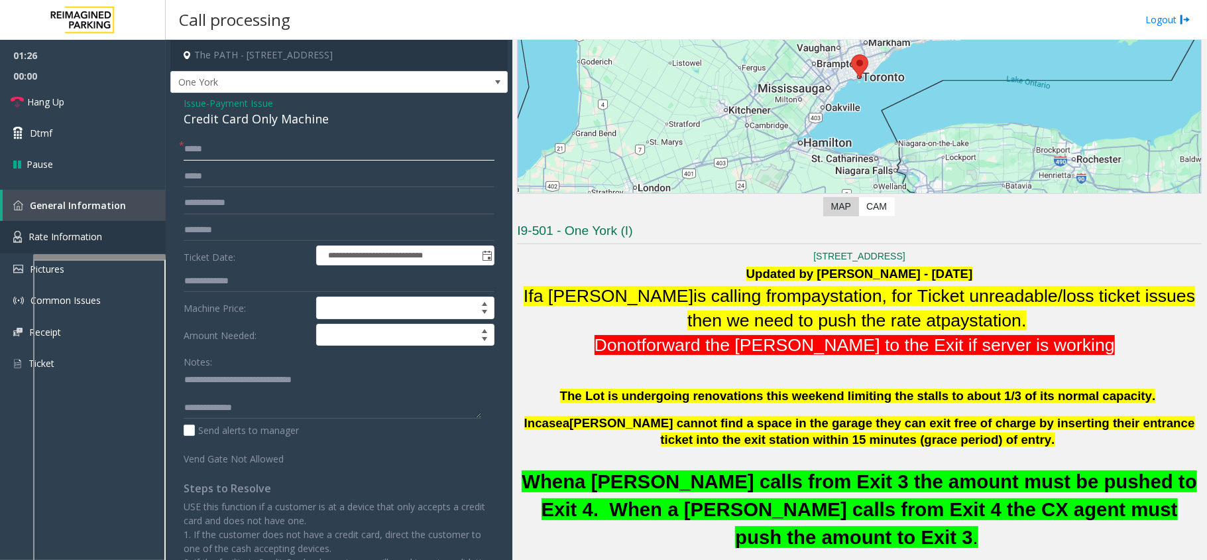
type input "*****"
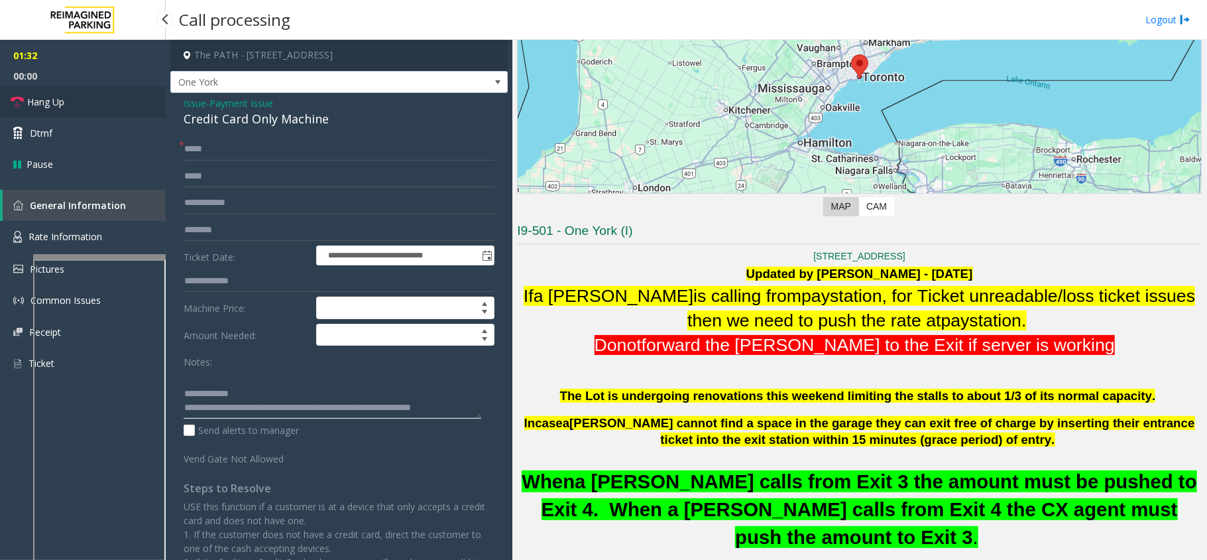
type textarea "**********"
click at [66, 113] on link "Hang Up" at bounding box center [83, 101] width 166 height 31
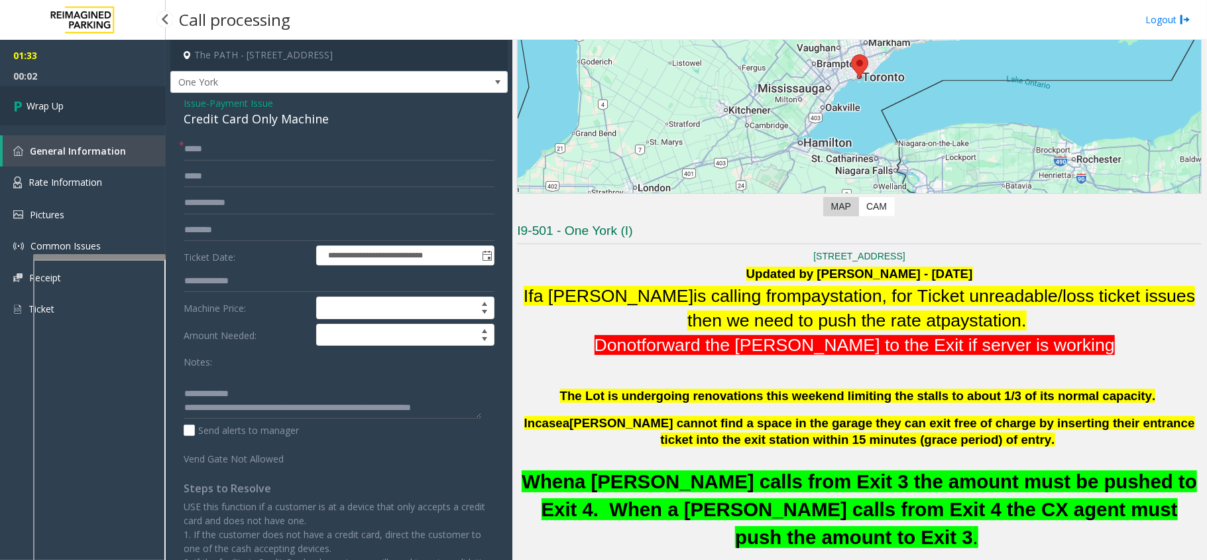
click at [66, 113] on link "Wrap Up" at bounding box center [83, 105] width 166 height 39
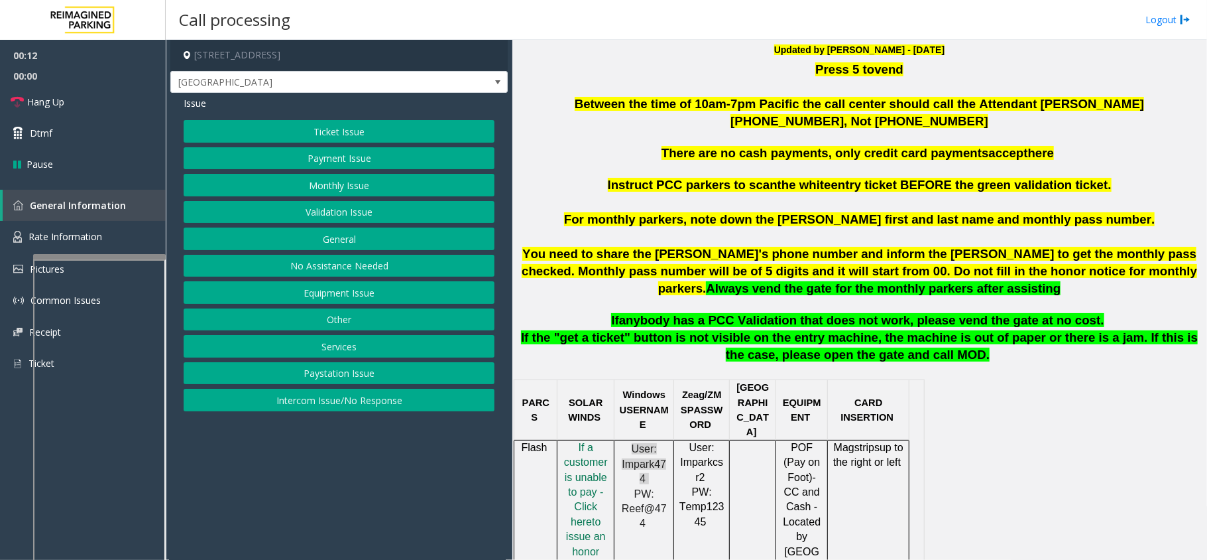
scroll to position [442, 0]
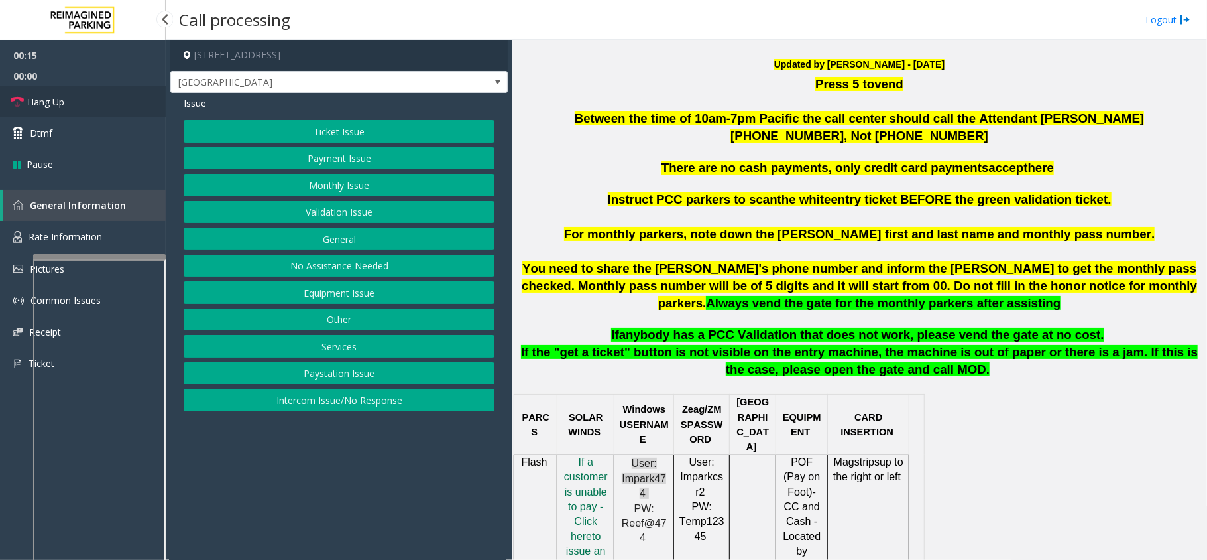
click at [30, 111] on link "Hang Up" at bounding box center [83, 101] width 166 height 31
click at [329, 411] on button "Intercom Issue/No Response" at bounding box center [339, 399] width 311 height 23
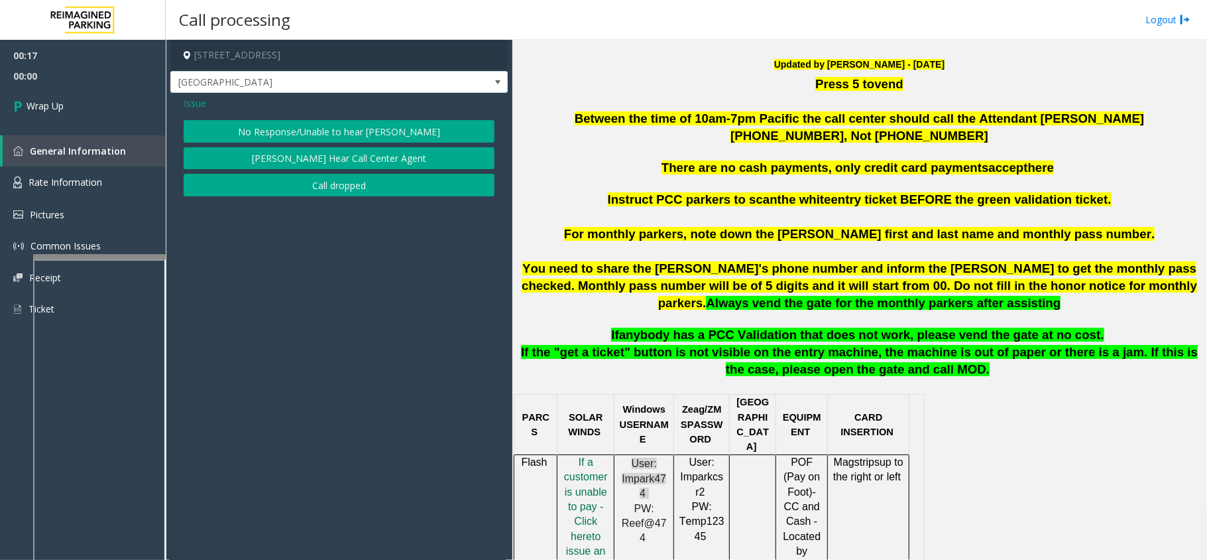
click at [270, 123] on button "No Response/Unable to hear [PERSON_NAME]" at bounding box center [339, 131] width 311 height 23
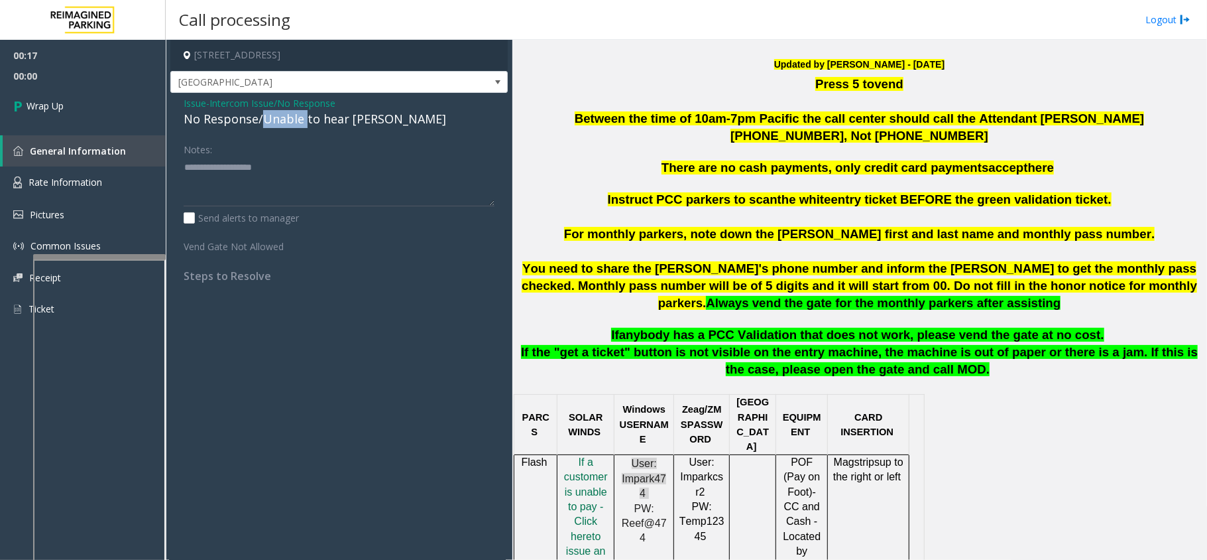
click at [271, 123] on div "No Response/Unable to hear [PERSON_NAME]" at bounding box center [339, 119] width 311 height 18
type textarea "**********"
click at [106, 120] on link "Wrap Up" at bounding box center [83, 105] width 166 height 39
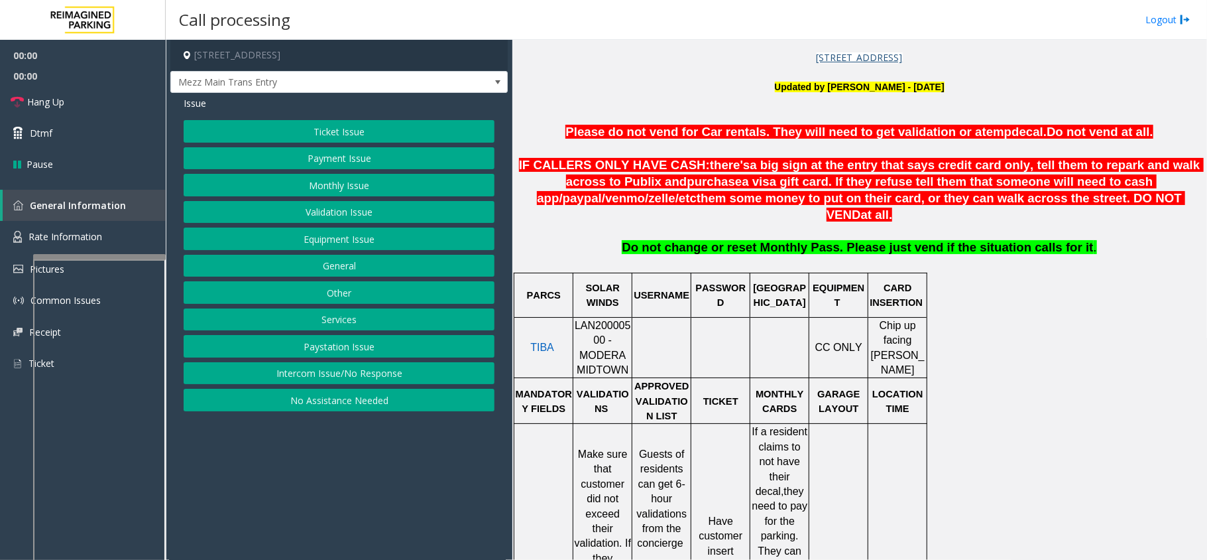
scroll to position [442, 0]
click at [613, 319] on span "LAN20000500 - MODERA MIDTOWN" at bounding box center [603, 347] width 56 height 56
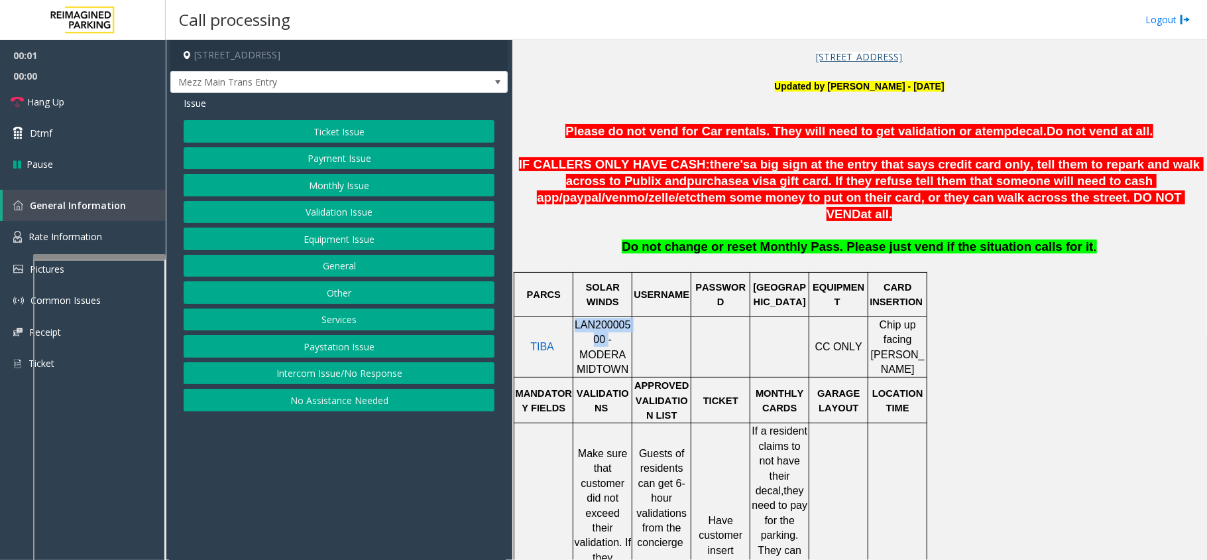
click at [613, 319] on span "LAN20000500 - MODERA MIDTOWN" at bounding box center [603, 347] width 56 height 56
copy span "LAN20000500"
click at [353, 402] on button "No Assistance Needed" at bounding box center [339, 399] width 311 height 23
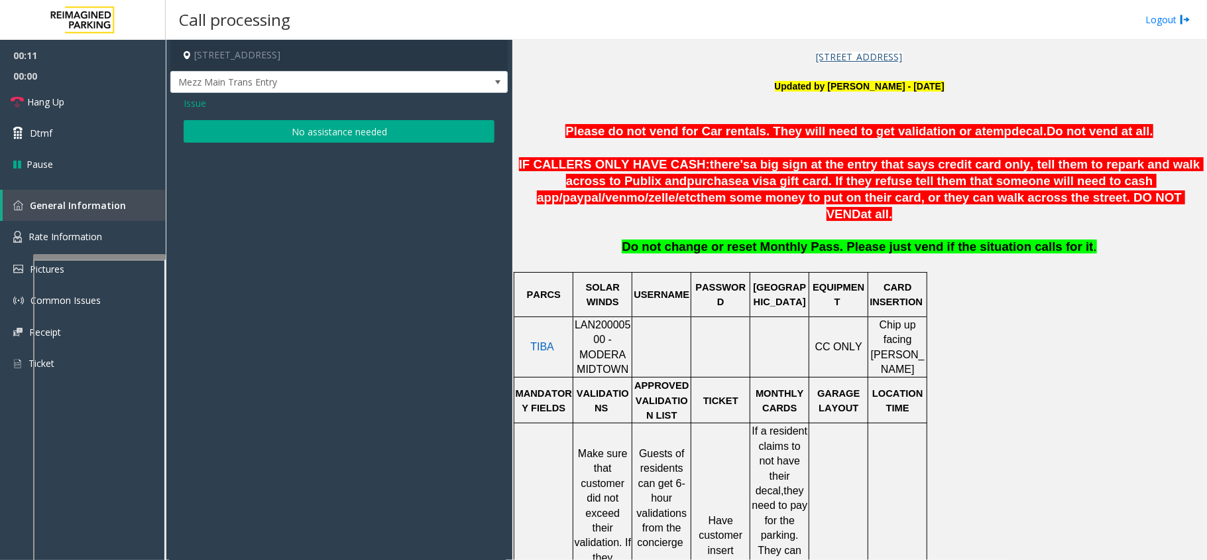
click at [192, 107] on span "Issue" at bounding box center [195, 103] width 23 height 14
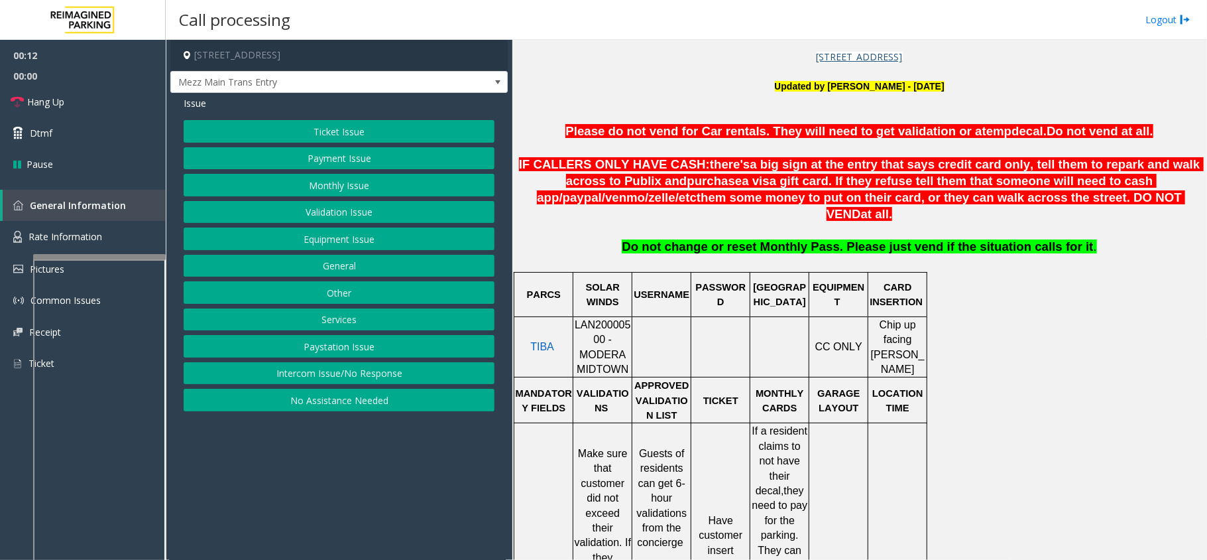
drag, startPoint x: 345, startPoint y: 373, endPoint x: 342, endPoint y: 322, distance: 50.5
click at [345, 374] on button "Intercom Issue/No Response" at bounding box center [339, 373] width 311 height 23
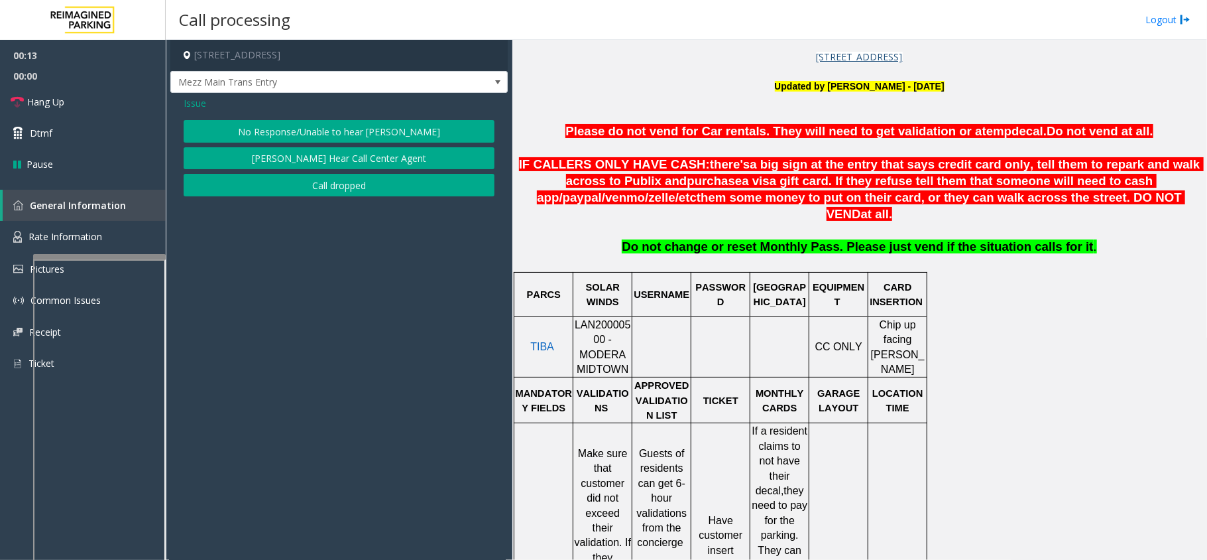
click at [295, 127] on button "No Response/Unable to hear [PERSON_NAME]" at bounding box center [339, 131] width 311 height 23
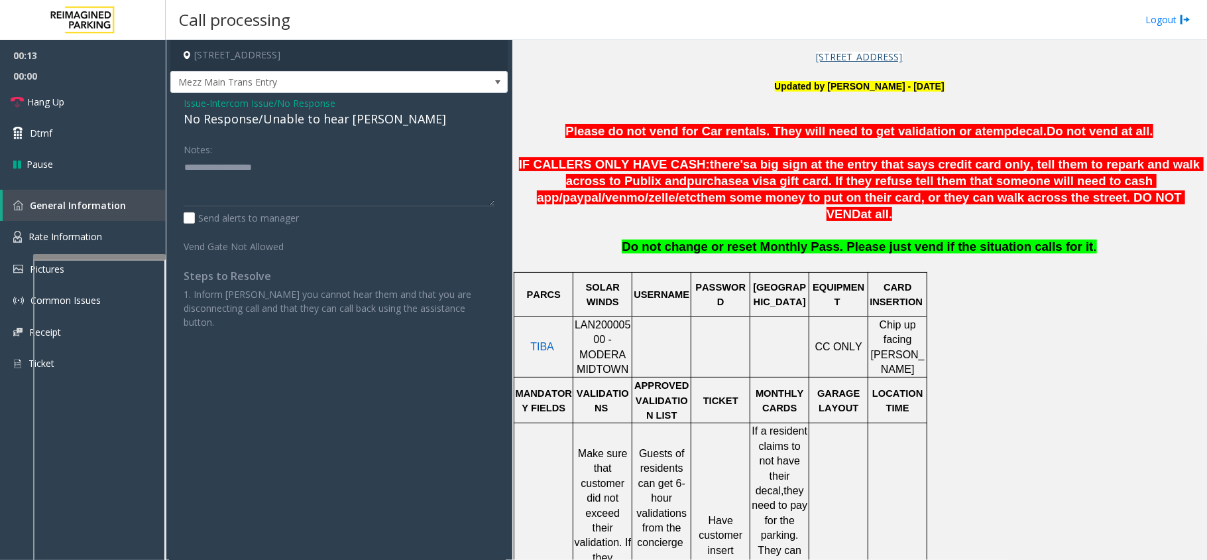
click at [300, 125] on div "No Response/Unable to hear [PERSON_NAME]" at bounding box center [339, 119] width 311 height 18
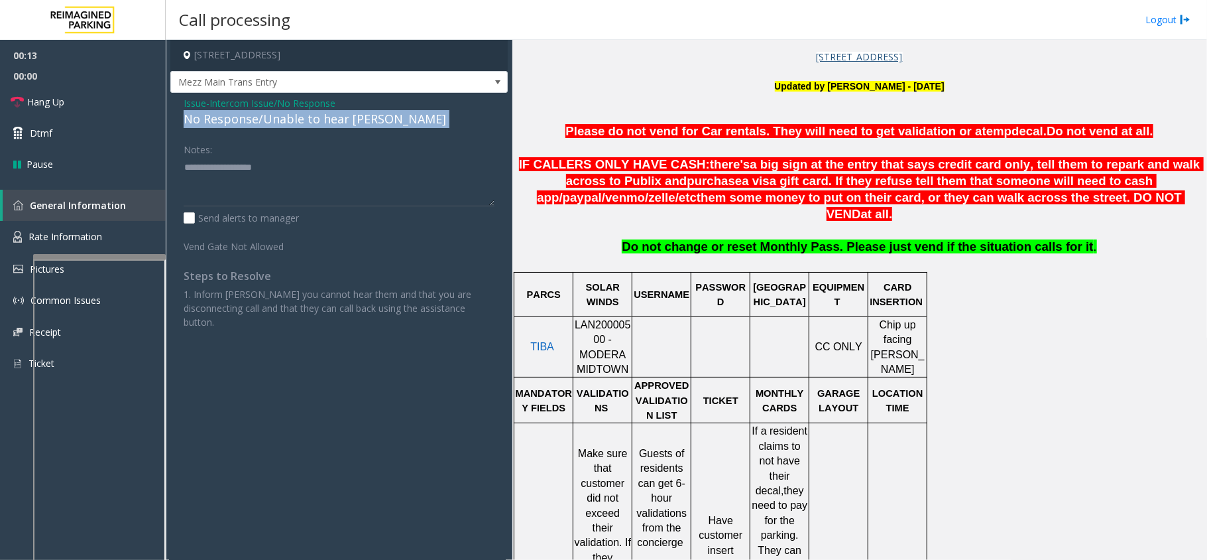
click at [300, 125] on div "No Response/Unable to hear [PERSON_NAME]" at bounding box center [339, 119] width 311 height 18
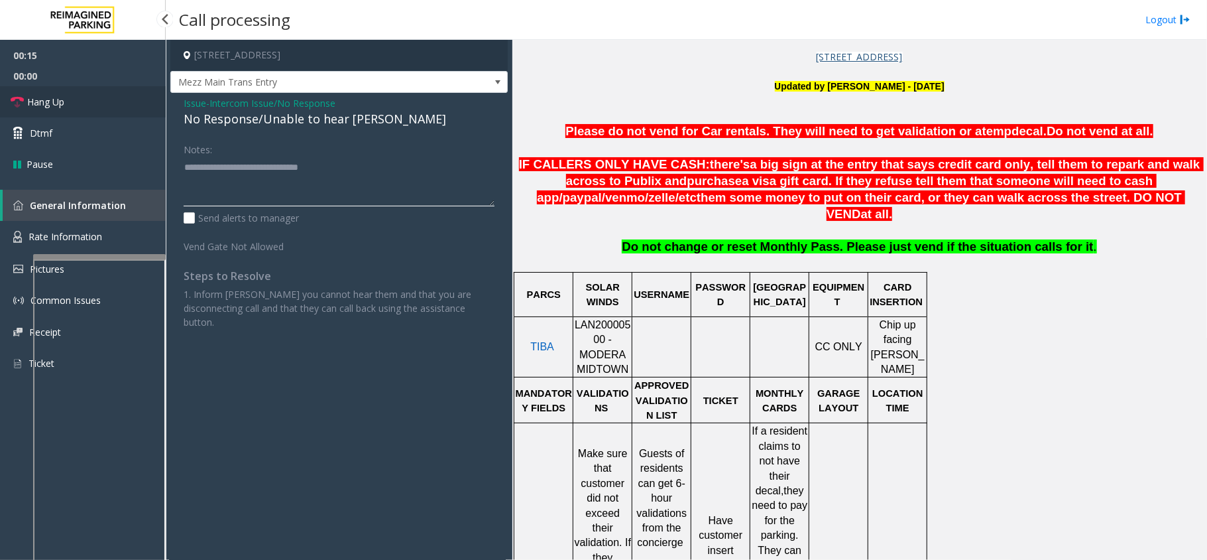
type textarea "**********"
click at [125, 110] on link "Hang Up" at bounding box center [83, 101] width 166 height 31
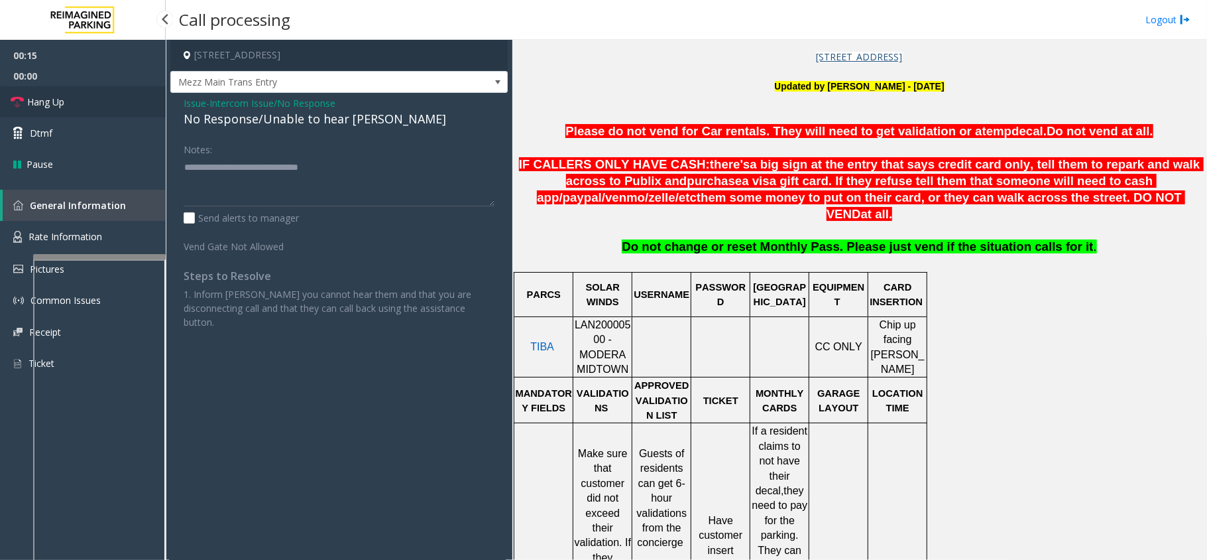
click at [125, 110] on link "Hang Up" at bounding box center [83, 101] width 166 height 31
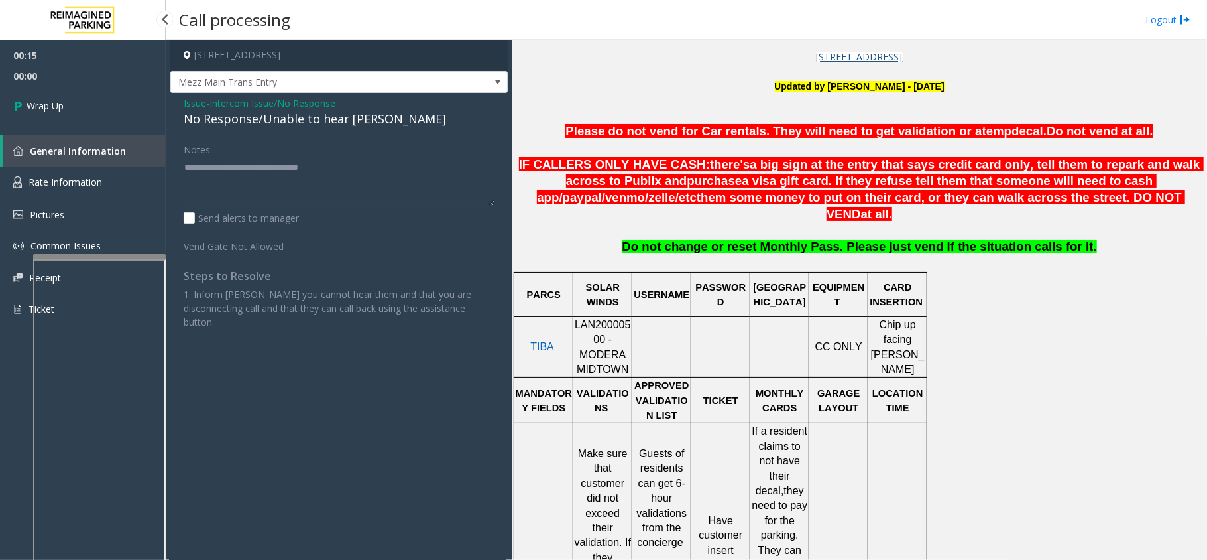
click at [125, 110] on link "Wrap Up" at bounding box center [83, 105] width 166 height 39
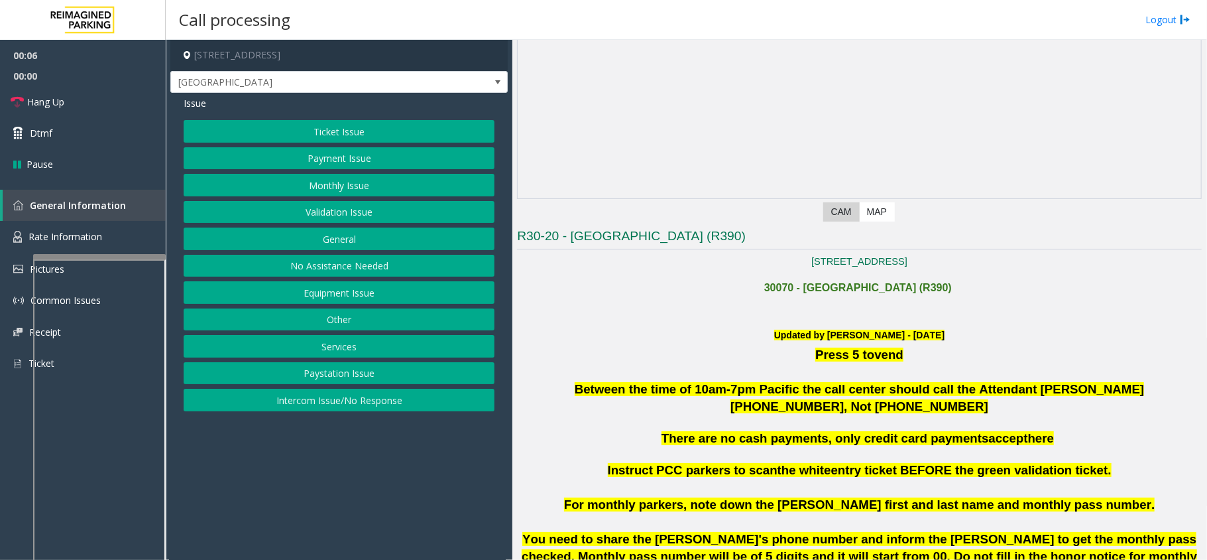
scroll to position [176, 0]
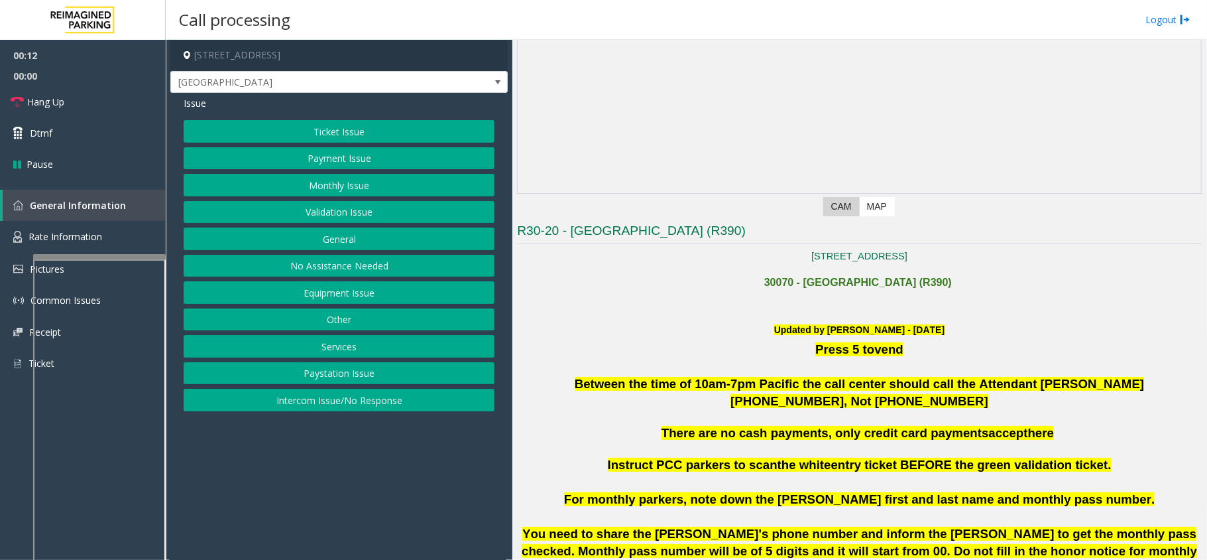
click at [318, 398] on button "Intercom Issue/No Response" at bounding box center [339, 399] width 311 height 23
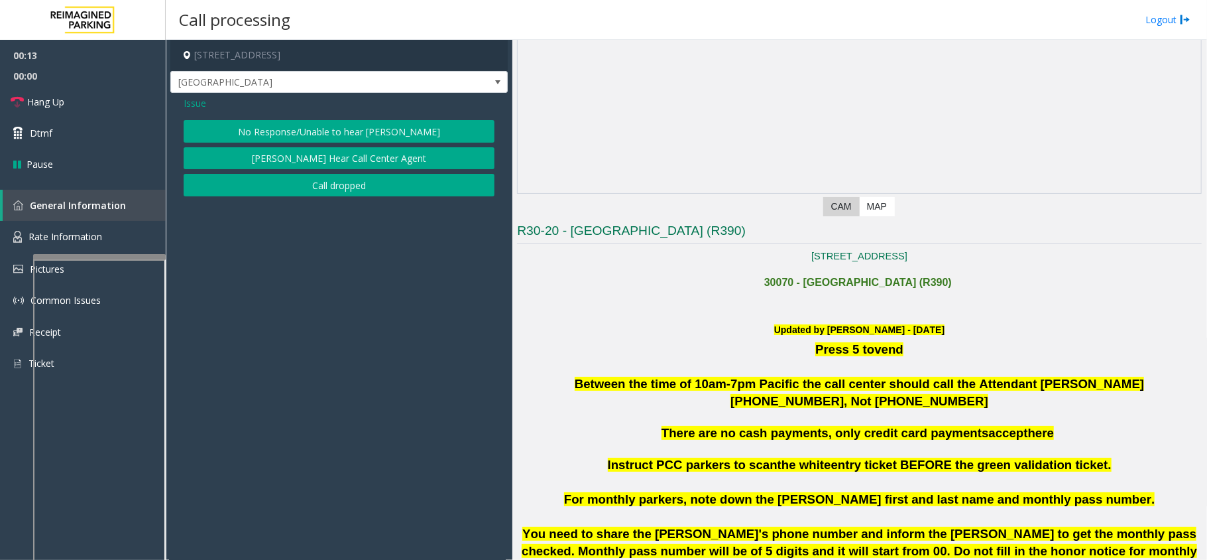
click at [302, 131] on button "No Response/Unable to hear [PERSON_NAME]" at bounding box center [339, 131] width 311 height 23
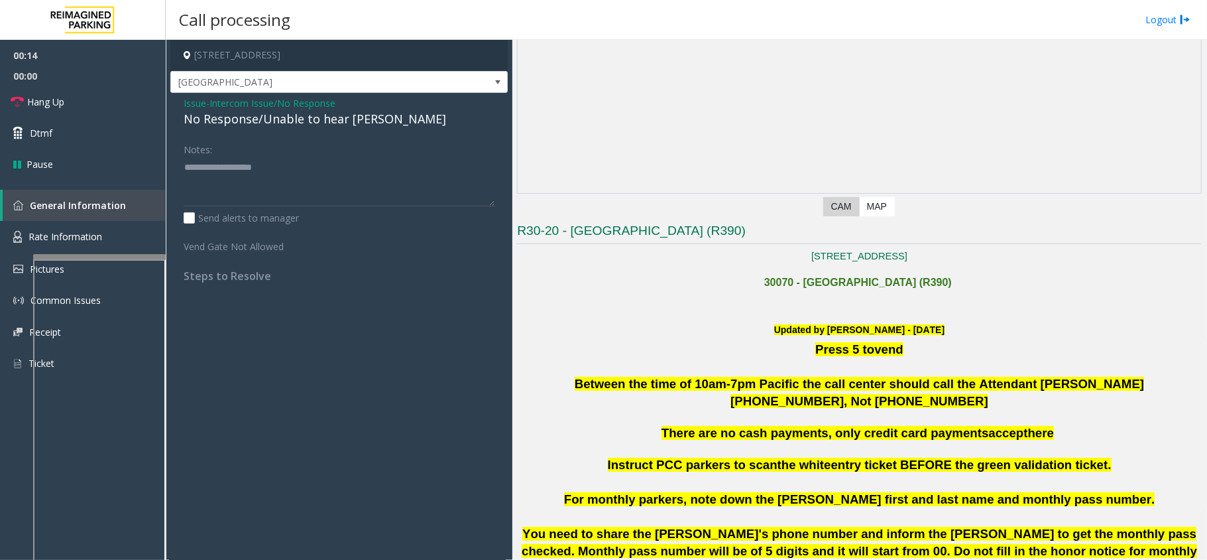
click at [224, 115] on div "No Response/Unable to hear [PERSON_NAME]" at bounding box center [339, 119] width 311 height 18
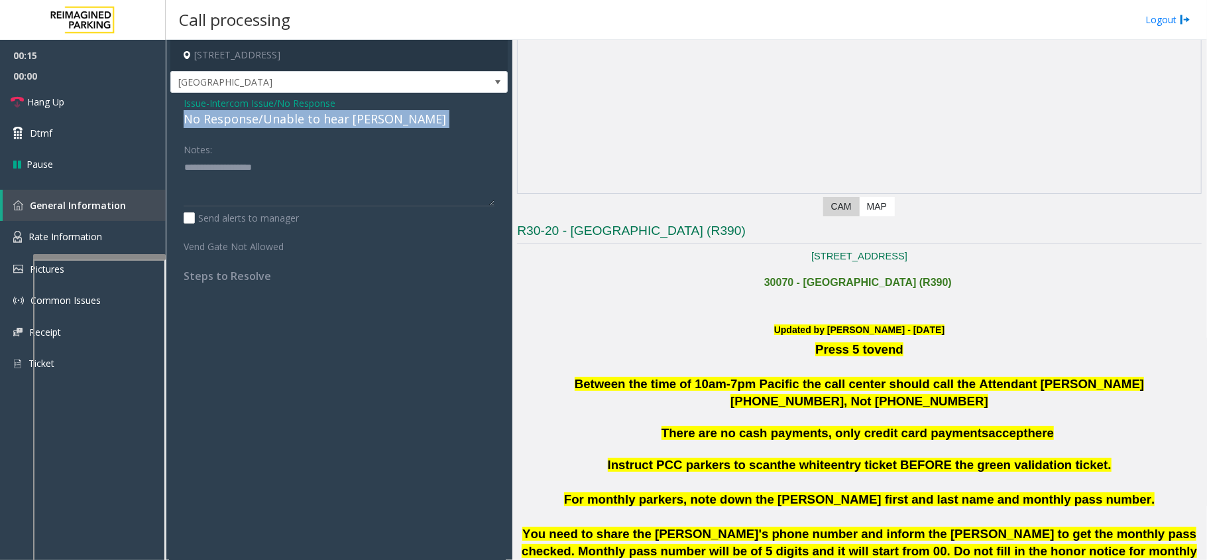
click at [224, 115] on div "No Response/Unable to hear [PERSON_NAME]" at bounding box center [339, 119] width 311 height 18
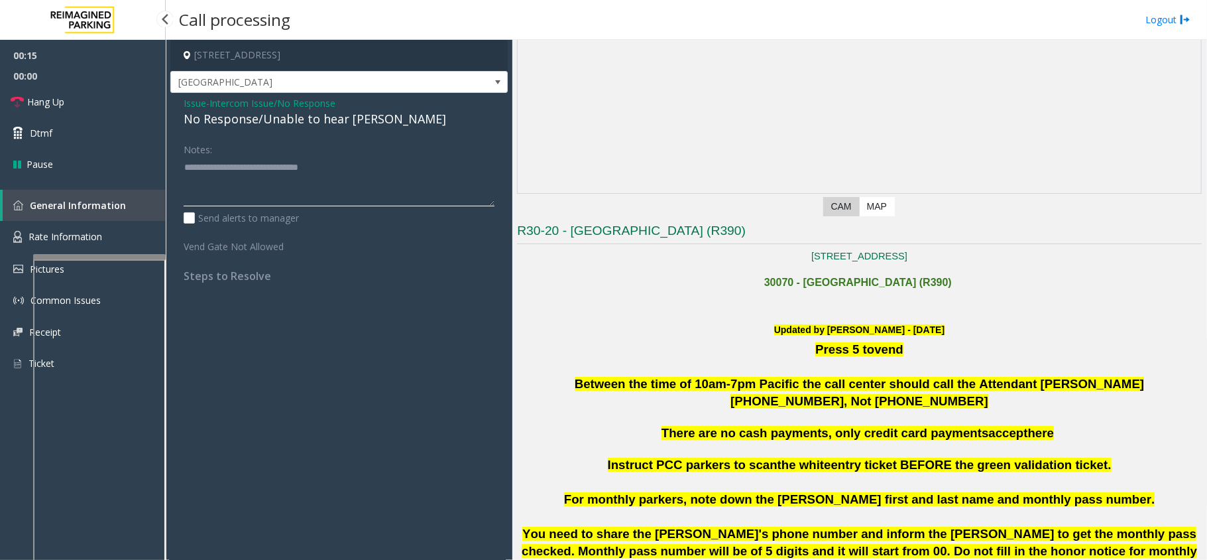
type textarea "**********"
click at [73, 84] on span "00:00" at bounding box center [83, 76] width 166 height 21
click at [74, 91] on link "Hang Up" at bounding box center [83, 101] width 166 height 31
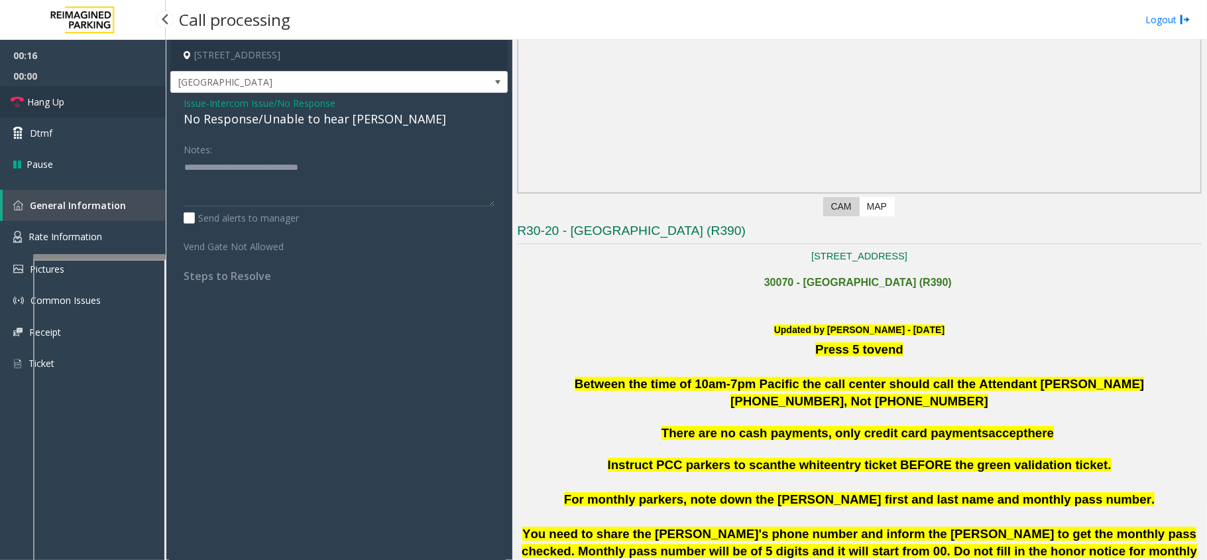
click at [74, 91] on link "Hang Up" at bounding box center [83, 101] width 166 height 31
click at [67, 107] on link "Hang Up" at bounding box center [83, 101] width 166 height 31
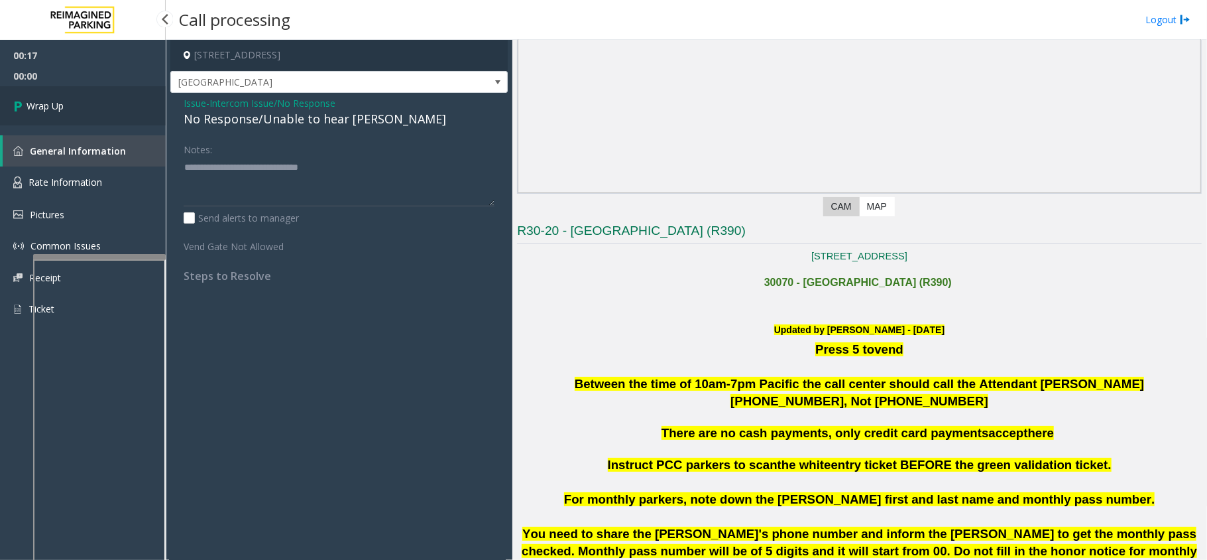
click at [67, 107] on link "Wrap Up" at bounding box center [83, 105] width 166 height 39
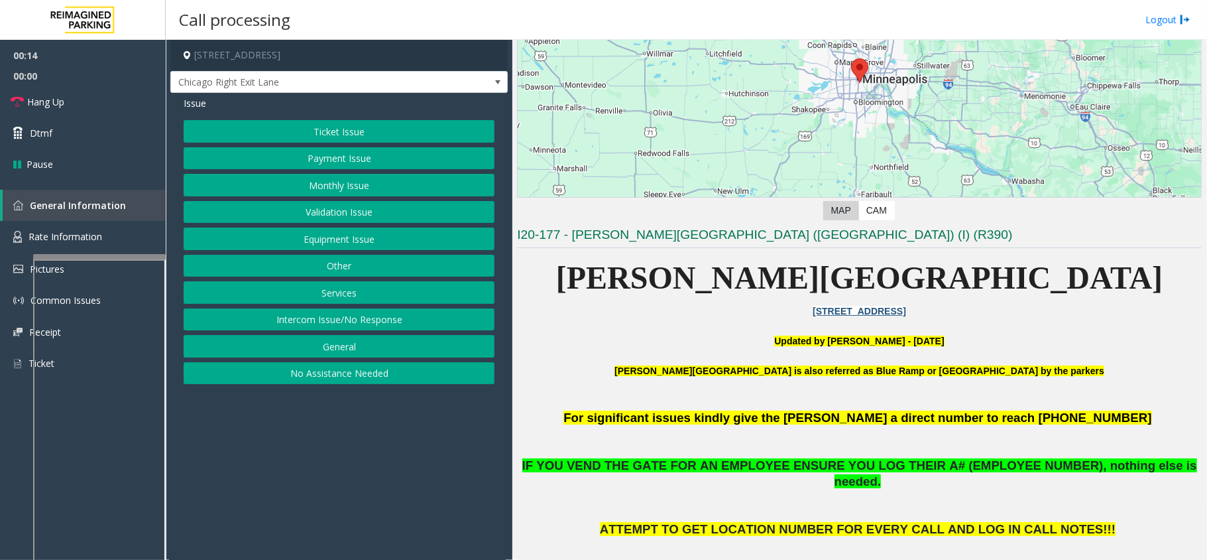
scroll to position [88, 0]
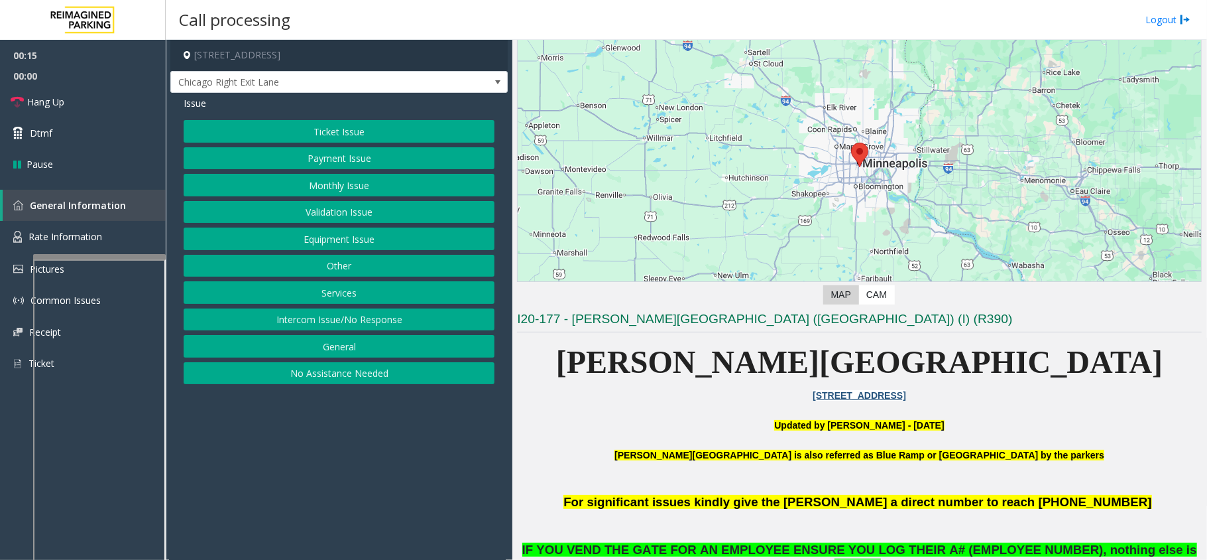
click at [393, 133] on button "Ticket Issue" at bounding box center [339, 131] width 311 height 23
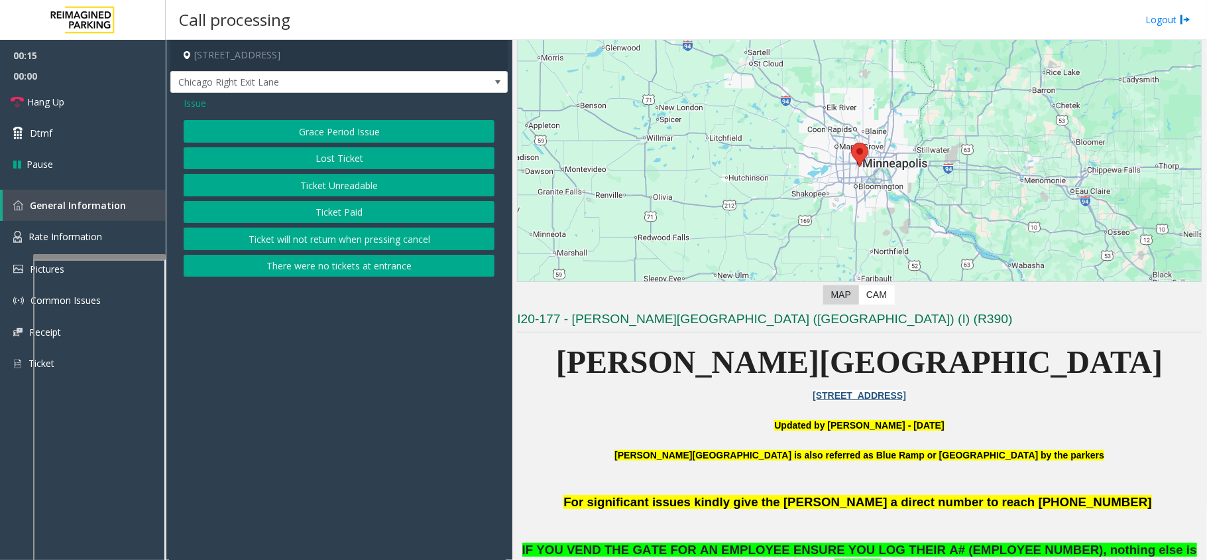
click at [343, 190] on button "Ticket Unreadable" at bounding box center [339, 185] width 311 height 23
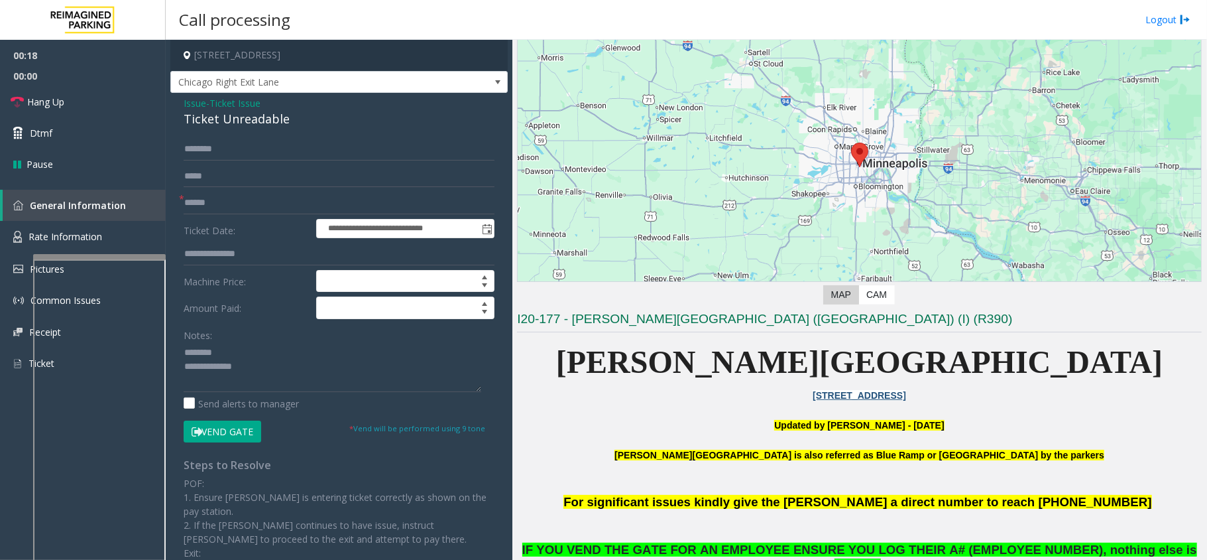
click at [272, 126] on div "Ticket Unreadable" at bounding box center [339, 119] width 311 height 18
click at [247, 380] on textarea at bounding box center [333, 367] width 298 height 50
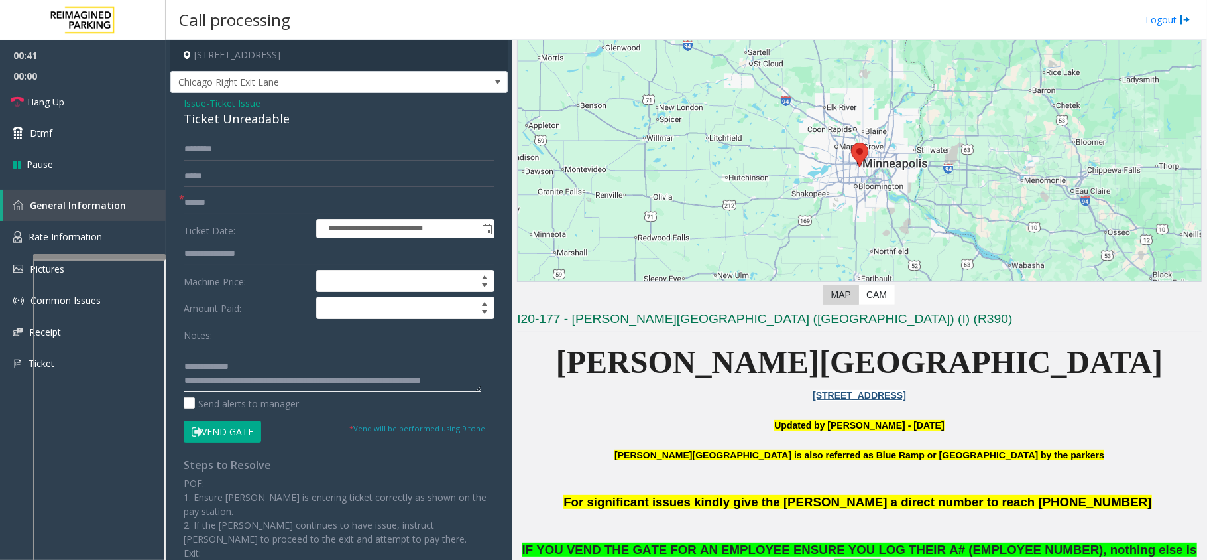
type textarea "**********"
click at [308, 203] on input "text" at bounding box center [339, 203] width 311 height 23
type input "**"
click at [215, 443] on button "Vend Gate" at bounding box center [223, 431] width 78 height 23
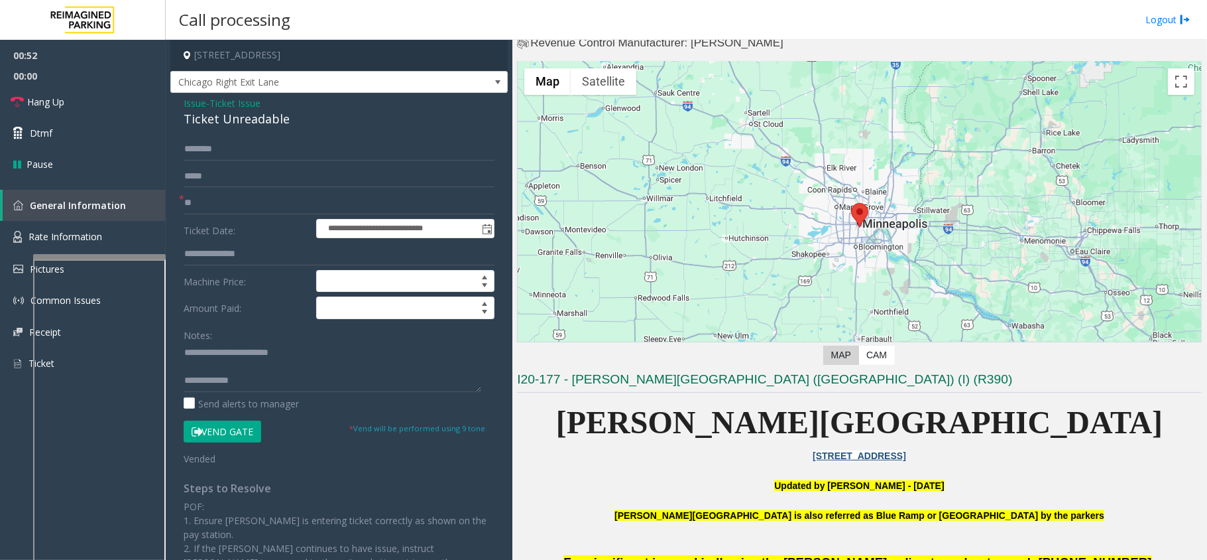
scroll to position [0, 0]
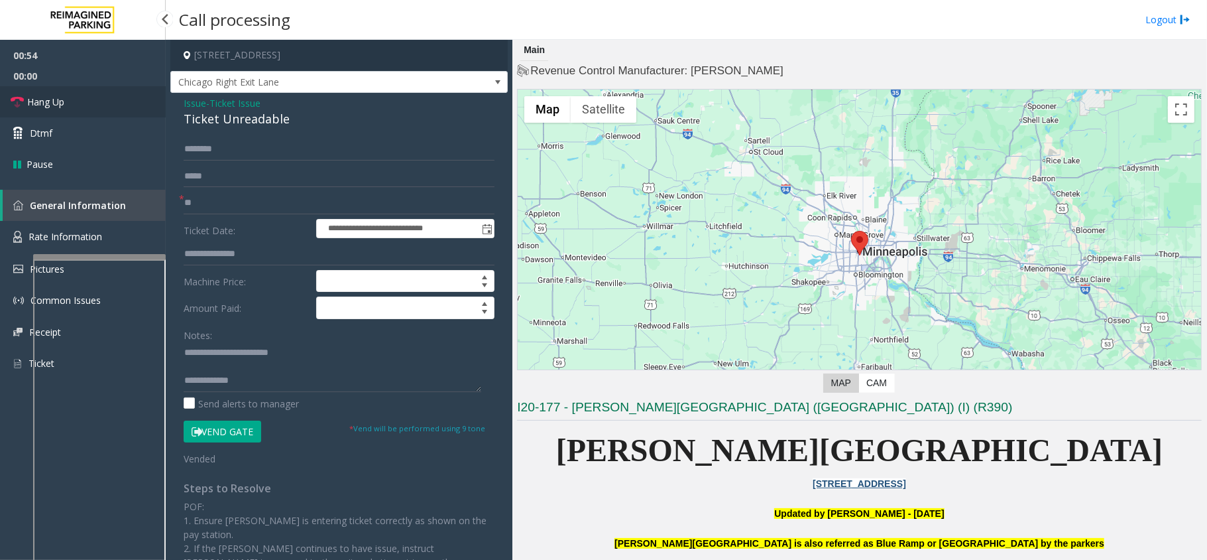
click at [130, 105] on link "Hang Up" at bounding box center [83, 101] width 166 height 31
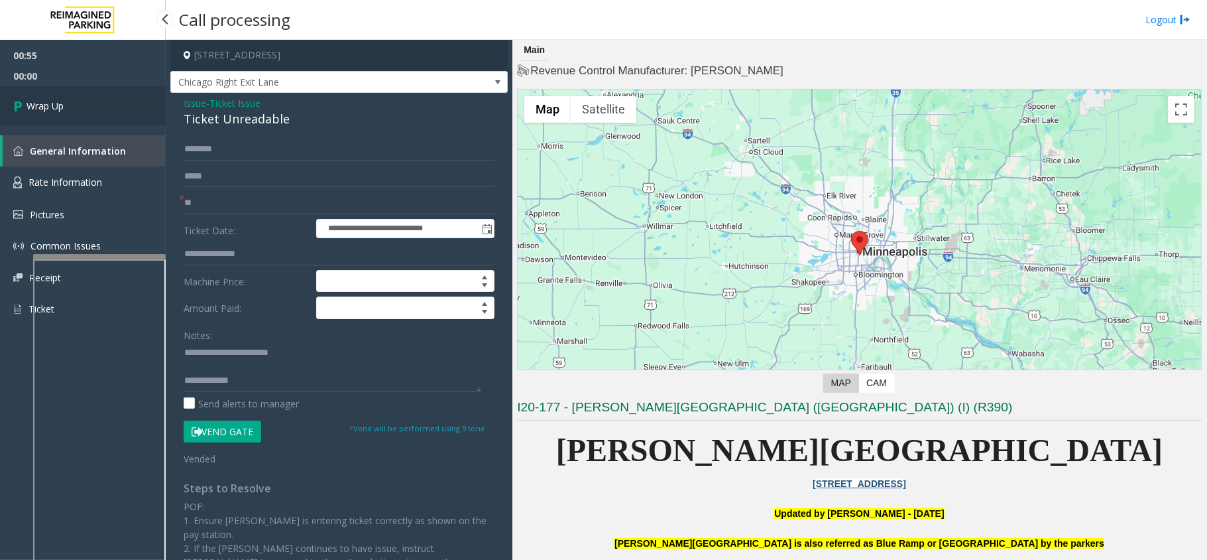
click at [130, 105] on link "Wrap Up" at bounding box center [83, 105] width 166 height 39
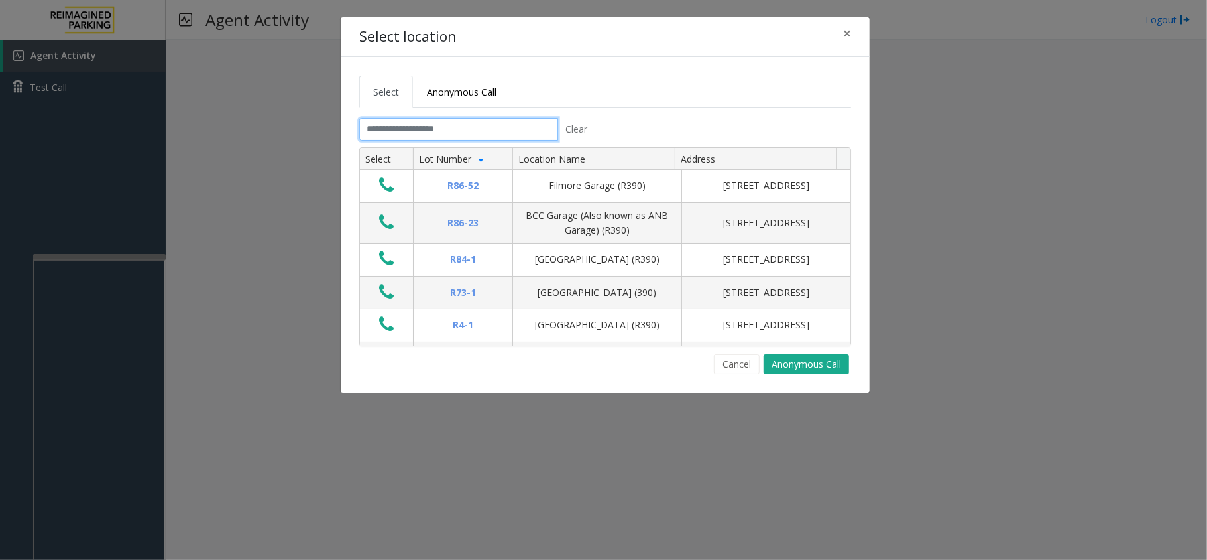
click at [400, 123] on input "text" at bounding box center [458, 129] width 199 height 23
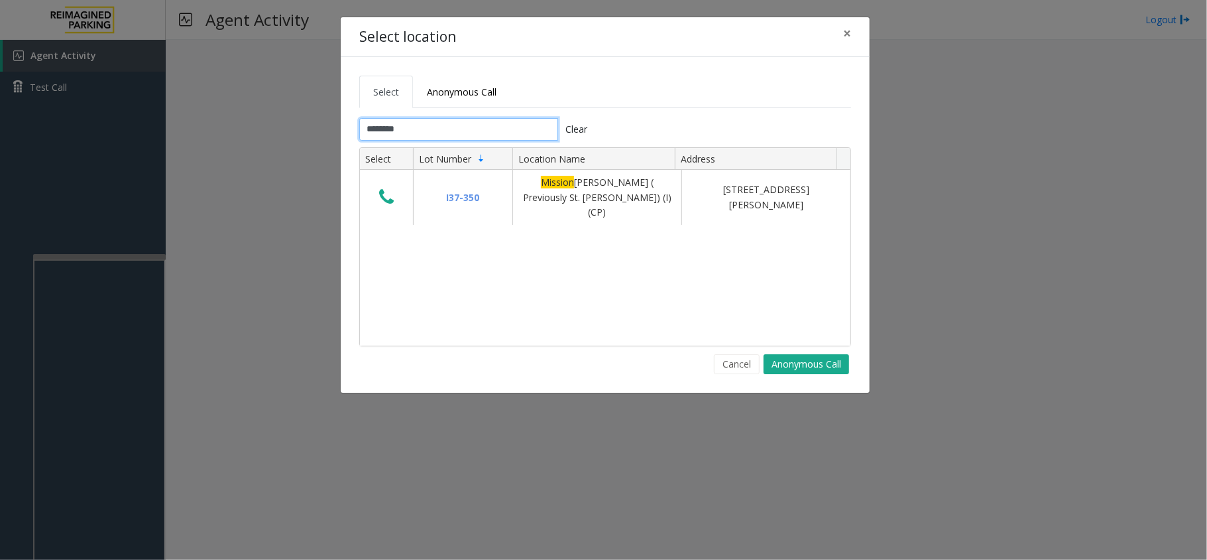
type input "*******"
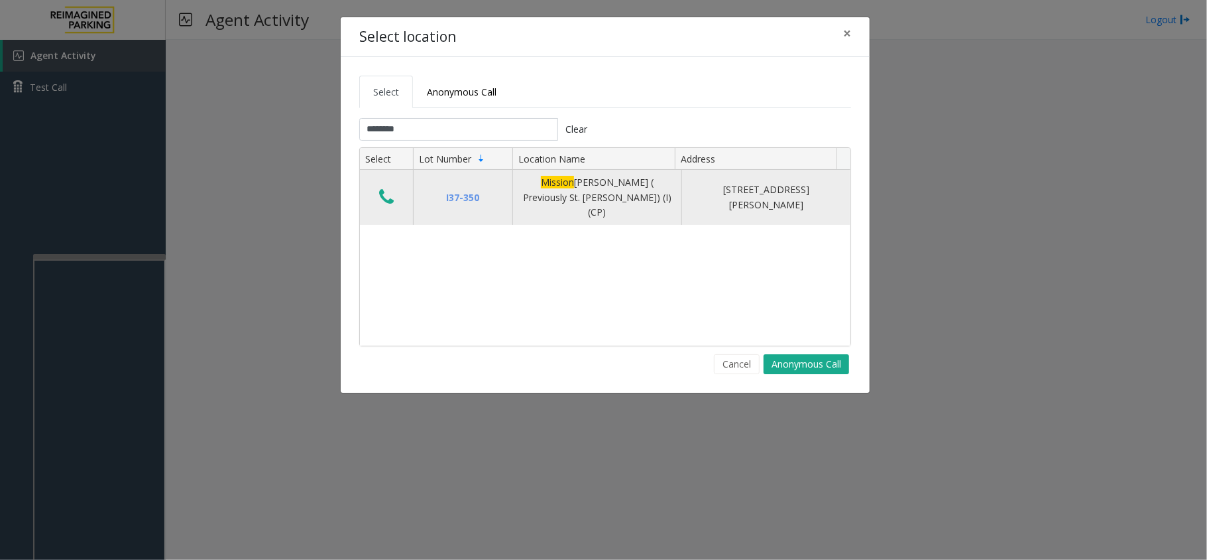
click at [387, 192] on icon "Data table" at bounding box center [386, 197] width 15 height 19
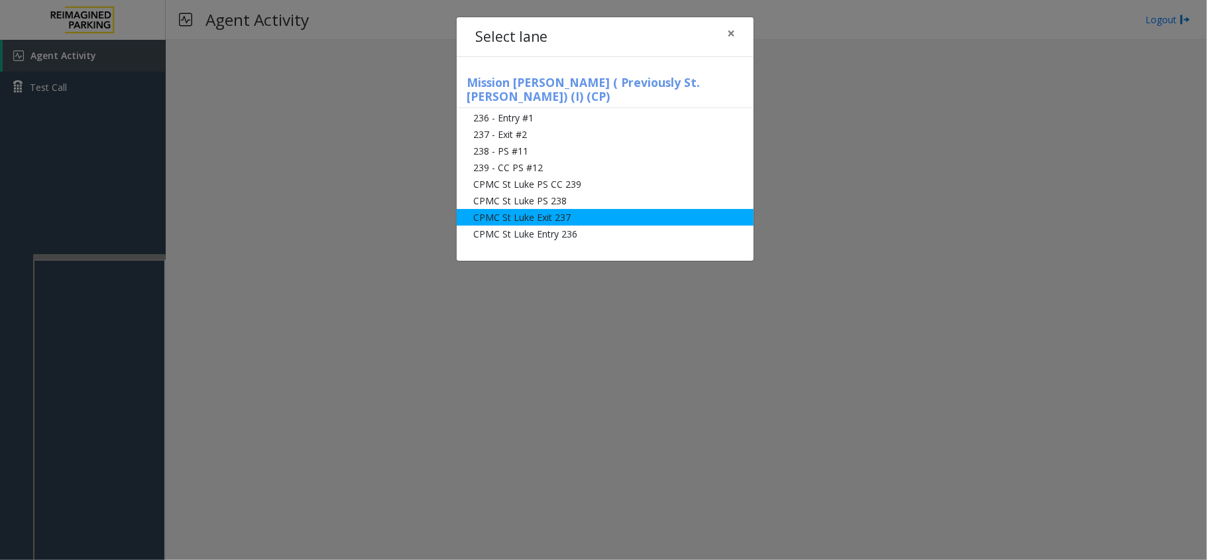
click at [518, 209] on li "CPMC St Luke Exit 237" at bounding box center [605, 217] width 297 height 17
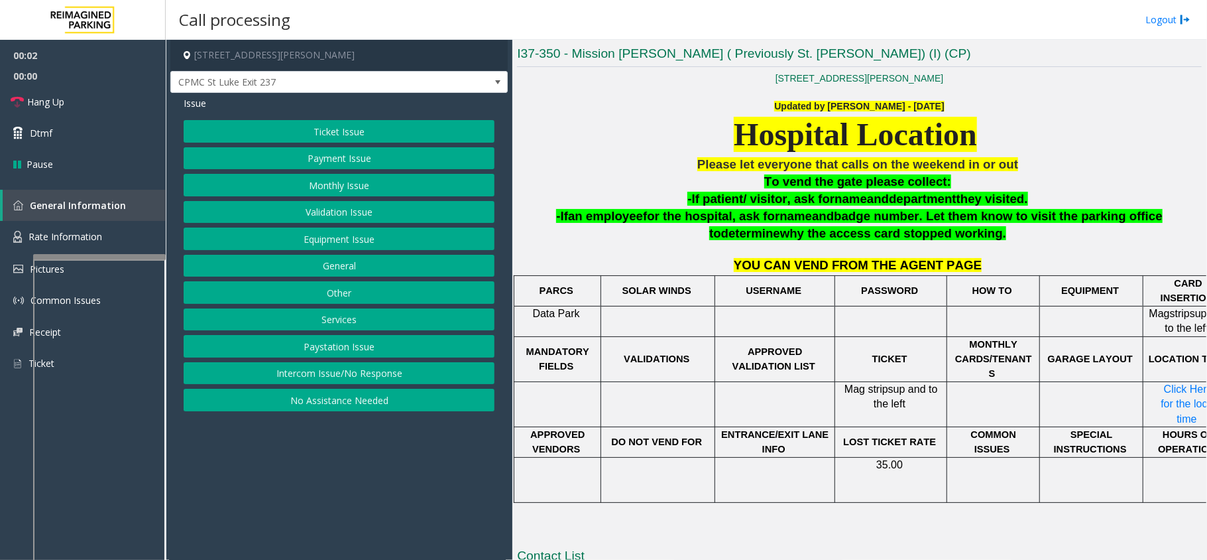
scroll to position [426, 0]
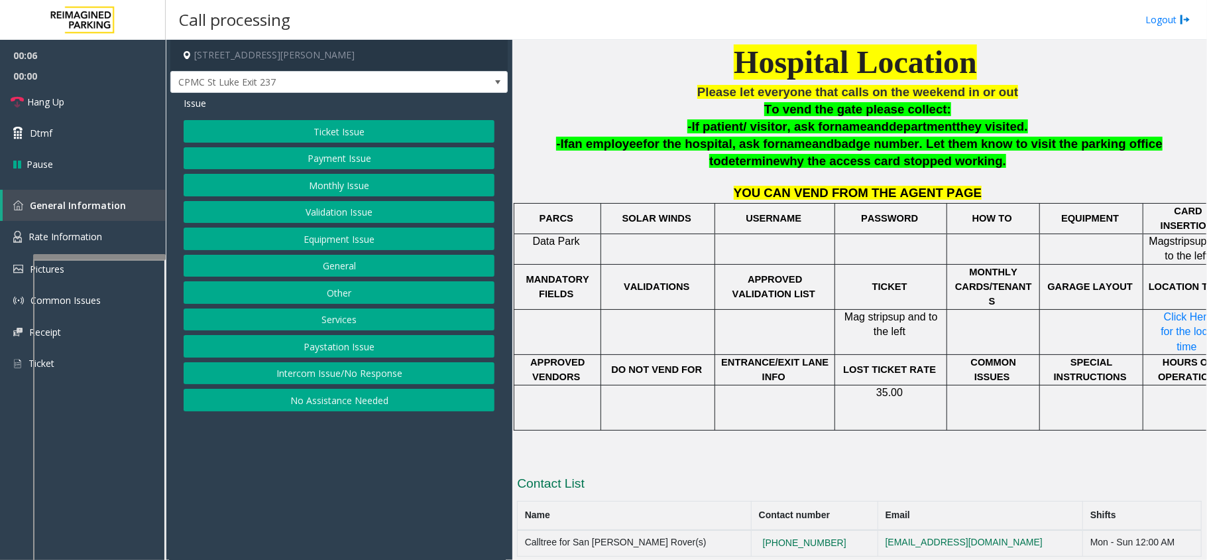
click at [369, 180] on button "Monthly Issue" at bounding box center [339, 185] width 311 height 23
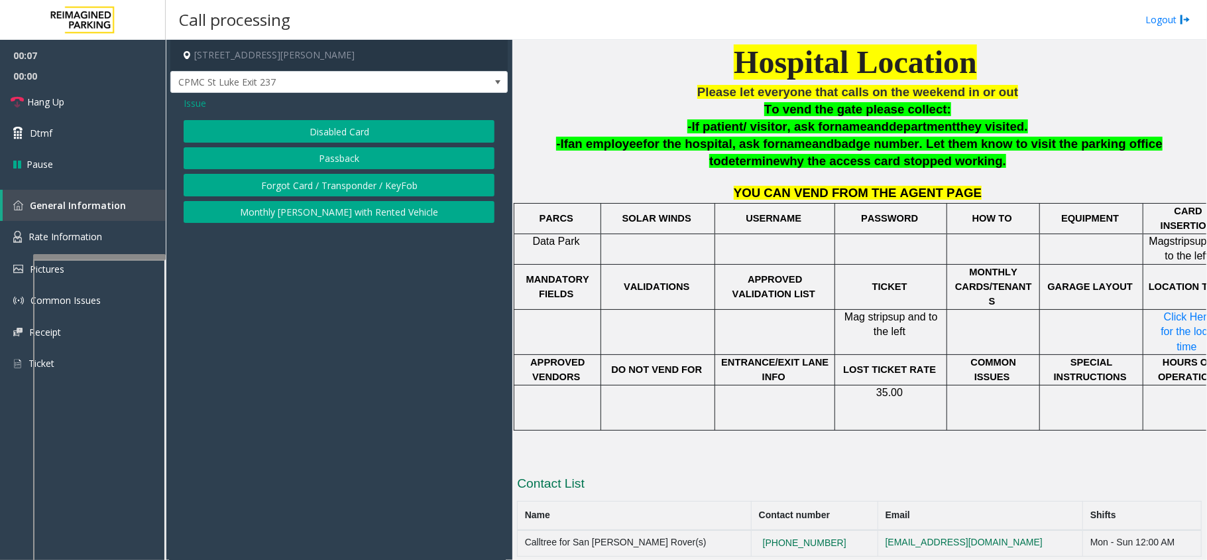
click at [332, 136] on button "Disabled Card" at bounding box center [339, 131] width 311 height 23
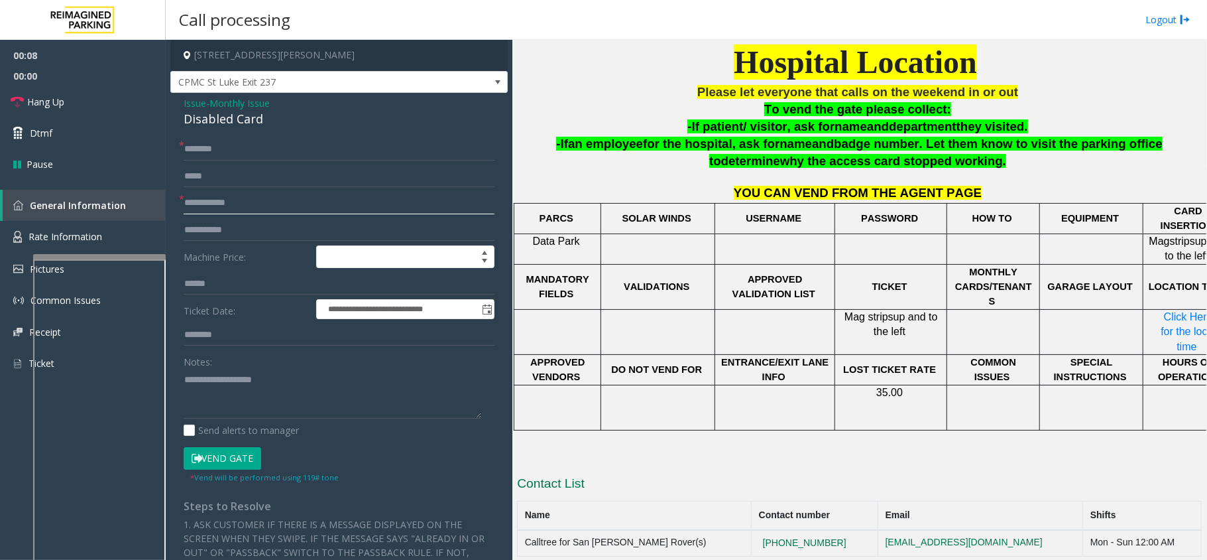
click at [220, 202] on input "text" at bounding box center [339, 203] width 311 height 23
click at [210, 154] on input "text" at bounding box center [339, 149] width 311 height 23
type textarea "**********"
click at [203, 156] on input "text" at bounding box center [339, 149] width 311 height 23
click at [192, 150] on input "**********" at bounding box center [339, 149] width 311 height 23
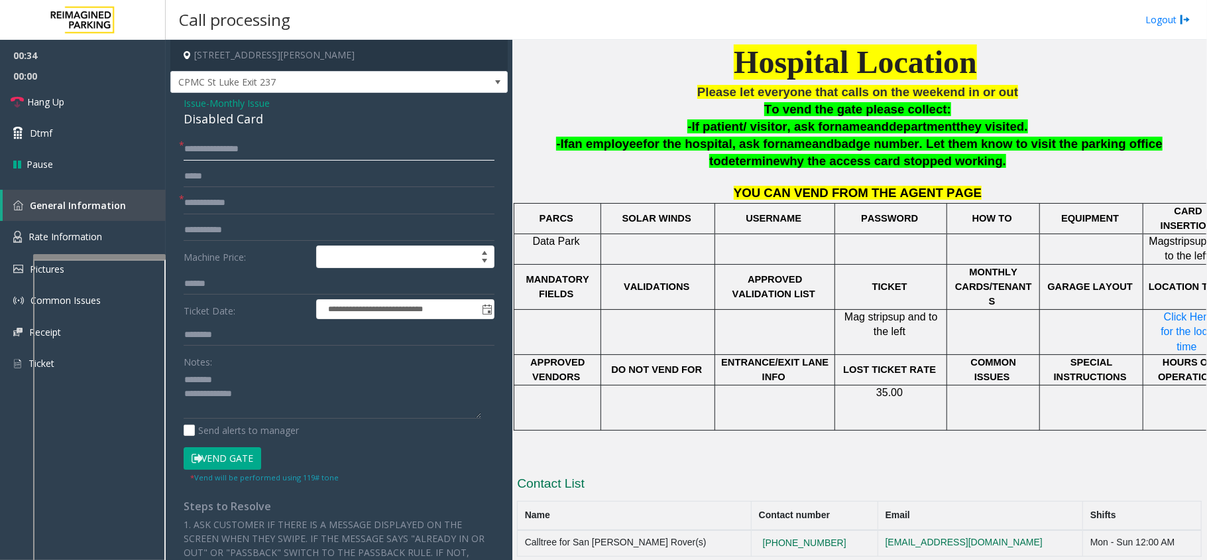
click at [197, 151] on input "**********" at bounding box center [339, 149] width 311 height 23
click at [195, 152] on input "**********" at bounding box center [339, 149] width 311 height 23
click at [200, 150] on input "**********" at bounding box center [339, 149] width 311 height 23
click at [203, 150] on input "**********" at bounding box center [339, 149] width 311 height 23
click at [213, 149] on input "**********" at bounding box center [339, 149] width 311 height 23
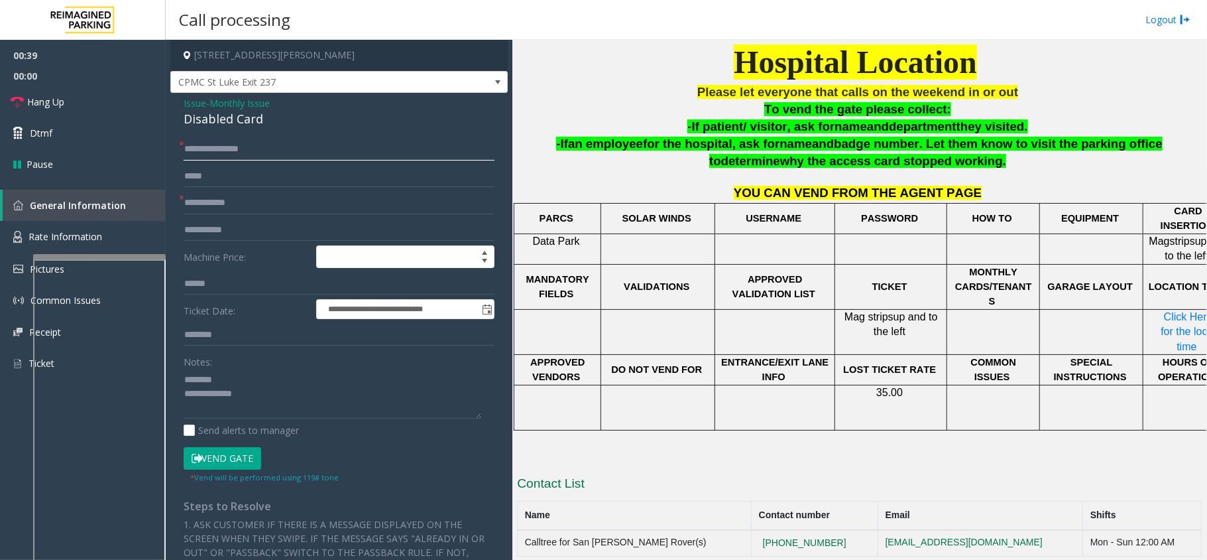
click at [218, 150] on input "**********" at bounding box center [339, 149] width 311 height 23
click at [227, 152] on input "**********" at bounding box center [339, 149] width 311 height 23
click at [231, 147] on input "**********" at bounding box center [339, 149] width 311 height 23
click at [236, 146] on input "**********" at bounding box center [339, 149] width 311 height 23
type input "**********"
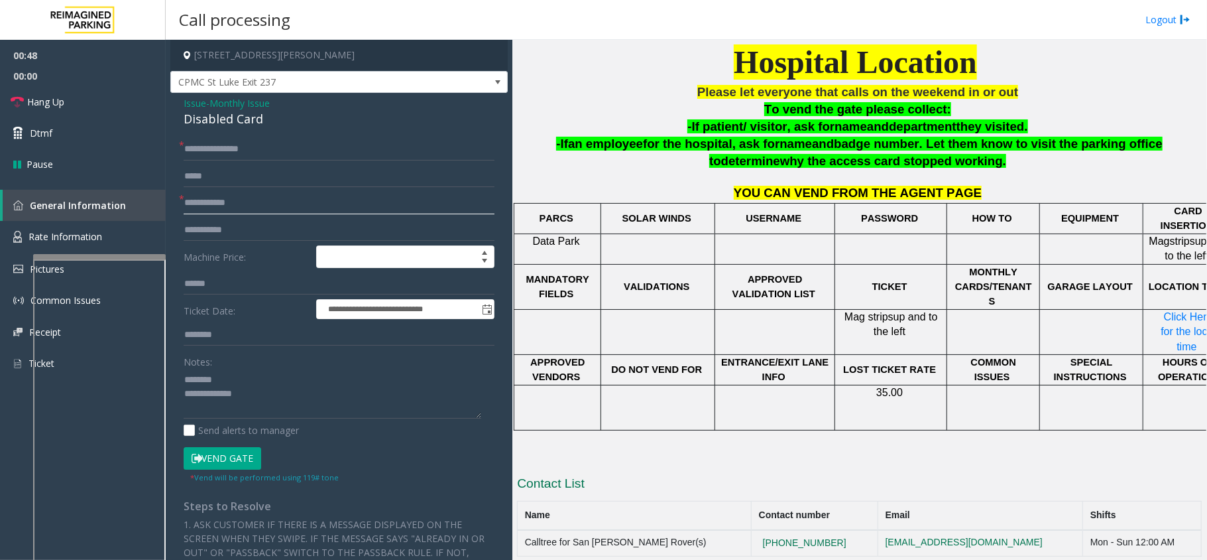
click at [223, 207] on input "text" at bounding box center [339, 203] width 311 height 23
type input "**"
click at [225, 452] on button "Vend Gate" at bounding box center [223, 458] width 78 height 23
click at [272, 393] on textarea at bounding box center [333, 394] width 298 height 50
click at [56, 99] on span "Hang Up" at bounding box center [45, 102] width 37 height 14
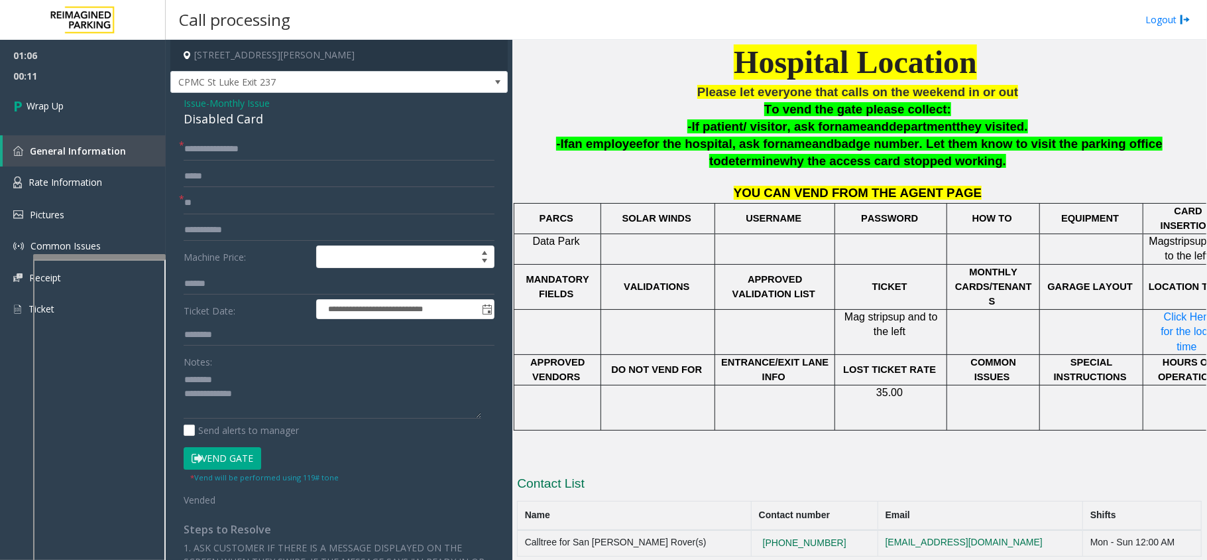
click at [251, 97] on span "Monthly Issue" at bounding box center [239, 103] width 60 height 14
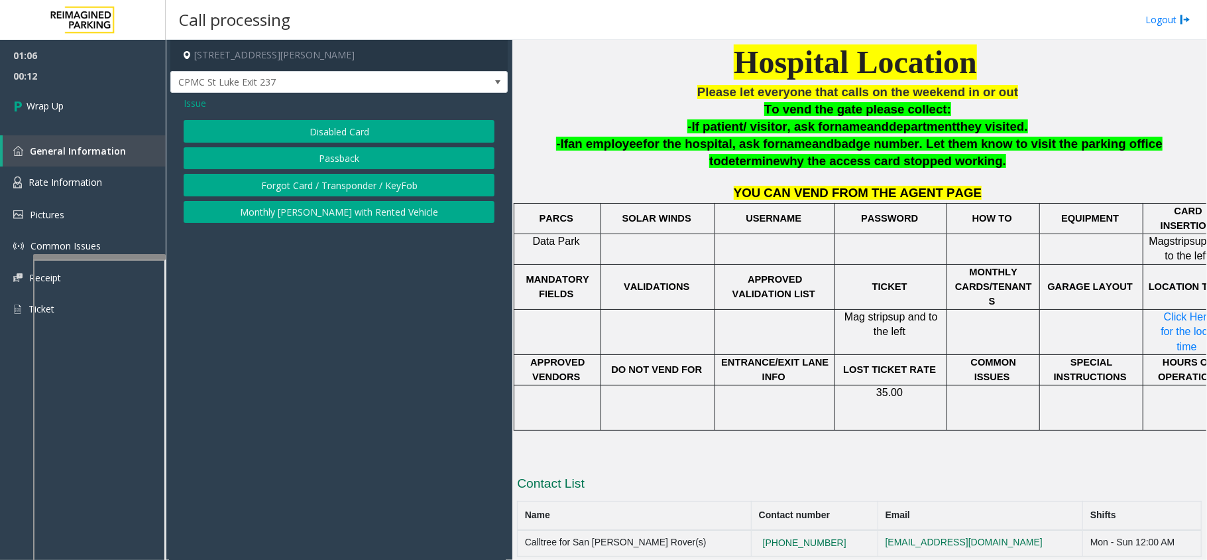
click at [244, 182] on button "Forgot Card / Transponder / KeyFob" at bounding box center [339, 185] width 311 height 23
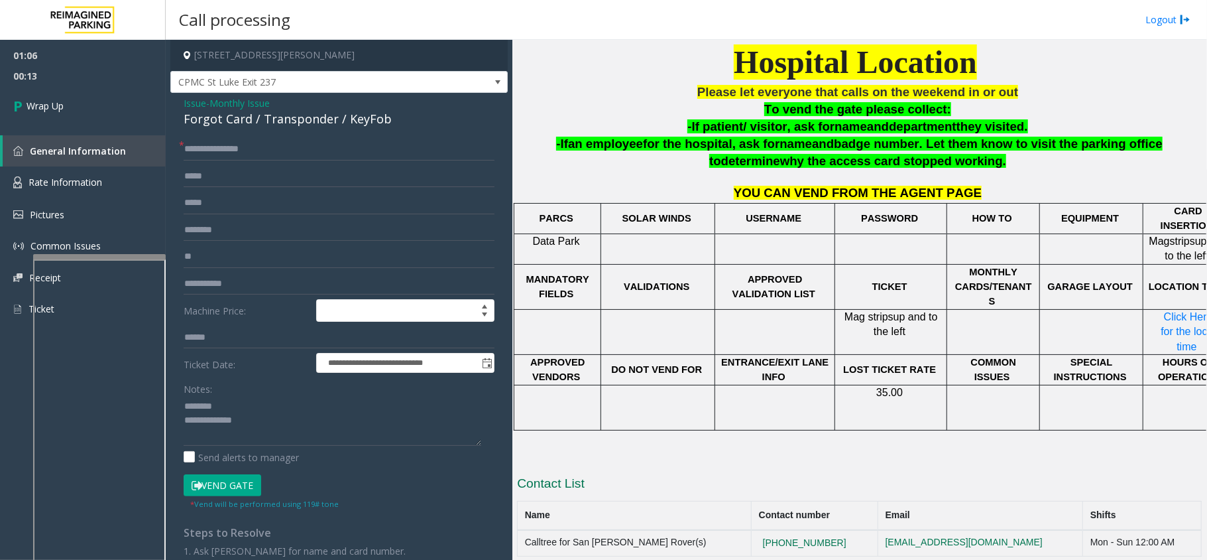
click at [261, 121] on div "Forgot Card / Transponder / KeyFob" at bounding box center [339, 119] width 311 height 18
click at [261, 446] on textarea at bounding box center [333, 421] width 298 height 50
click at [282, 414] on textarea at bounding box center [333, 421] width 298 height 50
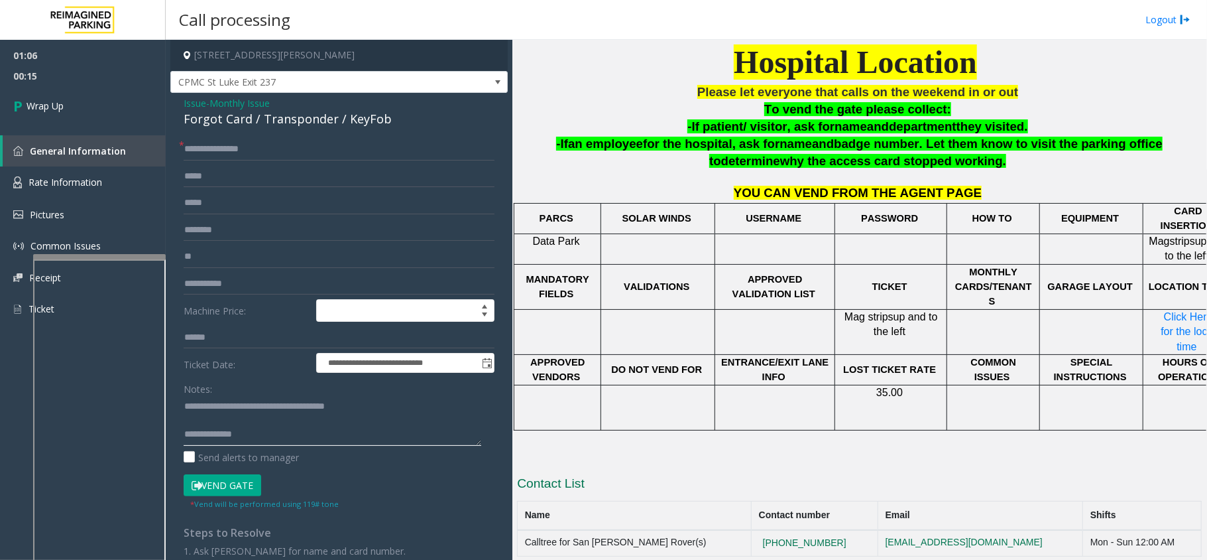
click at [266, 436] on textarea at bounding box center [333, 421] width 298 height 50
click at [232, 441] on textarea at bounding box center [333, 421] width 298 height 50
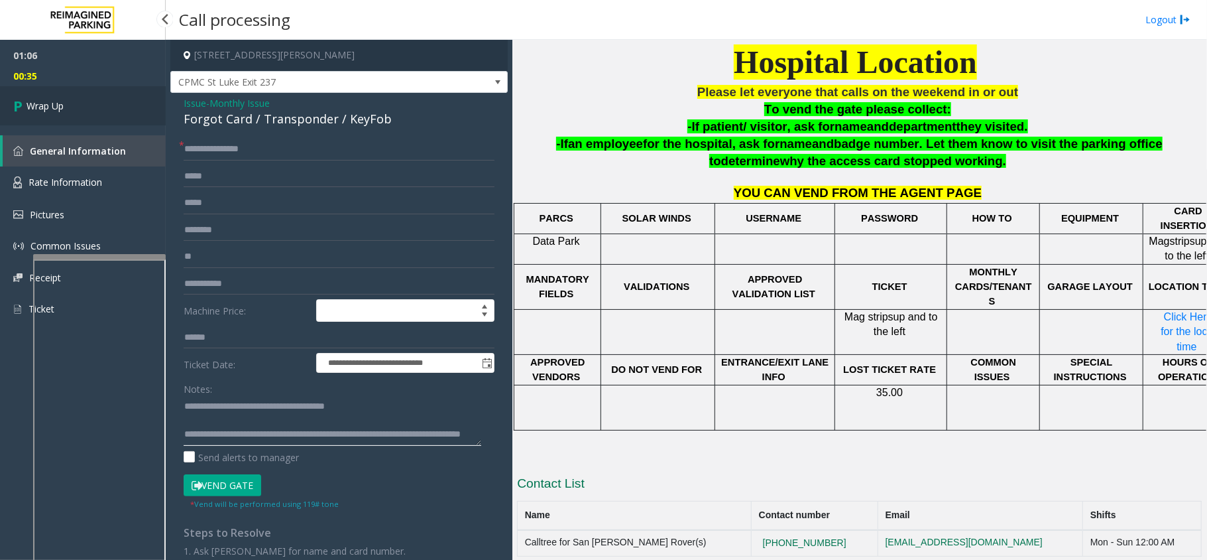
type textarea "**********"
click at [126, 101] on link "Wrap Up" at bounding box center [83, 105] width 166 height 39
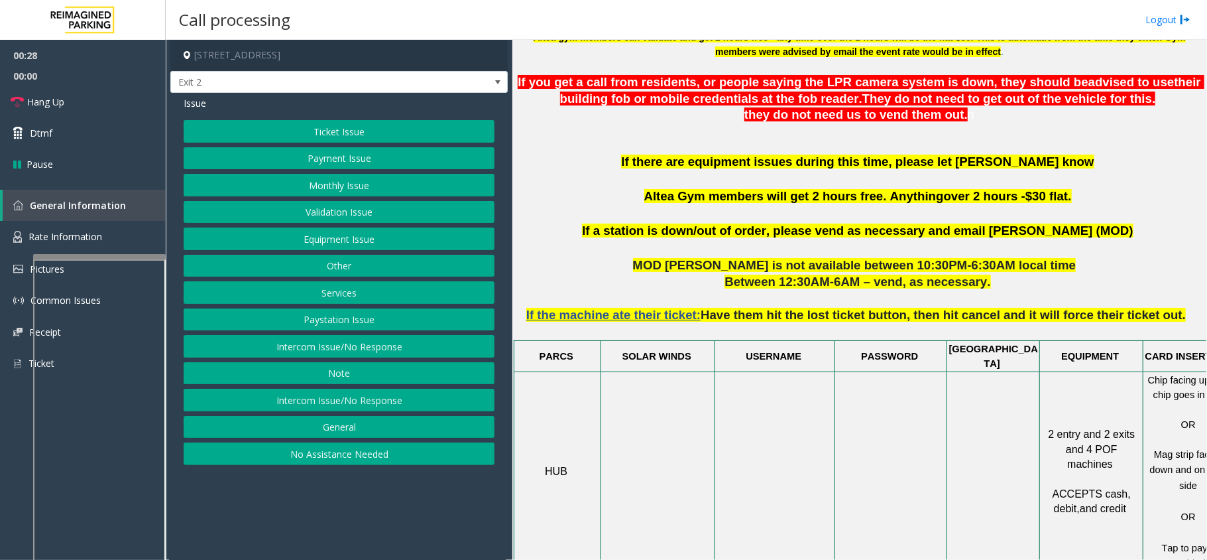
scroll to position [530, 0]
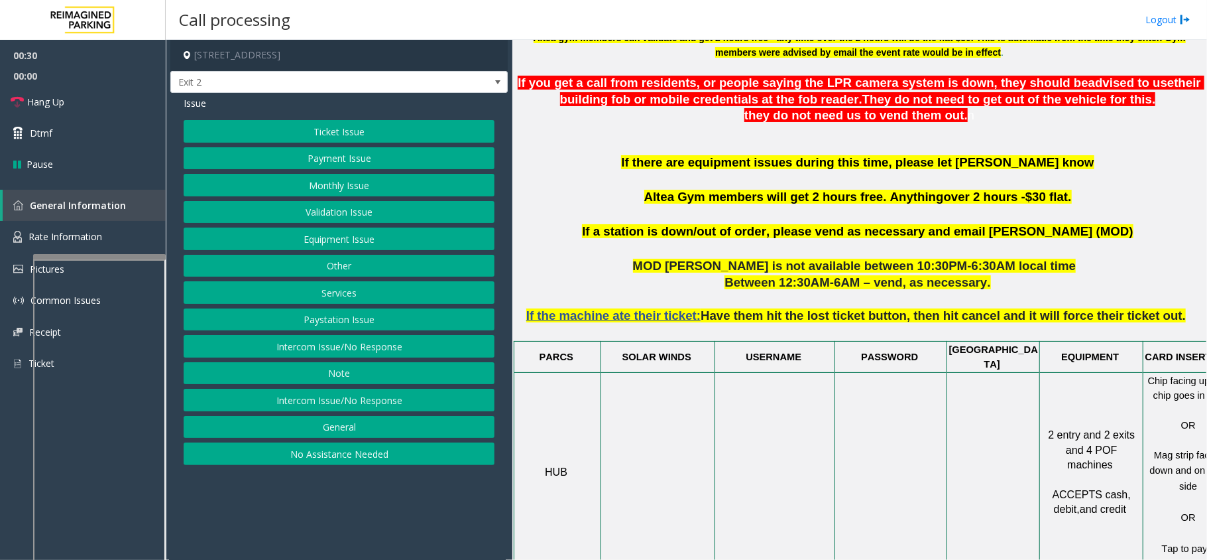
click at [359, 192] on button "Monthly Issue" at bounding box center [339, 185] width 311 height 23
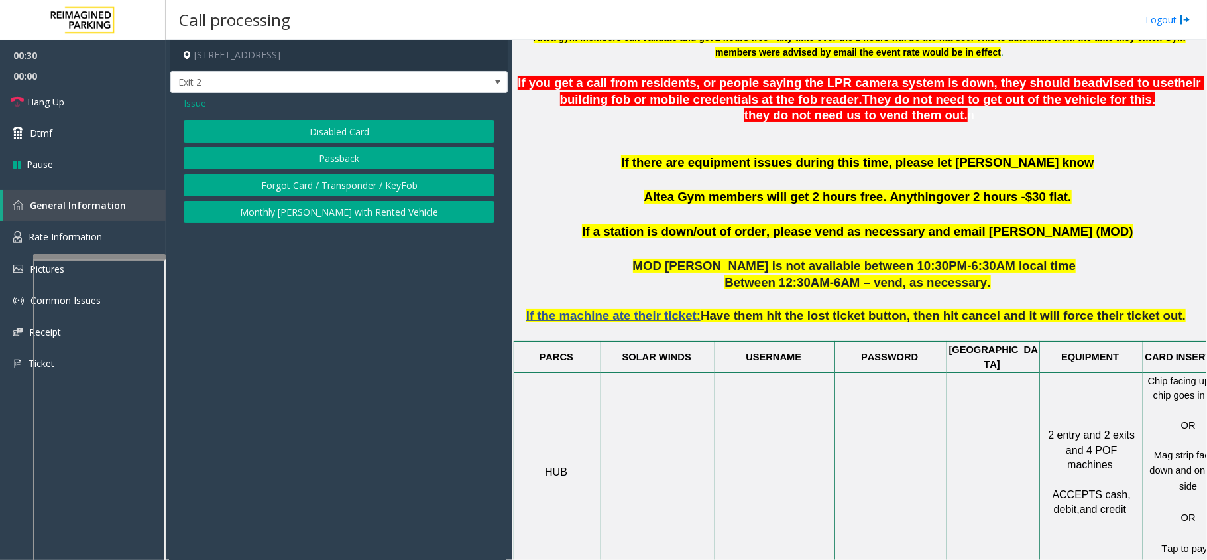
click at [348, 129] on button "Disabled Card" at bounding box center [339, 131] width 311 height 23
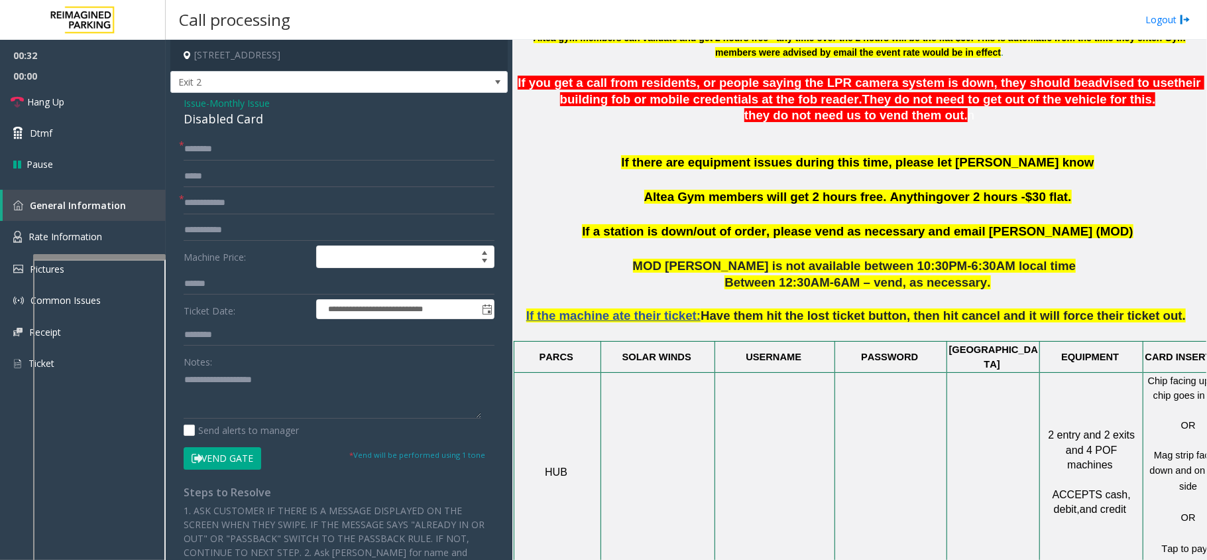
click at [240, 104] on span "Monthly Issue" at bounding box center [239, 103] width 60 height 14
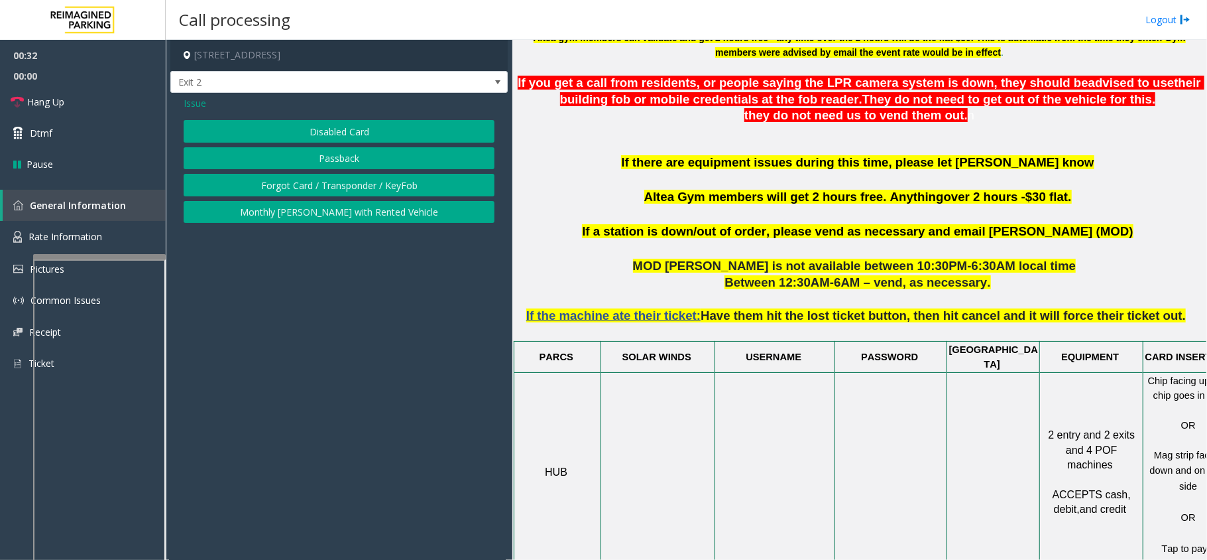
click at [206, 104] on span "Issue" at bounding box center [195, 103] width 23 height 14
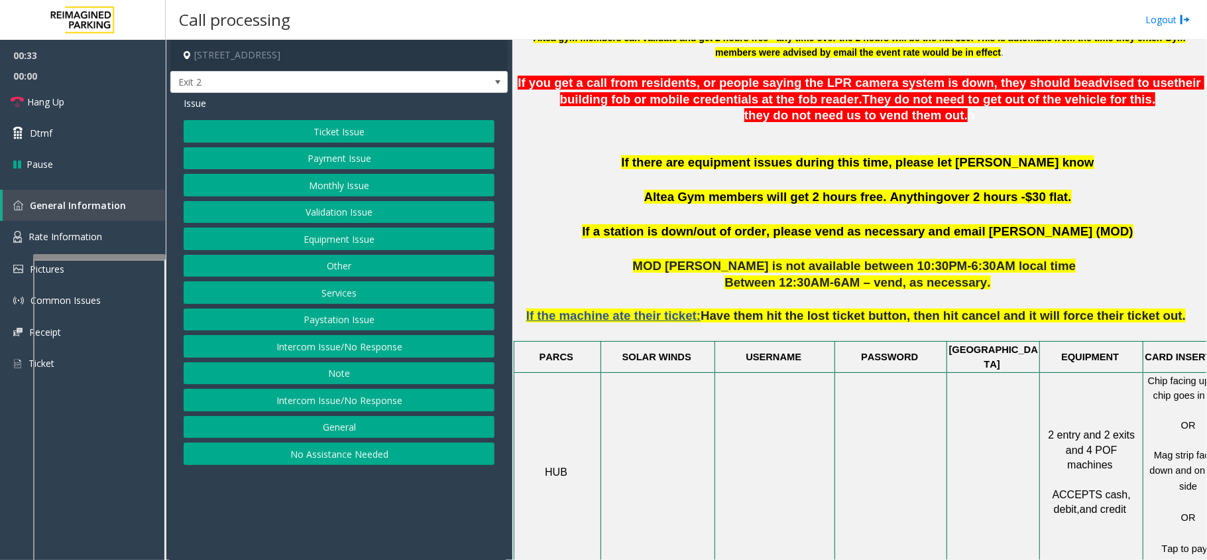
click at [325, 205] on button "Validation Issue" at bounding box center [339, 212] width 311 height 23
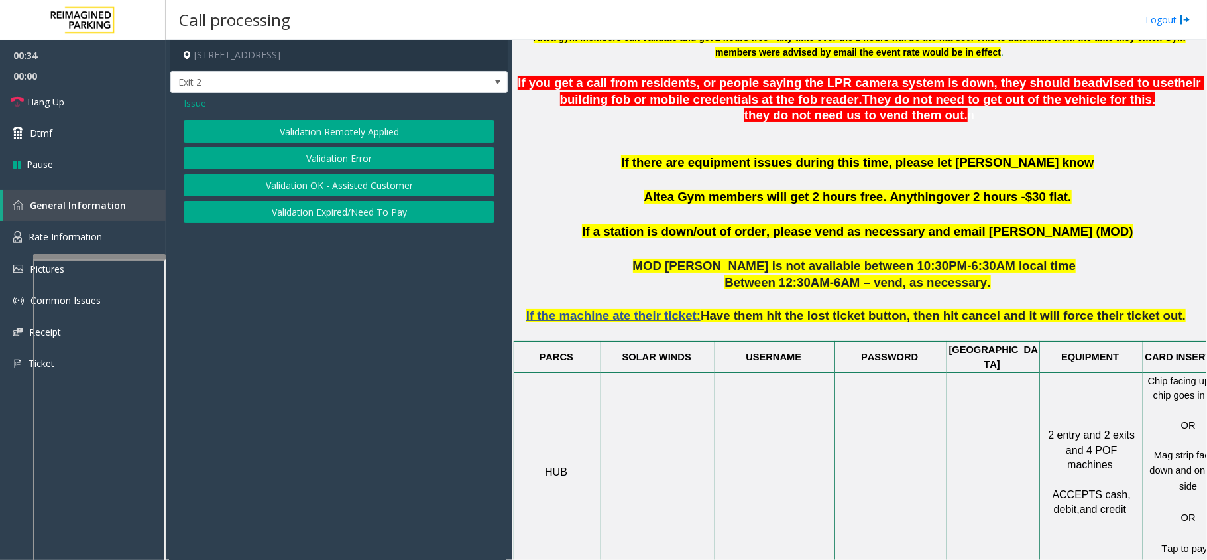
click at [324, 166] on button "Validation Error" at bounding box center [339, 158] width 311 height 23
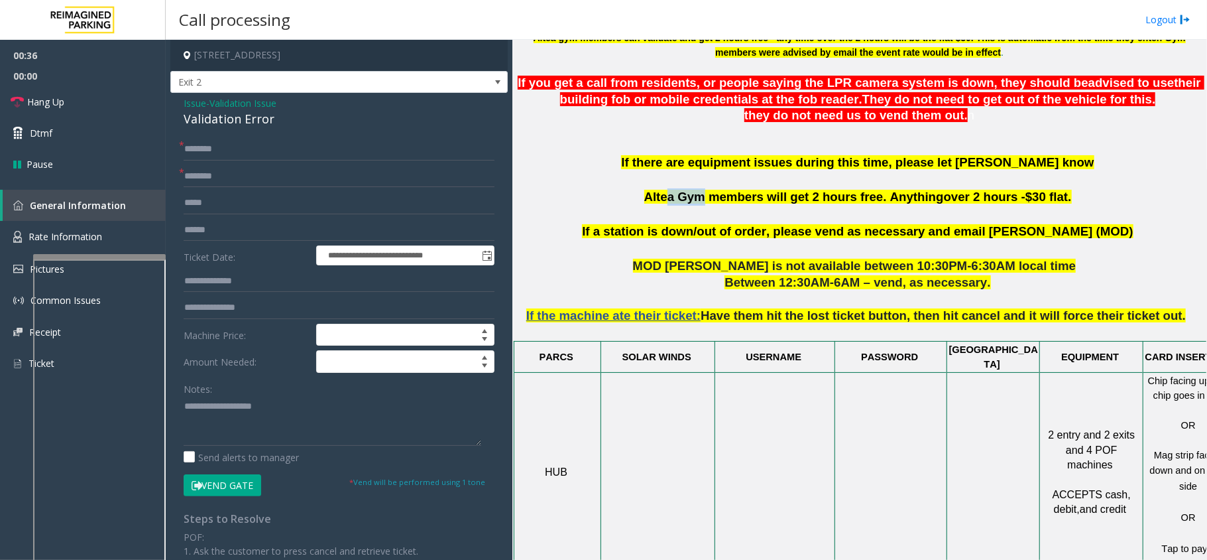
drag, startPoint x: 712, startPoint y: 198, endPoint x: 680, endPoint y: 194, distance: 32.1
click at [680, 194] on span "Altea Gym members will get 2 hours free. Anything" at bounding box center [794, 197] width 300 height 14
drag, startPoint x: 713, startPoint y: 194, endPoint x: 650, endPoint y: 191, distance: 63.7
click at [650, 191] on p "If there are equipment issues during this time, please let [PERSON_NAME] know A…" at bounding box center [859, 188] width 685 height 69
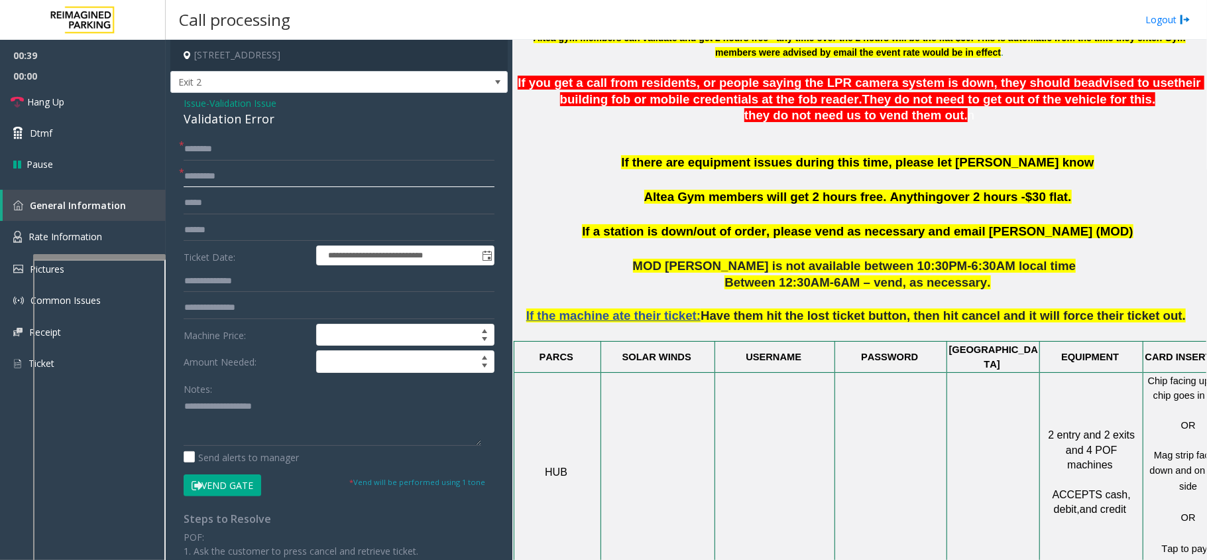
type input "*********"
click at [229, 221] on input "text" at bounding box center [339, 230] width 311 height 23
type input "*******"
click at [233, 419] on textarea at bounding box center [333, 421] width 298 height 50
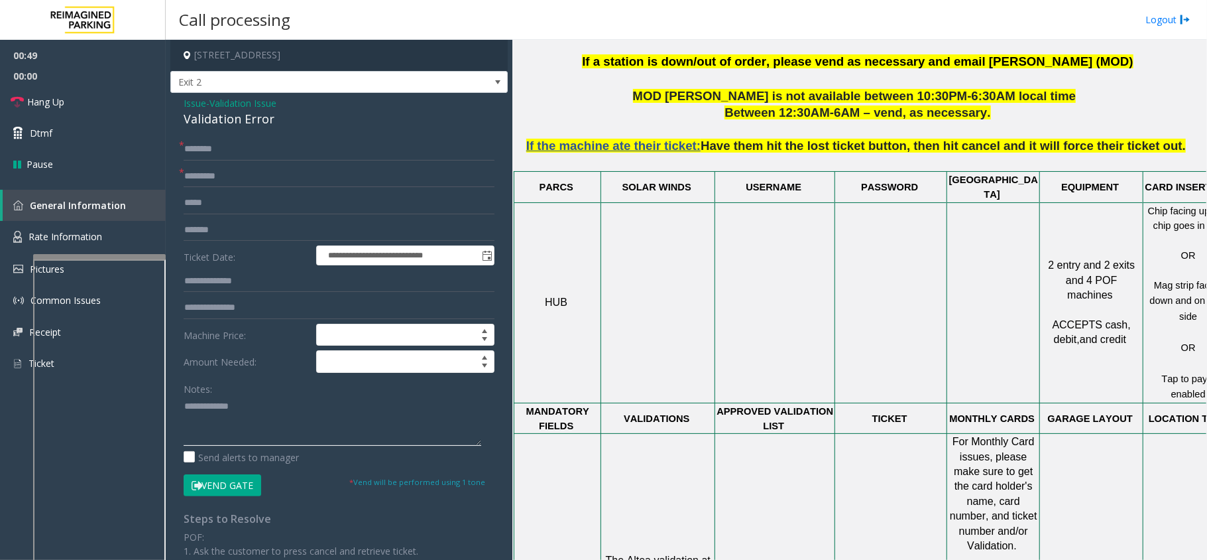
scroll to position [707, 0]
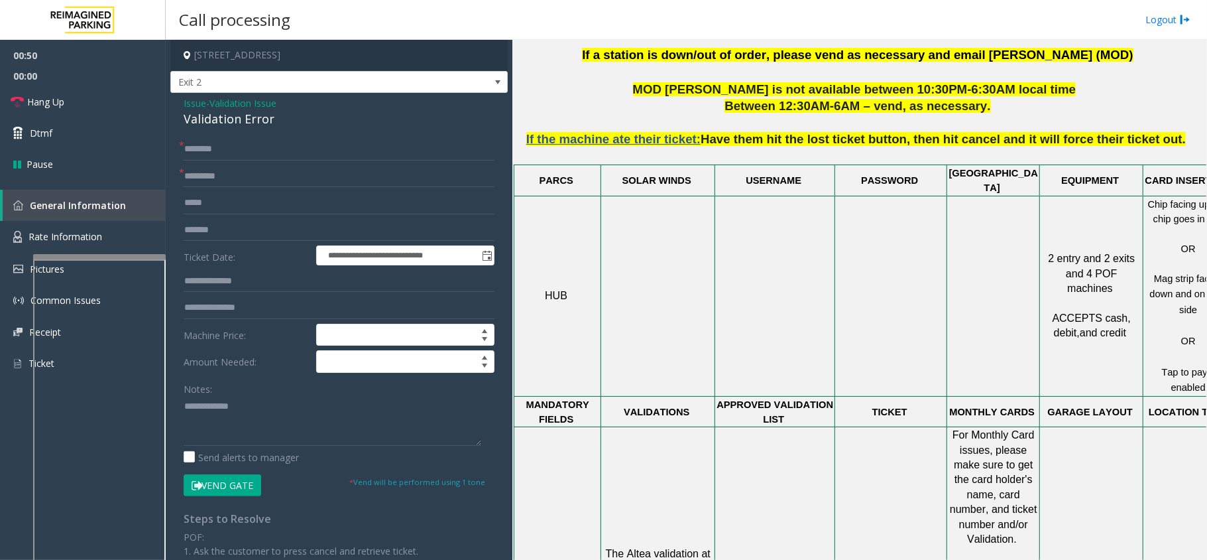
drag, startPoint x: 966, startPoint y: 471, endPoint x: 1051, endPoint y: 457, distance: 86.5
drag, startPoint x: 1056, startPoint y: 457, endPoint x: 1112, endPoint y: 456, distance: 55.7
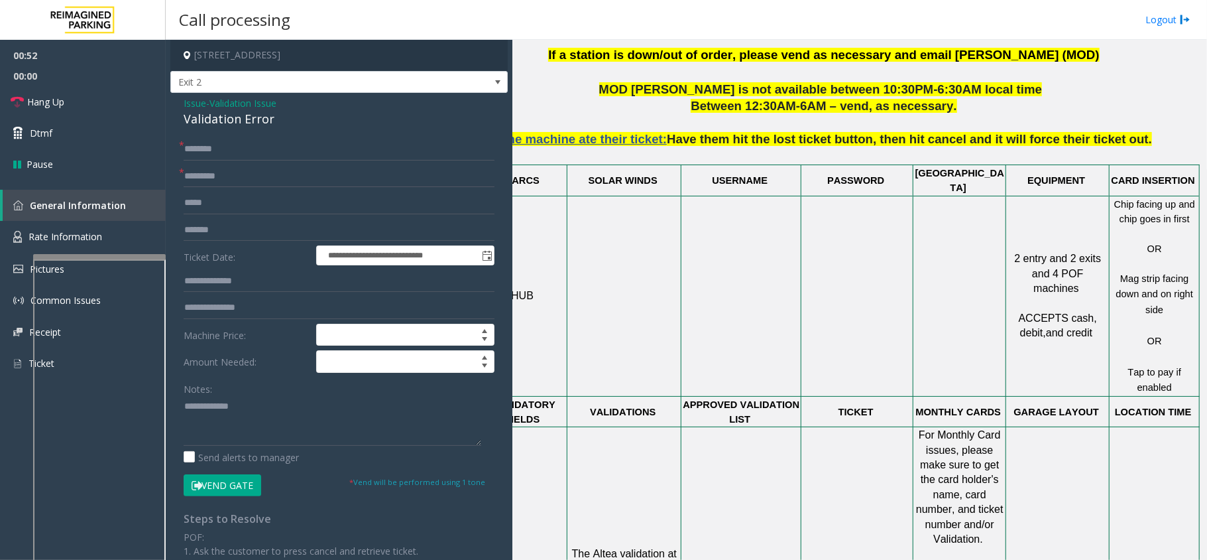
click at [300, 406] on textarea at bounding box center [333, 421] width 298 height 50
click at [217, 157] on input "text" at bounding box center [339, 149] width 311 height 23
click at [256, 408] on textarea at bounding box center [333, 421] width 298 height 50
drag, startPoint x: 263, startPoint y: 400, endPoint x: 258, endPoint y: 418, distance: 18.0
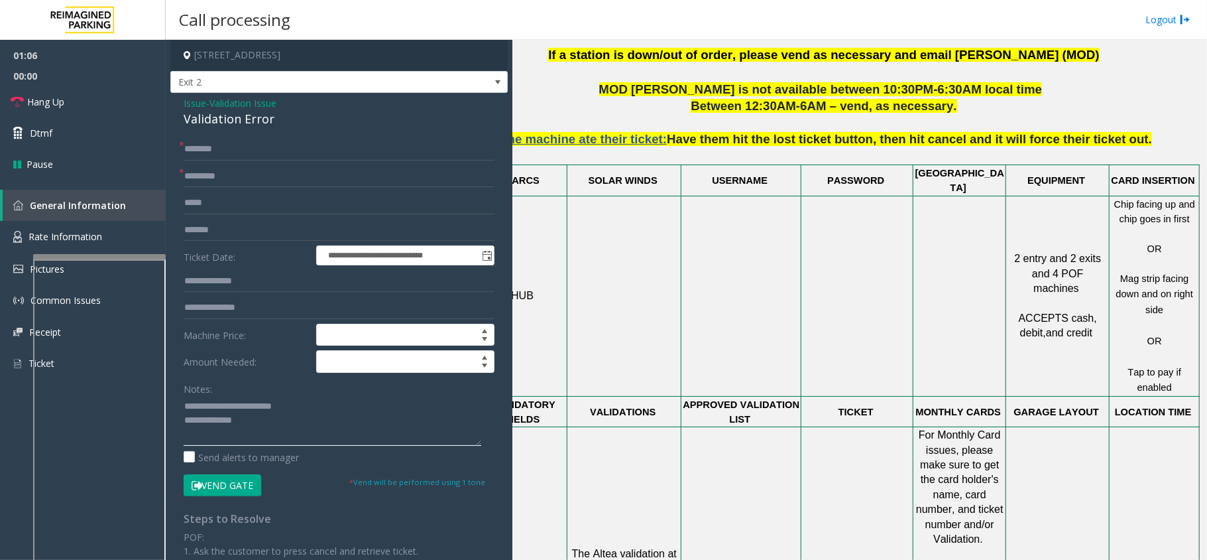
click at [263, 404] on textarea at bounding box center [333, 421] width 298 height 50
click at [261, 404] on textarea at bounding box center [333, 421] width 298 height 50
type textarea "**********"
click at [236, 143] on input "text" at bounding box center [339, 149] width 311 height 23
type input "*****"
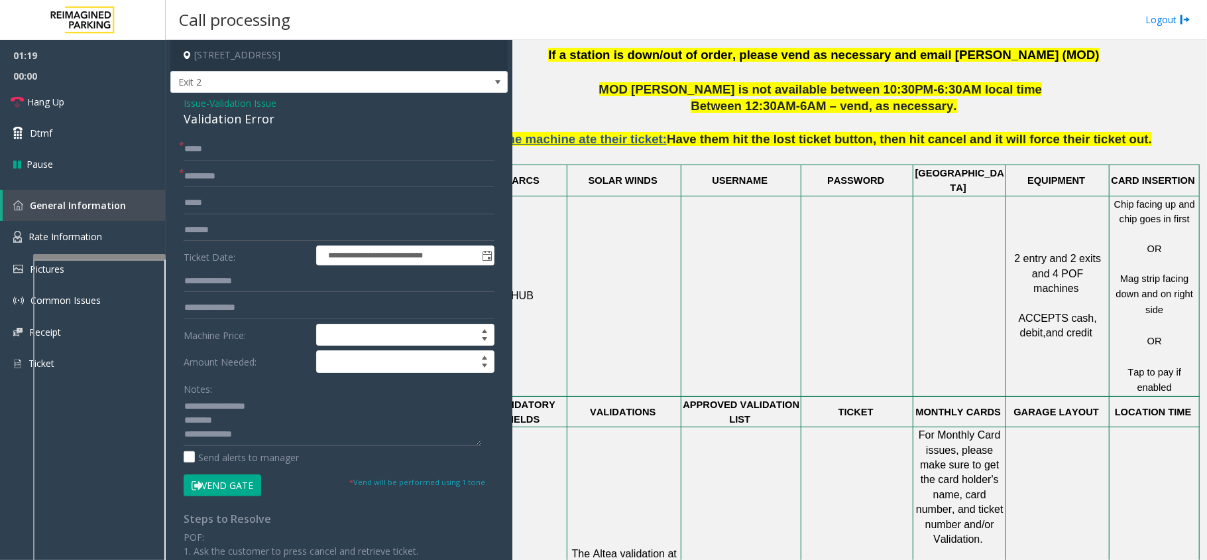
click at [244, 479] on button "Vend Gate" at bounding box center [223, 485] width 78 height 23
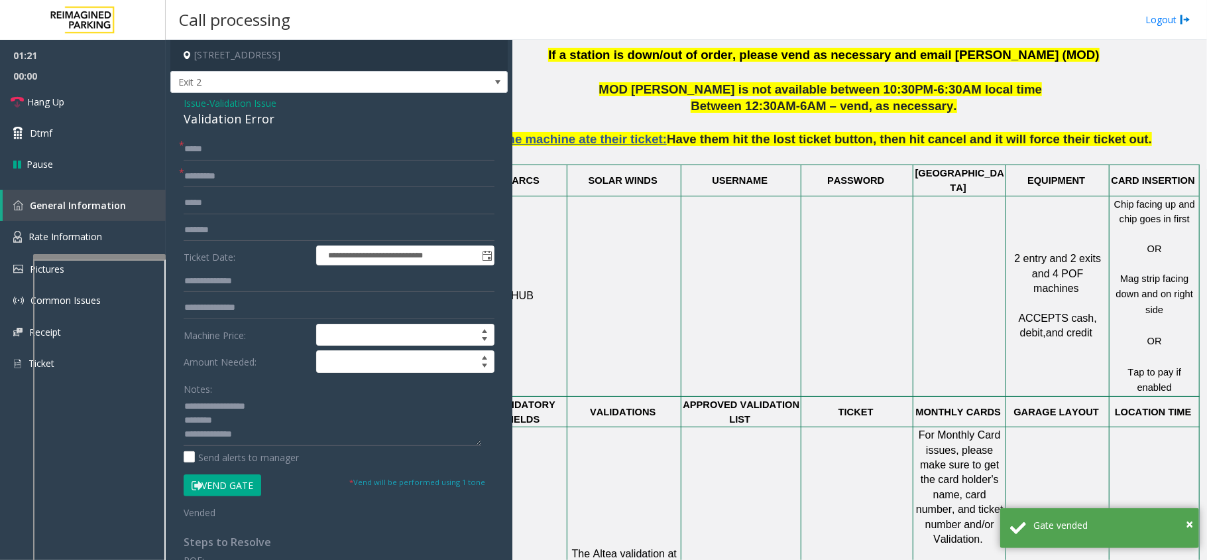
click at [220, 125] on div "Validation Error" at bounding box center [339, 119] width 311 height 18
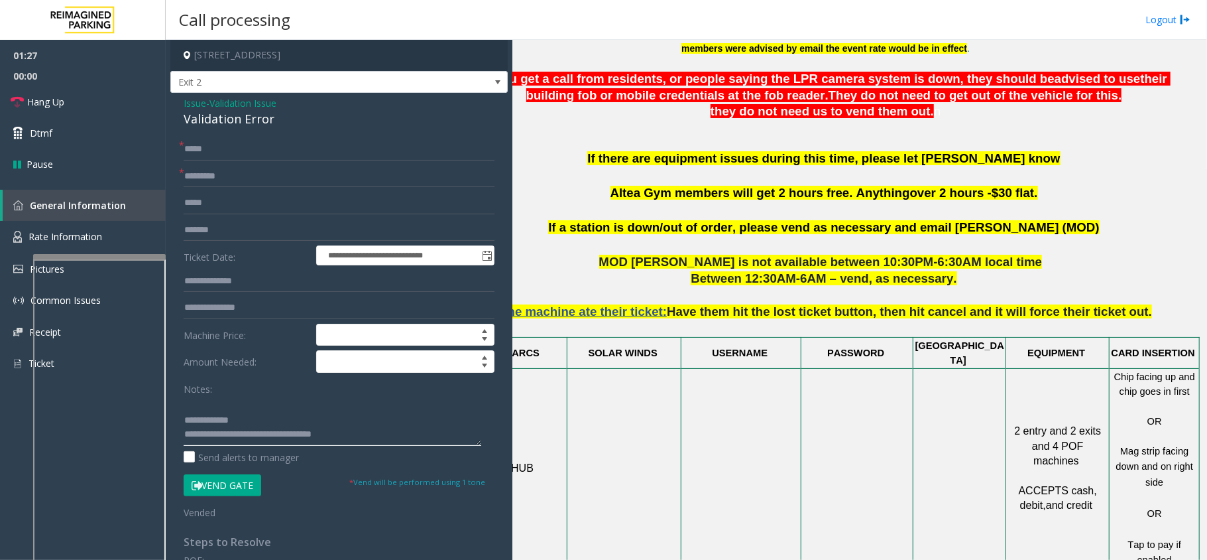
scroll to position [530, 46]
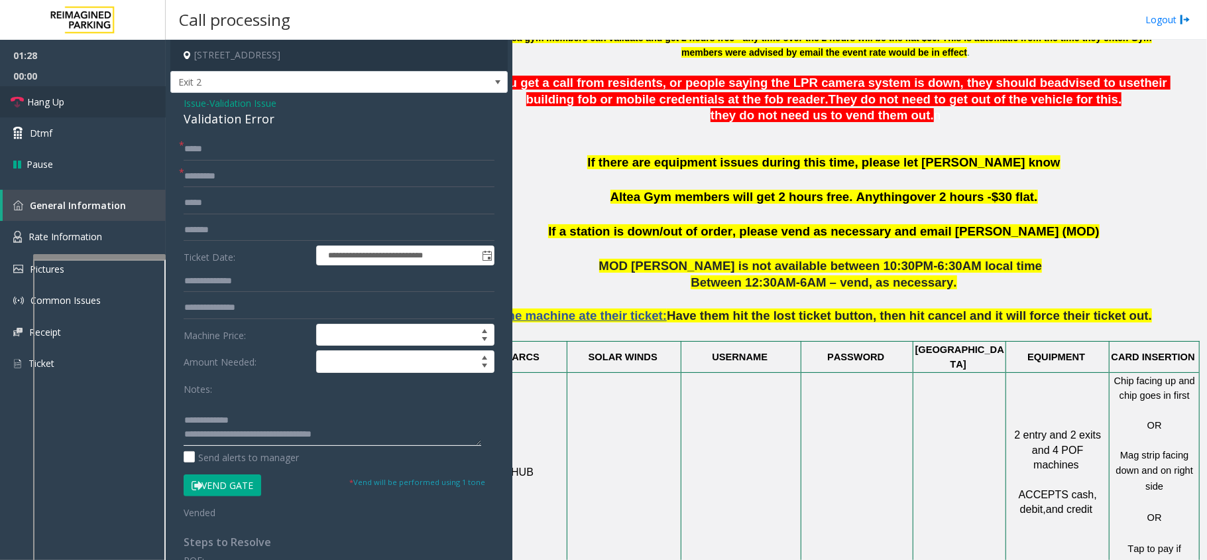
type textarea "**********"
click at [145, 93] on link "Hang Up" at bounding box center [83, 101] width 166 height 31
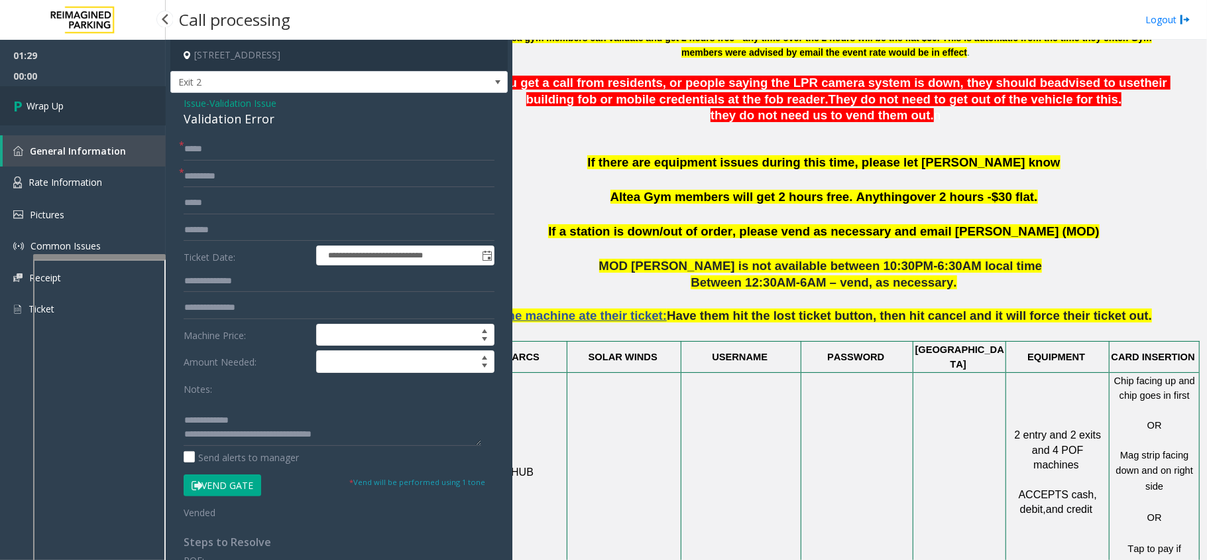
click at [129, 98] on link "Wrap Up" at bounding box center [83, 105] width 166 height 39
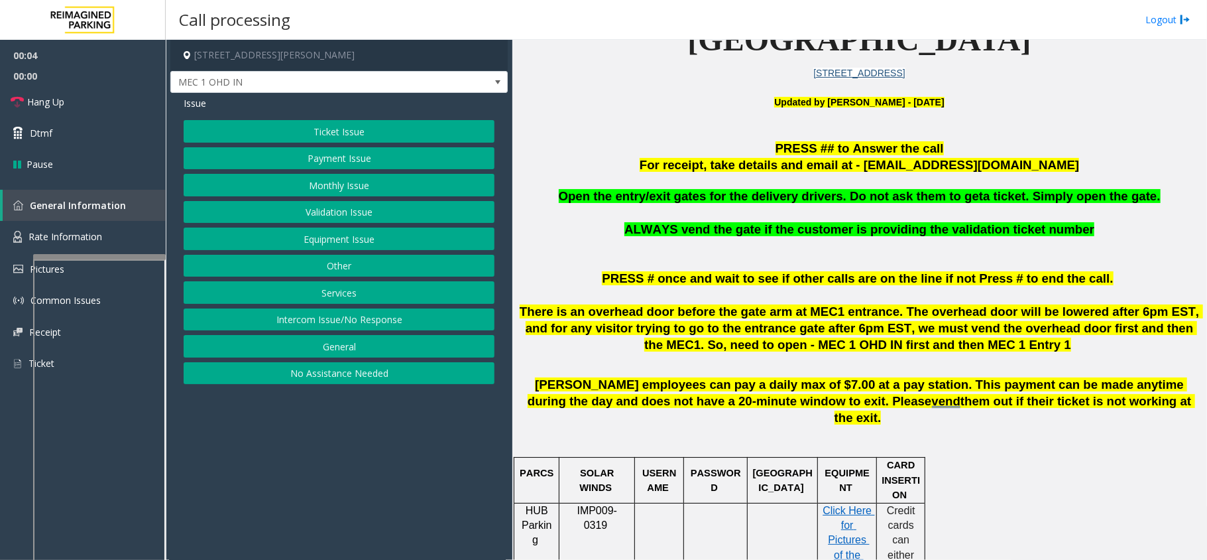
scroll to position [353, 0]
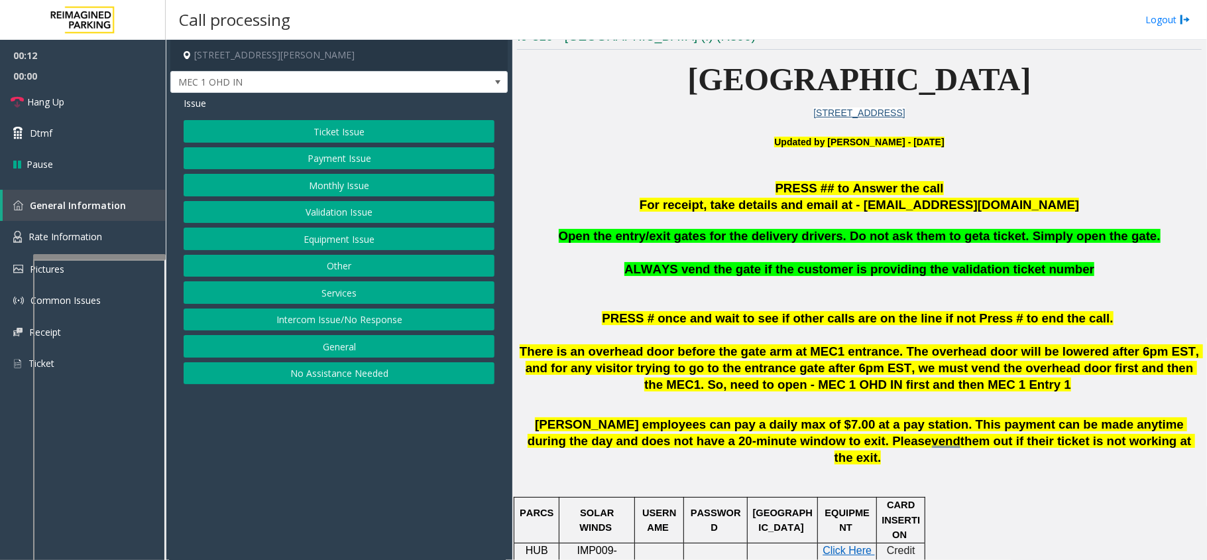
click at [408, 245] on button "Equipment Issue" at bounding box center [339, 238] width 311 height 23
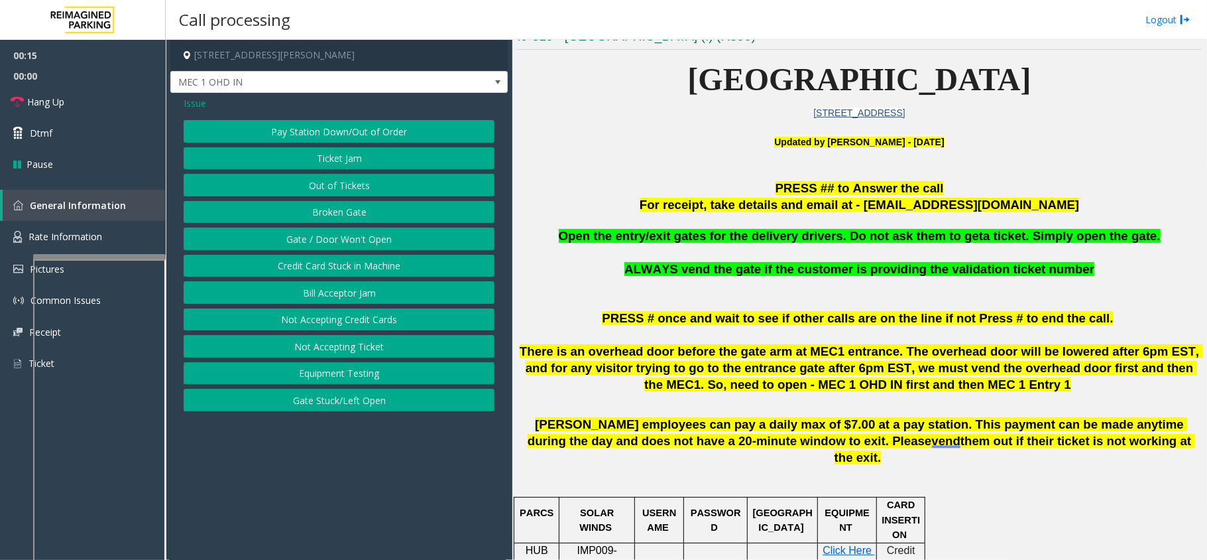
click at [361, 240] on button "Gate / Door Won't Open" at bounding box center [339, 238] width 311 height 23
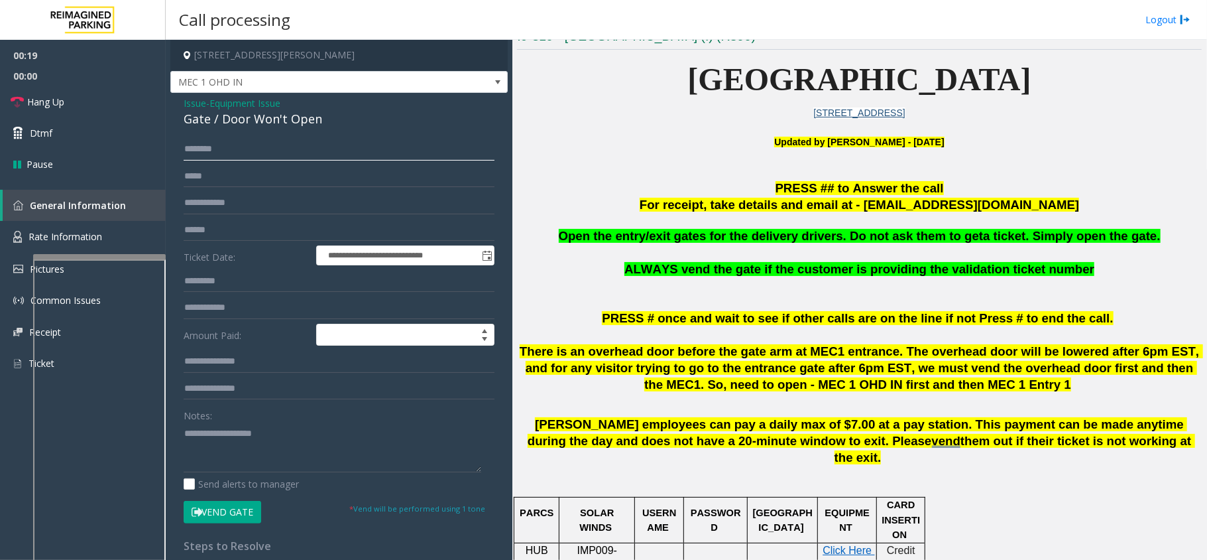
click at [272, 160] on input "text" at bounding box center [339, 149] width 311 height 23
click at [295, 158] on input "text" at bounding box center [339, 149] width 311 height 23
type input "******"
click at [241, 520] on button "Vend Gate" at bounding box center [223, 512] width 78 height 23
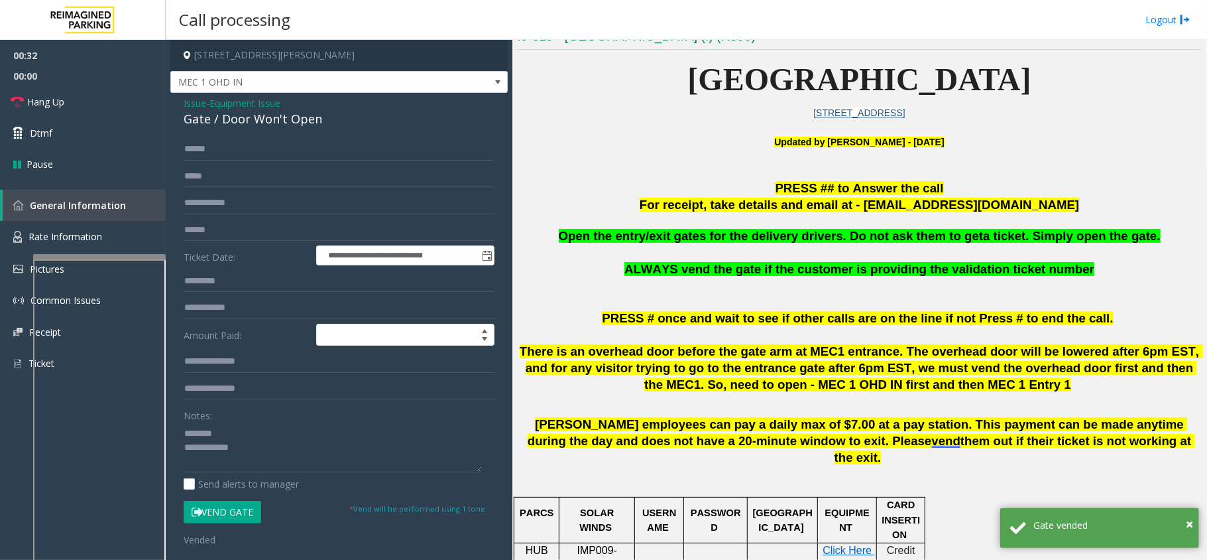
click at [281, 117] on div "Gate / Door Won't Open" at bounding box center [339, 119] width 311 height 18
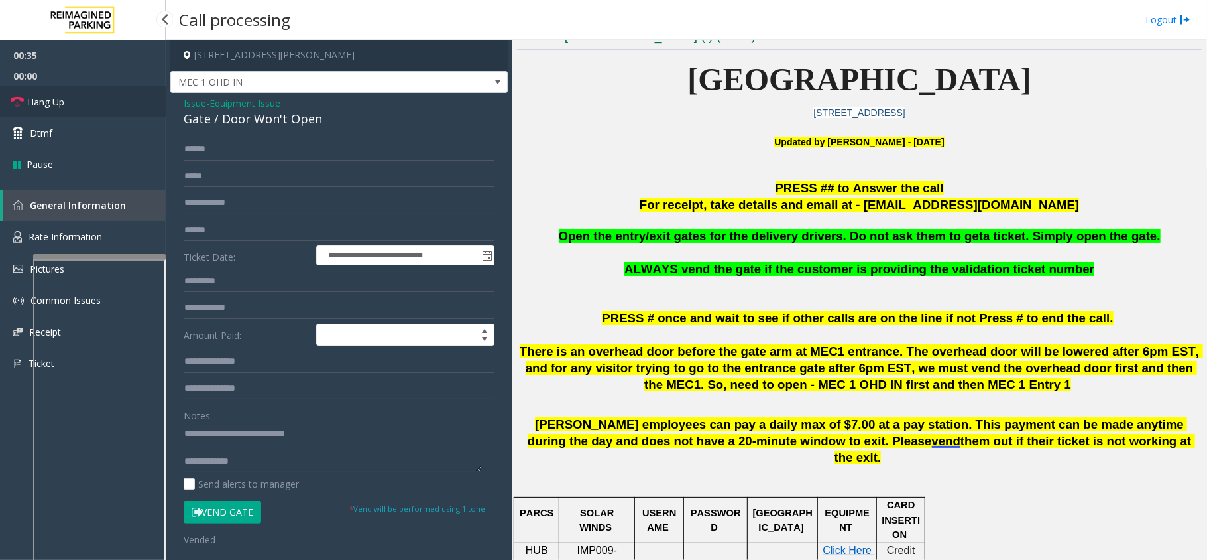
click at [137, 101] on link "Hang Up" at bounding box center [83, 101] width 166 height 31
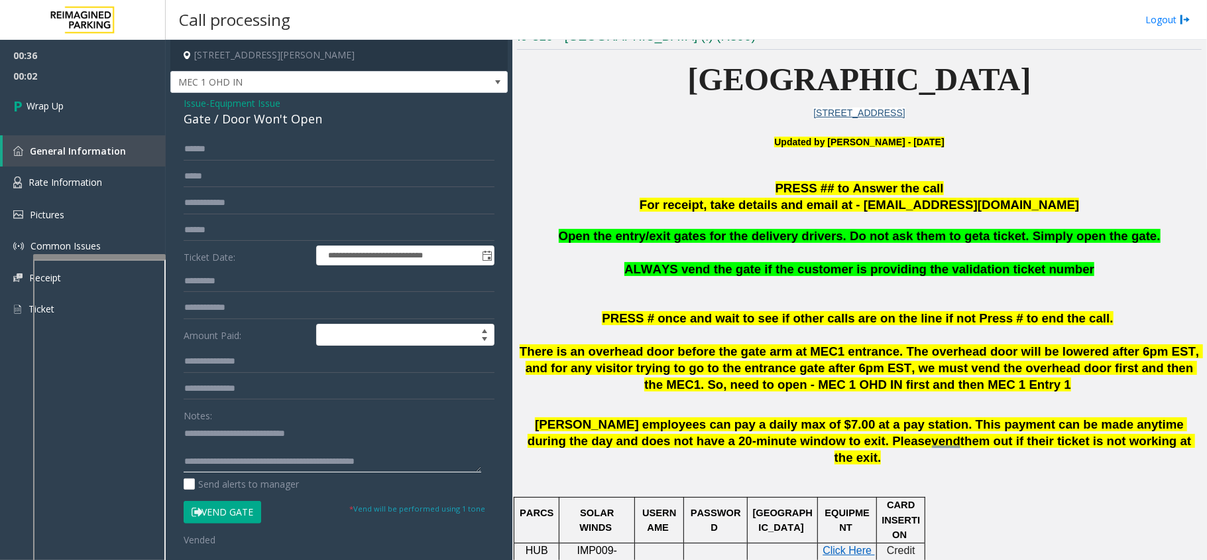
click at [420, 461] on textarea at bounding box center [333, 447] width 298 height 50
click at [274, 467] on textarea at bounding box center [333, 447] width 298 height 50
click at [270, 468] on textarea at bounding box center [333, 447] width 298 height 50
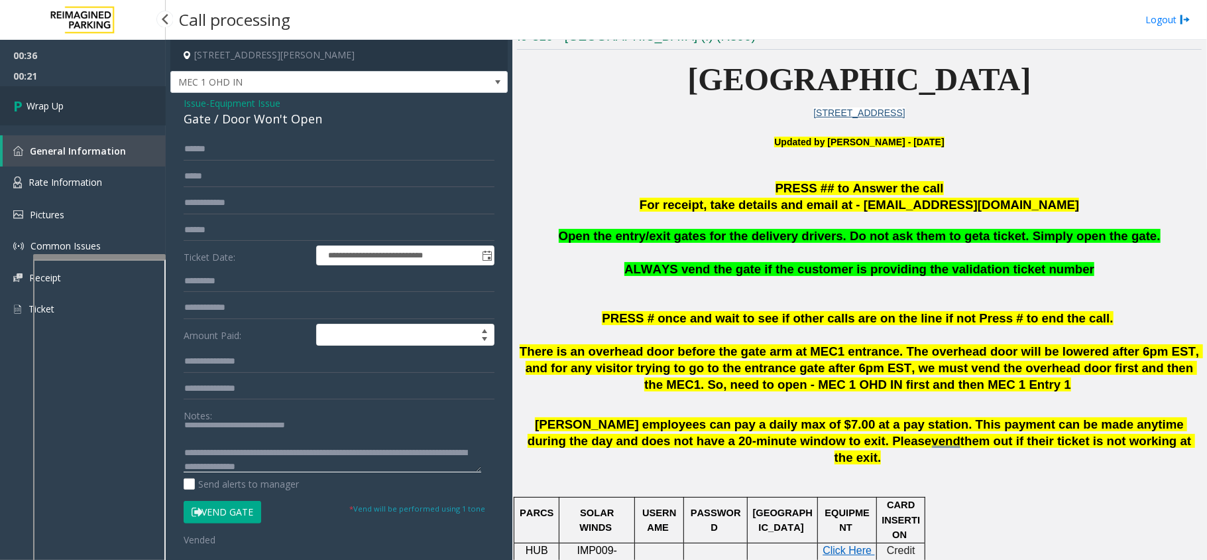
type textarea "**********"
click at [86, 112] on link "Wrap Up" at bounding box center [83, 105] width 166 height 39
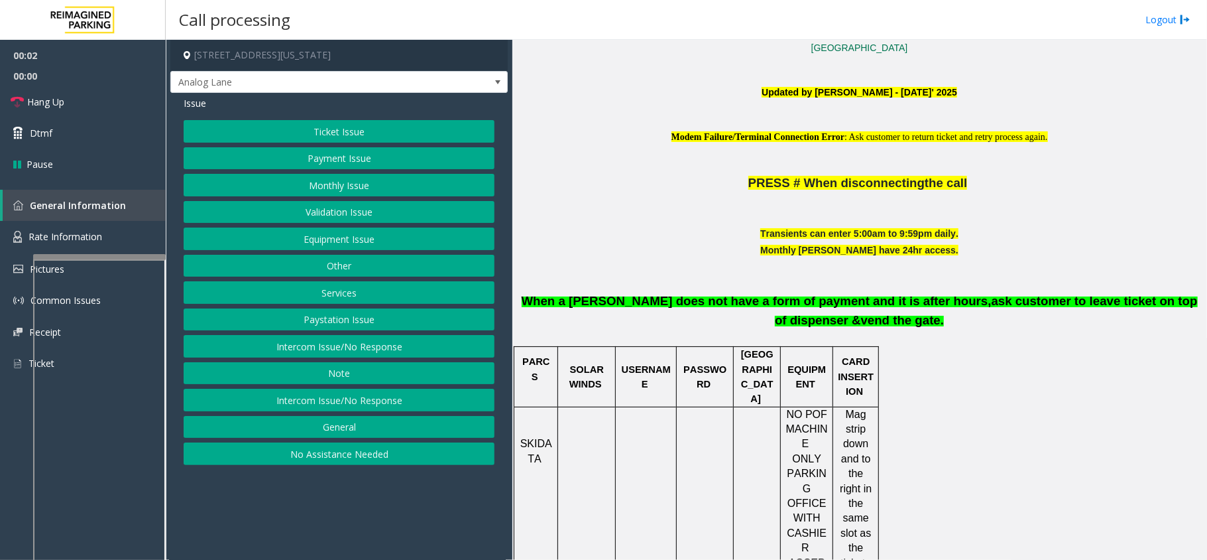
scroll to position [442, 0]
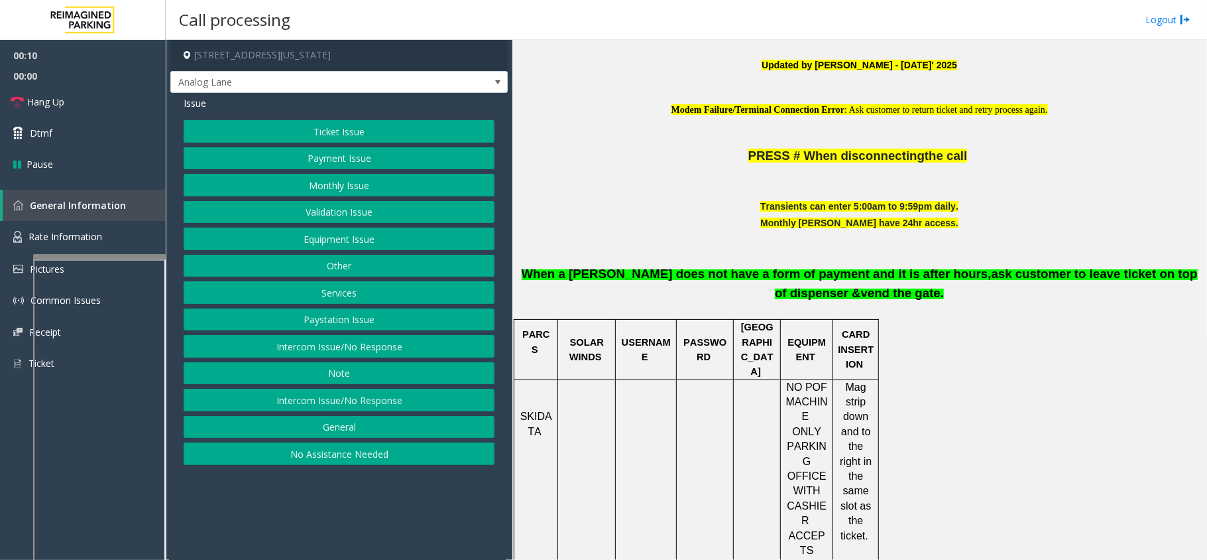
drag, startPoint x: 422, startPoint y: 346, endPoint x: 414, endPoint y: 329, distance: 18.1
click at [422, 346] on button "Intercom Issue/No Response" at bounding box center [339, 346] width 311 height 23
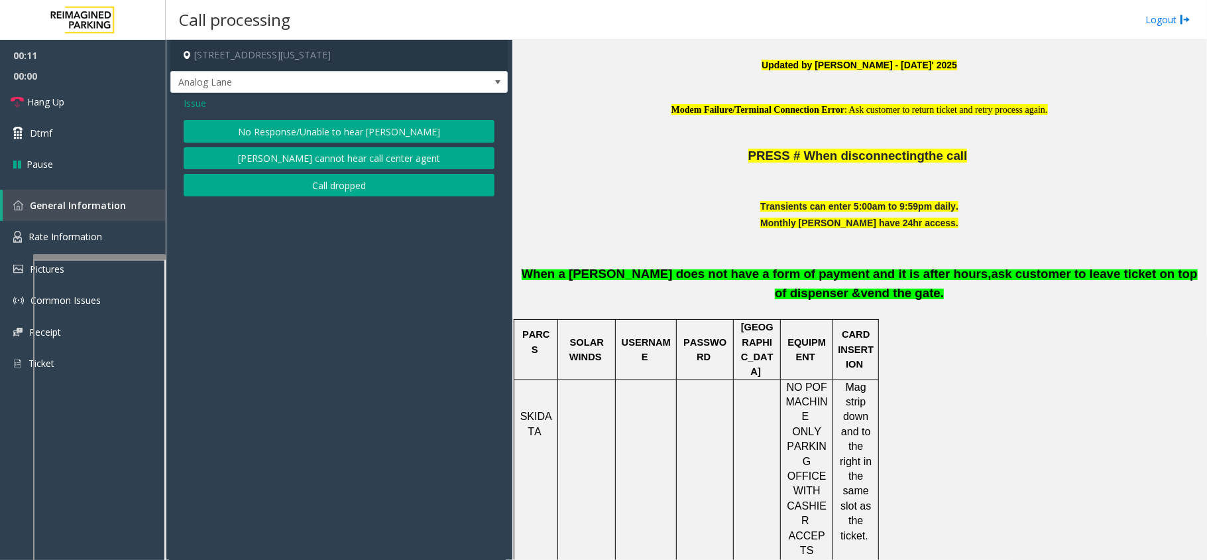
click at [369, 136] on button "No Response/Unable to hear [PERSON_NAME]" at bounding box center [339, 131] width 311 height 23
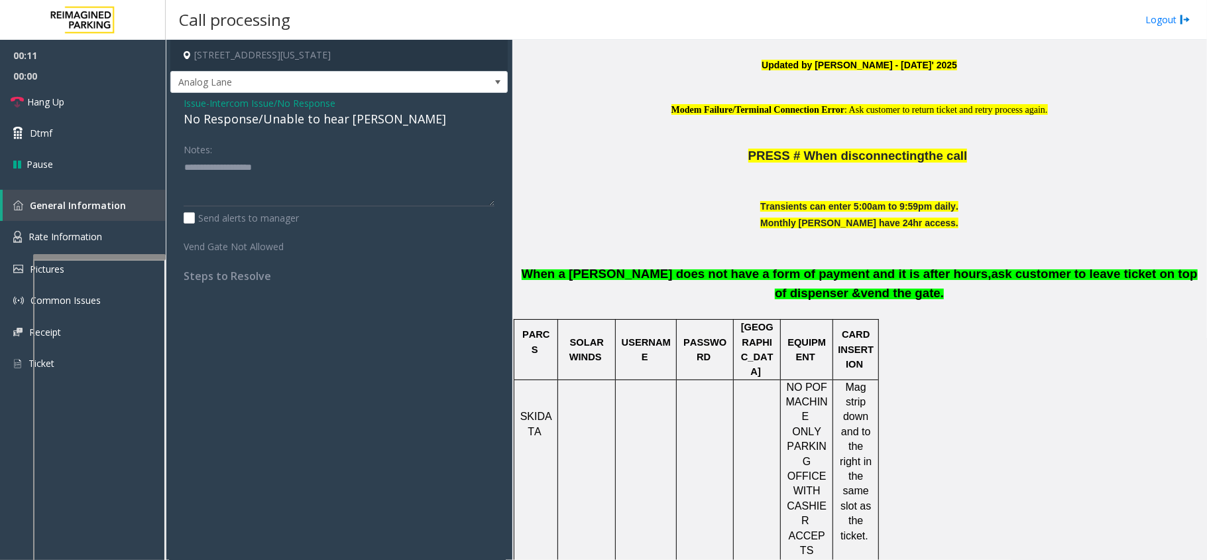
click at [324, 121] on div "No Response/Unable to hear [PERSON_NAME]" at bounding box center [339, 119] width 311 height 18
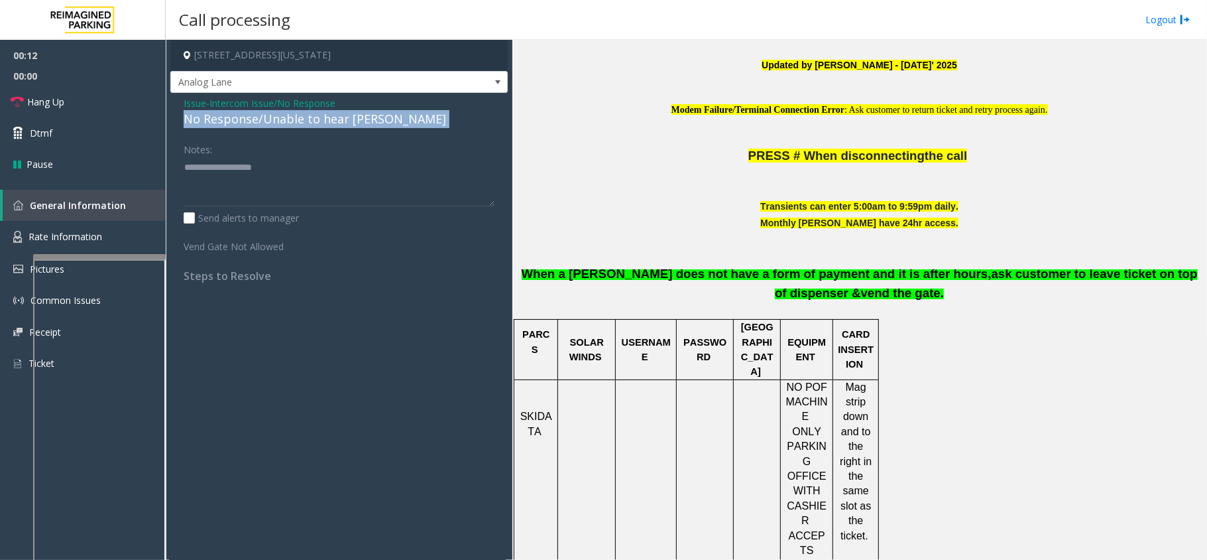
click at [324, 121] on div "No Response/Unable to hear [PERSON_NAME]" at bounding box center [339, 119] width 311 height 18
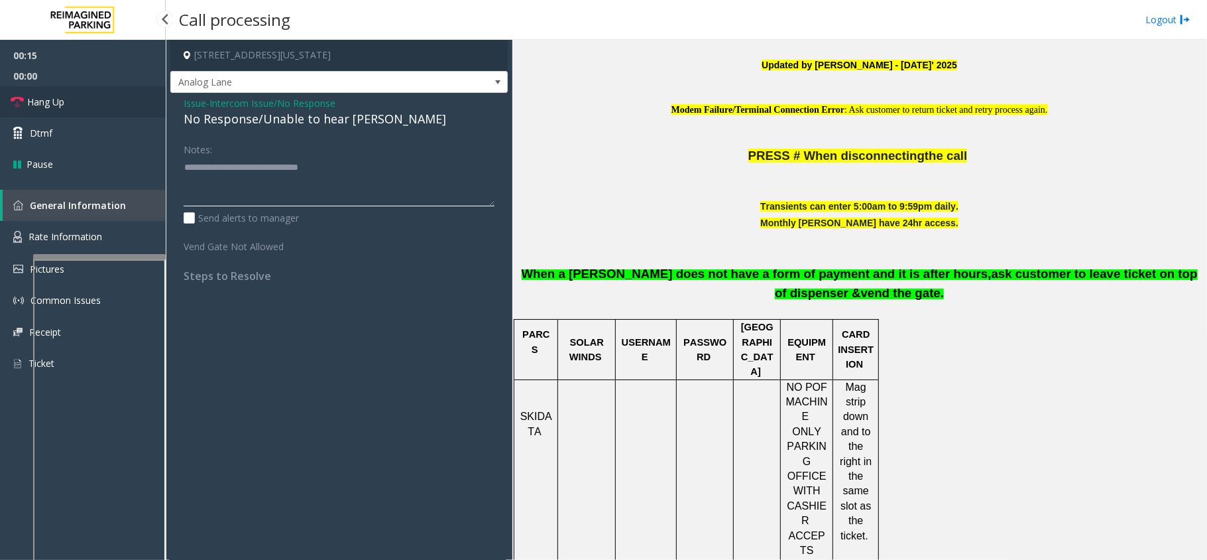
type textarea "**********"
click at [125, 98] on link "Hang Up" at bounding box center [83, 101] width 166 height 31
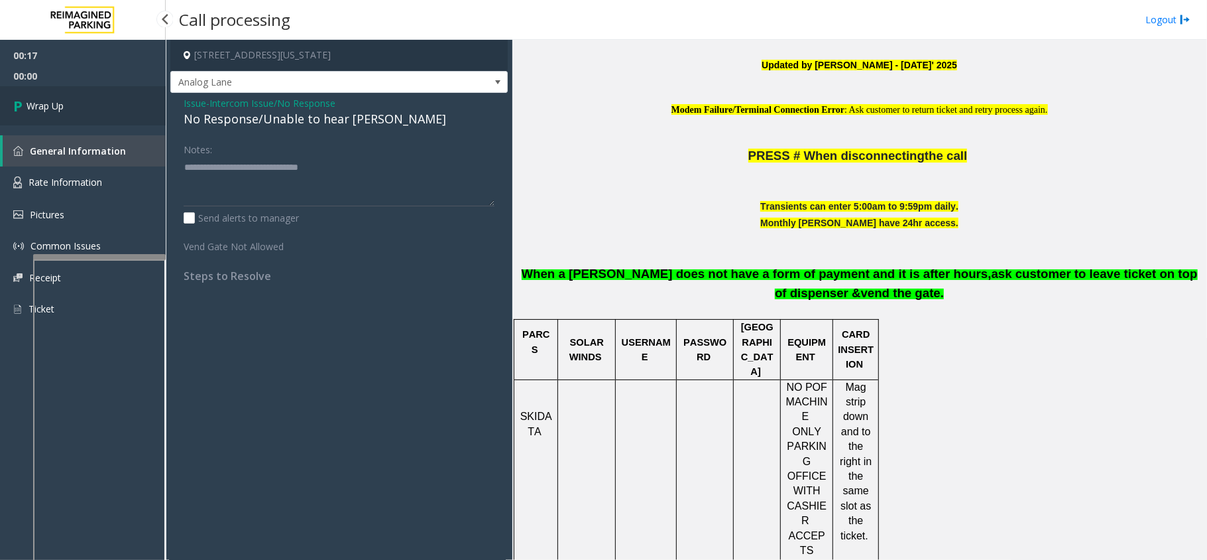
click at [96, 109] on link "Wrap Up" at bounding box center [83, 105] width 166 height 39
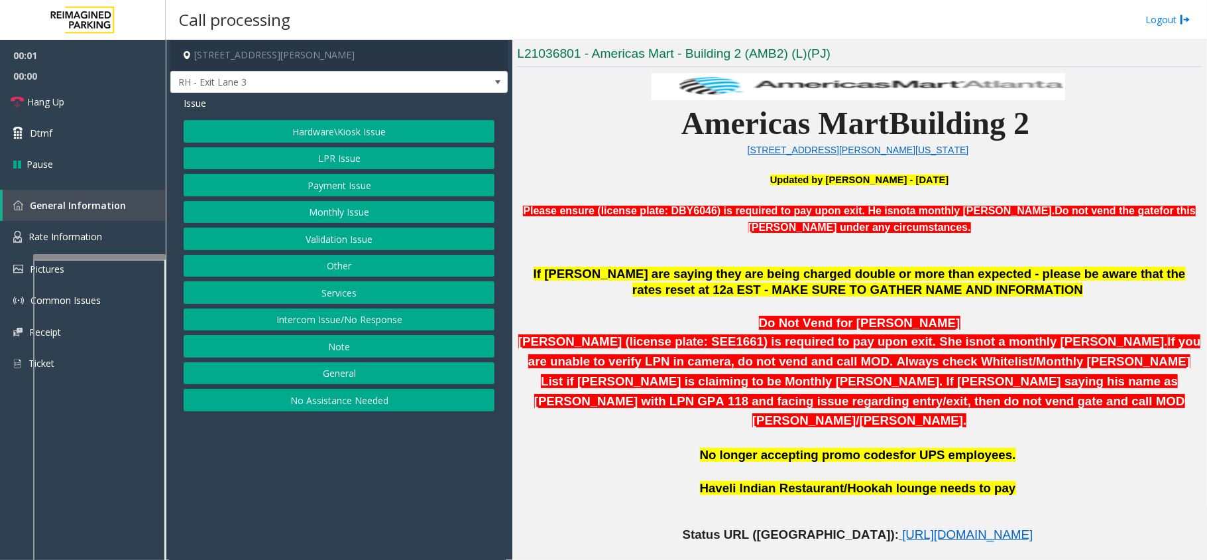
scroll to position [442, 0]
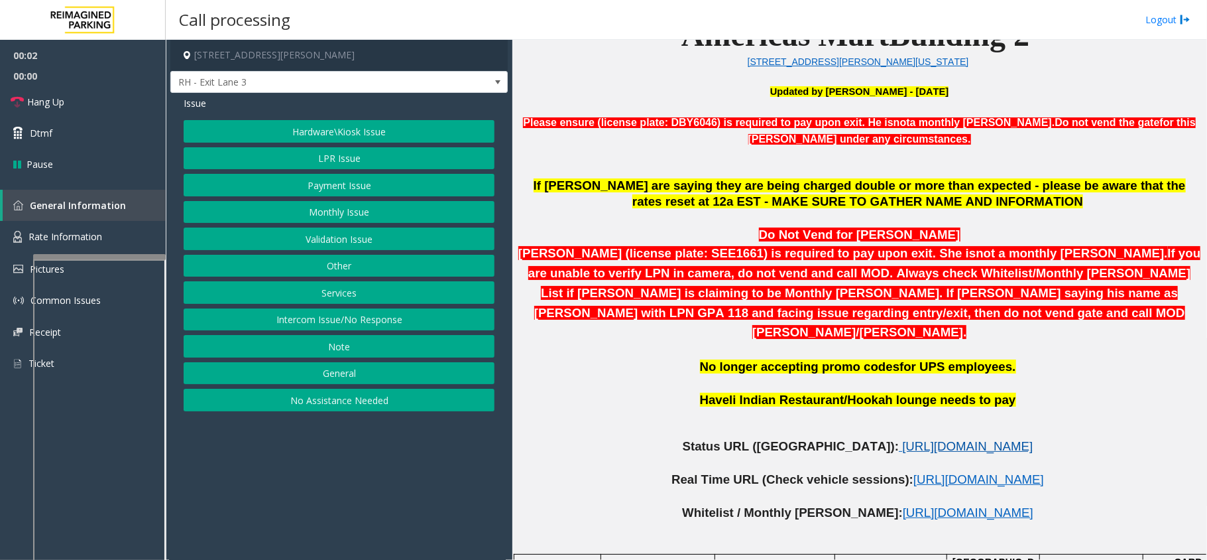
click at [902, 439] on span "[URL][DOMAIN_NAME]" at bounding box center [967, 446] width 131 height 14
